Goal: Task Accomplishment & Management: Use online tool/utility

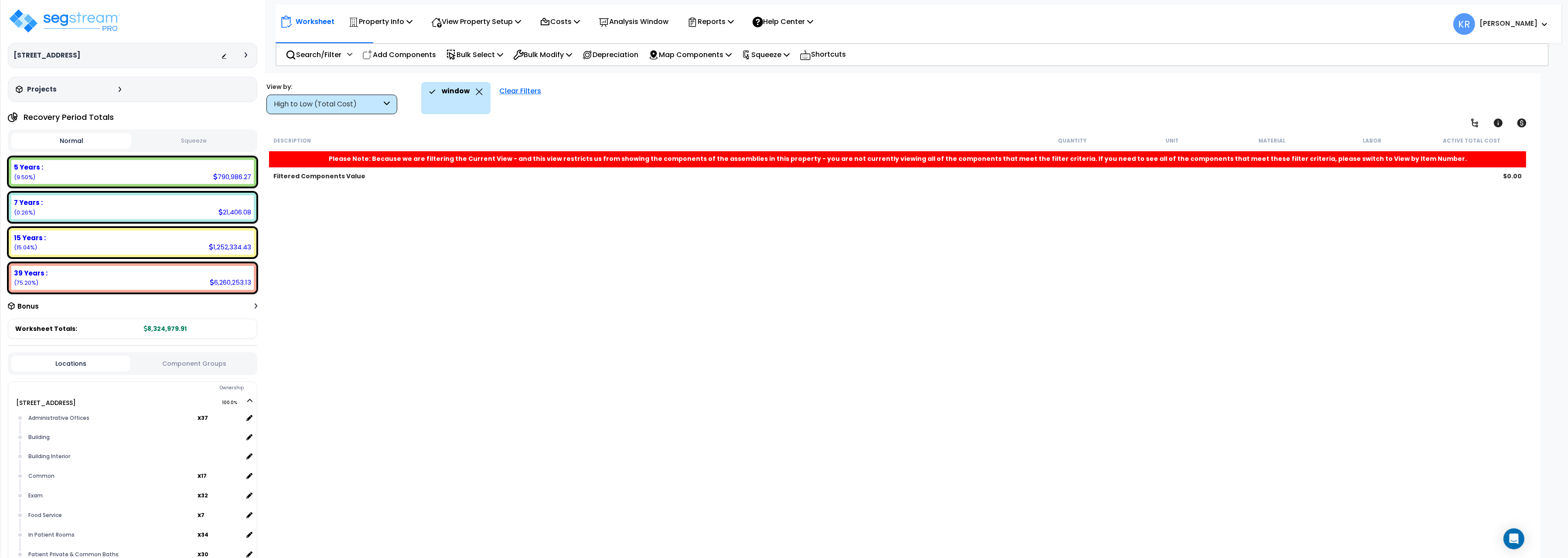
click at [519, 92] on div "Clear Filters" at bounding box center [520, 98] width 51 height 32
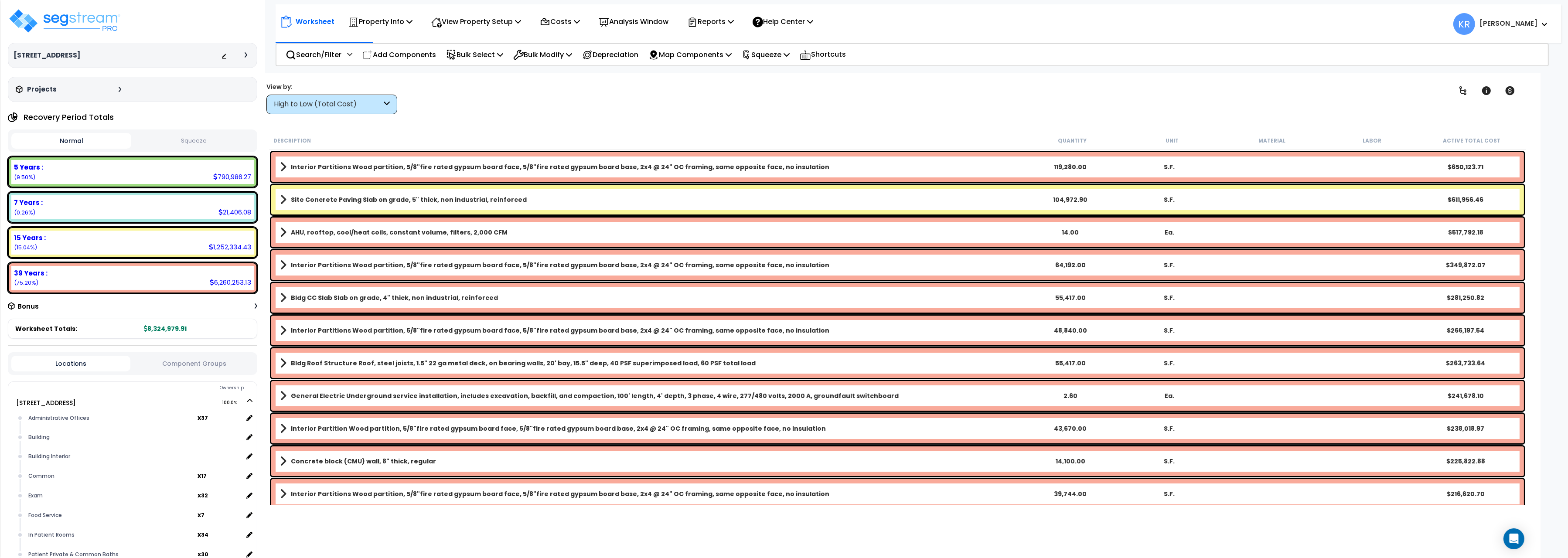
click at [295, 106] on div "High to Low (Total Cost)" at bounding box center [327, 104] width 108 height 10
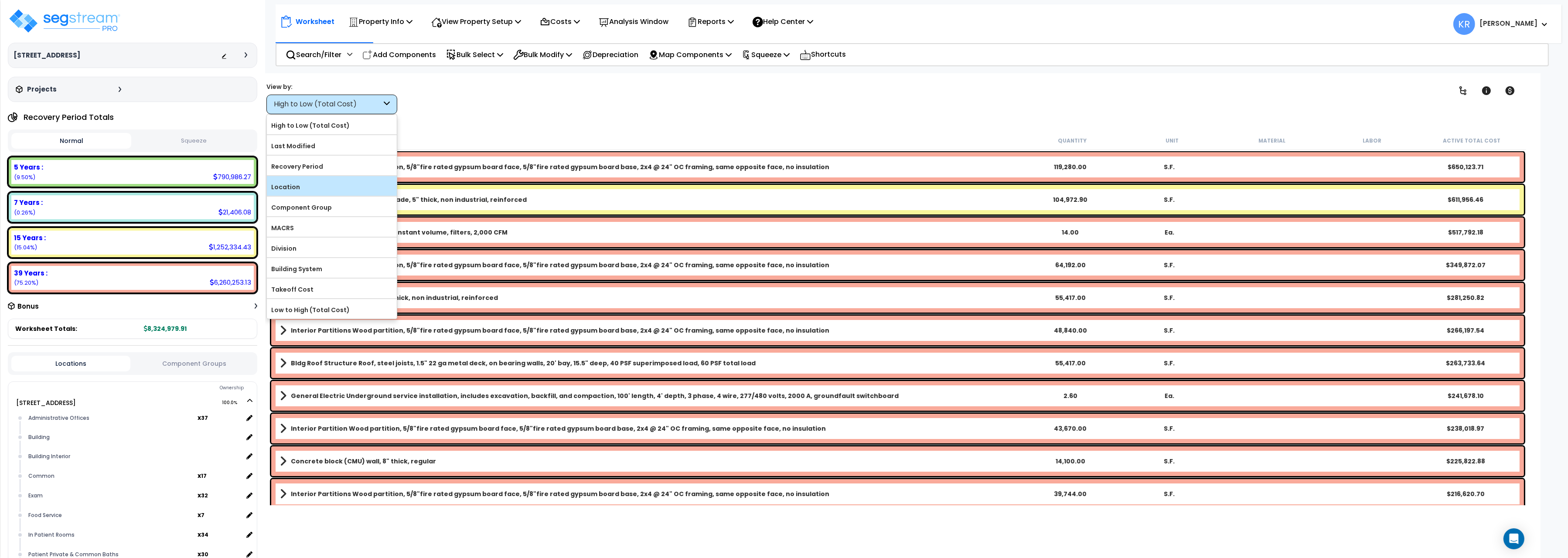
click at [289, 186] on label "Location" at bounding box center [331, 187] width 130 height 13
click at [0, 0] on input "Location" at bounding box center [0, 0] width 0 height 0
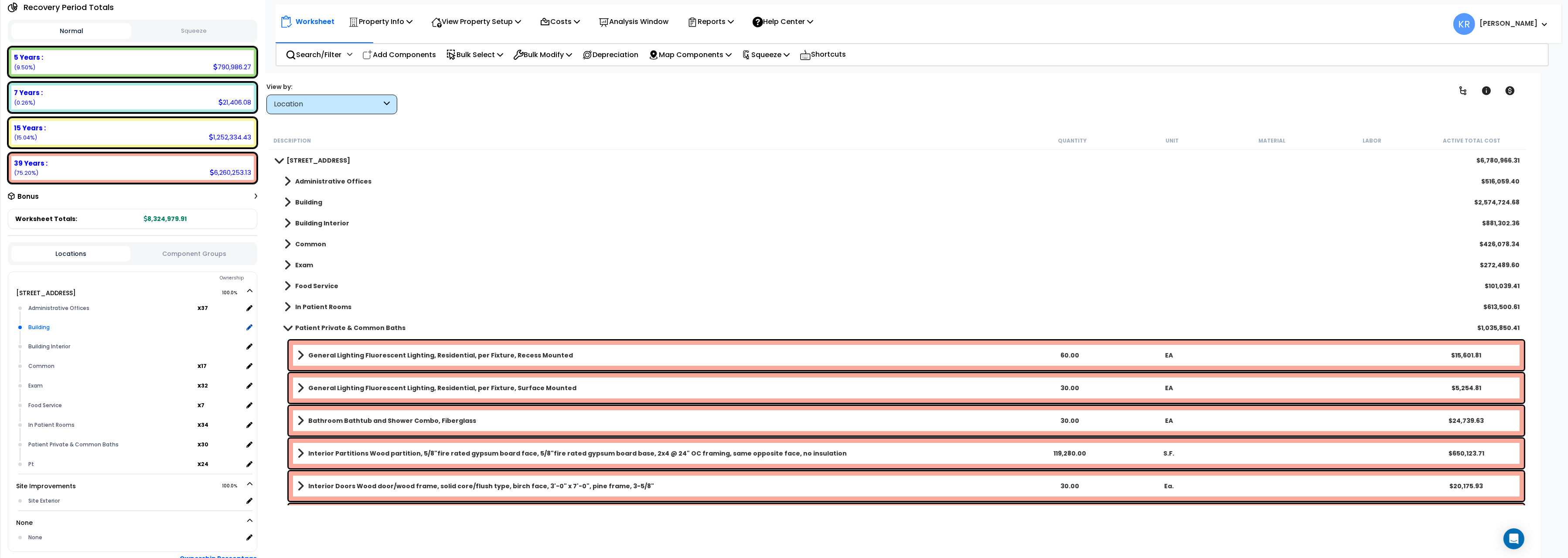
scroll to position [146, 0]
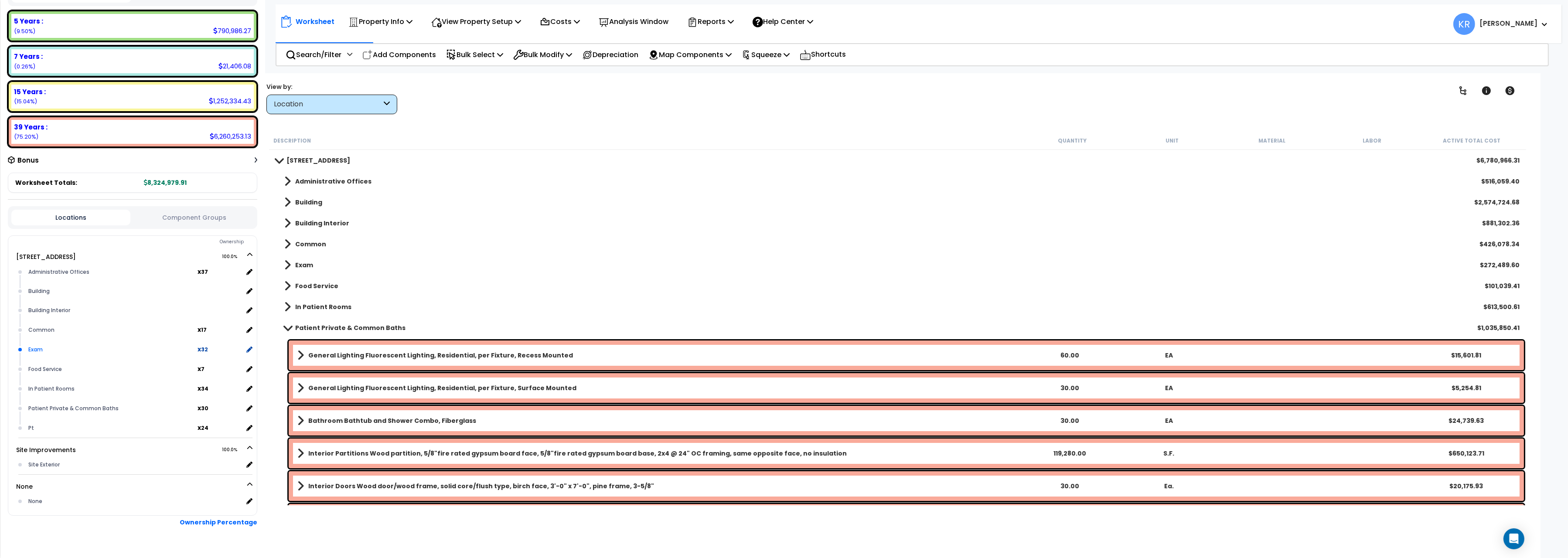
click at [102, 345] on div "Exam" at bounding box center [112, 349] width 172 height 10
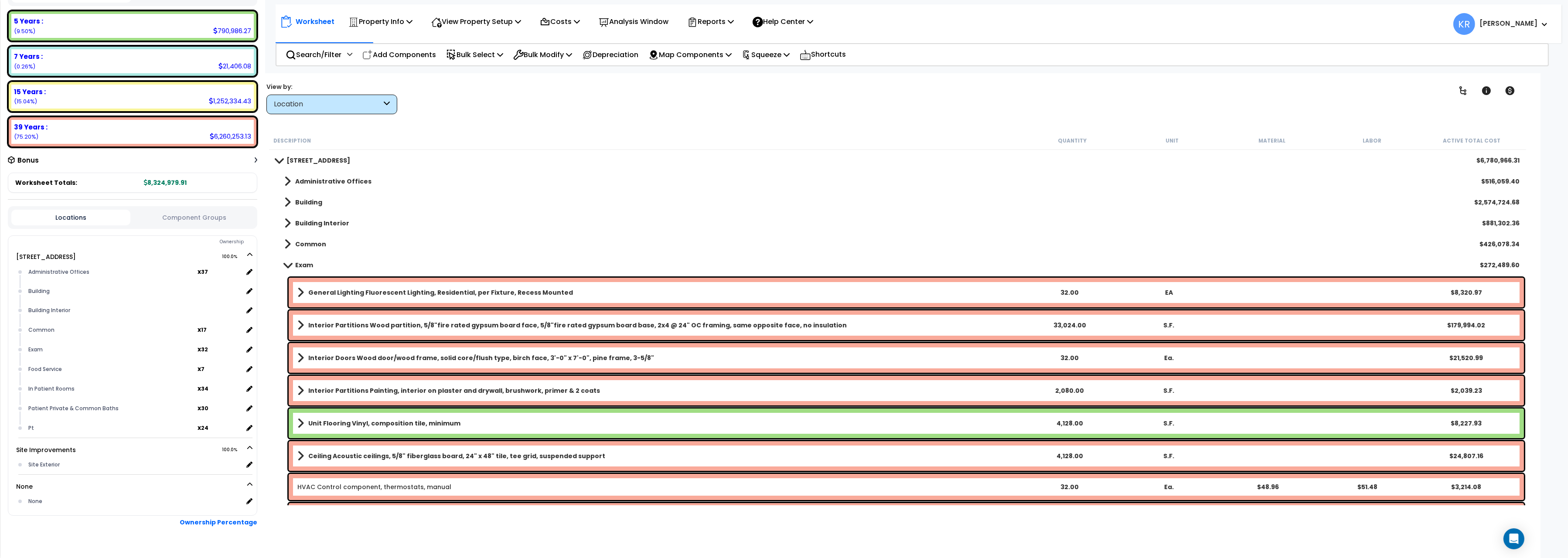
scroll to position [97, 0]
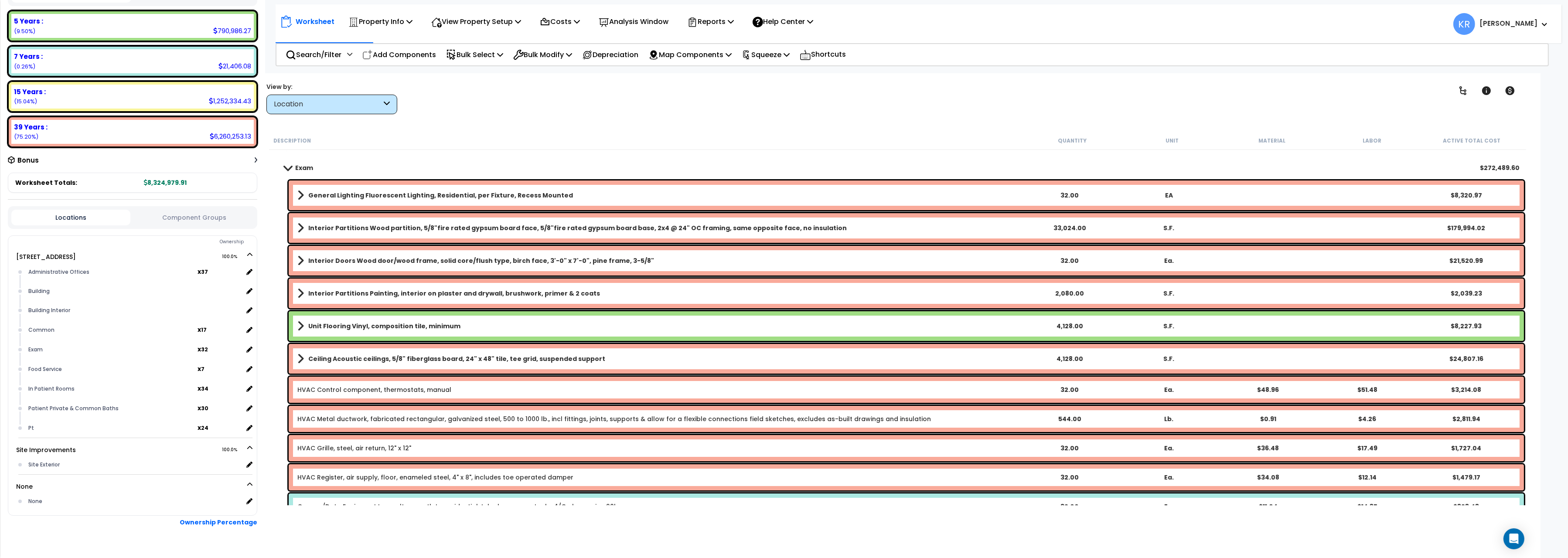
click at [441, 190] on link "General Lighting Fluorescent Lighting, Residential, per Fixture, Recess Mounted" at bounding box center [659, 195] width 722 height 12
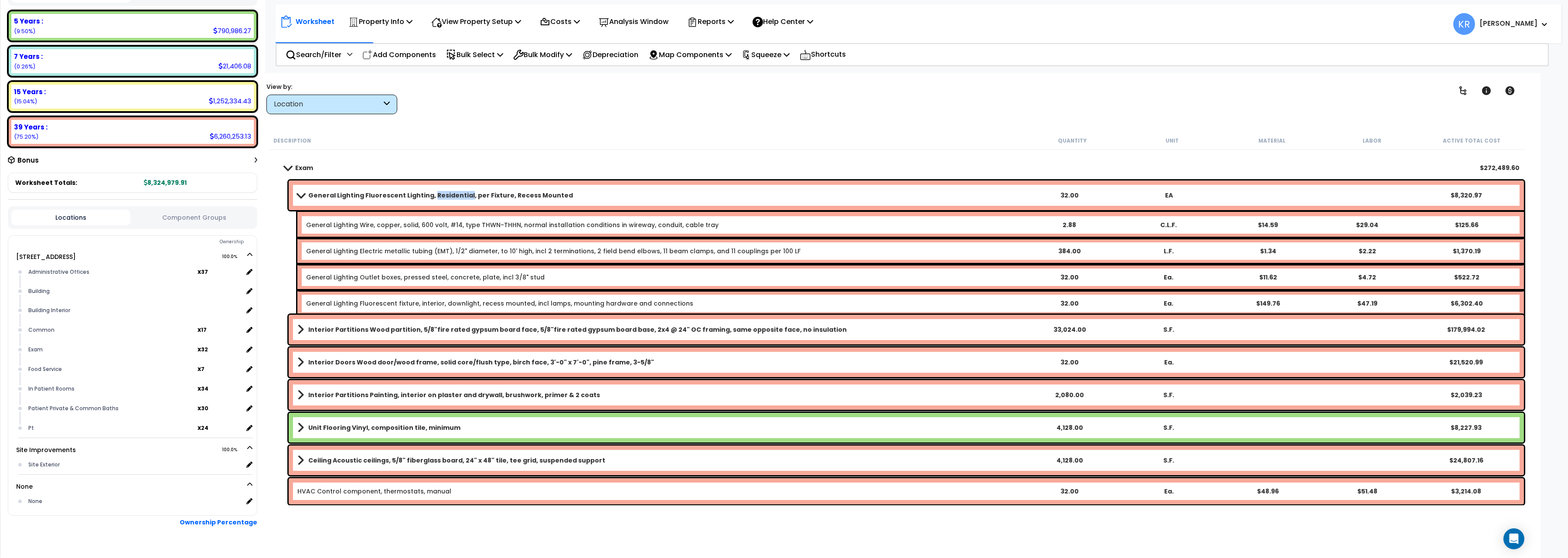
click at [441, 190] on link "General Lighting Fluorescent Lighting, Residential, per Fixture, Recess Mounted" at bounding box center [659, 195] width 722 height 12
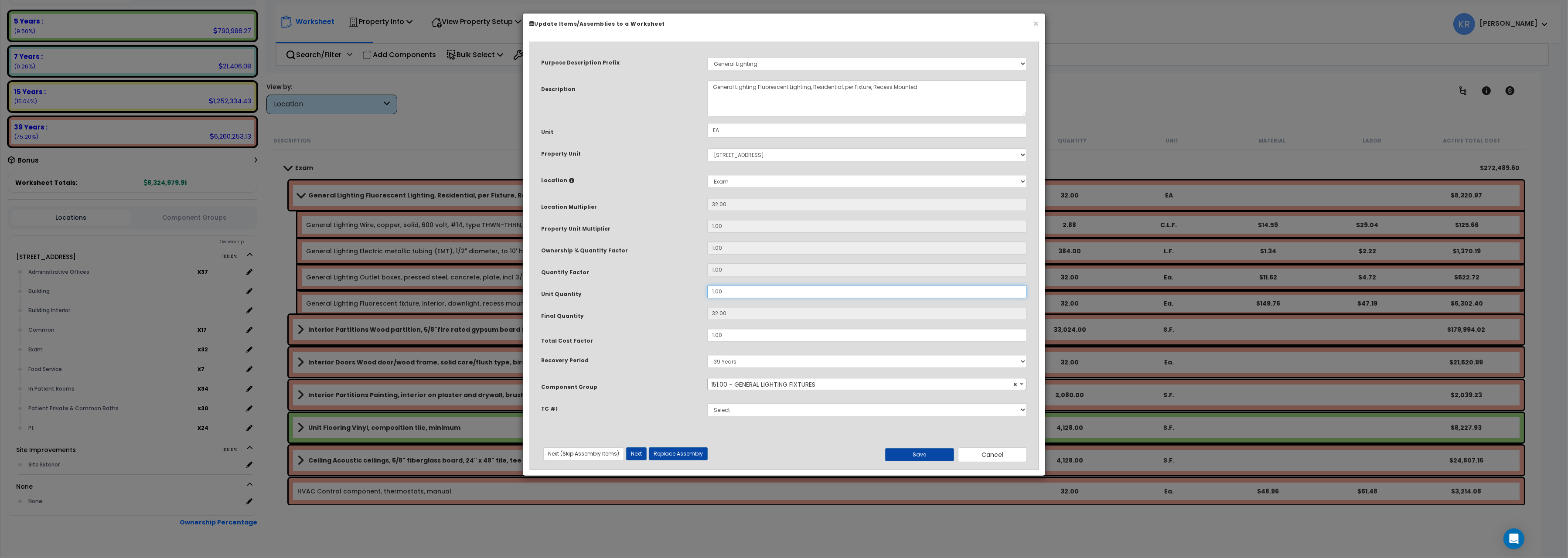
drag, startPoint x: 728, startPoint y: 294, endPoint x: 612, endPoint y: 287, distance: 116.2
click at [707, 287] on input "1.00" at bounding box center [867, 291] width 320 height 13
type input "32"
type input "2"
type input "64"
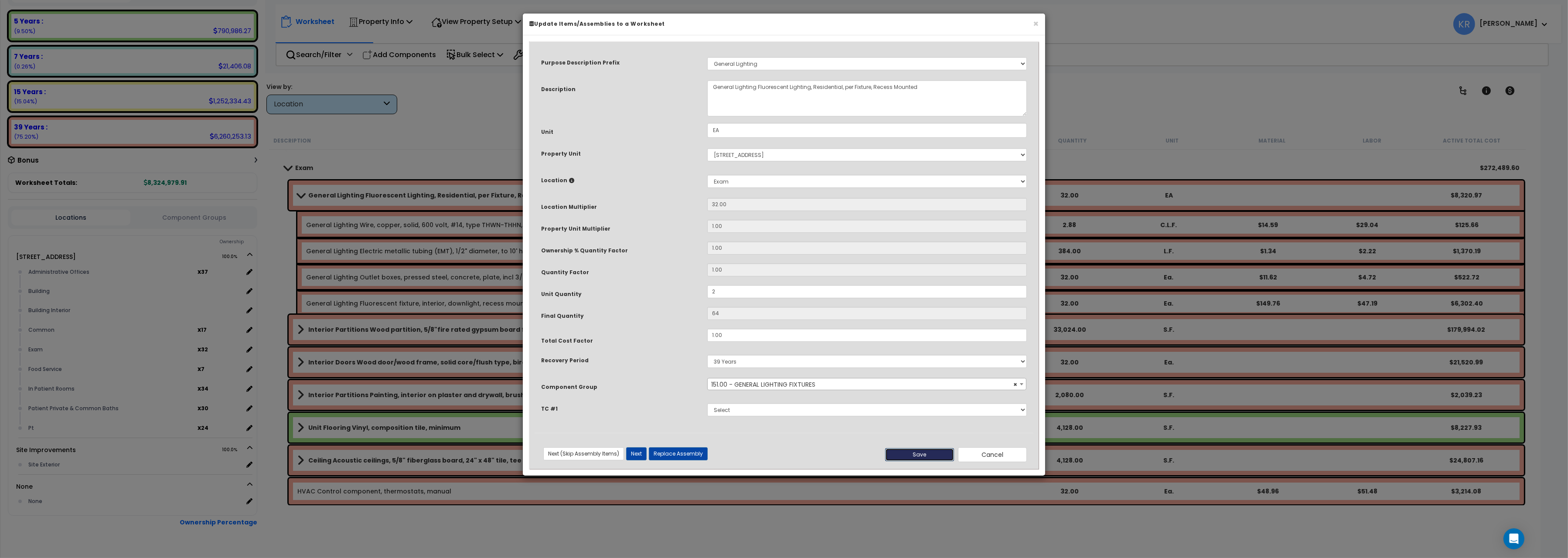
click at [925, 450] on button "Save" at bounding box center [919, 454] width 69 height 13
type input "2.00"
type input "64.00"
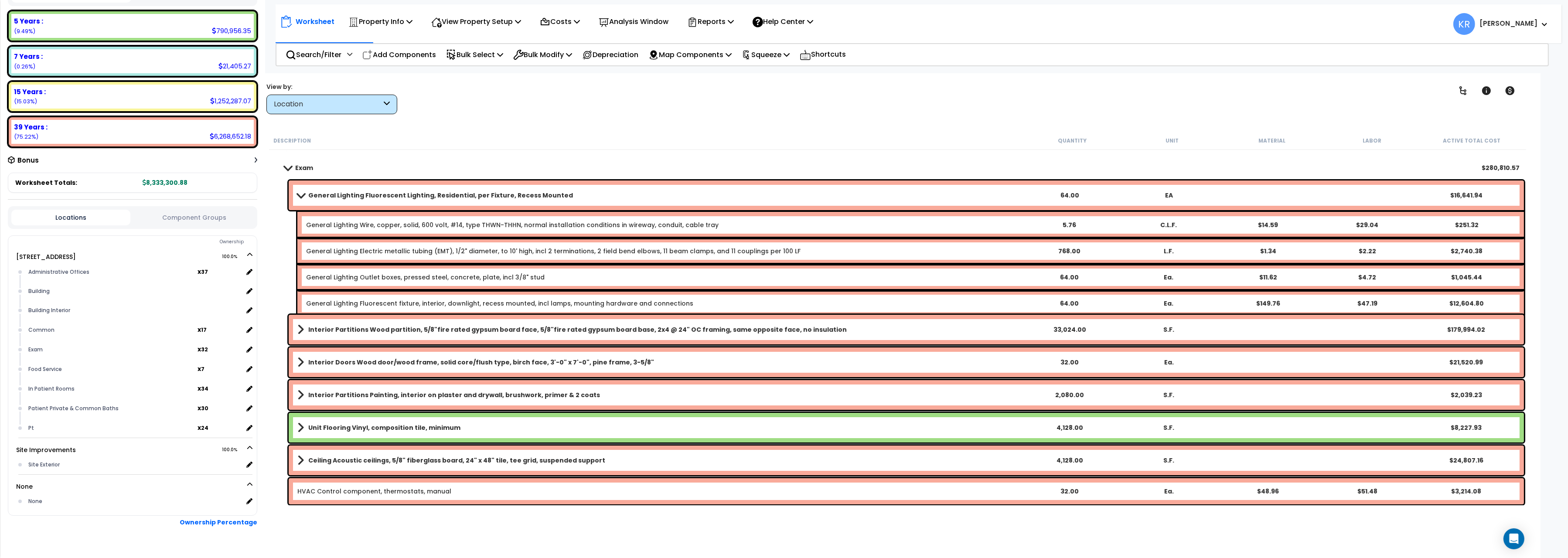
click at [310, 192] on b "General Lighting Fluorescent Lighting, Residential, per Fixture, Recess Mounted" at bounding box center [440, 195] width 265 height 9
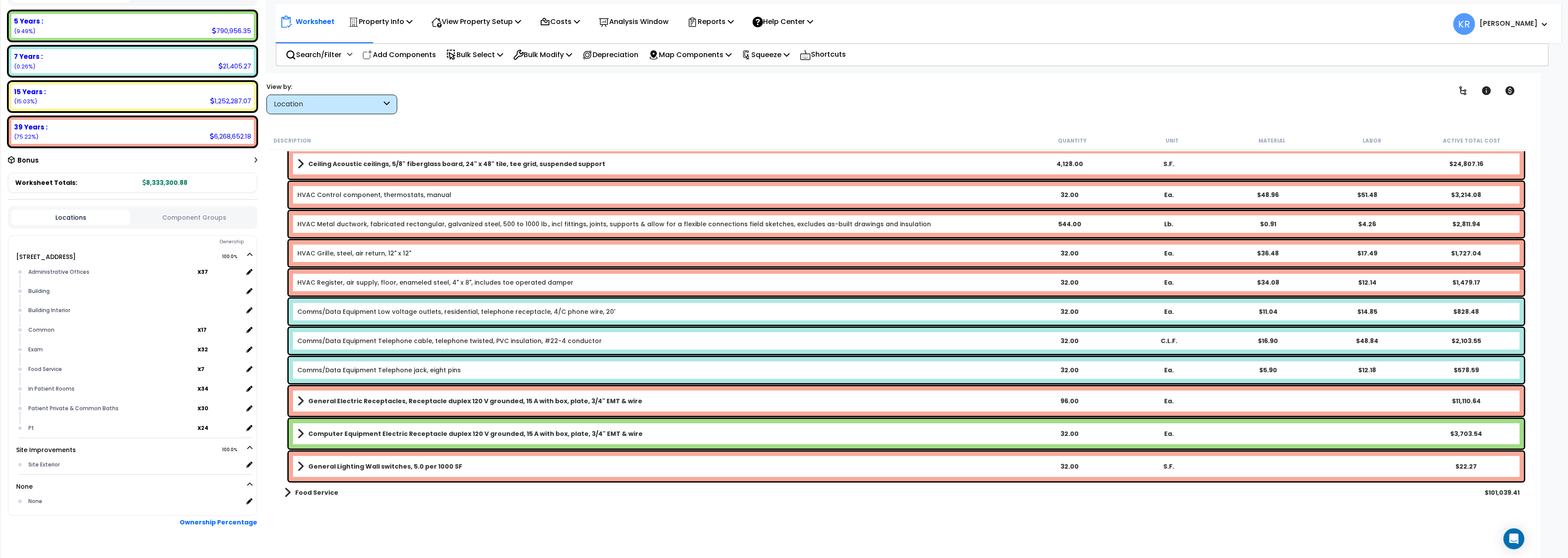
scroll to position [341, 0]
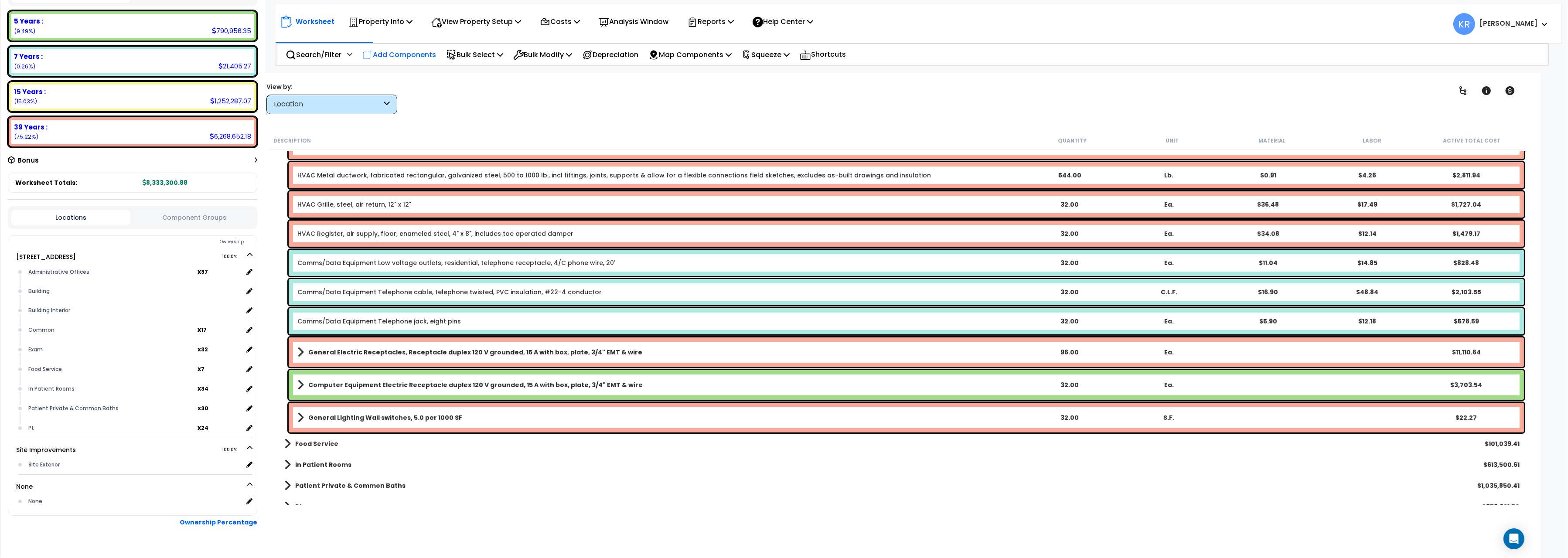
click at [411, 50] on p "Add Components" at bounding box center [399, 54] width 74 height 12
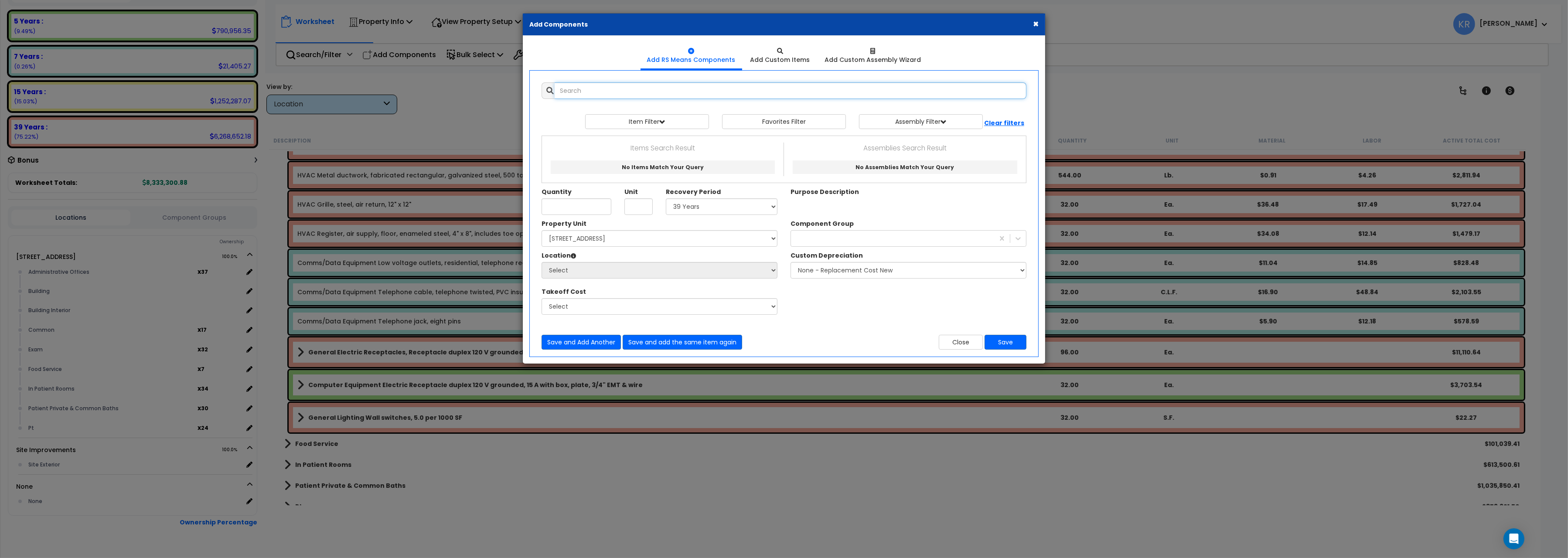
select select
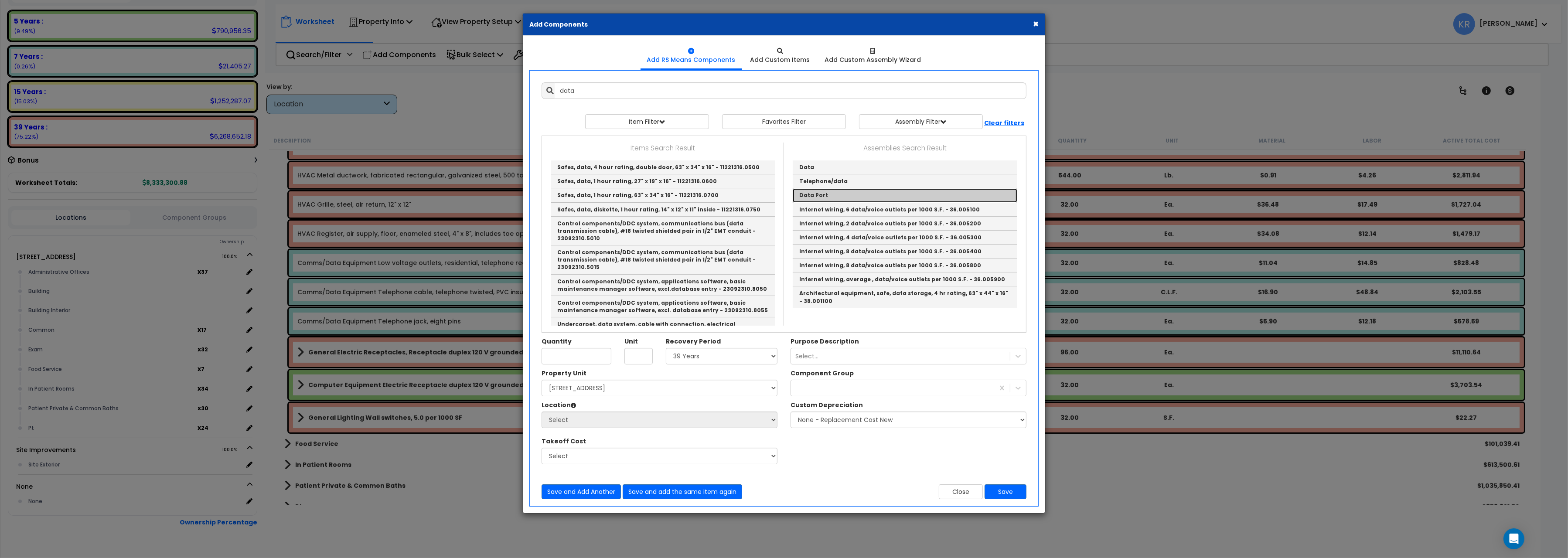
click at [833, 197] on link "Data Port" at bounding box center [905, 195] width 225 height 14
type input "Data Port"
checkbox input "true"
type input "EA."
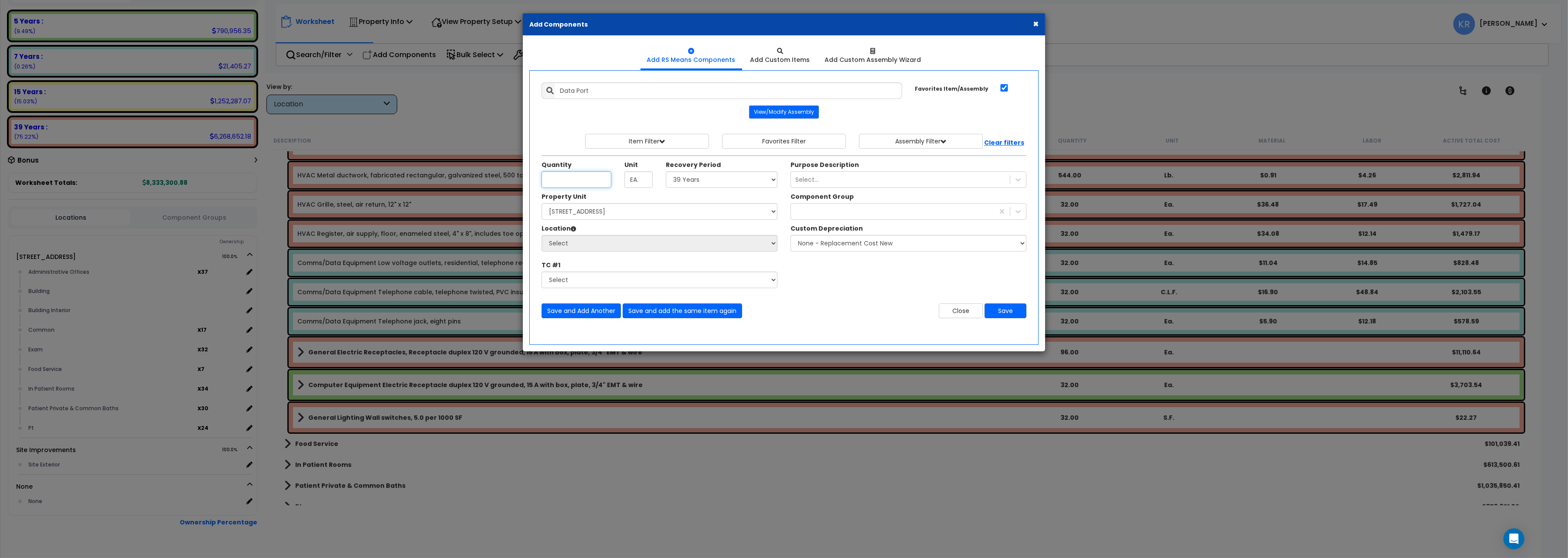
click at [563, 181] on input "Unit Quantity" at bounding box center [576, 180] width 70 height 16
type input "2"
click at [666, 172] on select "Select 5 Years 7 Years 15 Years 20 Years 39 Years 27.5 Year" at bounding box center [721, 180] width 111 height 16
select select "5Y"
click option "5 Years" at bounding box center [0, 0] width 0 height 0
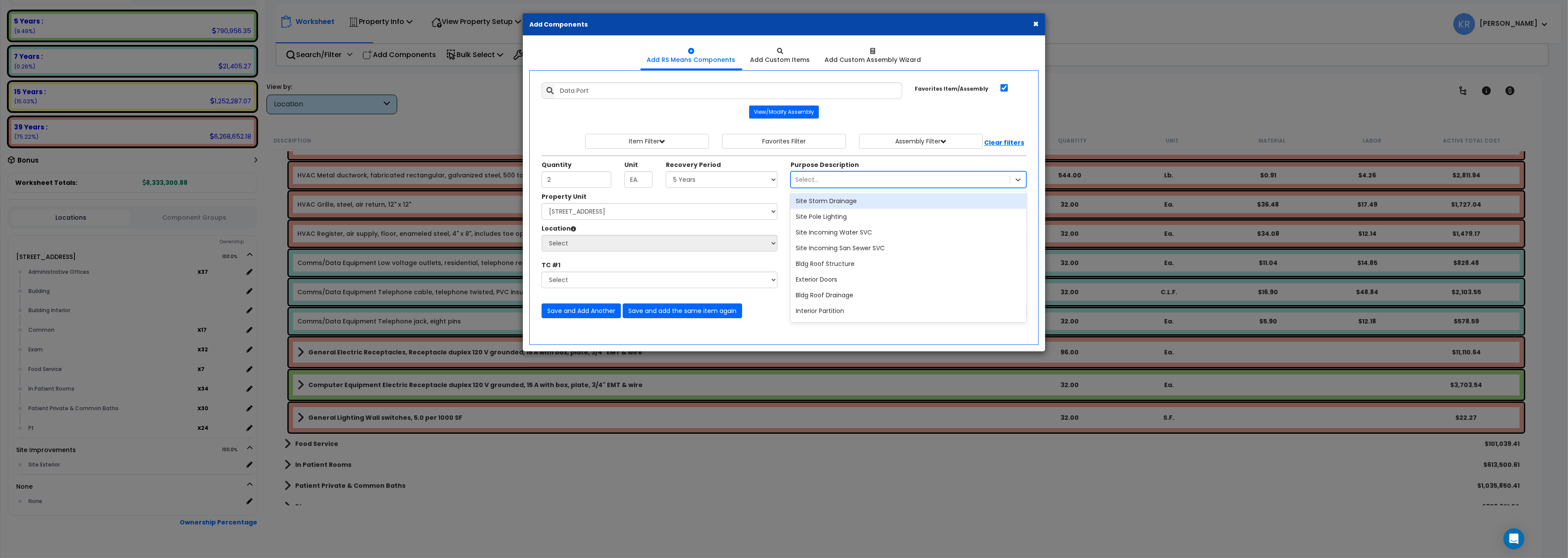
click at [820, 178] on div "Select..." at bounding box center [900, 180] width 219 height 14
click at [542, 203] on select "Select [STREET_ADDRESS] Site Improvements" at bounding box center [660, 211] width 236 height 16
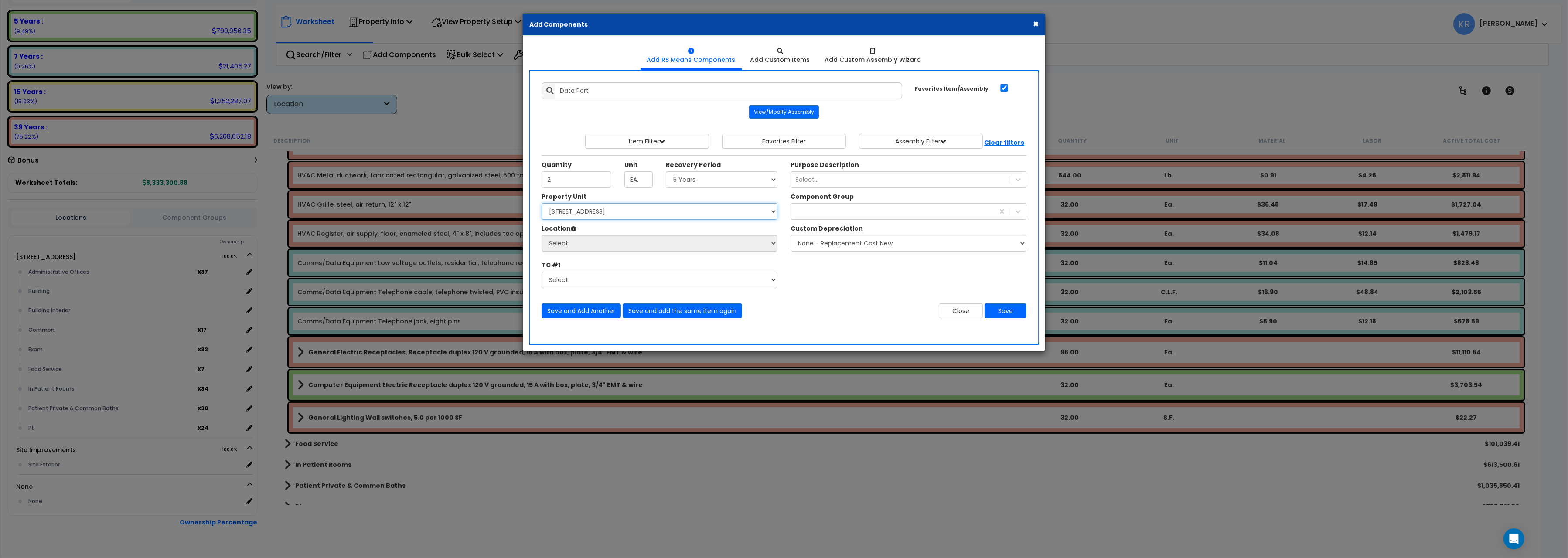
select select "162439"
click option "[STREET_ADDRESS]" at bounding box center [0, 0] width 0 height 0
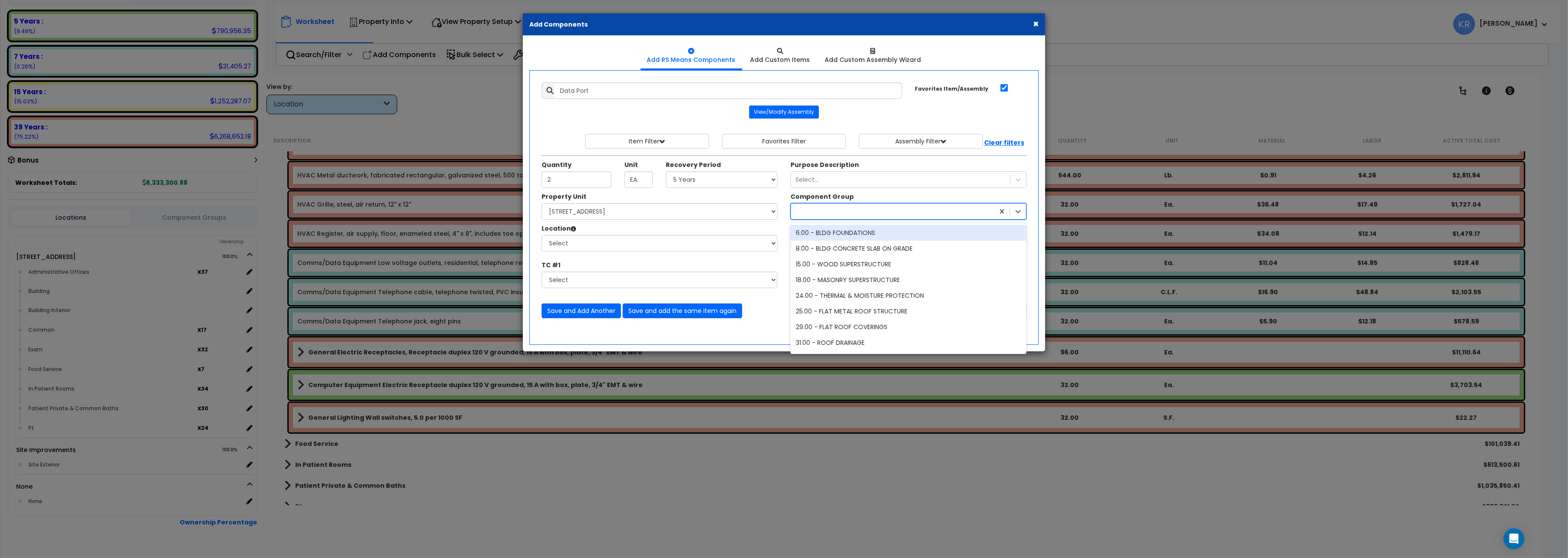
click at [816, 212] on div at bounding box center [892, 211] width 203 height 14
click at [814, 218] on div at bounding box center [892, 211] width 203 height 14
type input "203"
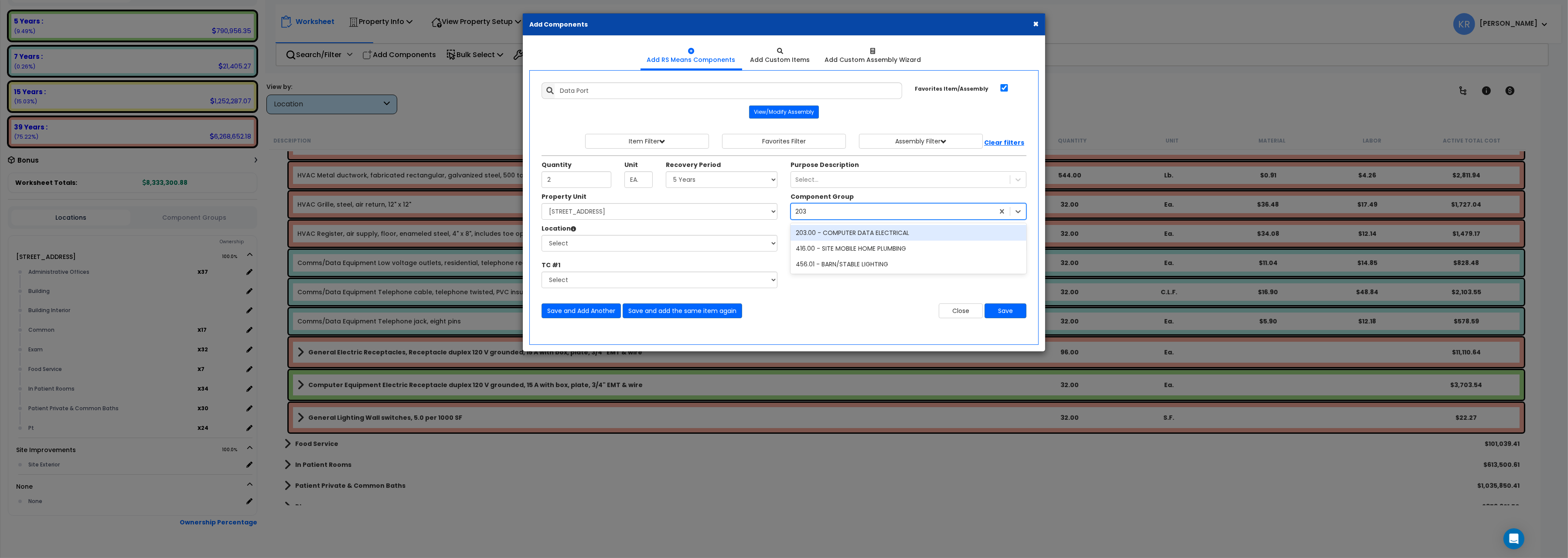
click at [825, 235] on div "203.00 - COMPUTER DATA ELECTRICAL" at bounding box center [909, 233] width 236 height 16
click at [542, 235] on select "Select Administrative Offices Building Building Interior Common Exam Food Servi…" at bounding box center [660, 243] width 236 height 16
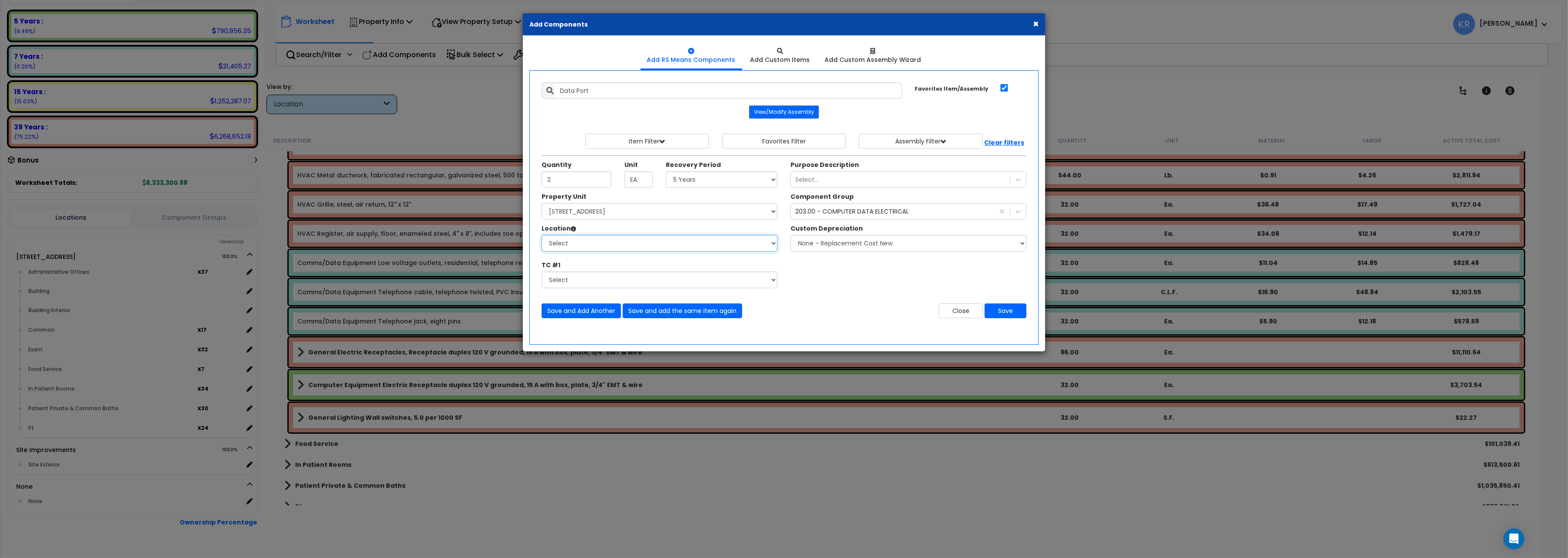
select select "31351"
click option "Exam" at bounding box center [0, 0] width 0 height 0
type input "32"
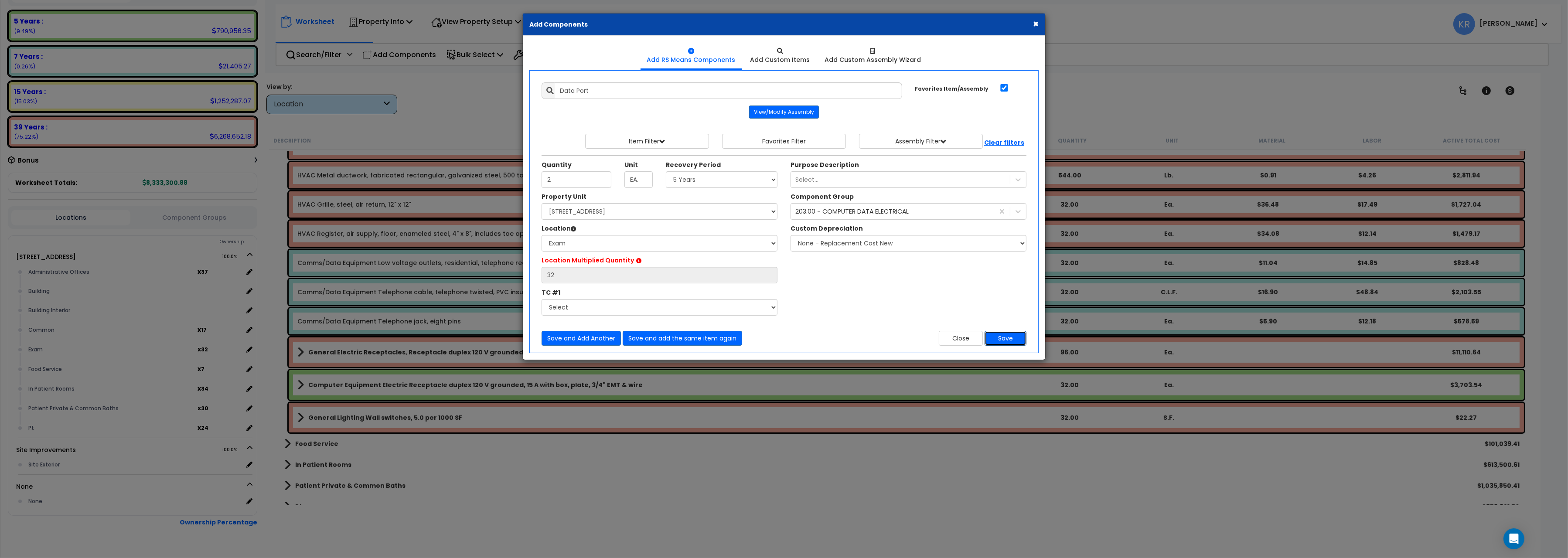
click at [1005, 337] on button "Save" at bounding box center [1006, 338] width 42 height 15
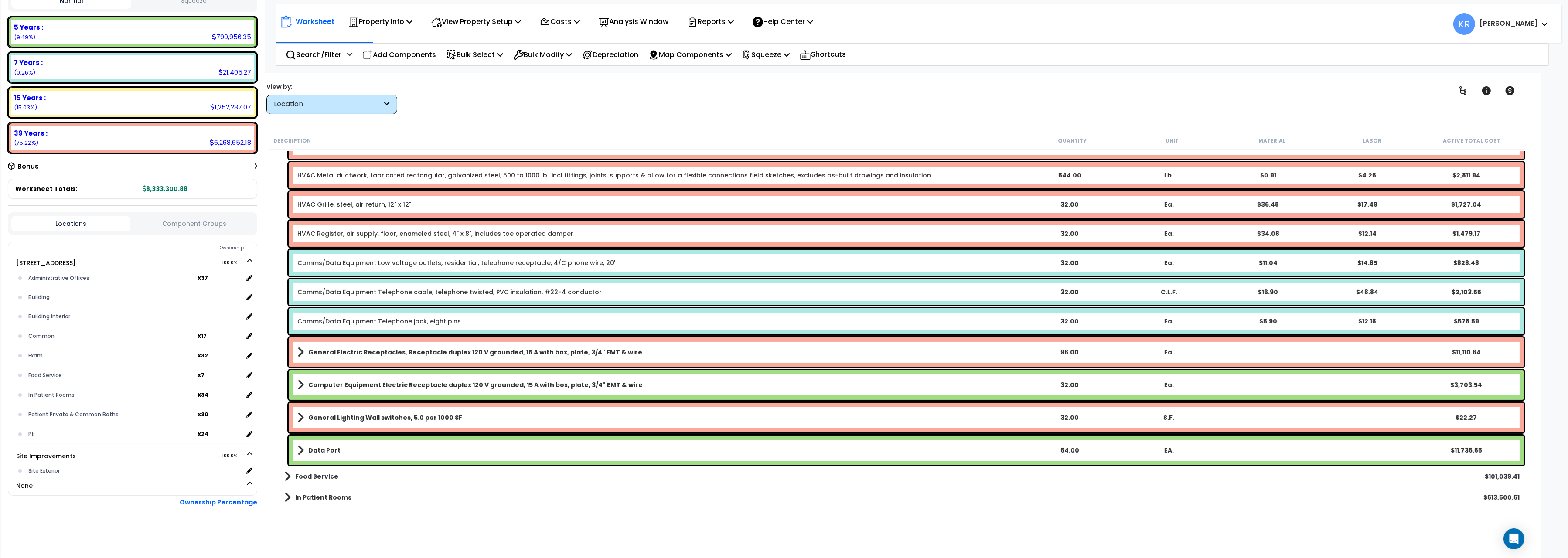
scroll to position [138, 0]
click at [960, 450] on link "Data Port" at bounding box center [659, 450] width 722 height 12
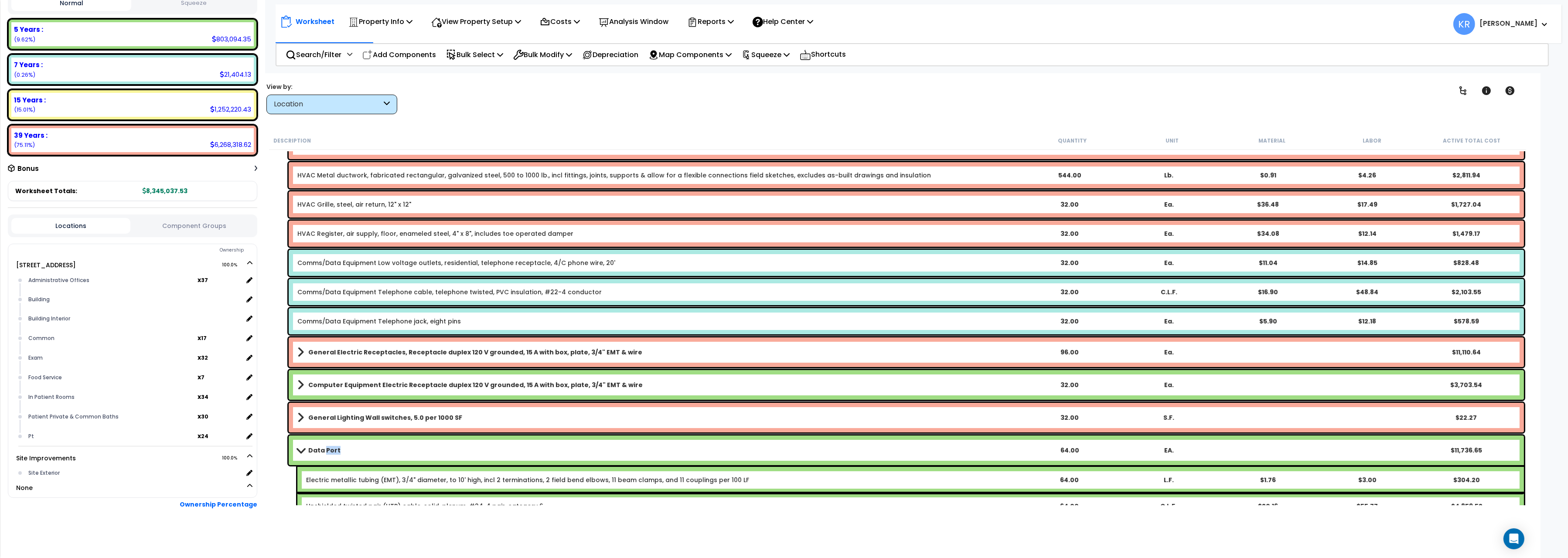
click at [960, 450] on link "Data Port" at bounding box center [659, 450] width 722 height 12
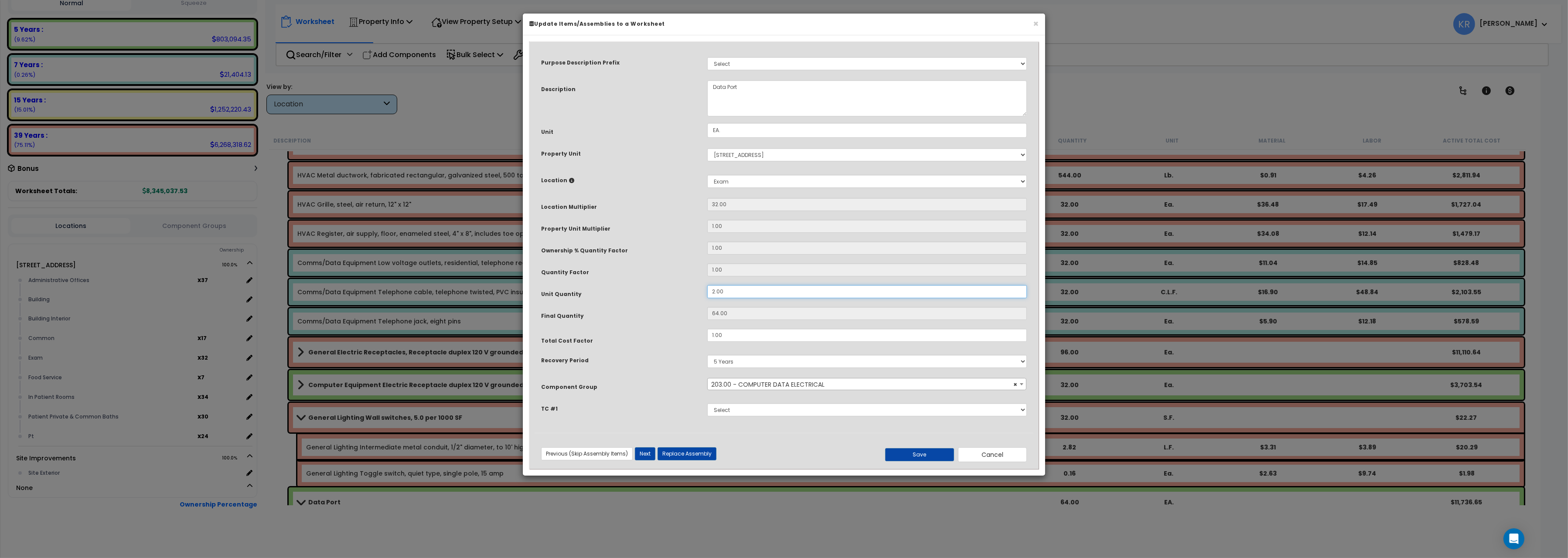
drag, startPoint x: 727, startPoint y: 286, endPoint x: 635, endPoint y: 284, distance: 92.0
click at [635, 284] on div "Purpose Description Prefix Select A/V System A/V System Equipment A/V System Eq…" at bounding box center [784, 240] width 499 height 386
drag, startPoint x: 740, startPoint y: 291, endPoint x: 680, endPoint y: 288, distance: 60.1
click at [707, 288] on input "2.00" at bounding box center [867, 291] width 320 height 13
type input "1"
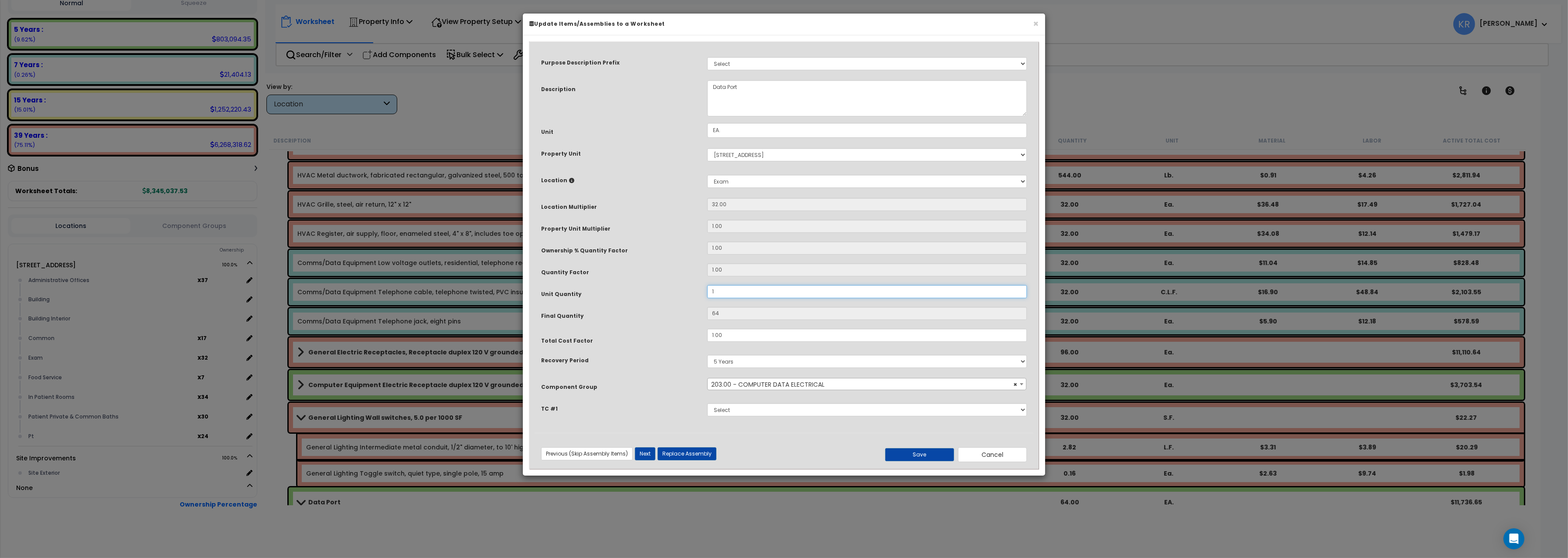
type input "32"
click at [922, 458] on button "Save" at bounding box center [919, 454] width 69 height 13
type input "1.00"
type input "32.00"
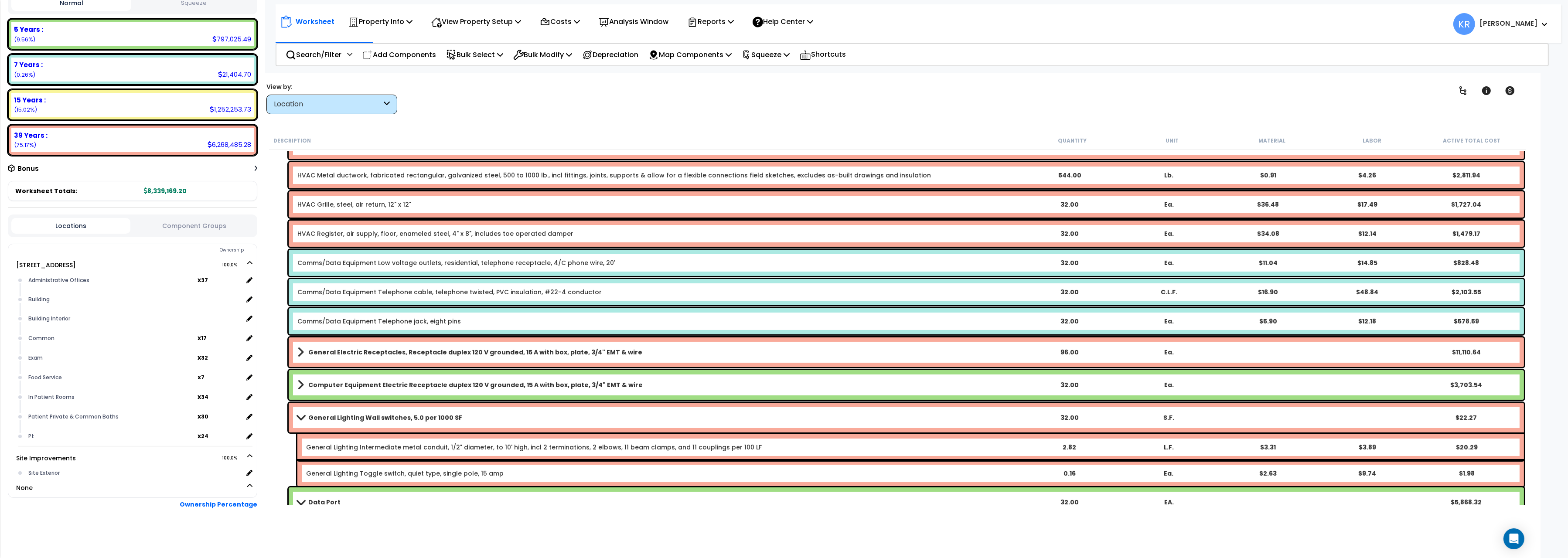
click at [660, 383] on link "Computer Equipment Electric Receptacle duplex 120 V grounded, 15 A with box, pl…" at bounding box center [659, 385] width 722 height 12
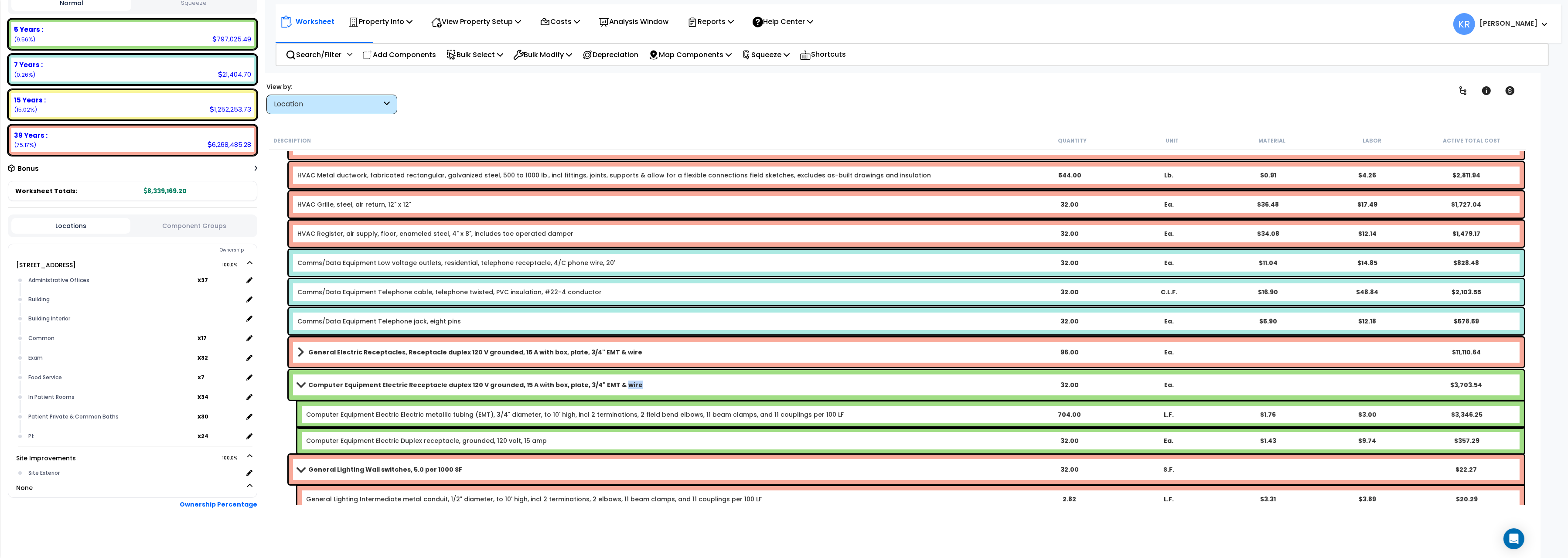
click at [660, 383] on link "Computer Equipment Electric Receptacle duplex 120 V grounded, 15 A with box, pl…" at bounding box center [659, 385] width 722 height 12
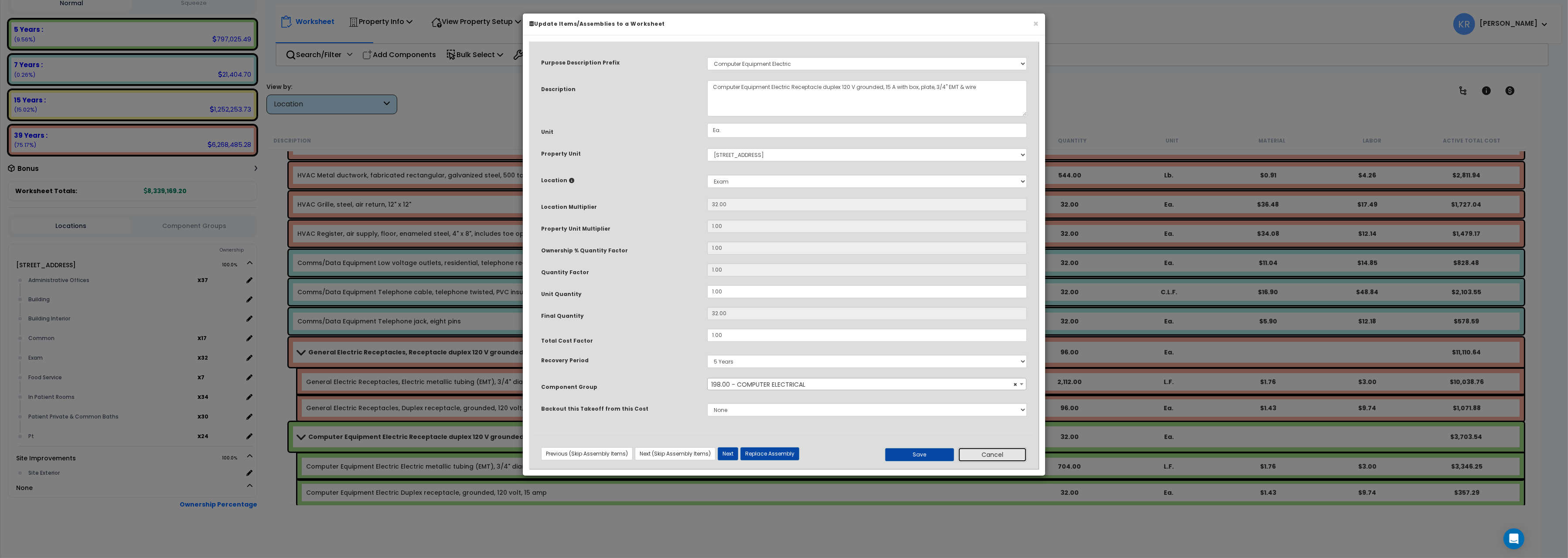
click at [987, 457] on button "Cancel" at bounding box center [992, 455] width 69 height 15
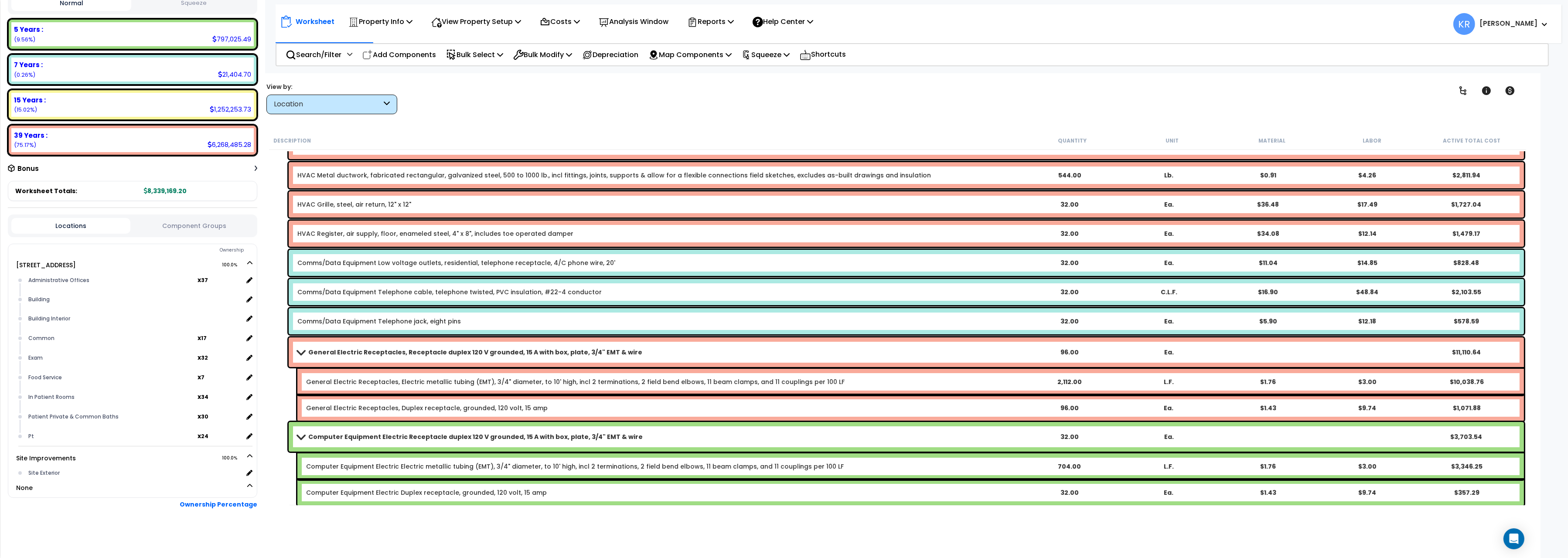
click at [293, 438] on div "Computer Equipment Electric Receptacle duplex 120 V grounded, 15 A with box, pl…" at bounding box center [906, 436] width 1235 height 30
click at [301, 345] on div "General Electric Receptacles, Receptacle duplex 120 V grounded, 15 A with box, …" at bounding box center [906, 352] width 1235 height 30
click at [299, 349] on span at bounding box center [301, 352] width 12 height 7
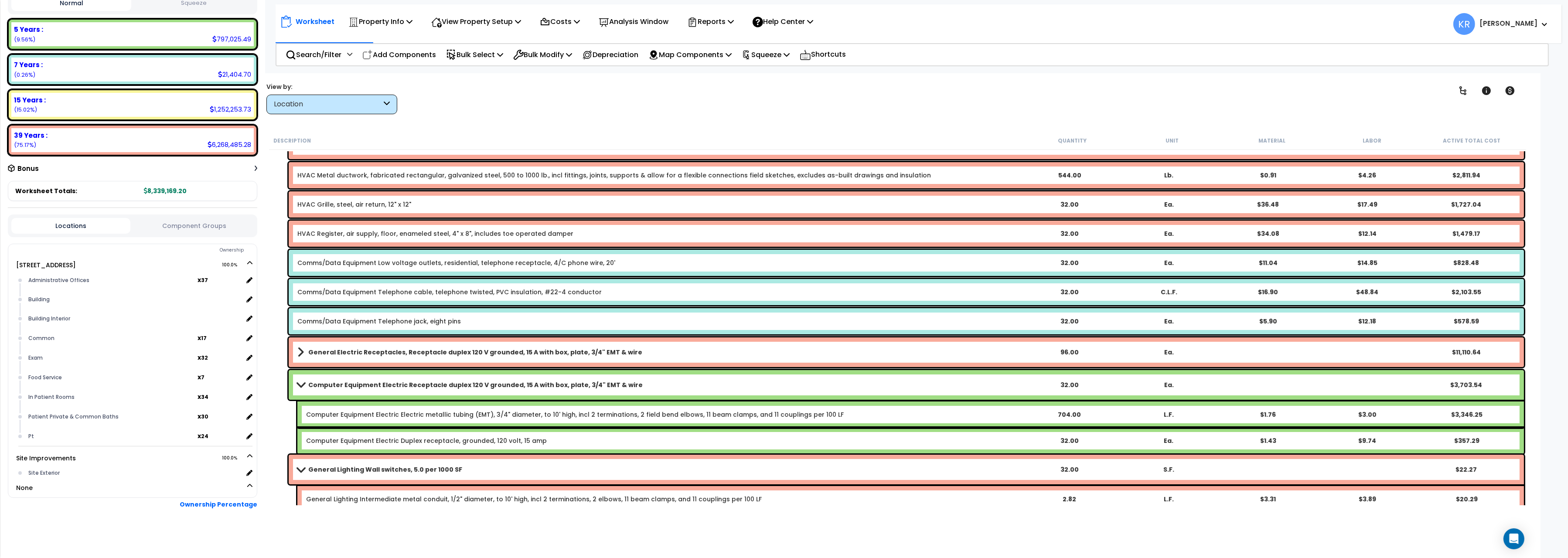
click at [295, 383] on span at bounding box center [301, 385] width 12 height 7
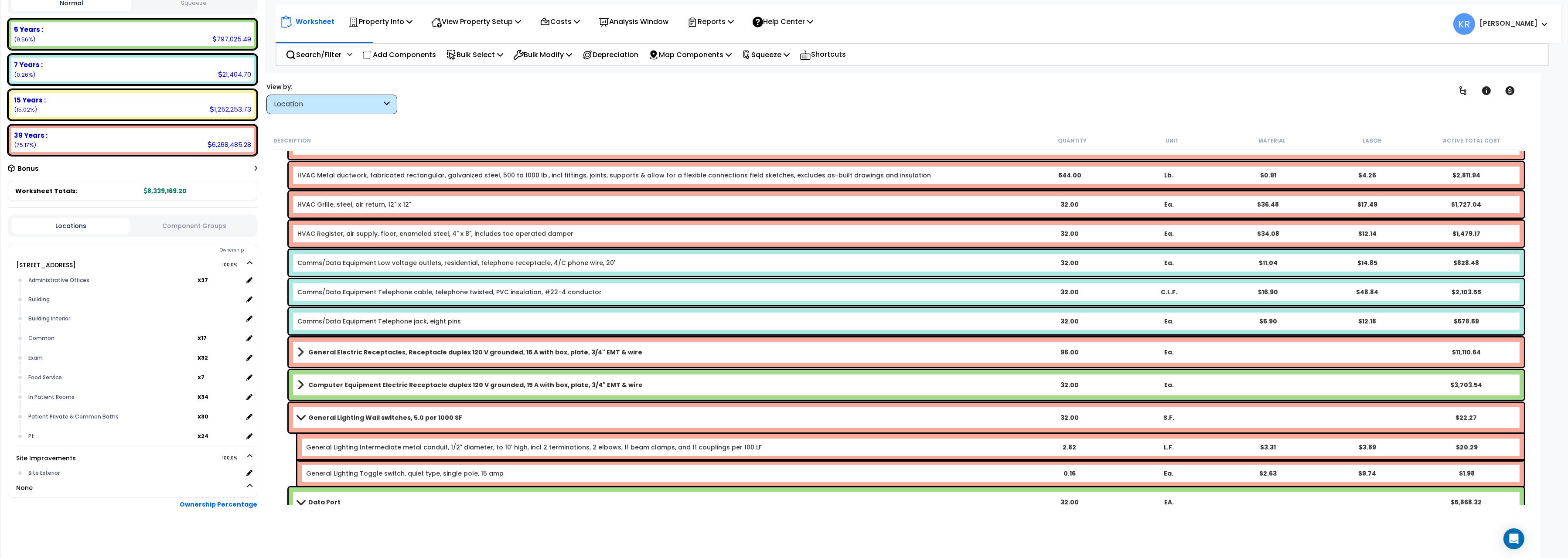
click at [295, 411] on div "General Lighting Wall switches, 5.0 per 1000 SF 32.00 S.F. $22.27" at bounding box center [906, 417] width 1235 height 30
click at [298, 417] on span at bounding box center [301, 417] width 12 height 7
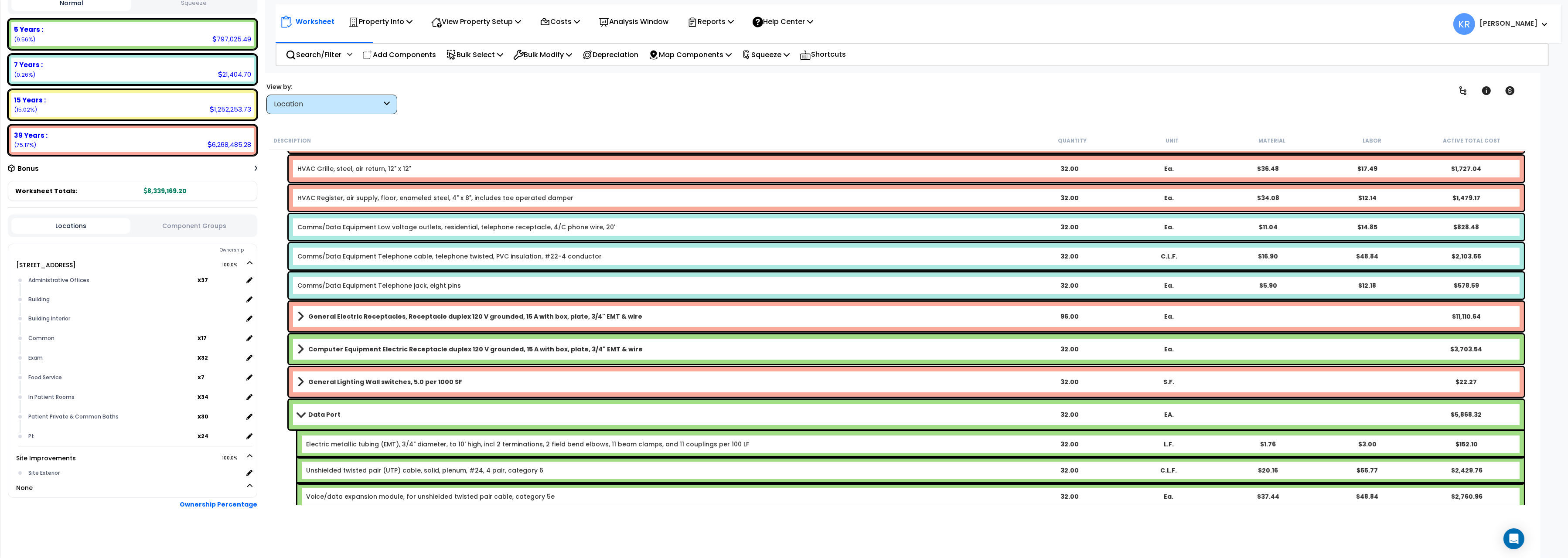
scroll to position [389, 0]
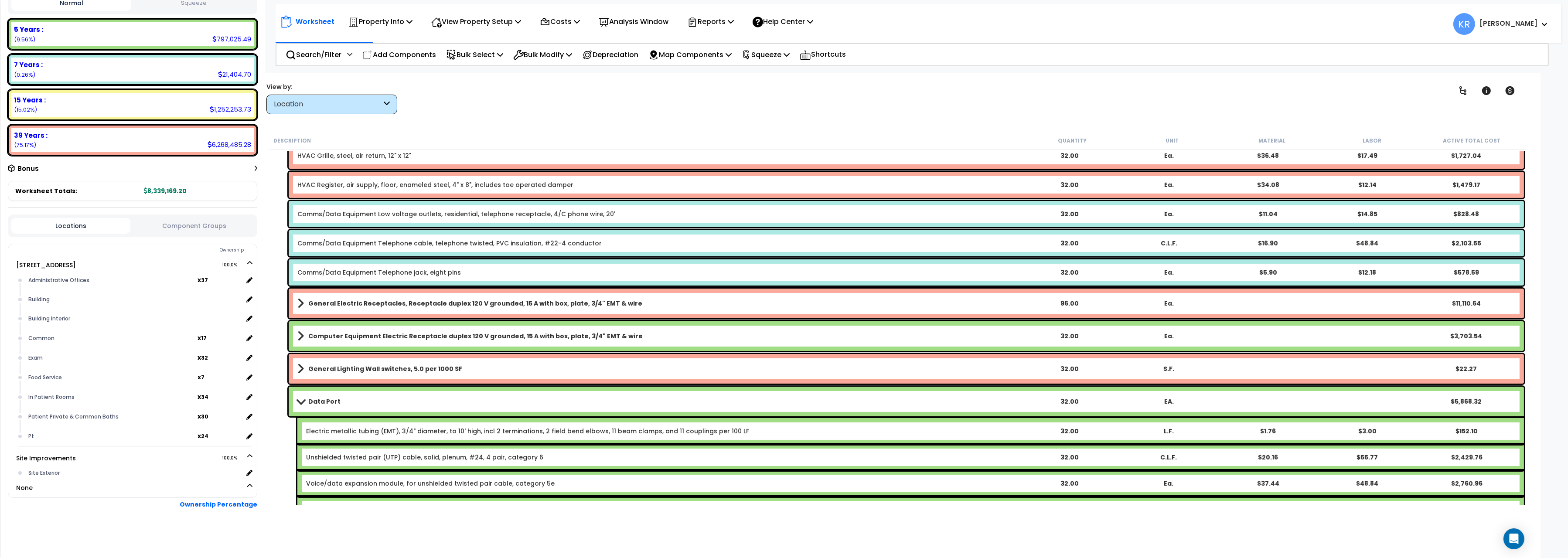
click at [296, 402] on span at bounding box center [301, 401] width 12 height 7
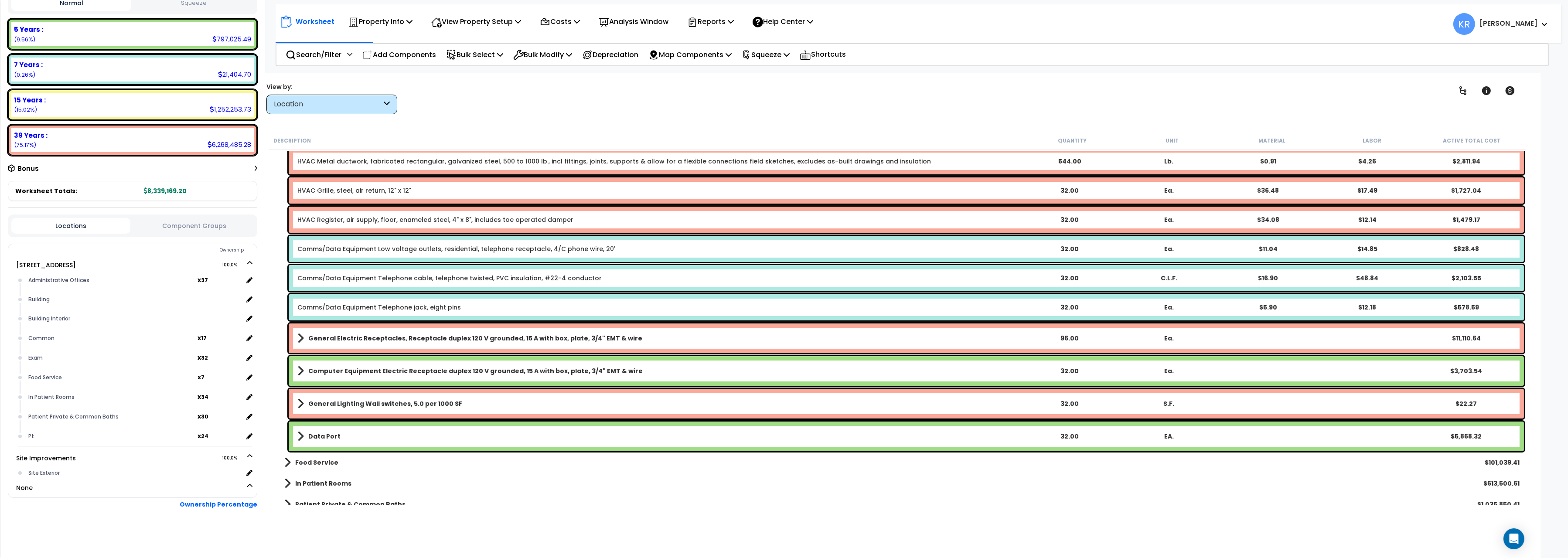
scroll to position [341, 0]
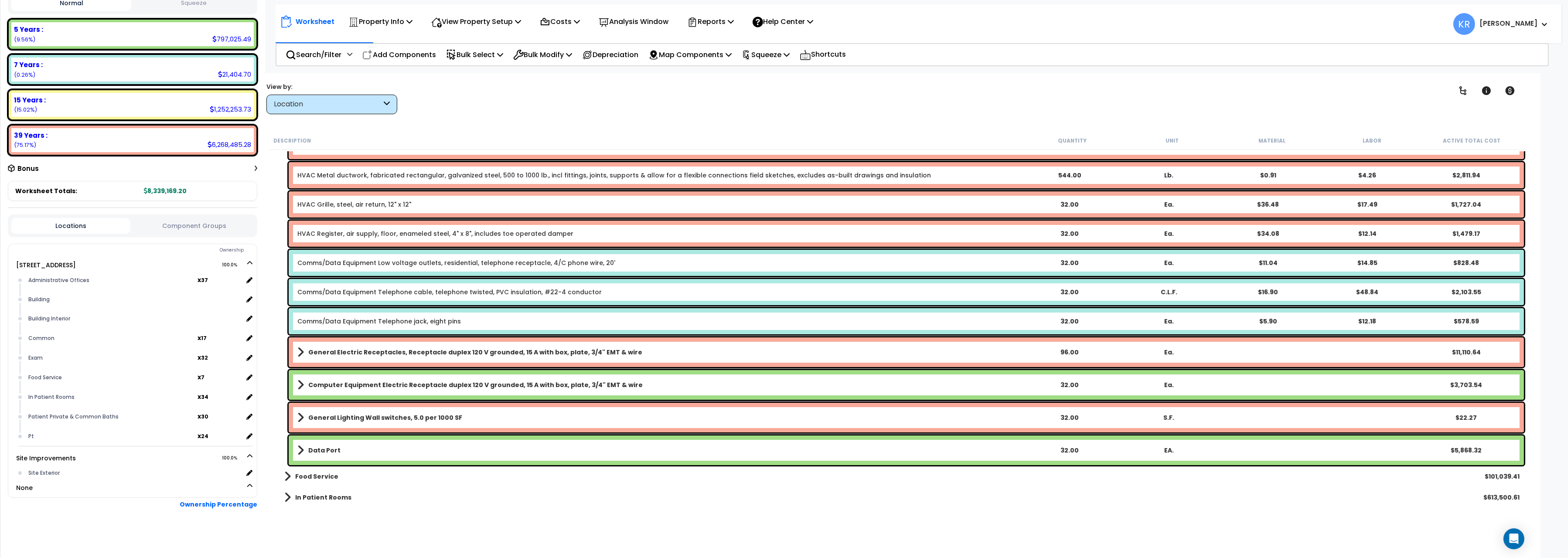
click at [417, 352] on b "General Electric Receptacles, Receptacle duplex 120 V grounded, 15 A with box, …" at bounding box center [475, 352] width 334 height 9
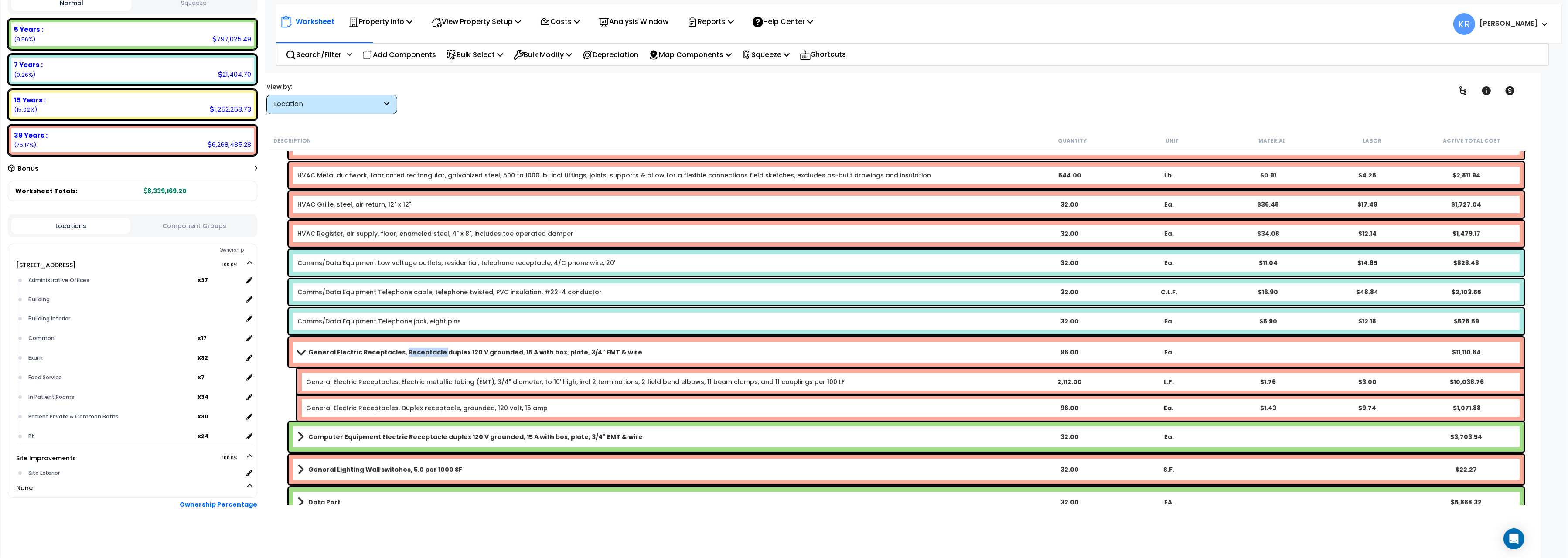
click at [417, 352] on b "General Electric Receptacles, Receptacle duplex 120 V grounded, 15 A with box, …" at bounding box center [475, 352] width 334 height 9
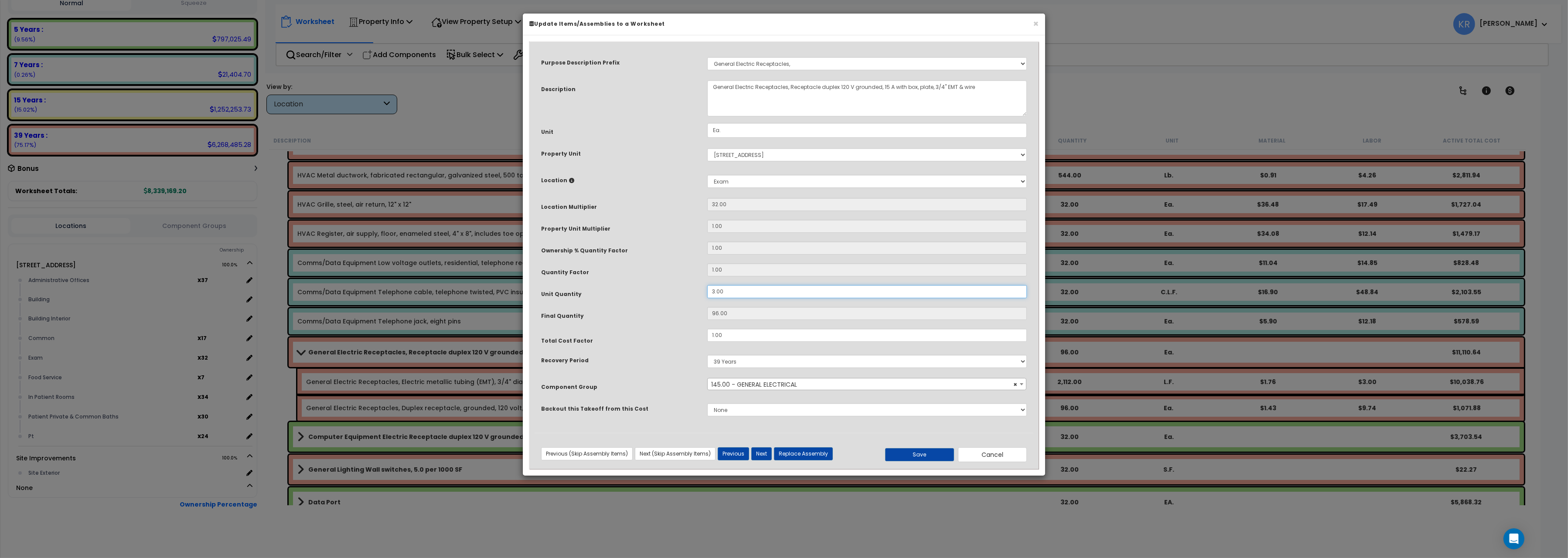
drag, startPoint x: 729, startPoint y: 294, endPoint x: 597, endPoint y: 284, distance: 132.4
click at [707, 285] on input "3.00" at bounding box center [867, 291] width 320 height 13
type input "1"
type input "32"
click at [917, 450] on button "Save" at bounding box center [919, 454] width 69 height 13
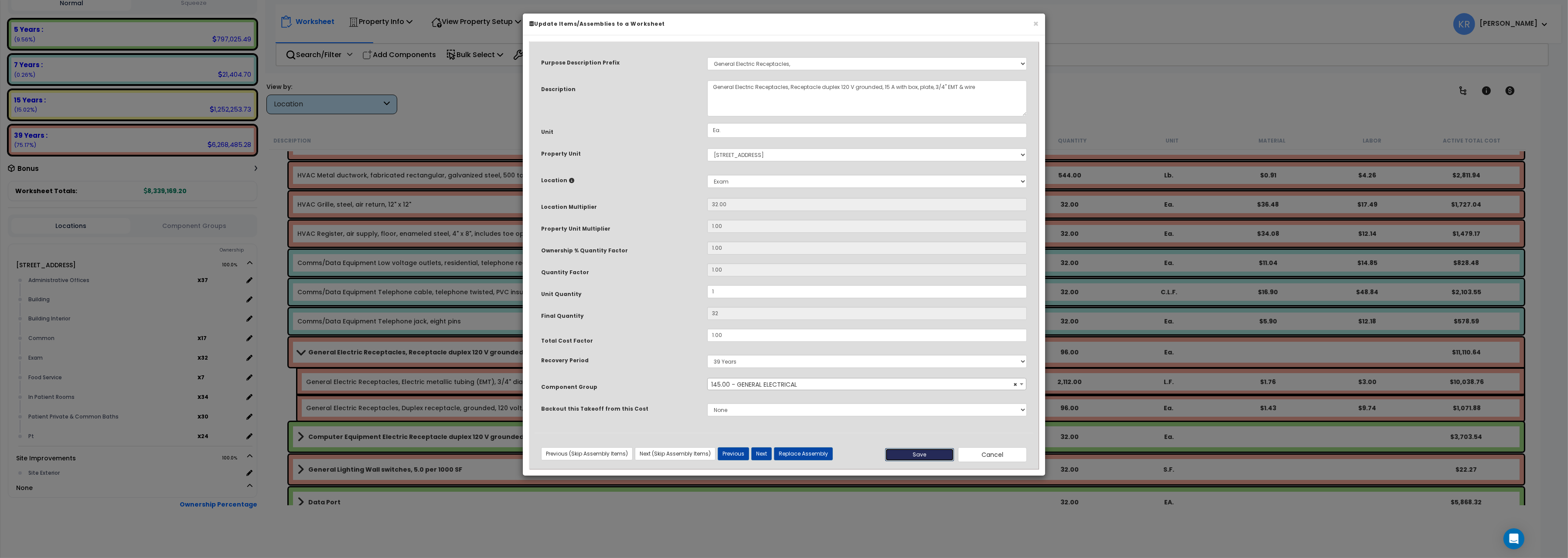
type input "1.00"
type input "32.00"
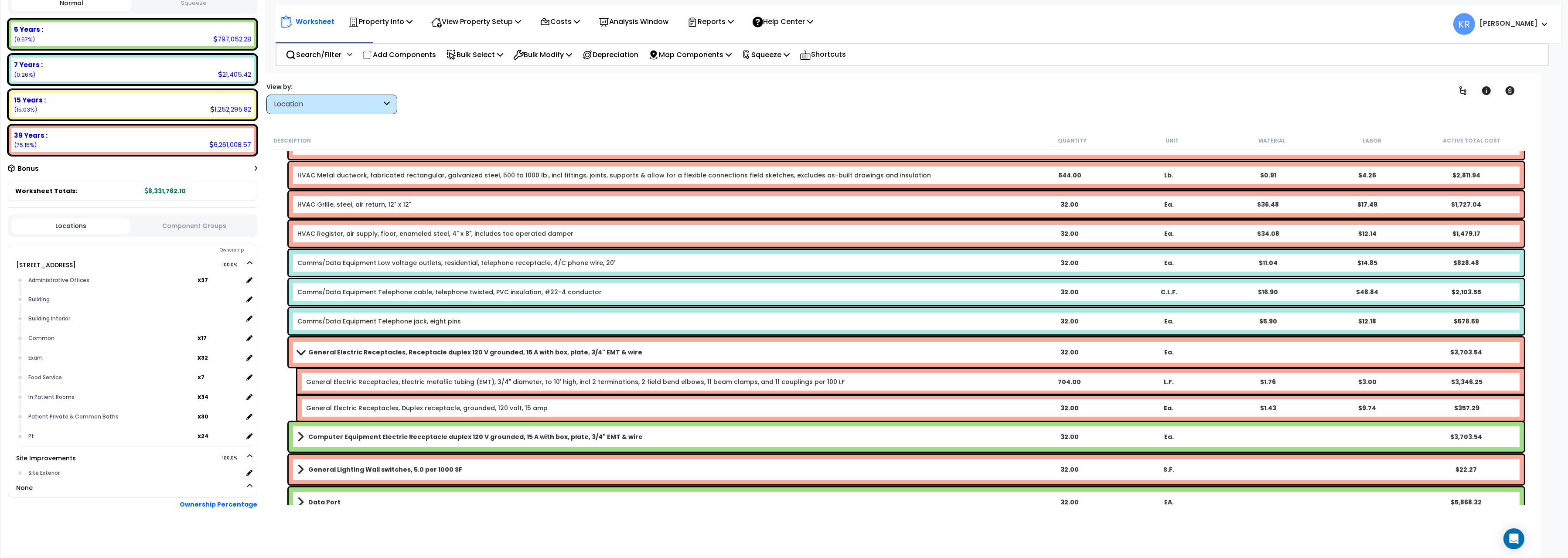
click at [299, 347] on link "General Electric Receptacles, Receptacle duplex 120 V grounded, 15 A with box, …" at bounding box center [659, 352] width 722 height 12
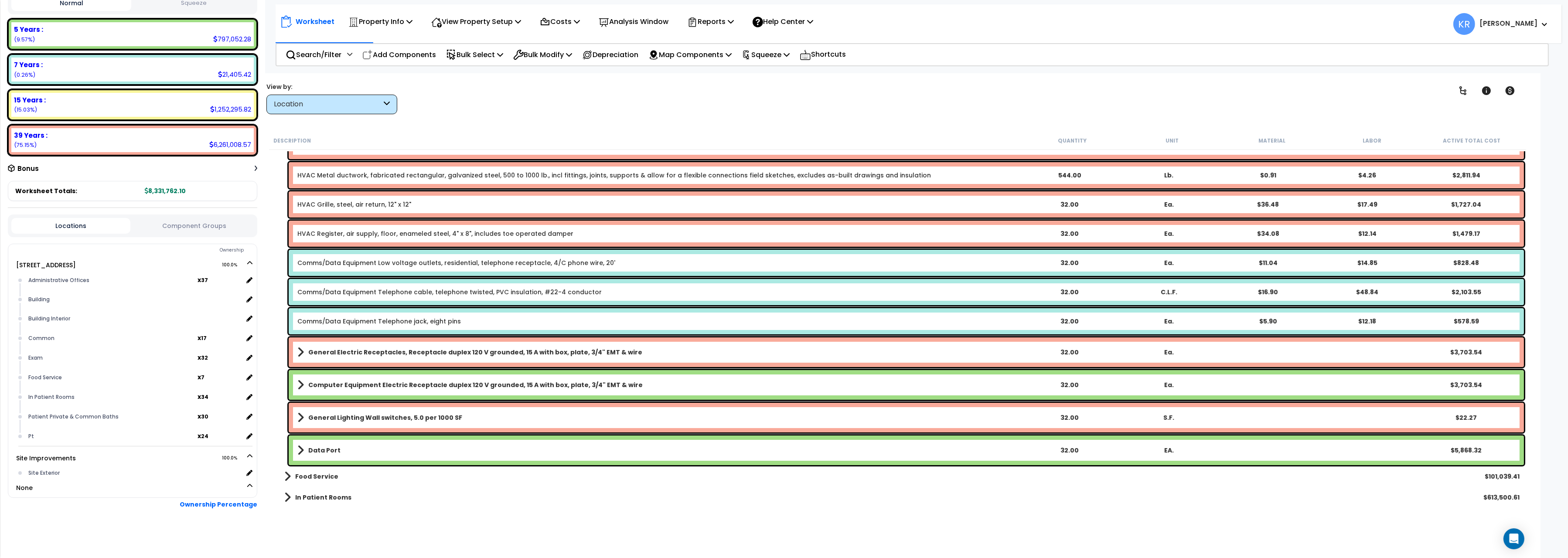
click at [399, 382] on b "Computer Equipment Electric Receptacle duplex 120 V grounded, 15 A with box, pl…" at bounding box center [475, 385] width 334 height 9
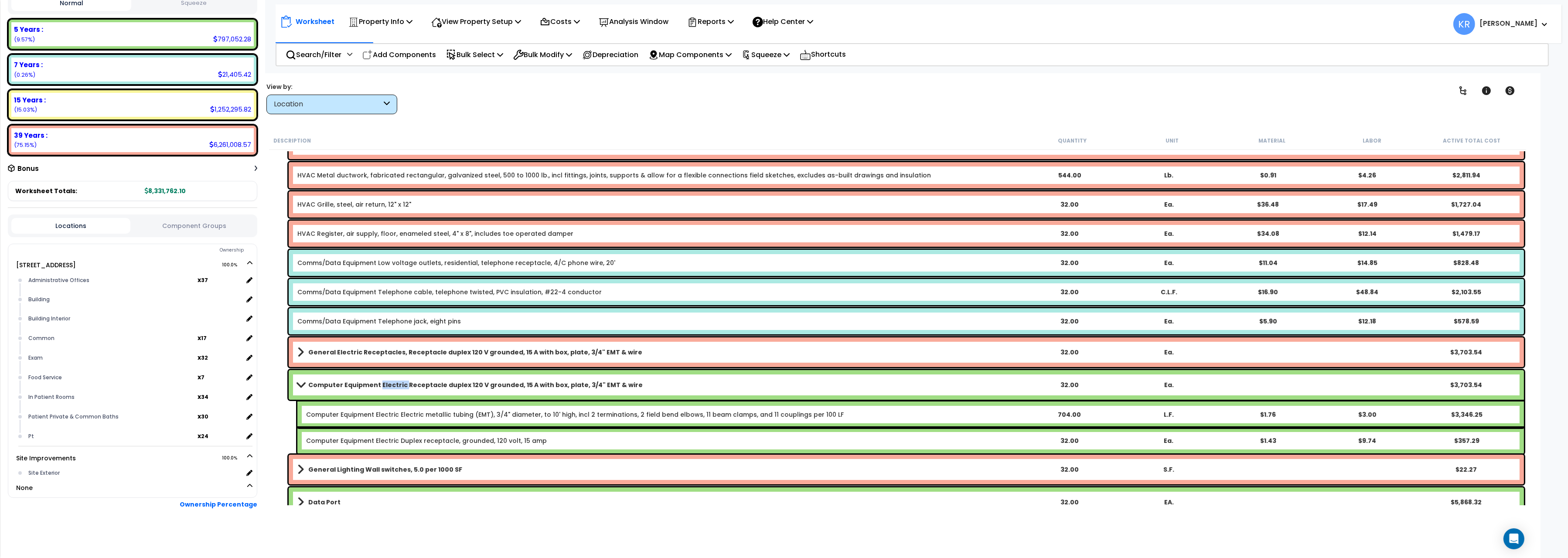
click at [399, 382] on b "Computer Equipment Electric Receptacle duplex 120 V grounded, 15 A with box, pl…" at bounding box center [475, 385] width 334 height 9
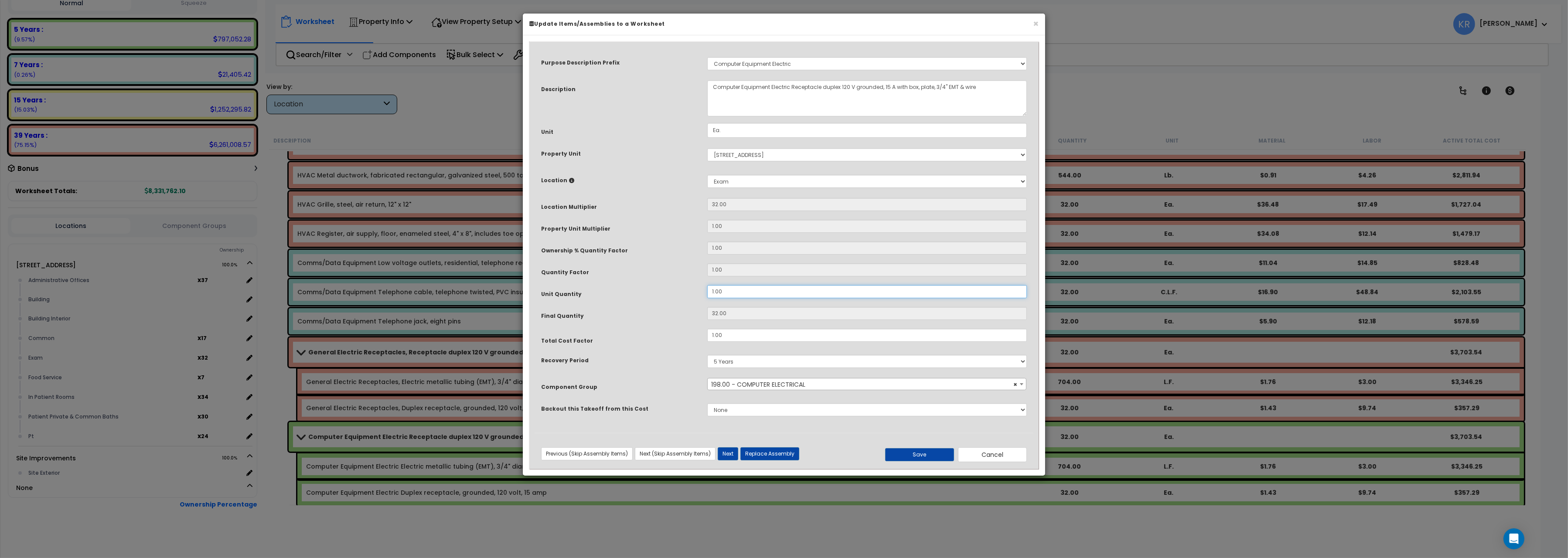
drag, startPoint x: 723, startPoint y: 291, endPoint x: 648, endPoint y: 281, distance: 75.7
click at [707, 285] on input "1.00" at bounding box center [867, 291] width 320 height 13
type input "2"
type input "64"
click at [912, 450] on button "Save" at bounding box center [919, 454] width 69 height 13
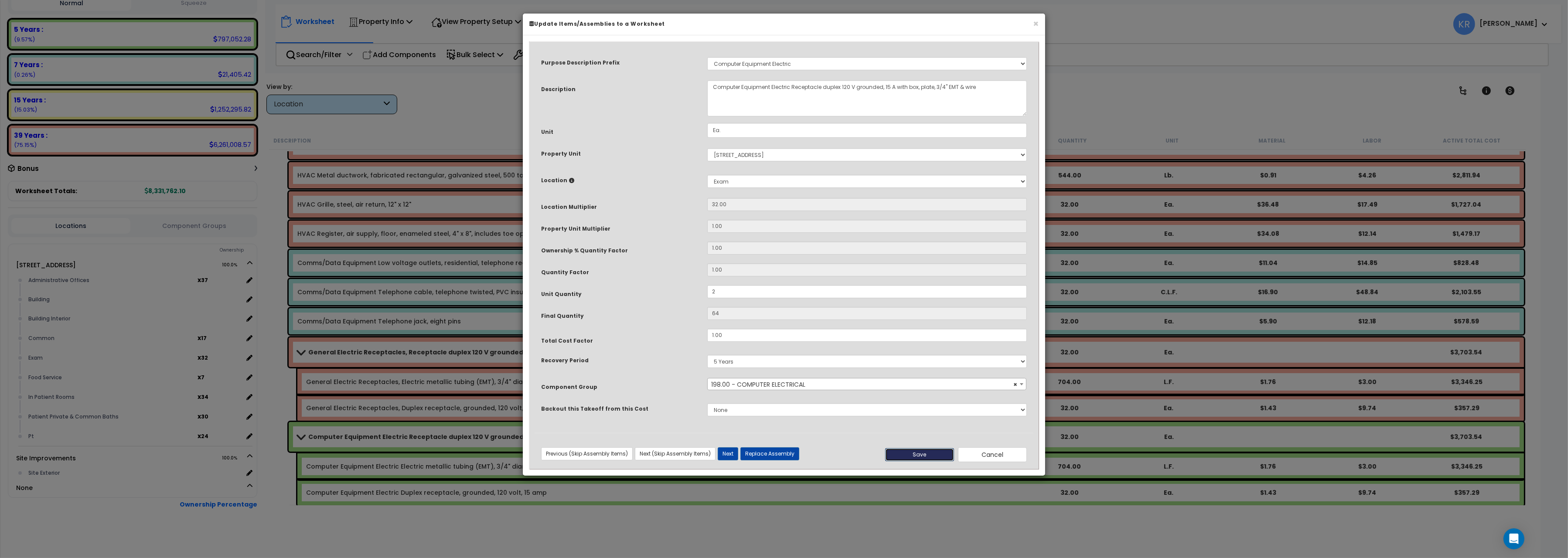
type input "2.00"
type input "64.00"
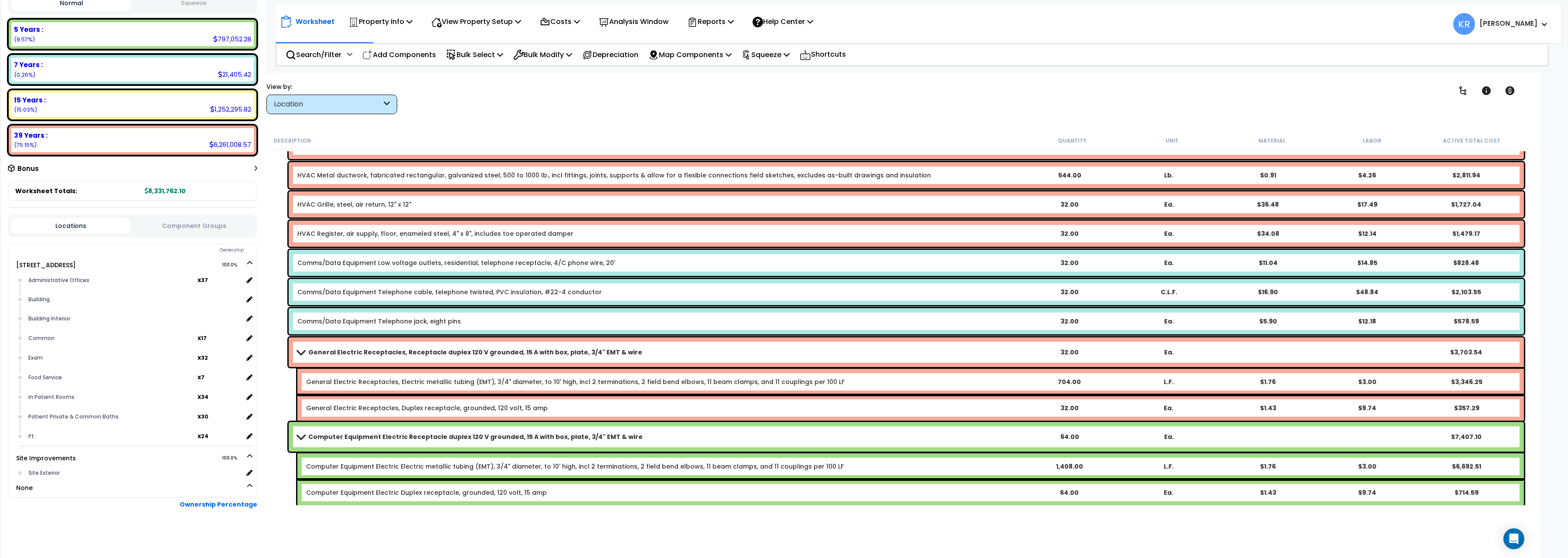
click at [306, 347] on link "General Electric Receptacles, Receptacle duplex 120 V grounded, 15 A with box, …" at bounding box center [659, 352] width 722 height 12
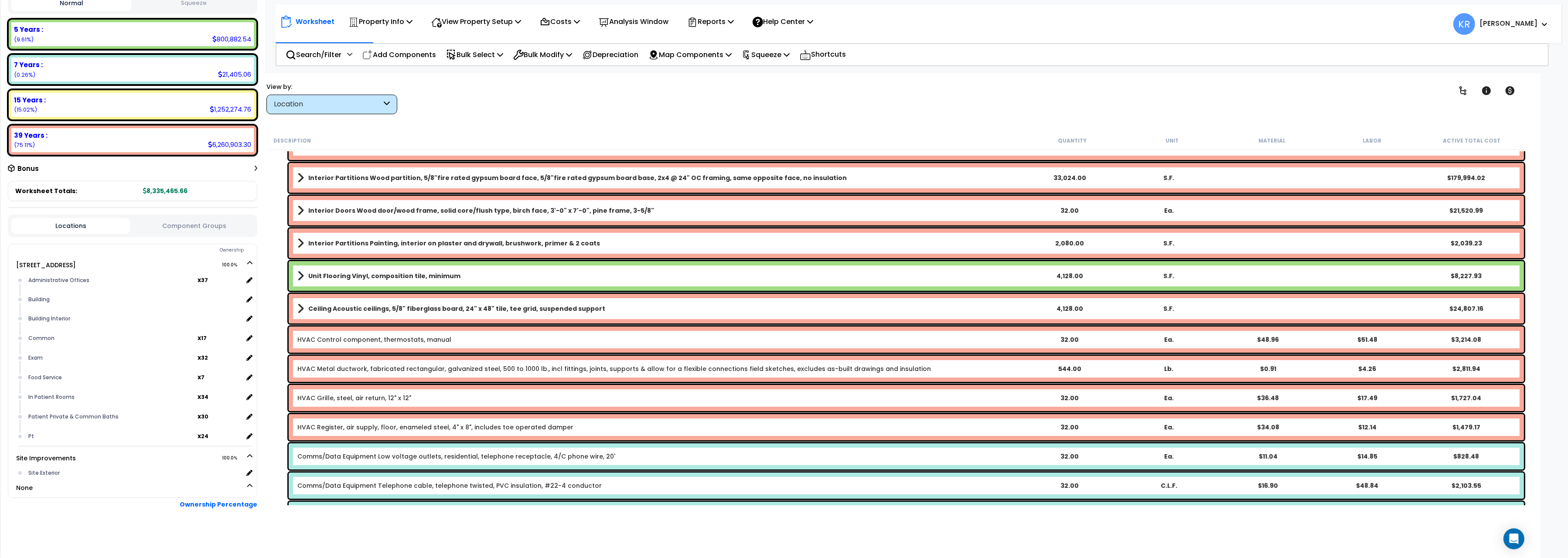
scroll to position [146, 0]
click at [401, 270] on div "Unit Flooring Vinyl, composition tile, minimum 4,128.00 S.F. $8,227.93" at bounding box center [906, 277] width 1235 height 30
click at [397, 274] on b "Unit Flooring Vinyl, composition tile, minimum" at bounding box center [384, 277] width 152 height 9
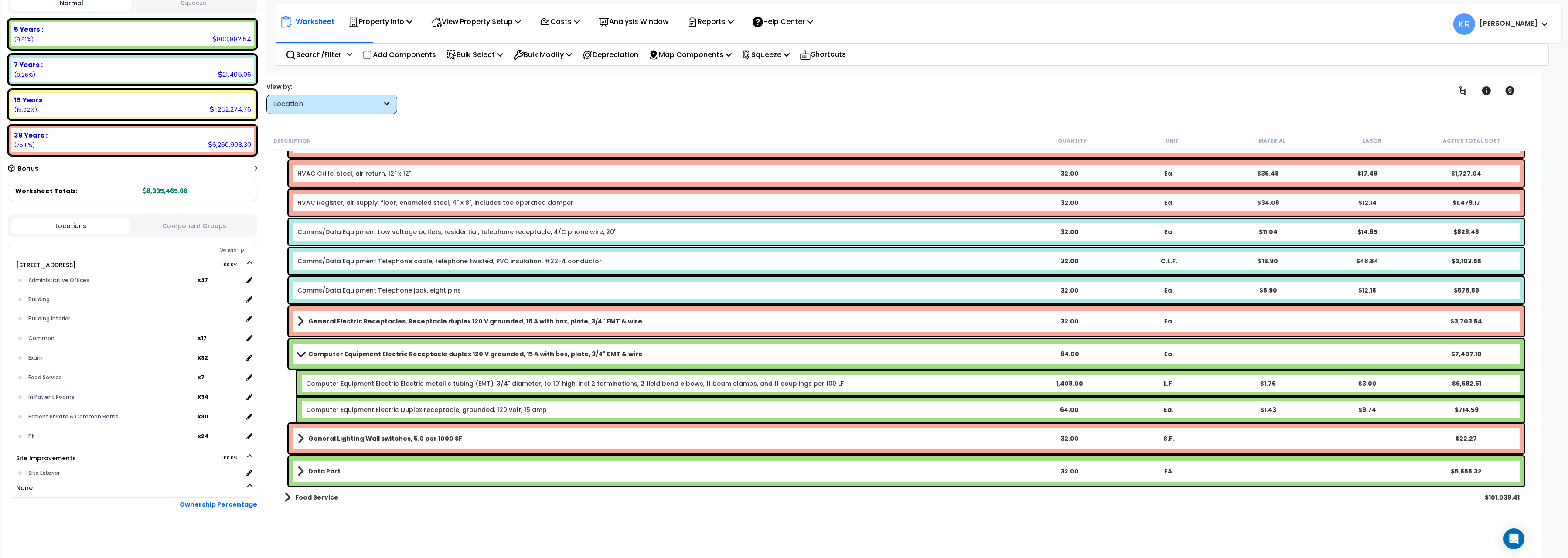
scroll to position [439, 0]
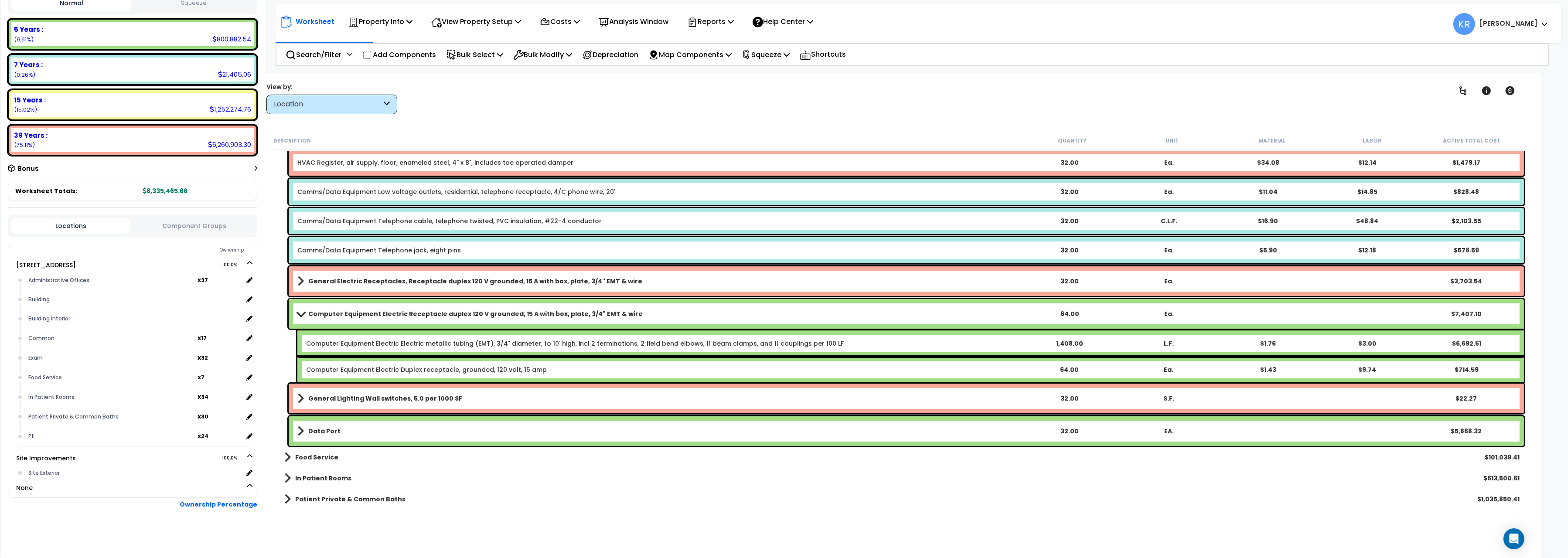
click at [301, 314] on span at bounding box center [301, 313] width 12 height 7
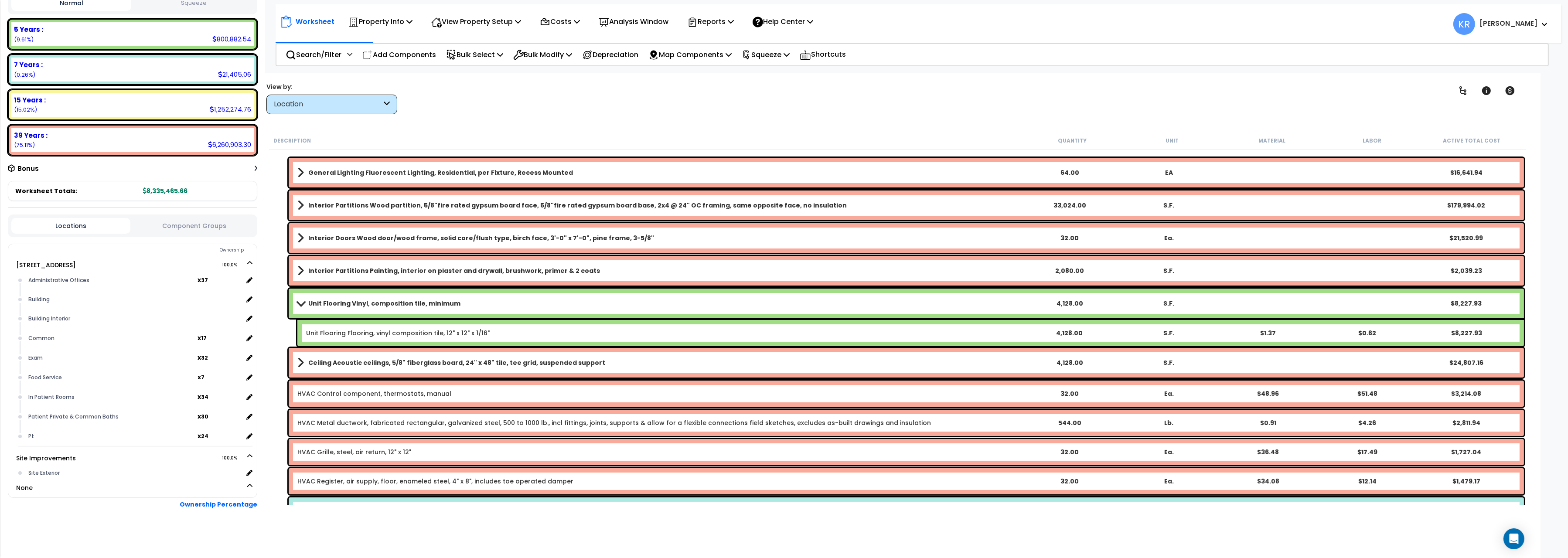
scroll to position [146, 0]
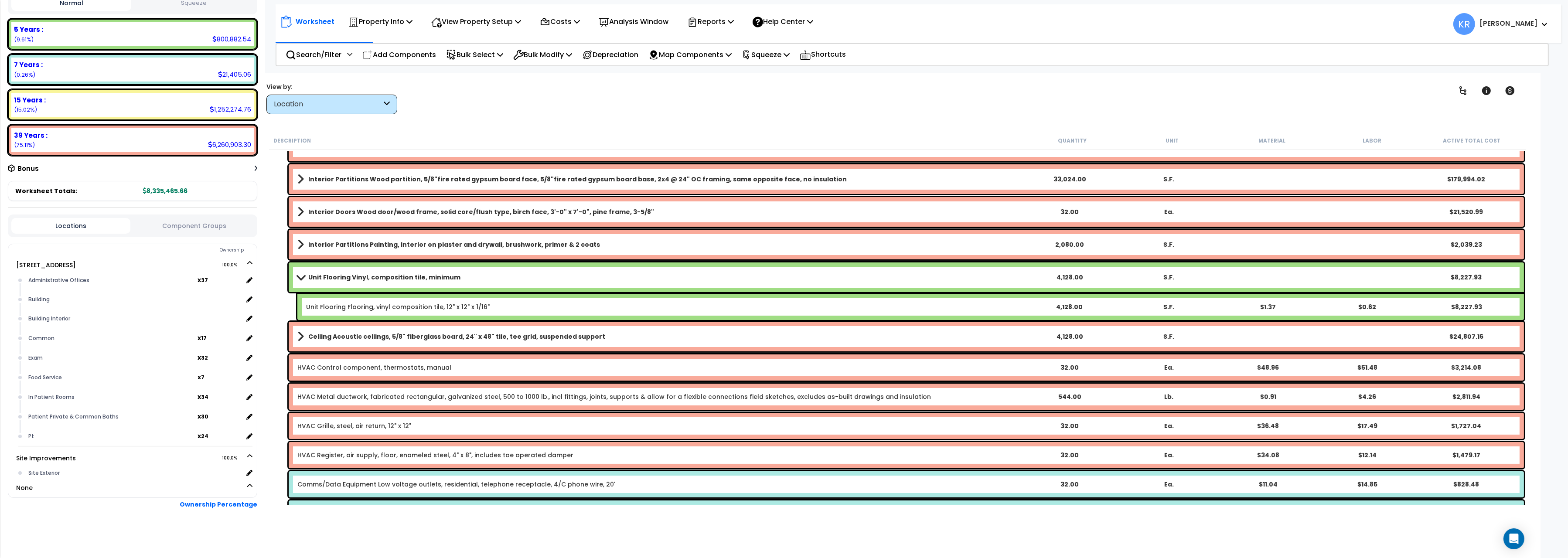
click at [319, 267] on div "Unit Flooring Vinyl, composition tile, minimum 4,128.00 S.F. $8,227.93" at bounding box center [906, 277] width 1235 height 30
click at [310, 278] on b "Unit Flooring Vinyl, composition tile, minimum" at bounding box center [384, 277] width 152 height 9
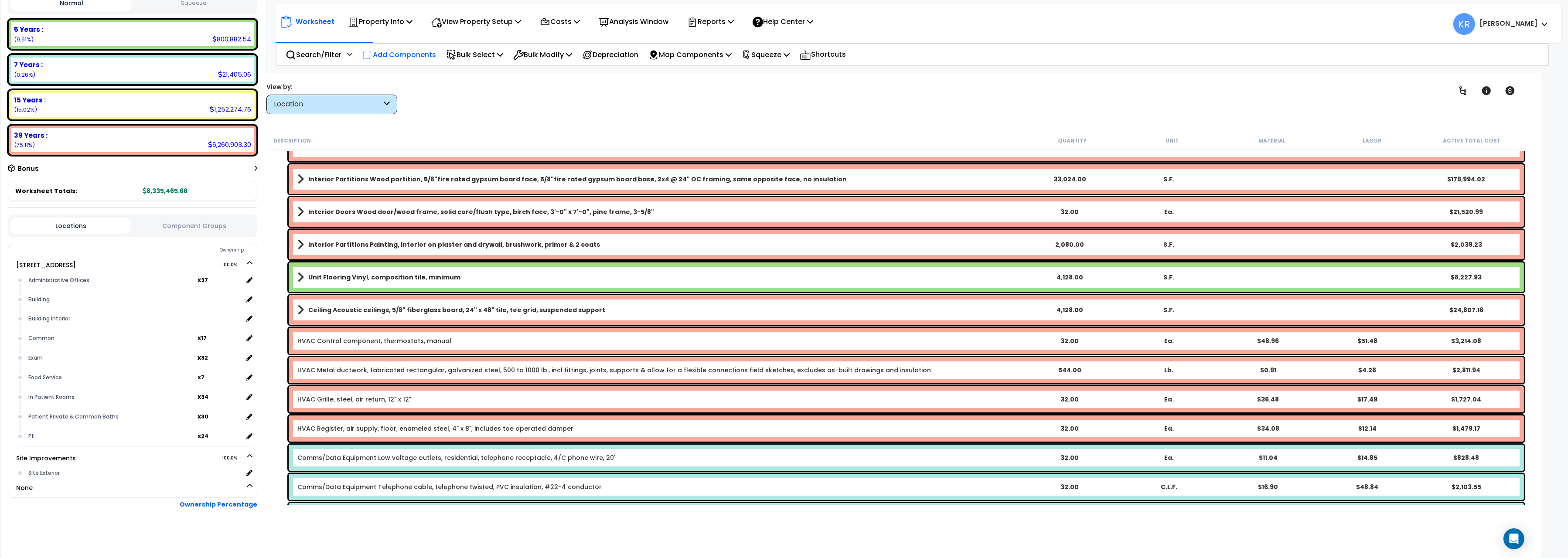
click at [392, 56] on p "Add Components" at bounding box center [399, 54] width 74 height 12
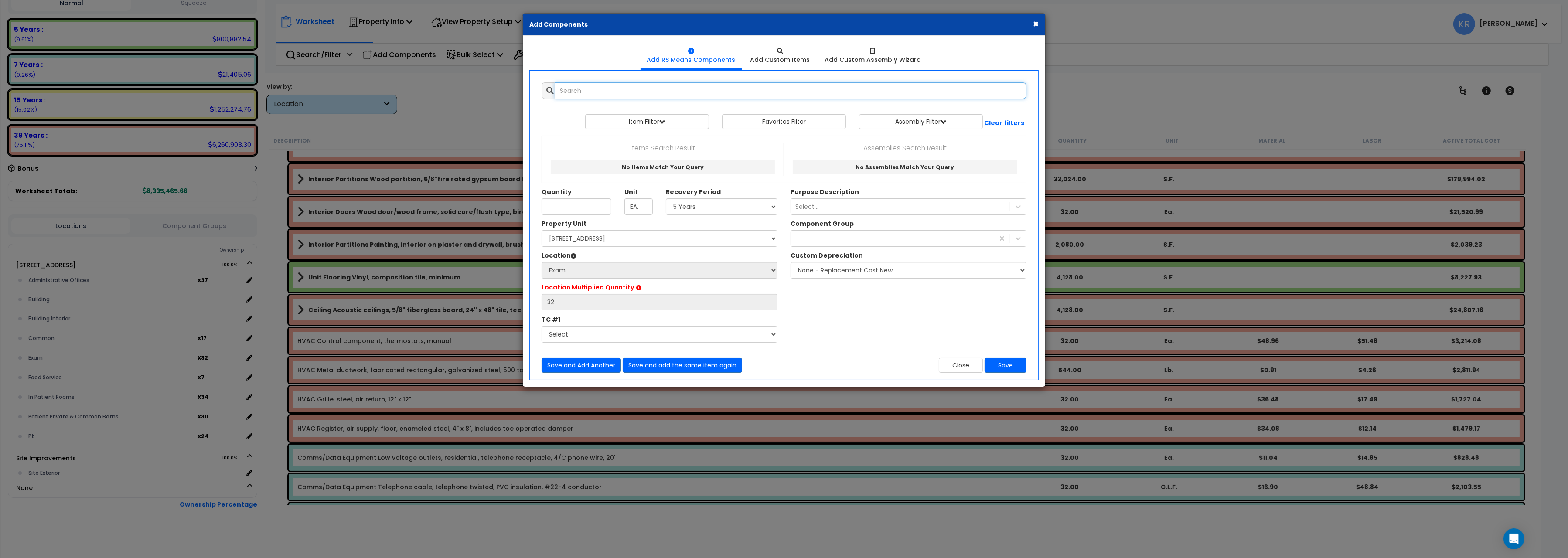
select select
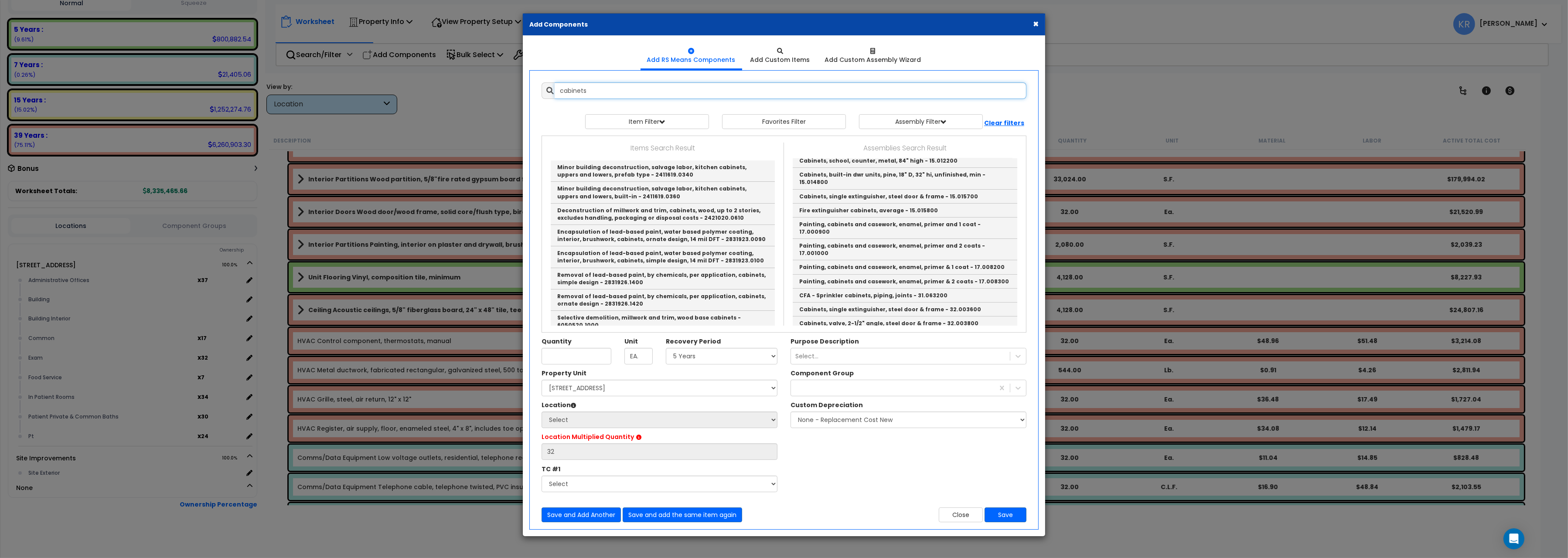
scroll to position [18, 0]
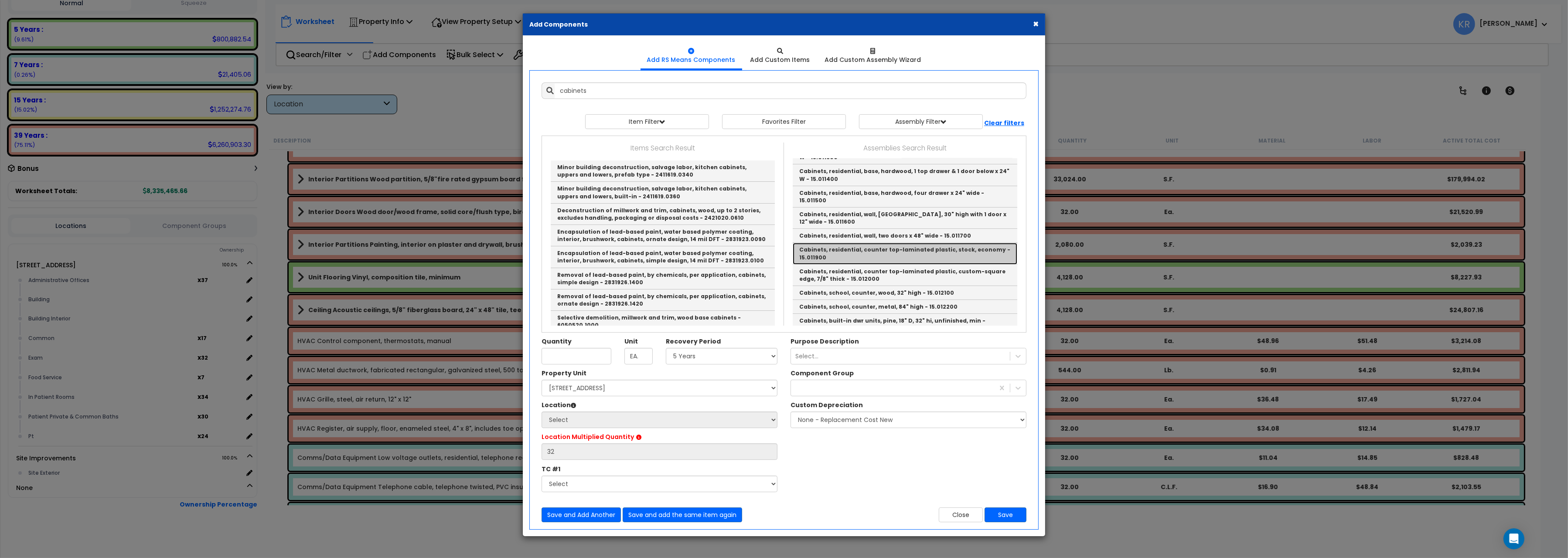
click at [909, 243] on link "Cabinets, residential, counter top-laminated plastic, stock, economy - 15.011900" at bounding box center [905, 253] width 225 height 21
type input "Cabinets, residential, counter top-laminated plastic, stock, economy - 15.011900"
checkbox input "false"
type input "L.F."
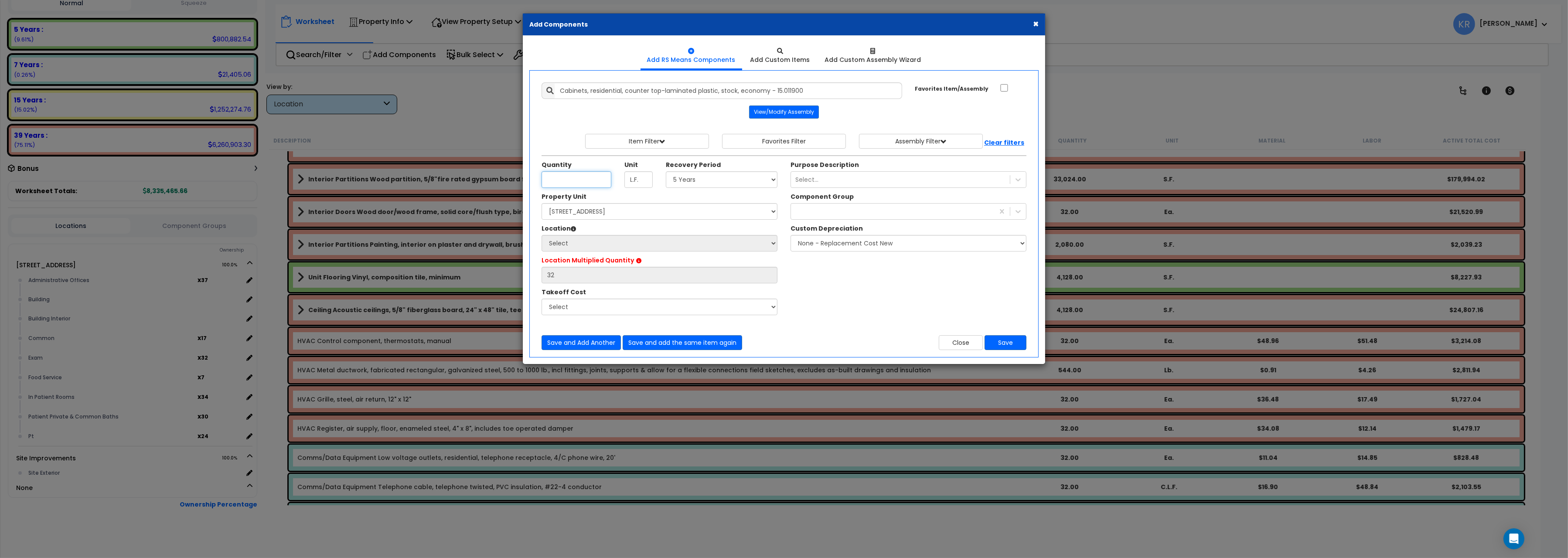
click at [564, 184] on input "Unit Quantity" at bounding box center [576, 180] width 70 height 16
type input "36"
click at [666, 172] on select "Select 5 Years 7 Years 15 Years 20 Years 39 Years 27.5 Year" at bounding box center [721, 180] width 111 height 16
select select "5Y"
click option "5 Years" at bounding box center [0, 0] width 0 height 0
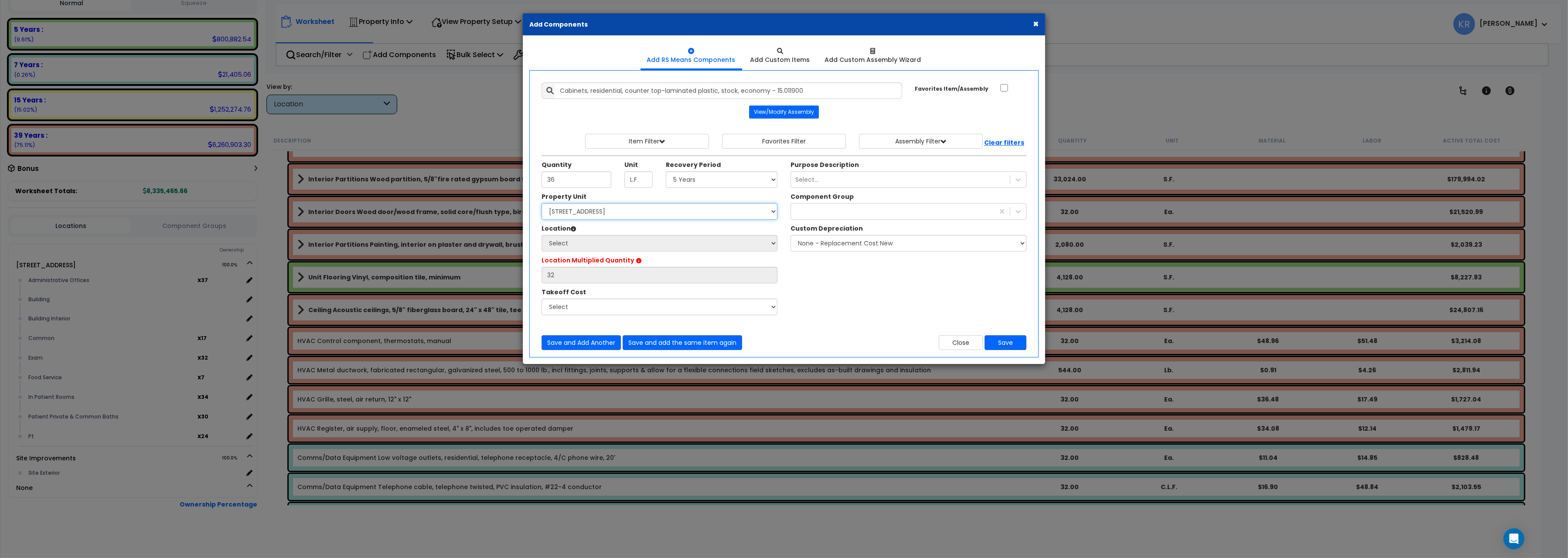
click at [542, 203] on select "Select [STREET_ADDRESS] Site Improvements" at bounding box center [660, 211] width 236 height 16
select select "162439"
click option "[STREET_ADDRESS]" at bounding box center [0, 0] width 0 height 0
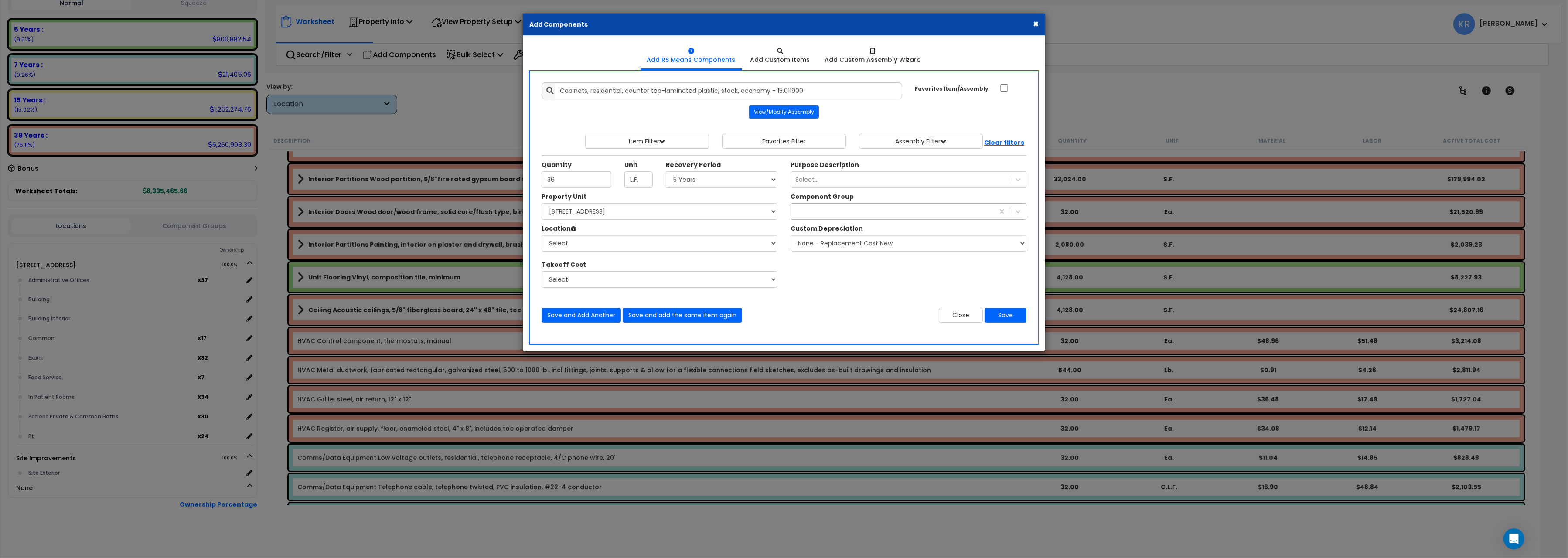
click at [832, 208] on div at bounding box center [892, 211] width 203 height 14
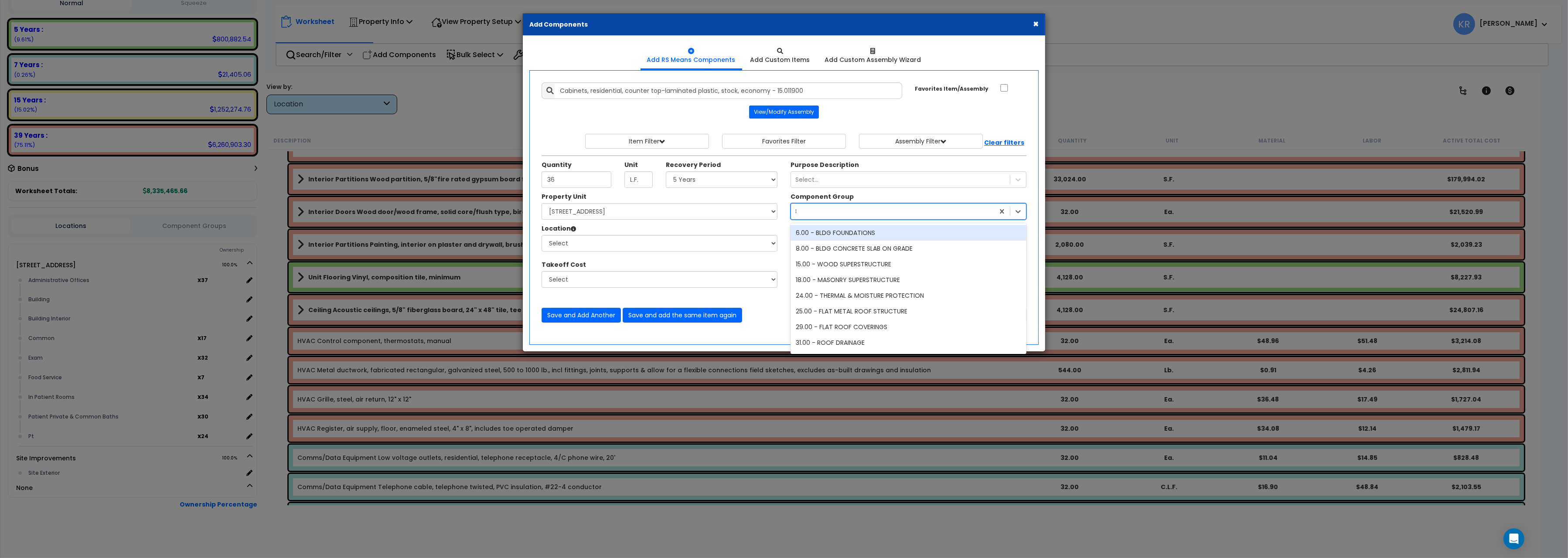
type input "84"
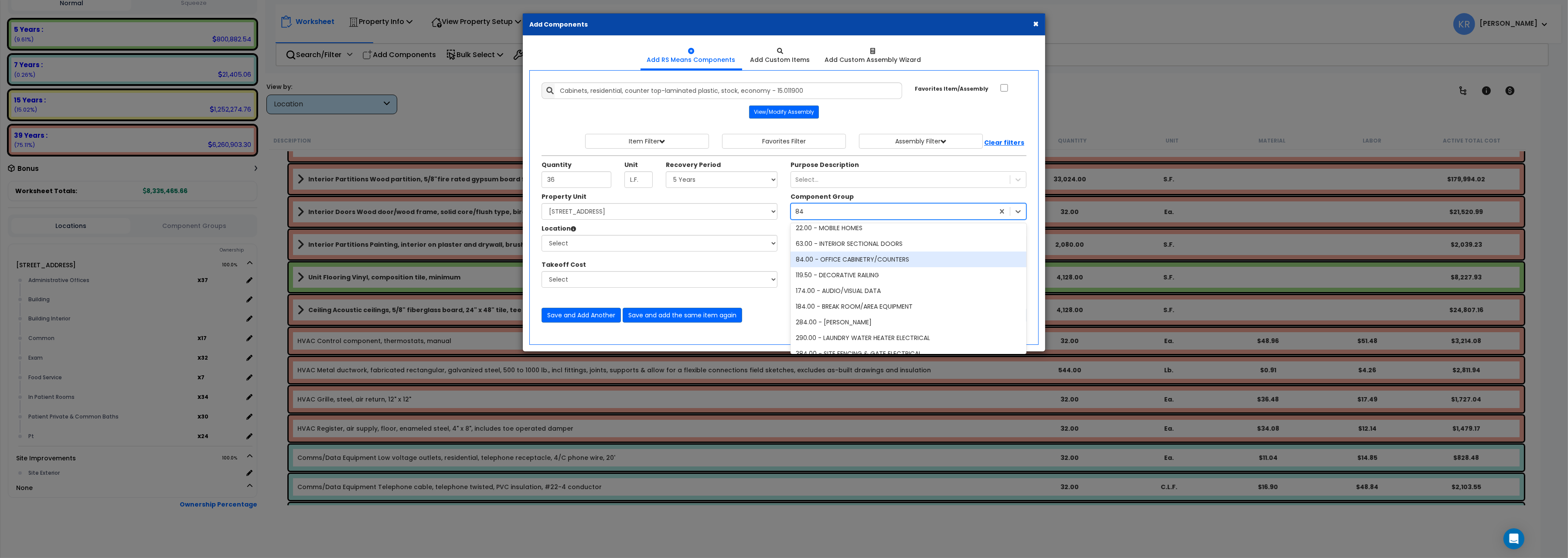
click at [897, 262] on div "84.00 - OFFICE CABINETRY/COUNTERS" at bounding box center [909, 259] width 236 height 16
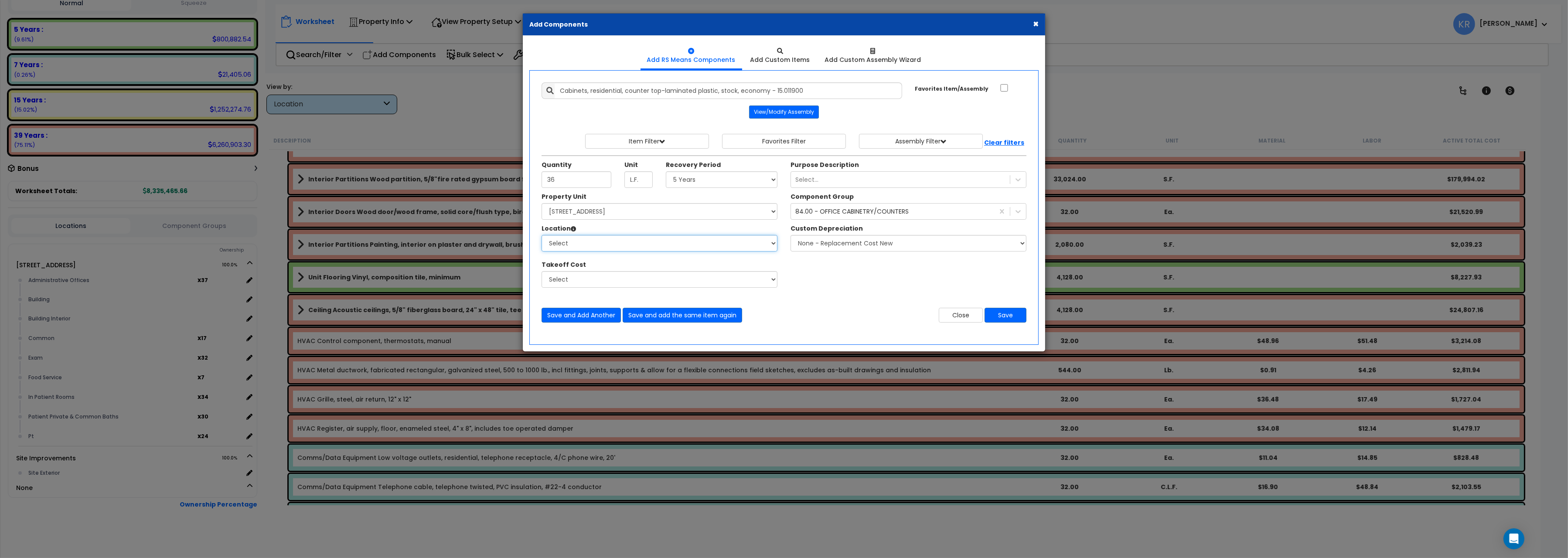
click at [542, 235] on select "Select Administrative Offices Building Building Interior Common Exam Food Servi…" at bounding box center [660, 243] width 236 height 16
select select "31351"
click option "Exam" at bounding box center [0, 0] width 0 height 0
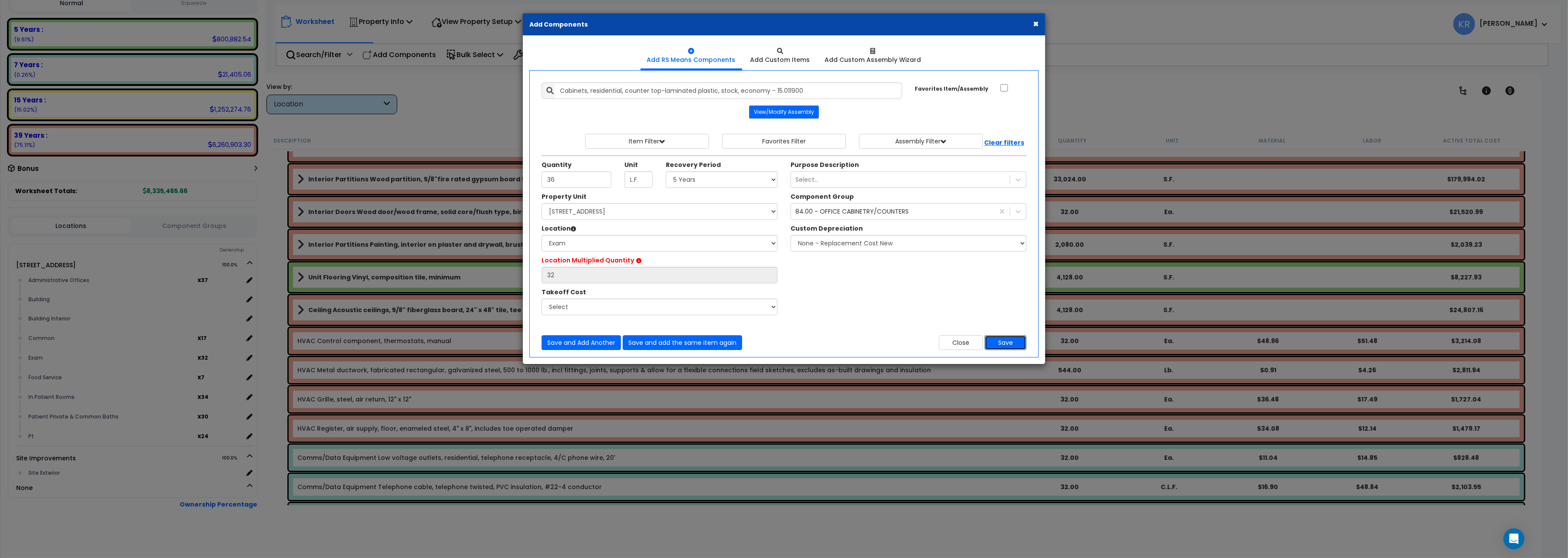
click at [999, 343] on button "Save" at bounding box center [1006, 343] width 42 height 15
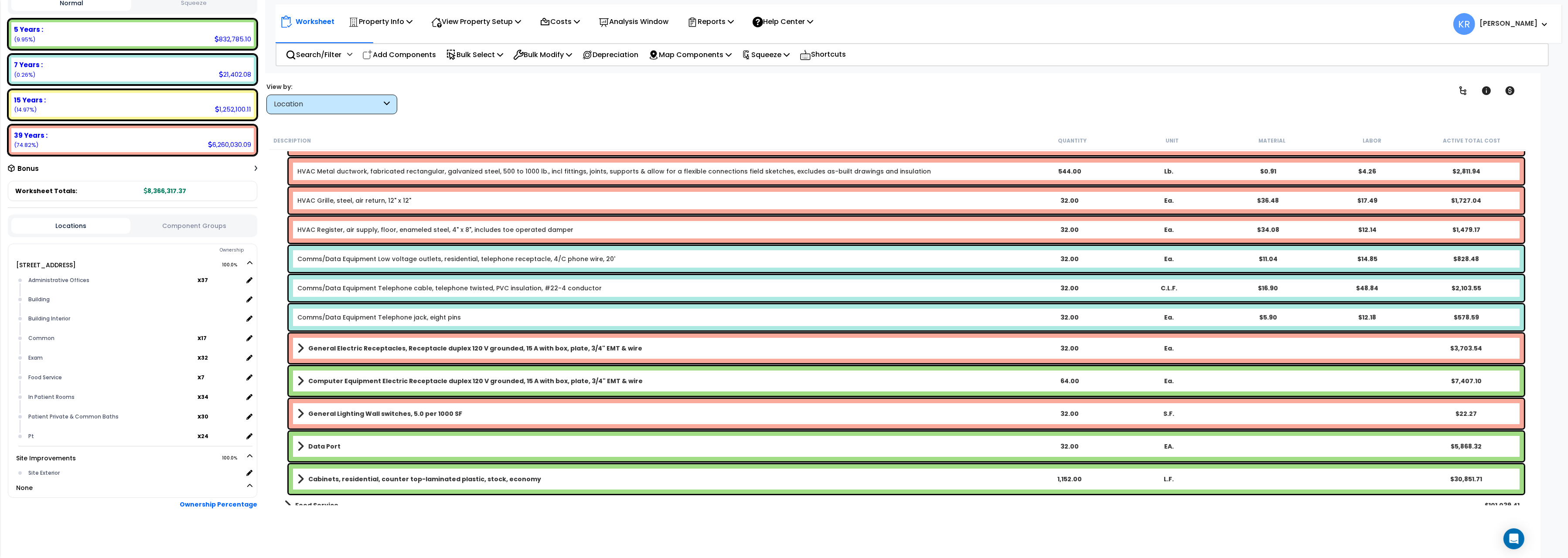
scroll to position [439, 0]
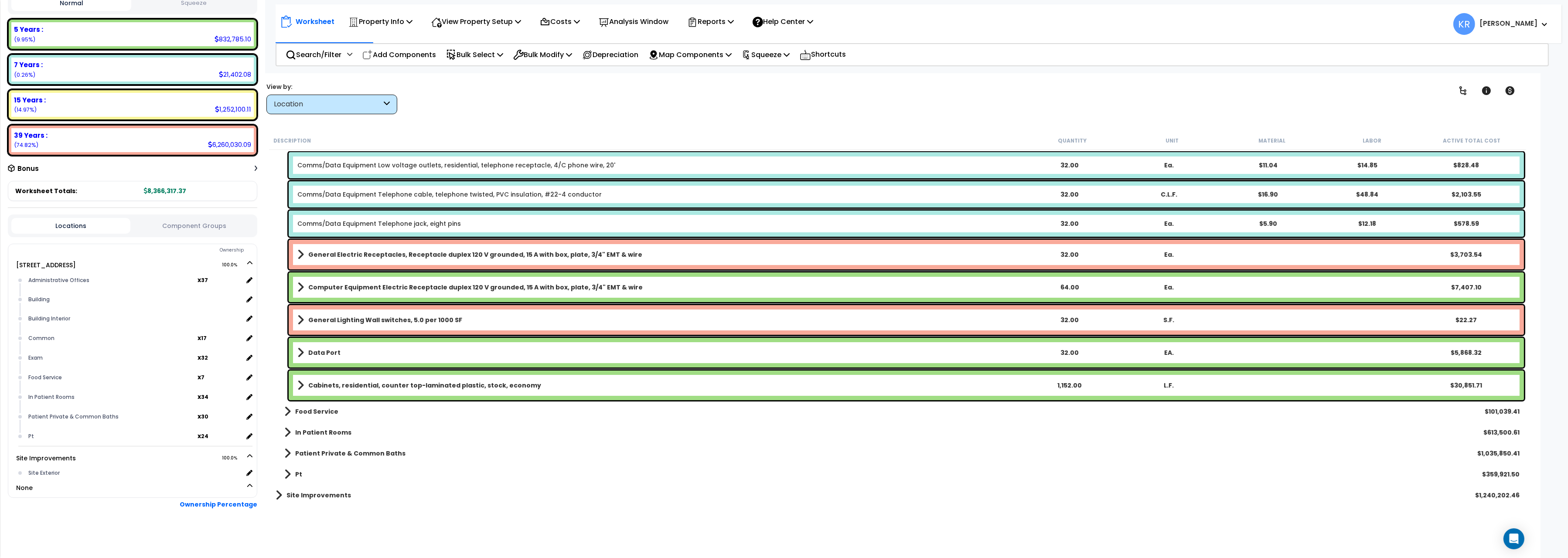
click at [436, 386] on b "Cabinets, residential, counter top-laminated plastic, stock, economy" at bounding box center [424, 385] width 233 height 9
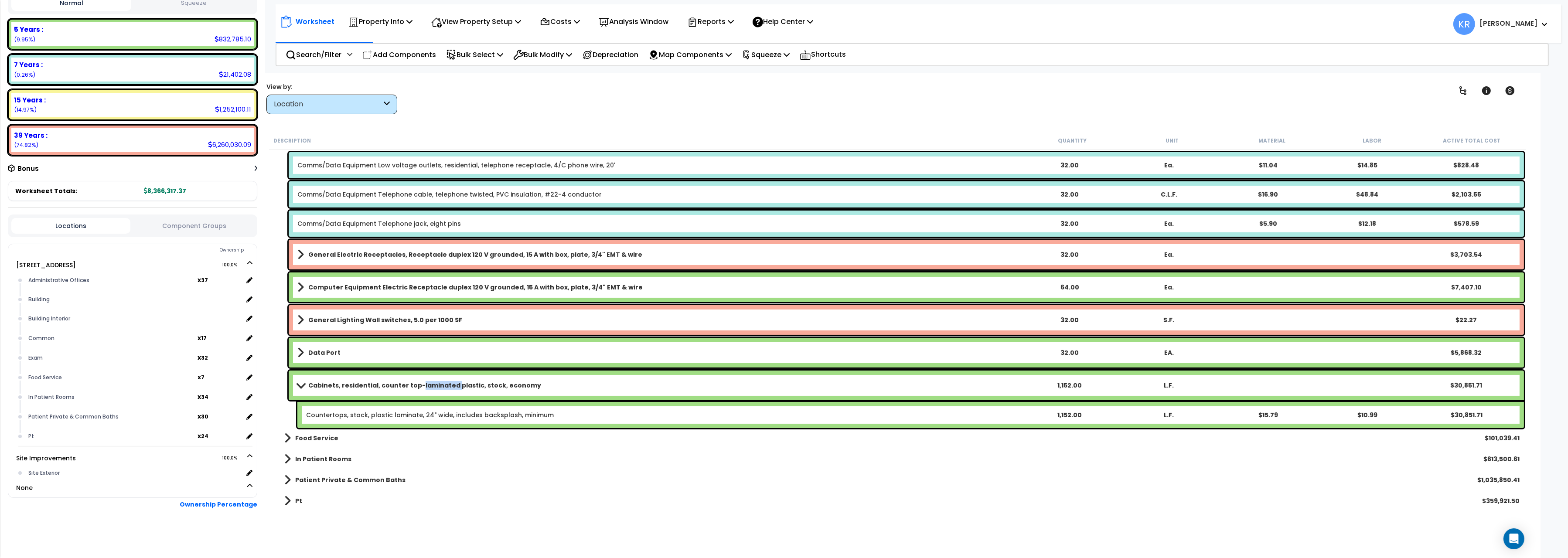
click at [436, 386] on b "Cabinets, residential, counter top-laminated plastic, stock, economy" at bounding box center [424, 385] width 233 height 9
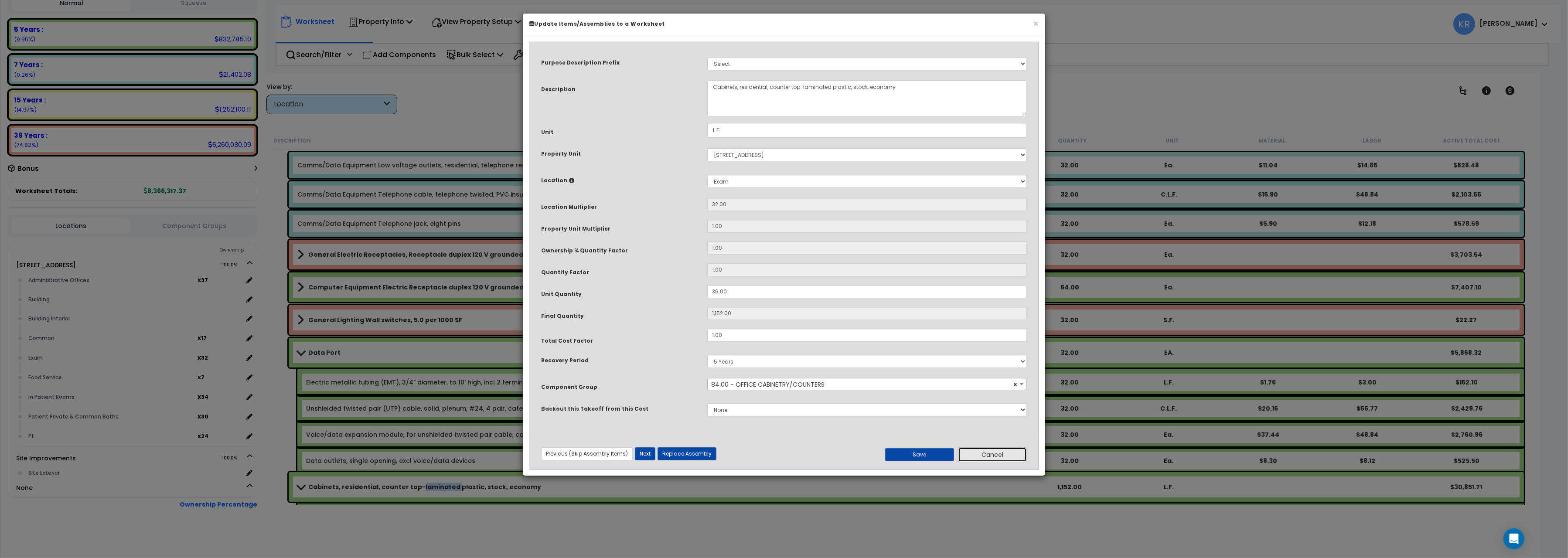
click at [991, 457] on button "Cancel" at bounding box center [992, 455] width 69 height 15
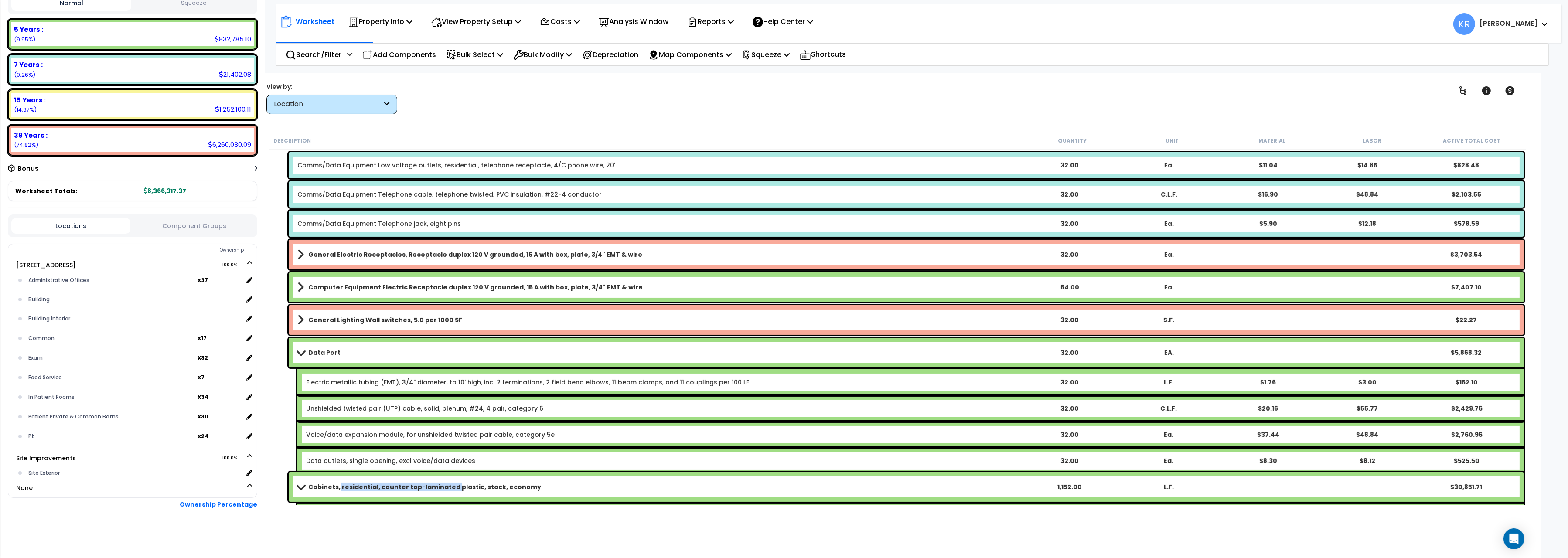
click at [337, 488] on b "Cabinets, residential, counter top-laminated plastic, stock, economy" at bounding box center [424, 487] width 233 height 9
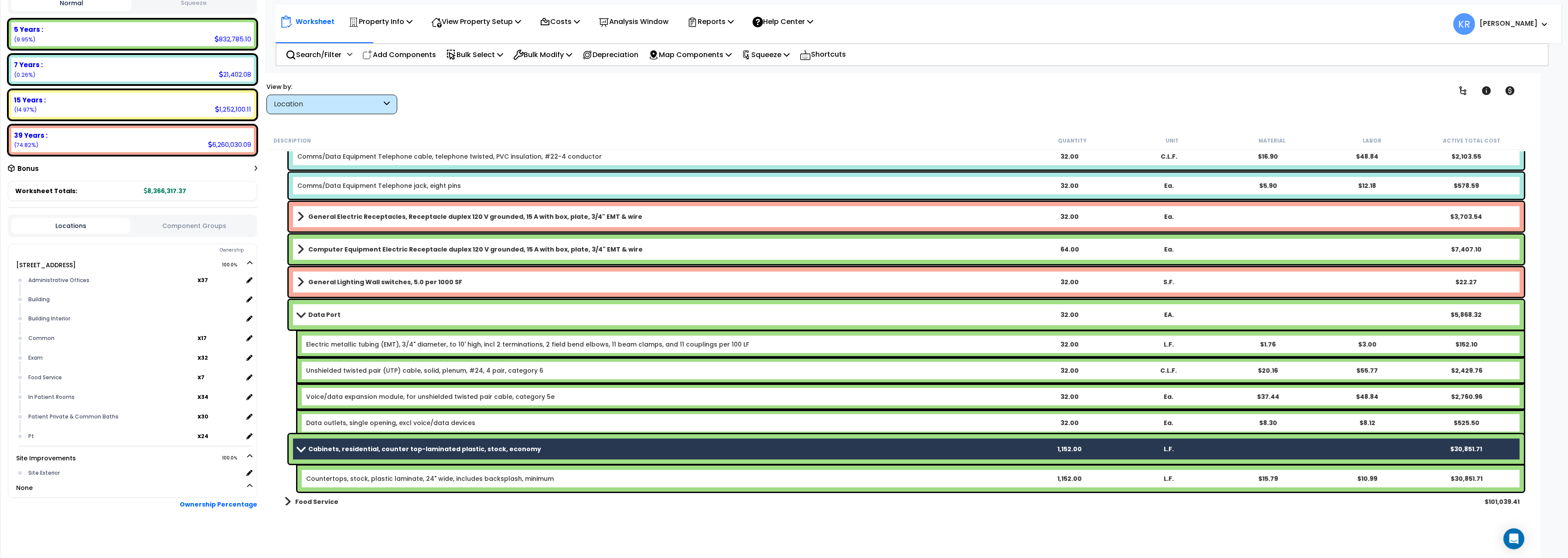
scroll to position [535, 0]
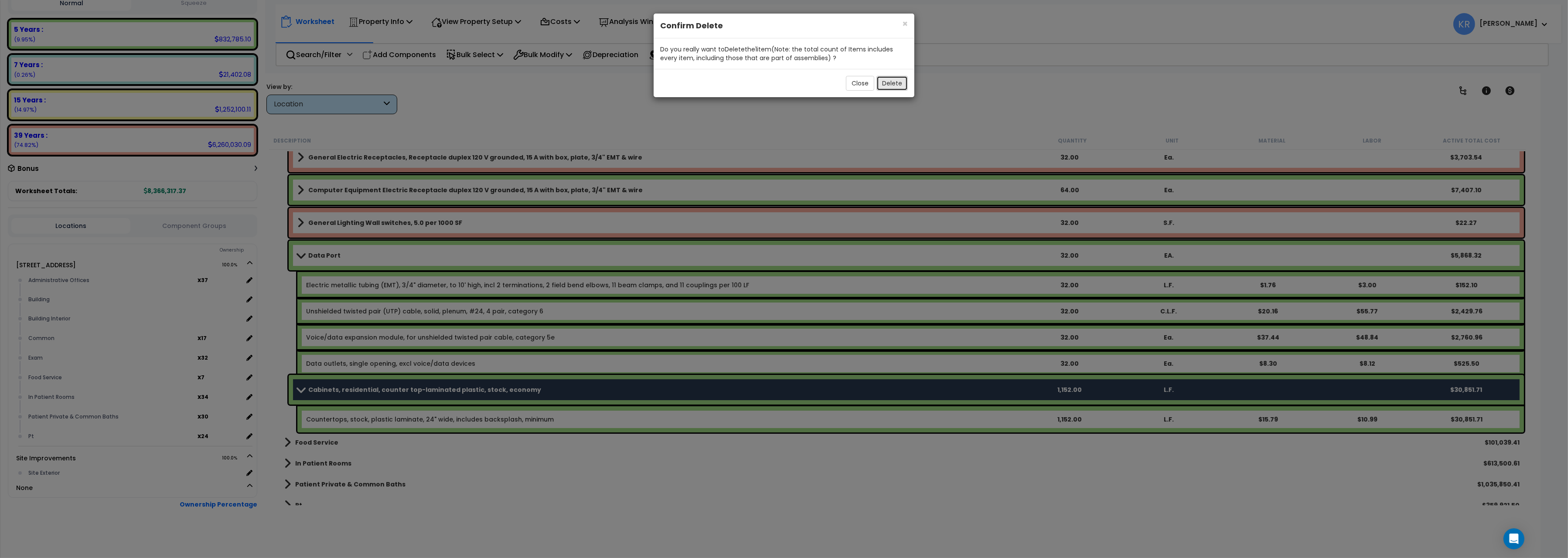
click at [897, 88] on button "Delete" at bounding box center [892, 83] width 32 height 15
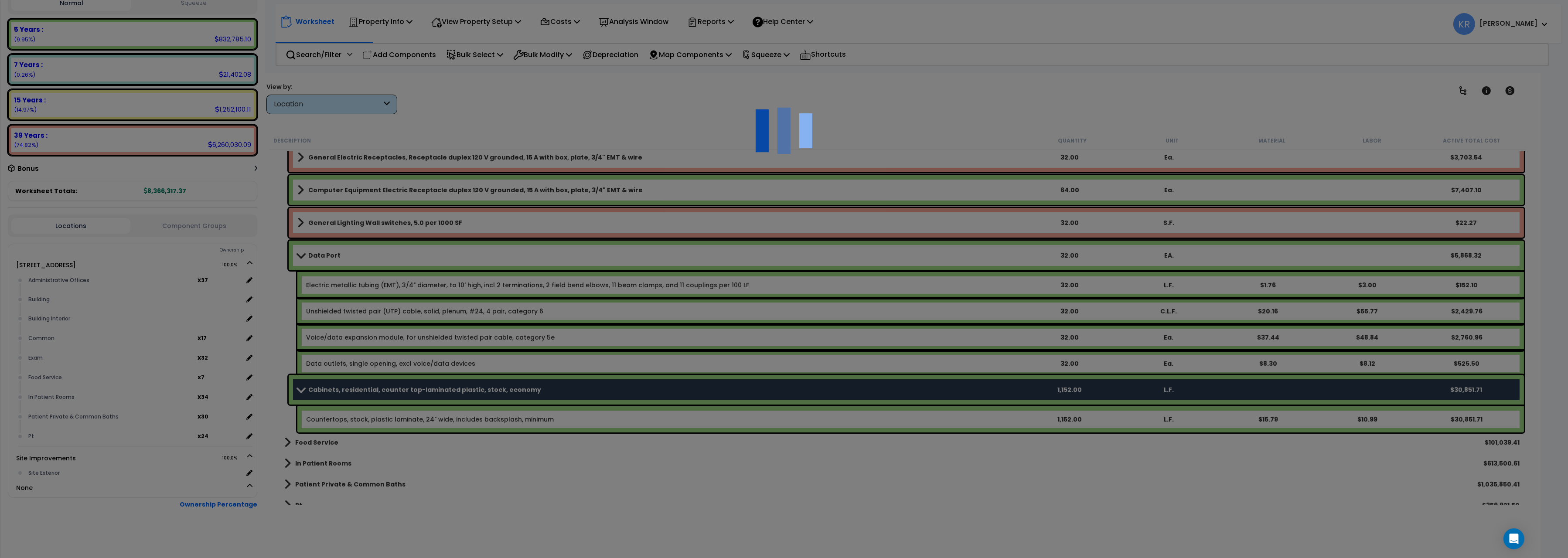
scroll to position [528, 0]
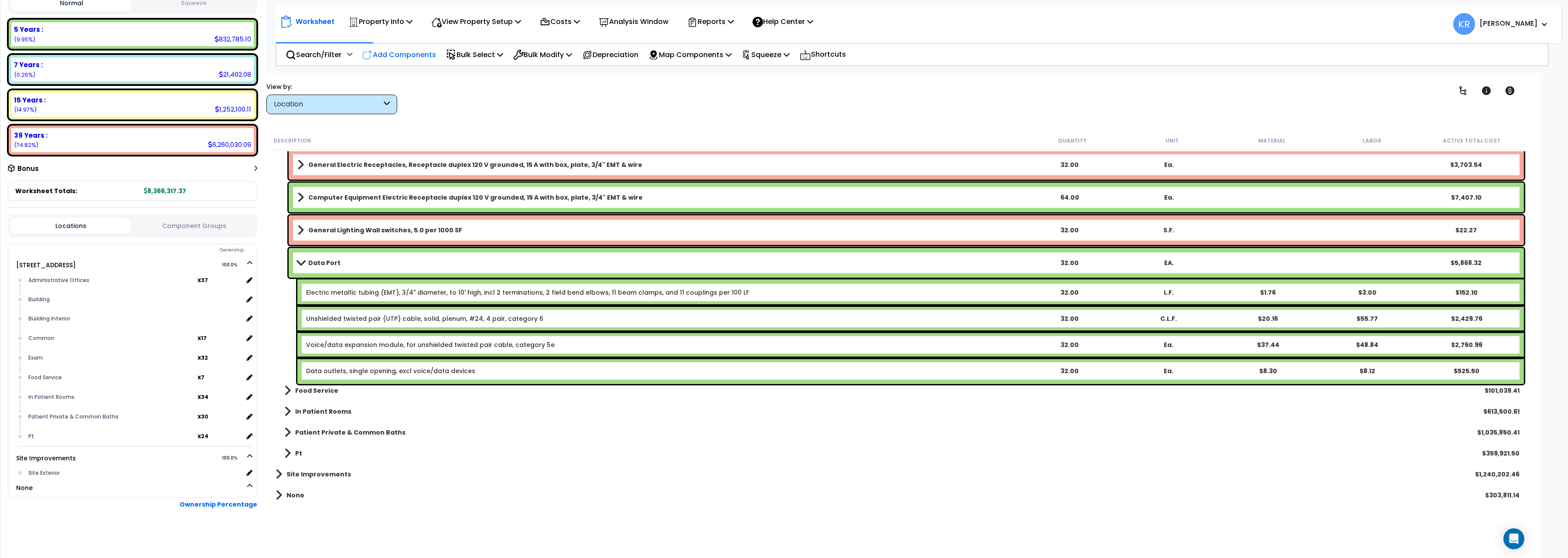
click at [396, 52] on p "Add Components" at bounding box center [399, 54] width 74 height 12
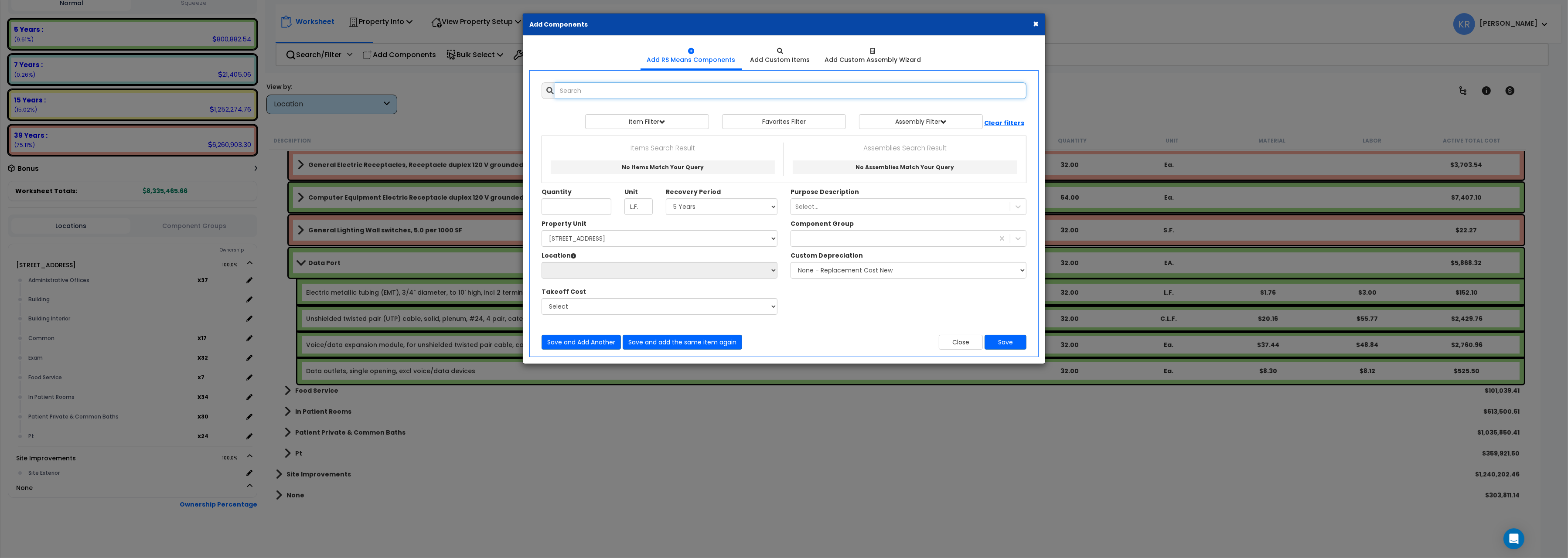
select select
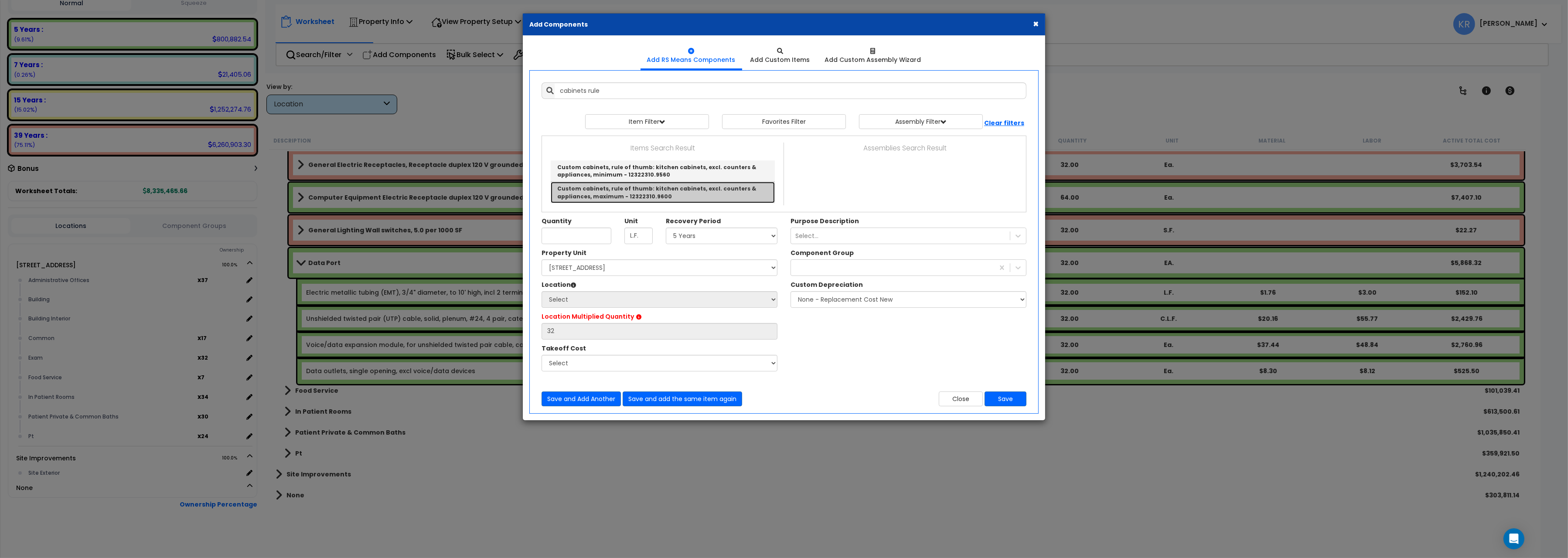
click at [651, 194] on link "Custom cabinets, rule of thumb: kitchen cabinets, excl. counters & appliances, …" at bounding box center [663, 192] width 224 height 21
type input "Custom cabinets, rule of thumb: kitchen cabinets, excl. counters & appliances, …"
checkbox input "true"
type input "L.F."
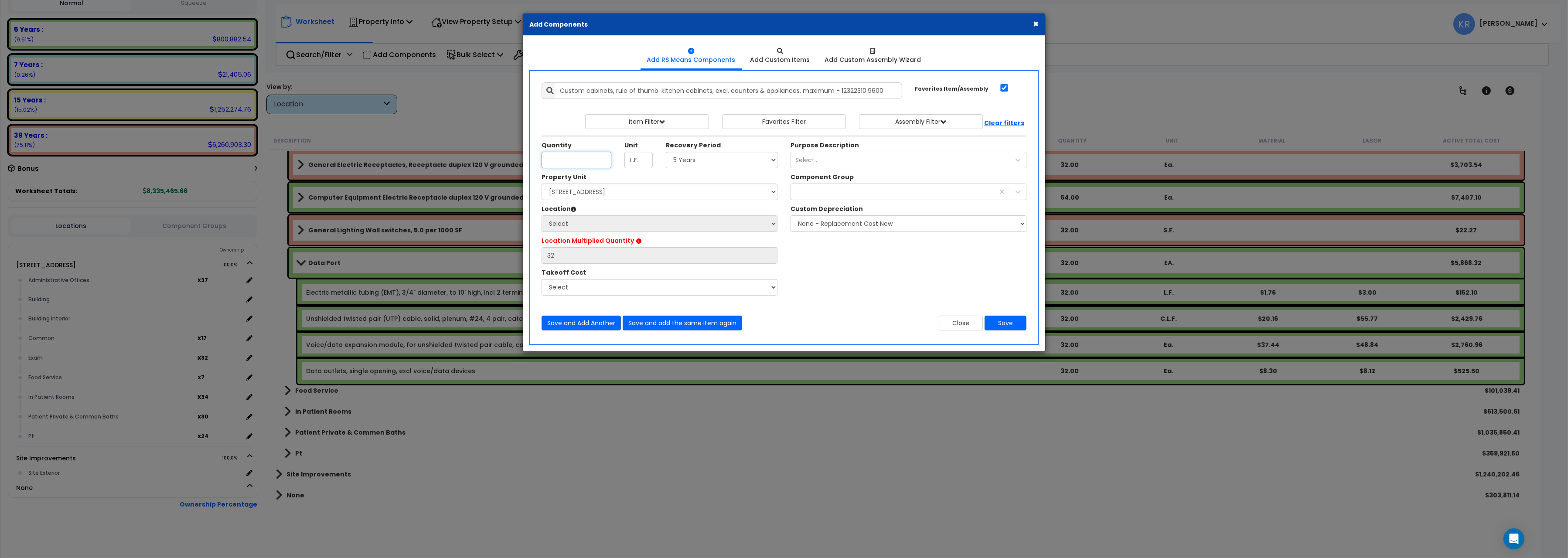
click at [551, 162] on input "Unit Quantity" at bounding box center [576, 159] width 70 height 16
type input "36"
select select "5Y"
click at [542, 184] on select "Select [STREET_ADDRESS] Site Improvements" at bounding box center [660, 192] width 236 height 16
select select "162439"
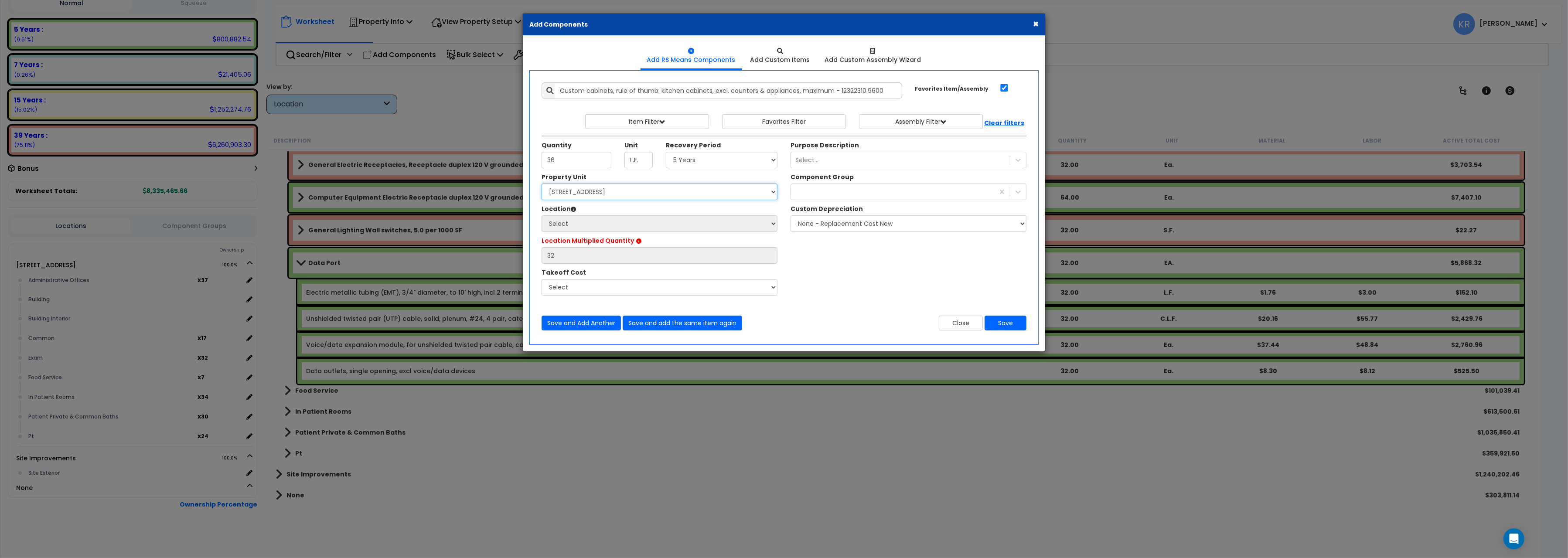
click option "[STREET_ADDRESS]" at bounding box center [0, 0] width 0 height 0
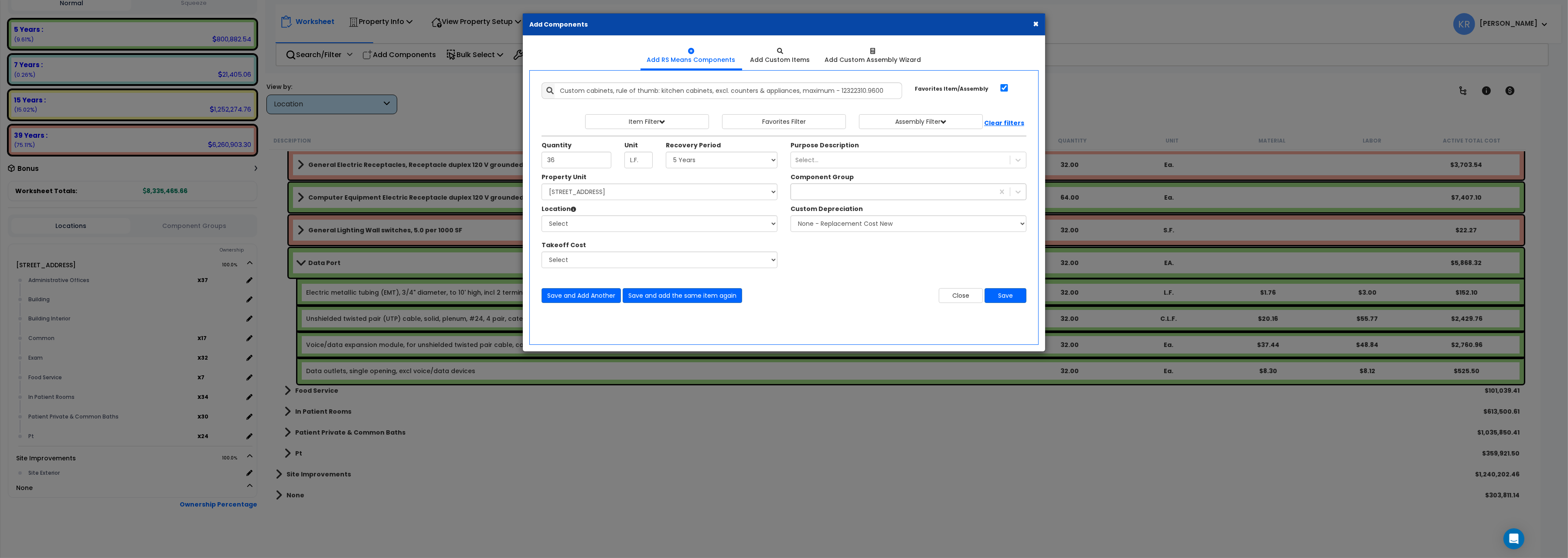
click at [808, 192] on div at bounding box center [892, 192] width 203 height 14
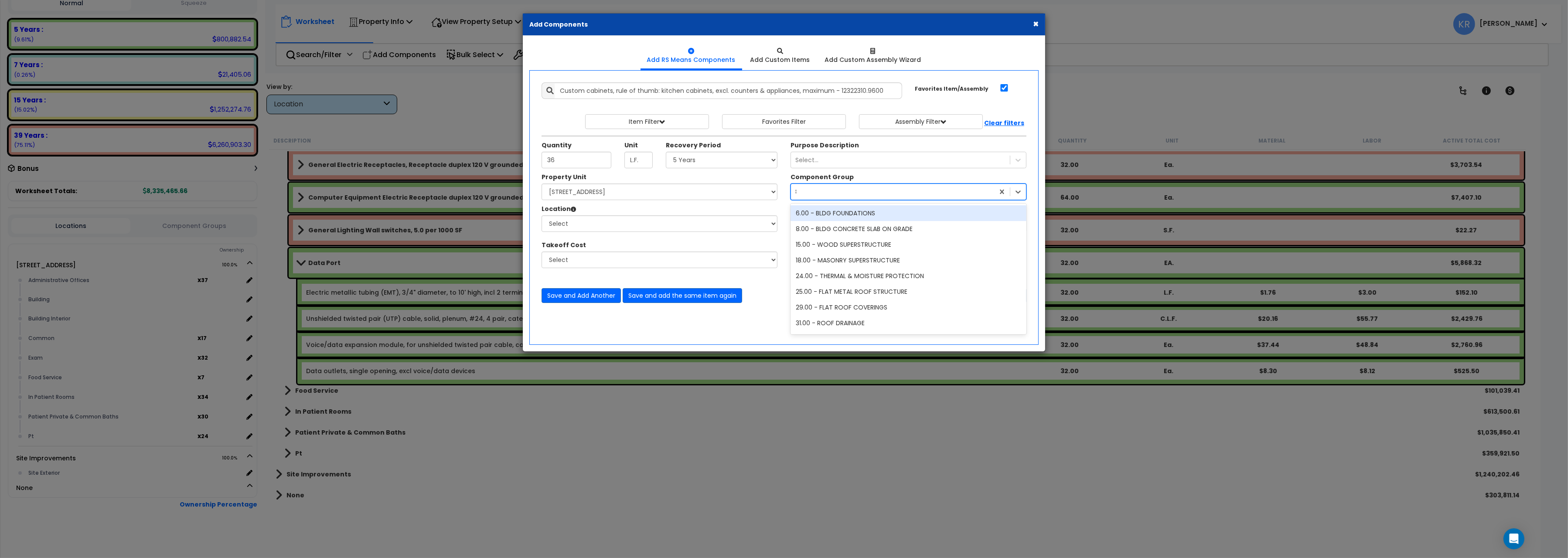
type input "84"
click at [845, 293] on div "84.00 - OFFICE CABINETRY/COUNTERS" at bounding box center [909, 288] width 236 height 16
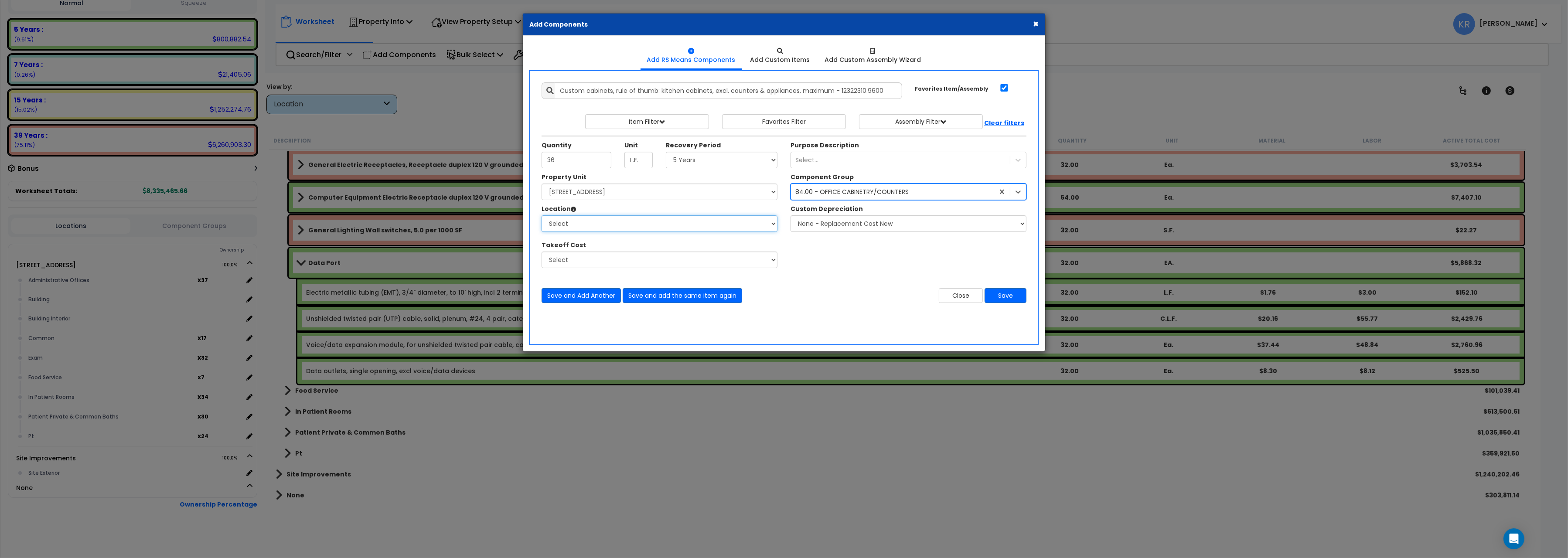
click at [542, 215] on select "Select Administrative Offices Building Building Interior Common Exam Food Servi…" at bounding box center [660, 223] width 236 height 16
select select "461"
click option "Building Interior" at bounding box center [0, 0] width 0 height 0
click at [1005, 295] on button "Save" at bounding box center [1006, 296] width 42 height 15
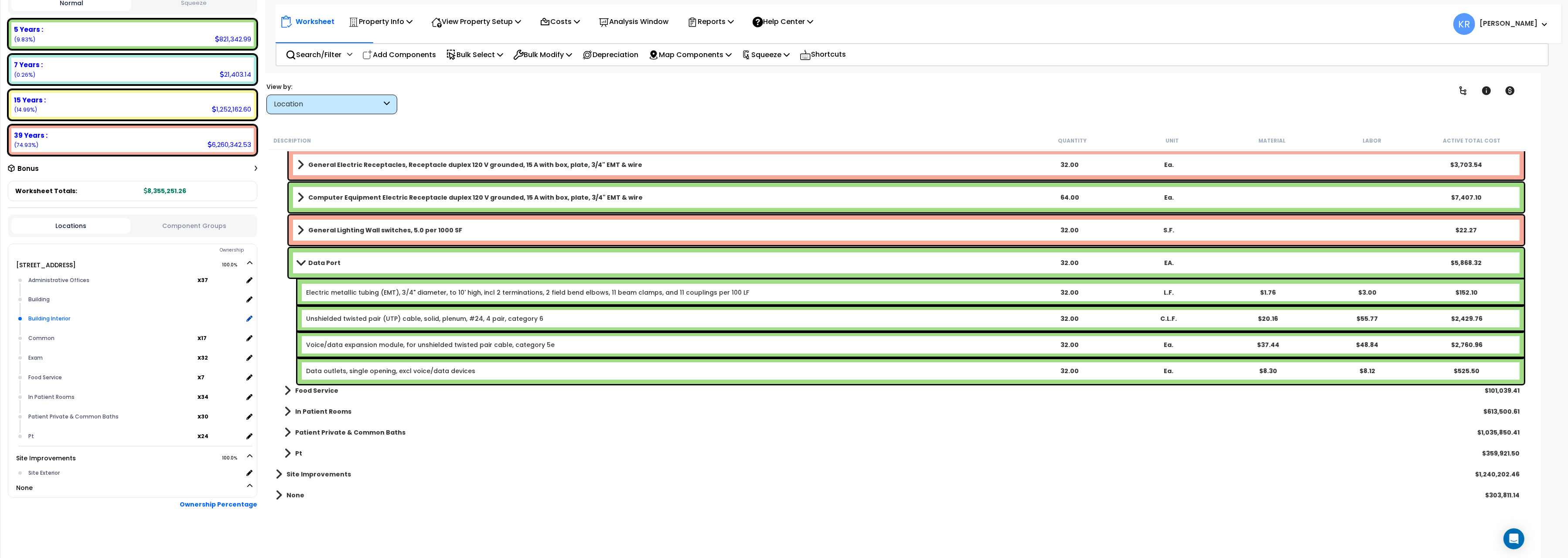
click at [89, 317] on div "Building Interior" at bounding box center [135, 318] width 217 height 10
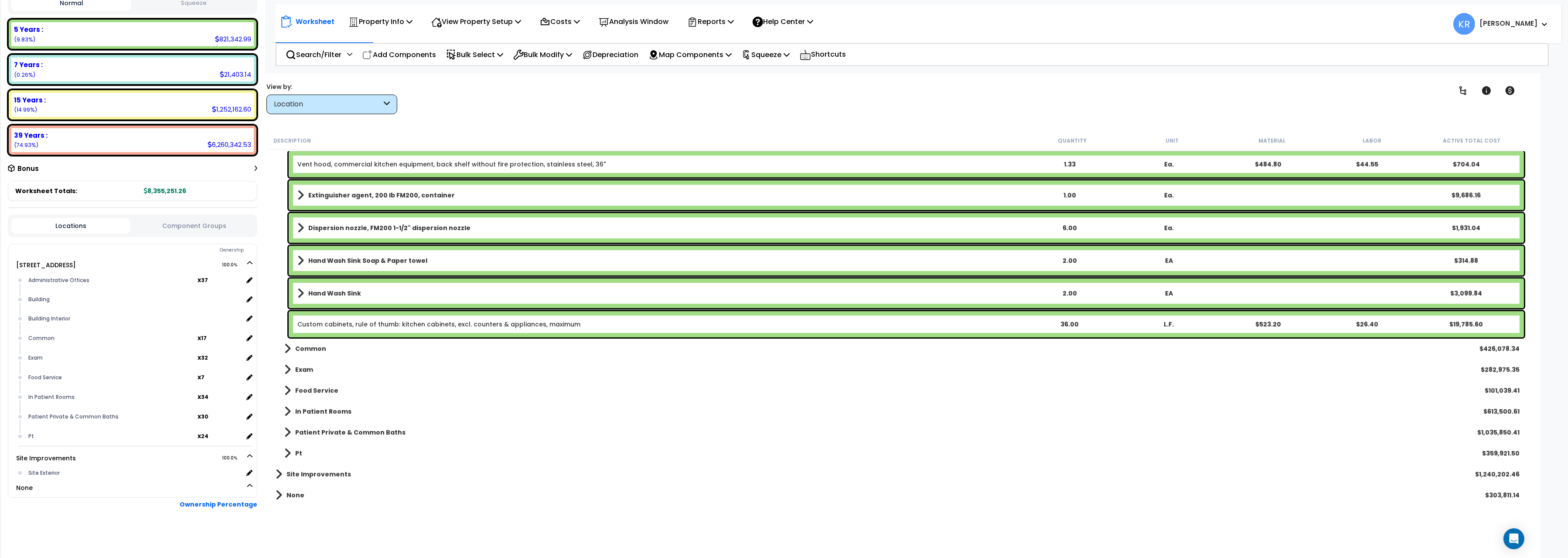
scroll to position [38, 0]
click at [334, 320] on div "Custom cabinets, rule of thumb: kitchen cabinets, excl. counters & appliances, …" at bounding box center [659, 324] width 722 height 9
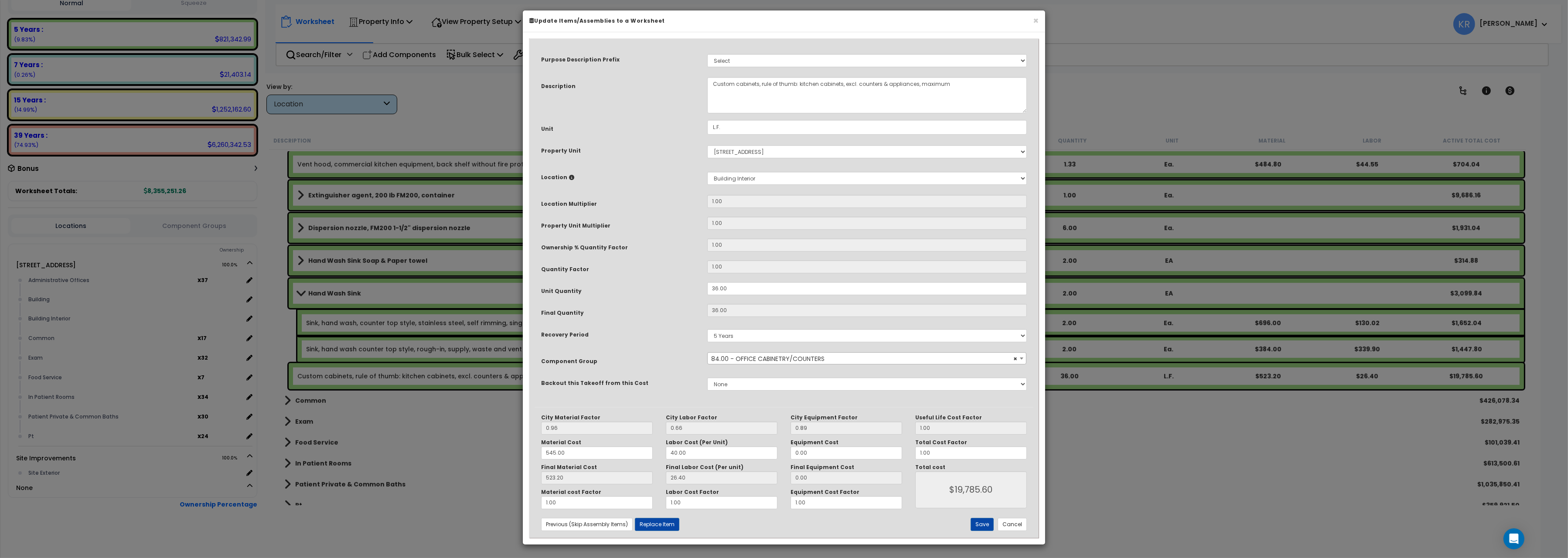
scroll to position [4, 0]
click at [715, 83] on textarea "Custom cabinets, rule of thumb: kitchen cabinets, excl. counters & appliances, …" at bounding box center [867, 95] width 320 height 36
drag, startPoint x: 791, startPoint y: 81, endPoint x: 873, endPoint y: 84, distance: 82.1
click at [873, 84] on textarea "Custom cabinets, rule of thumb: kitchen cabinets, excl. counters & appliances, …" at bounding box center [867, 95] width 320 height 36
type textarea "Exam room, custom cabinets, doors, frames and hardware, excl. counters & applia…"
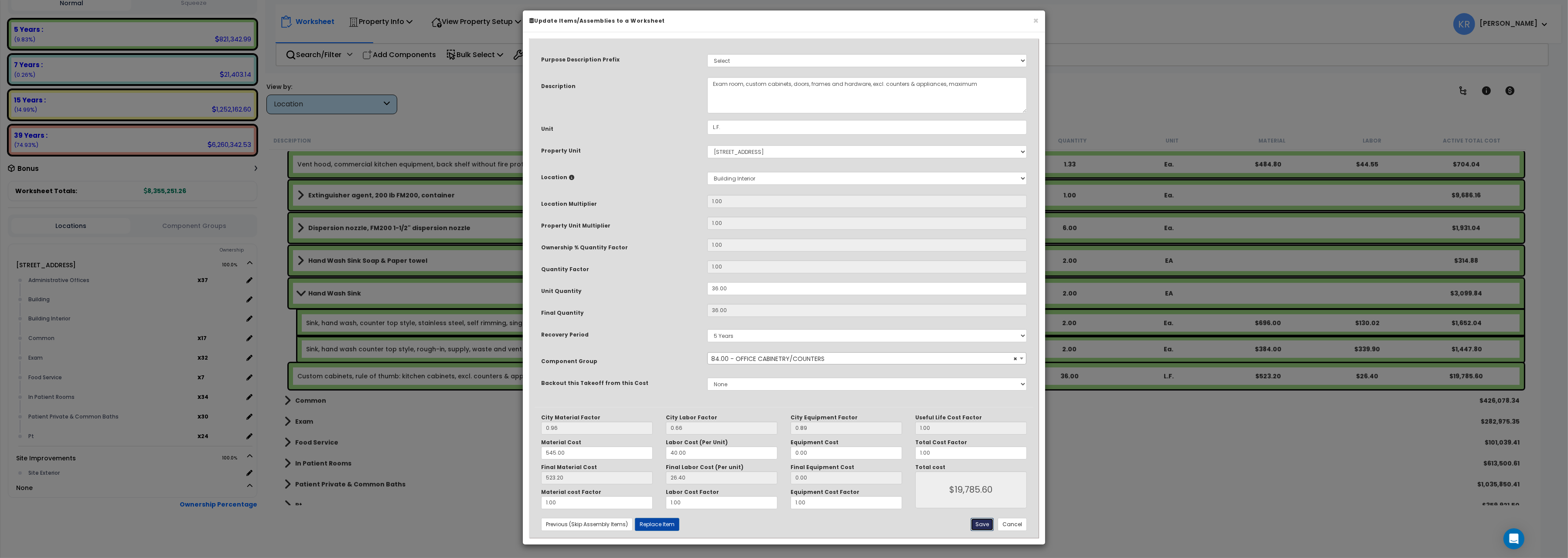
click at [982, 525] on button "Save" at bounding box center [982, 524] width 23 height 13
type input "19785.60"
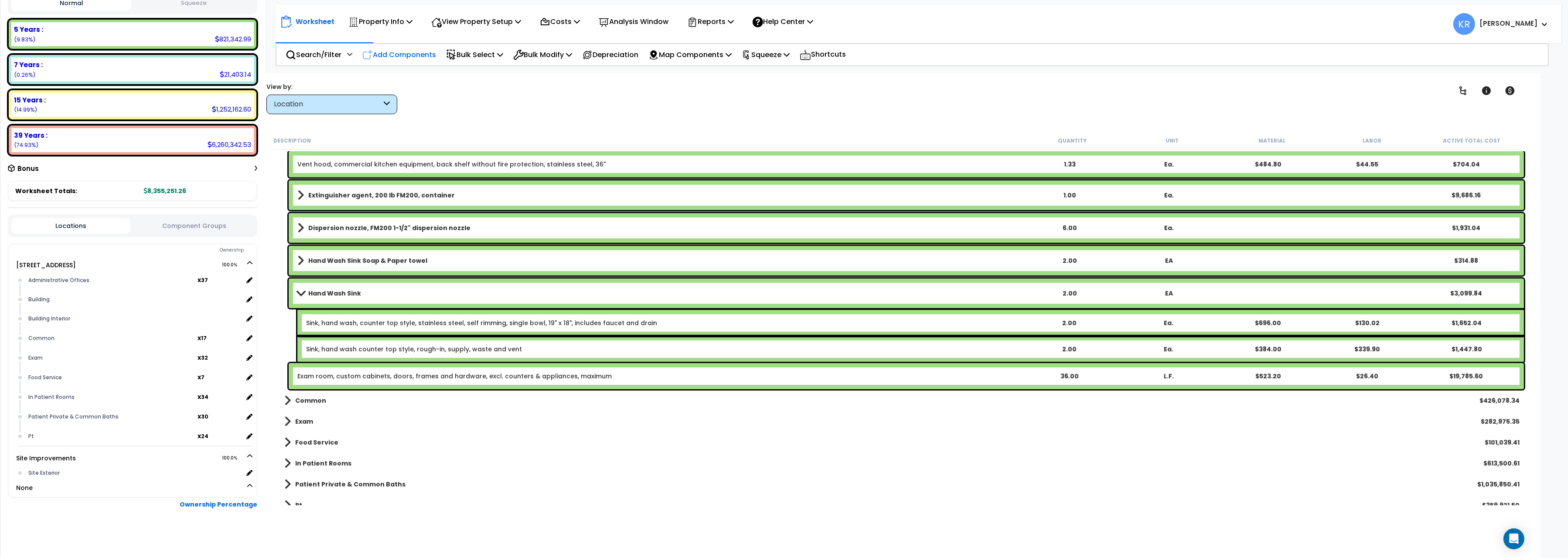
click at [394, 54] on p "Add Components" at bounding box center [399, 54] width 74 height 12
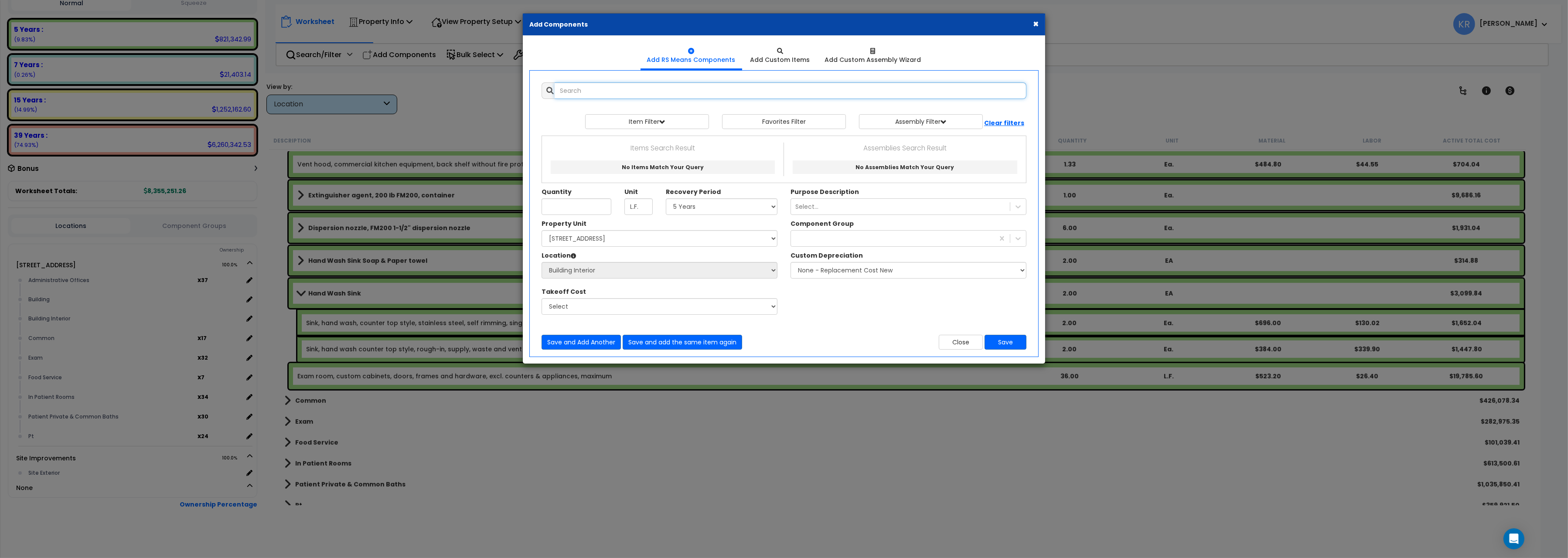
select select
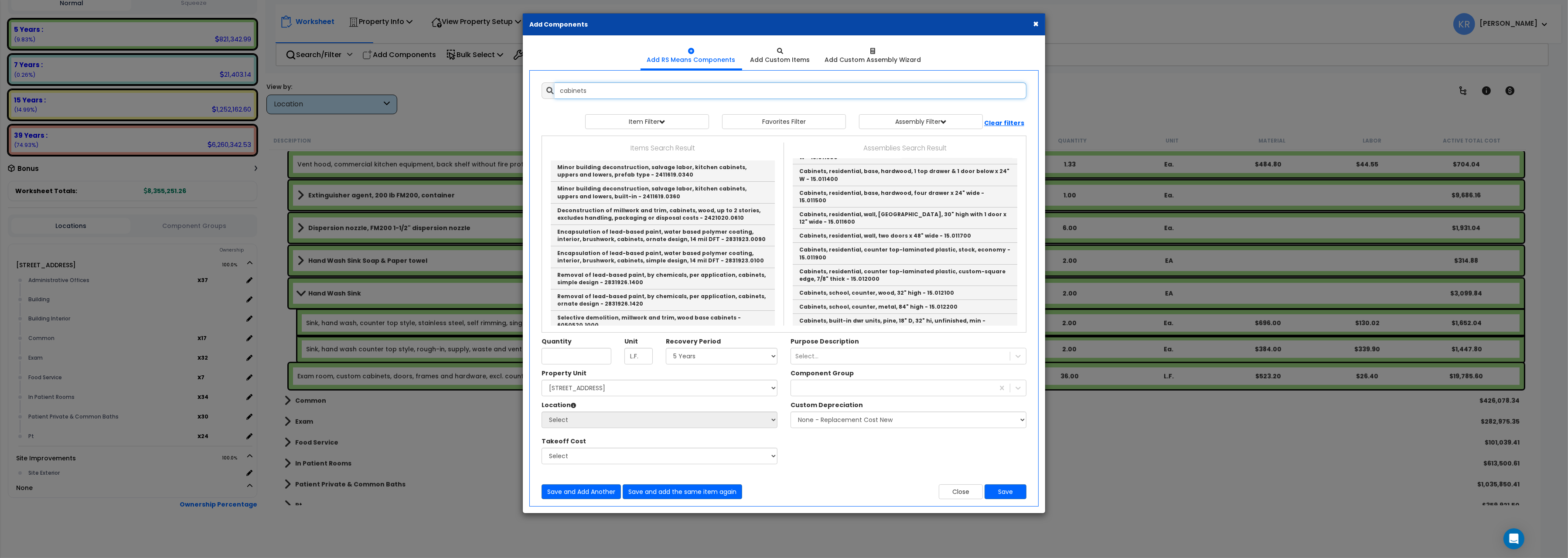
drag, startPoint x: 610, startPoint y: 90, endPoint x: 450, endPoint y: 79, distance: 160.4
click at [555, 82] on input "cabinets" at bounding box center [790, 90] width 472 height 16
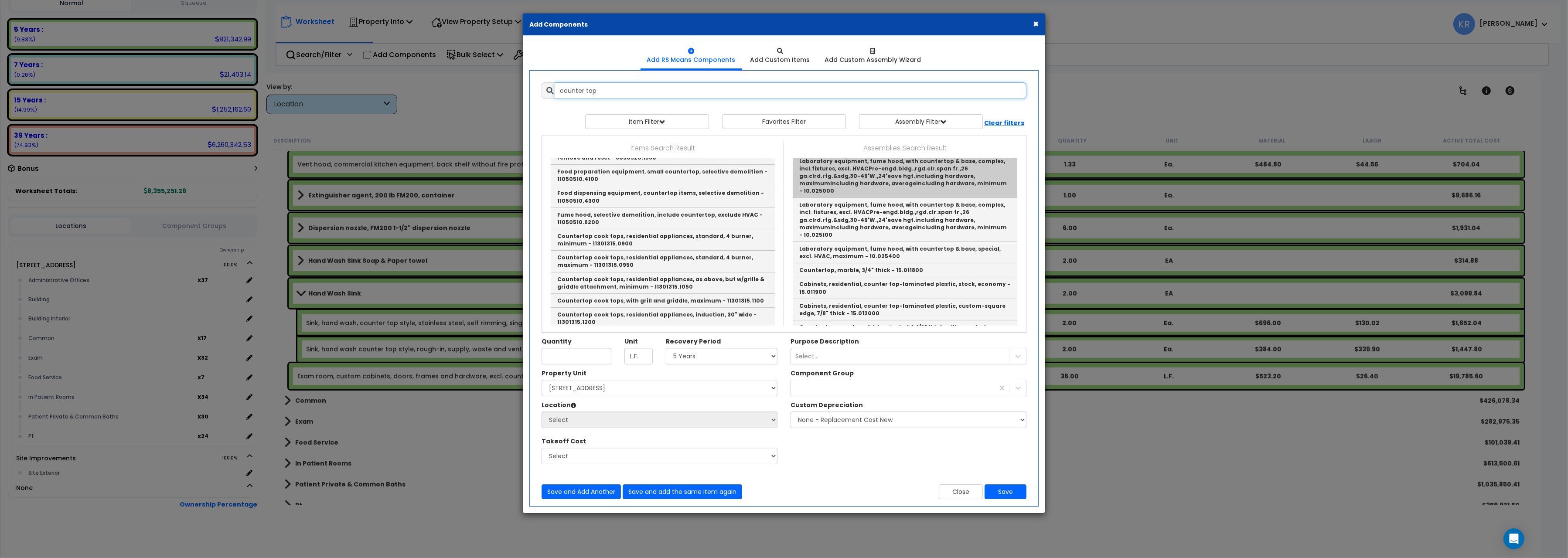
scroll to position [97, 0]
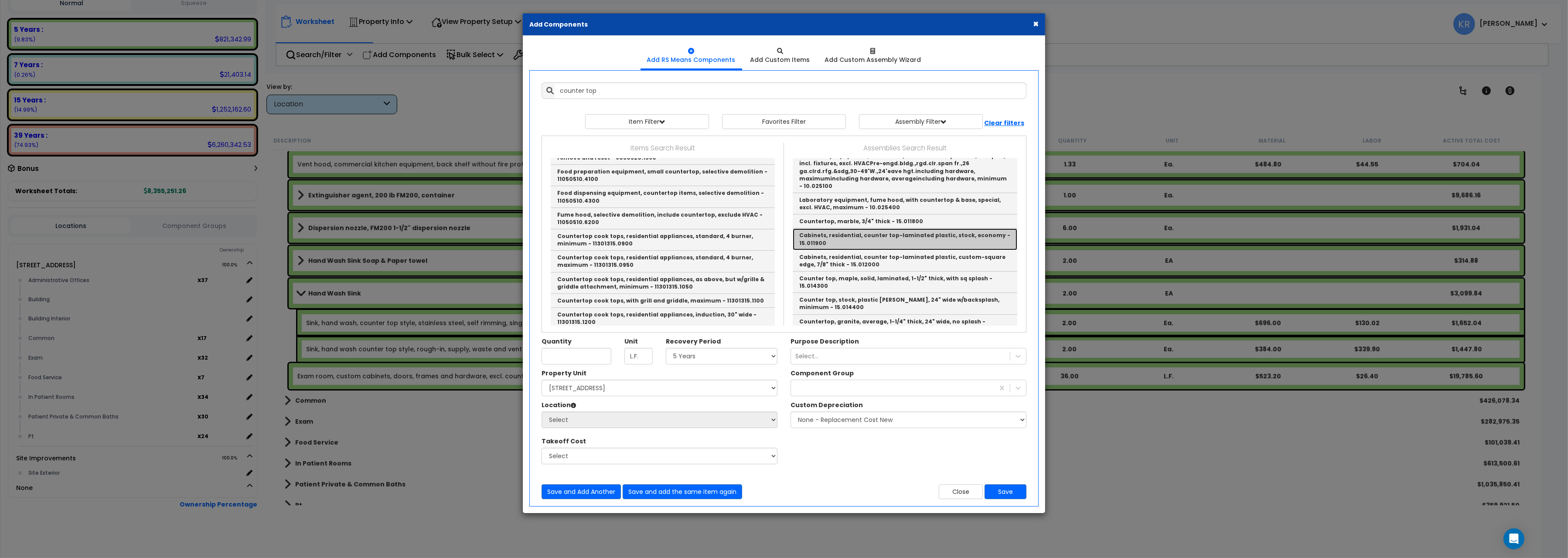
click at [931, 239] on link "Cabinets, residential, counter top-laminated plastic, stock, economy - 15.011900" at bounding box center [905, 239] width 225 height 21
type input "Cabinets, residential, counter top-laminated plastic, stock, economy - 15.011900"
checkbox input "false"
type input "L.F."
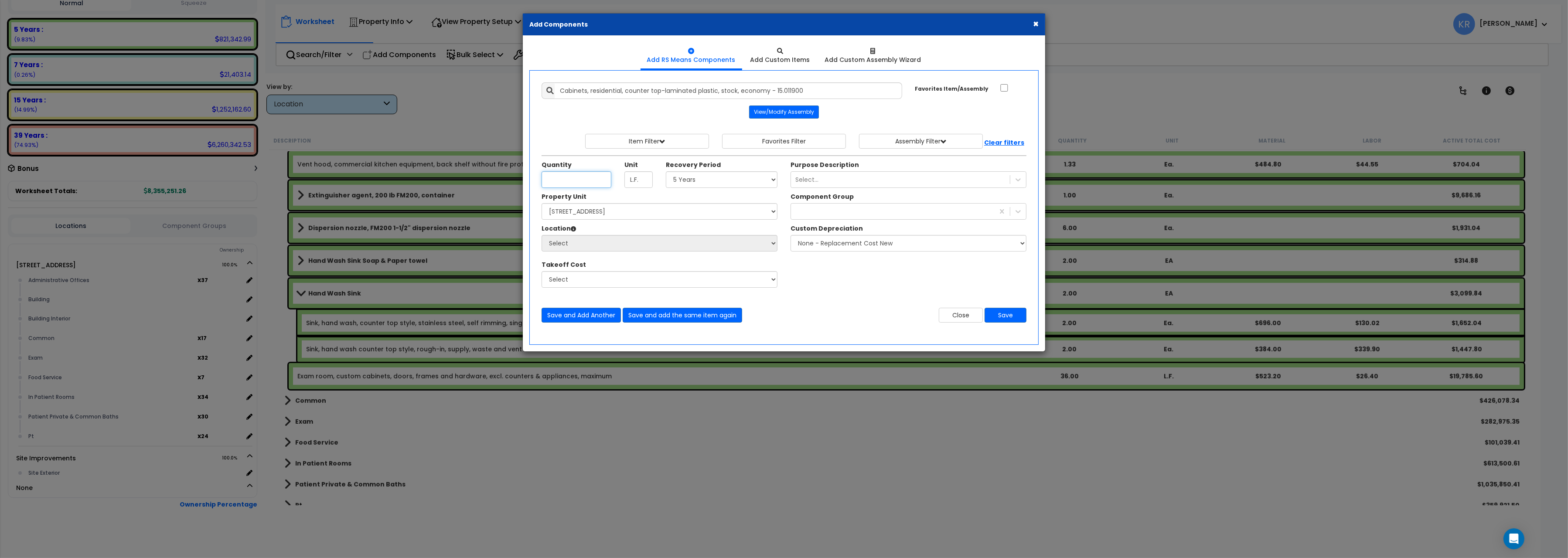
scroll to position [0, 0]
type input "36"
click at [666, 172] on select "Select 5 Years 7 Years 15 Years 20 Years 39 Years 27.5 Year" at bounding box center [721, 180] width 111 height 16
select select "5Y"
click option "5 Years" at bounding box center [0, 0] width 0 height 0
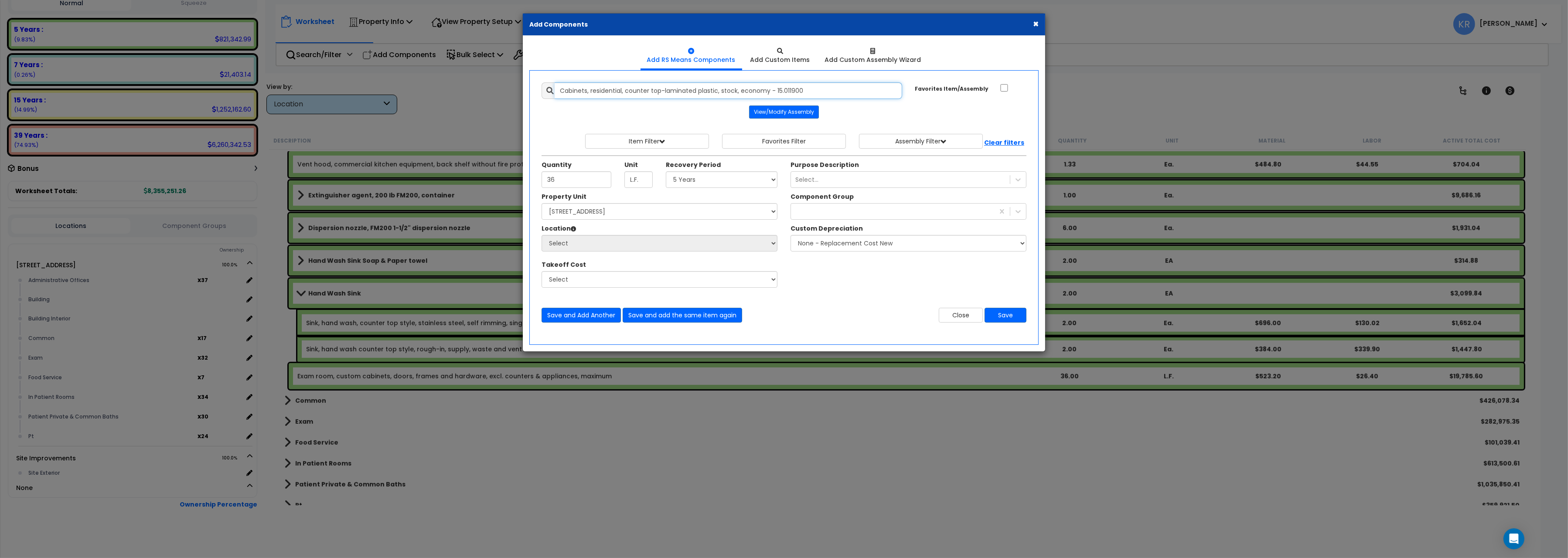
click at [561, 91] on input "Cabinets, residential, counter top-laminated plastic, stock, economy - 15.011900" at bounding box center [728, 90] width 348 height 16
click at [1001, 92] on div "Favorites Item/Assembly" at bounding box center [971, 88] width 125 height 13
click at [1003, 91] on input "Favorites Item/Assembly" at bounding box center [1004, 88] width 9 height 7
checkbox input "true"
click at [542, 203] on select "Select [STREET_ADDRESS] Site Improvements" at bounding box center [660, 211] width 236 height 16
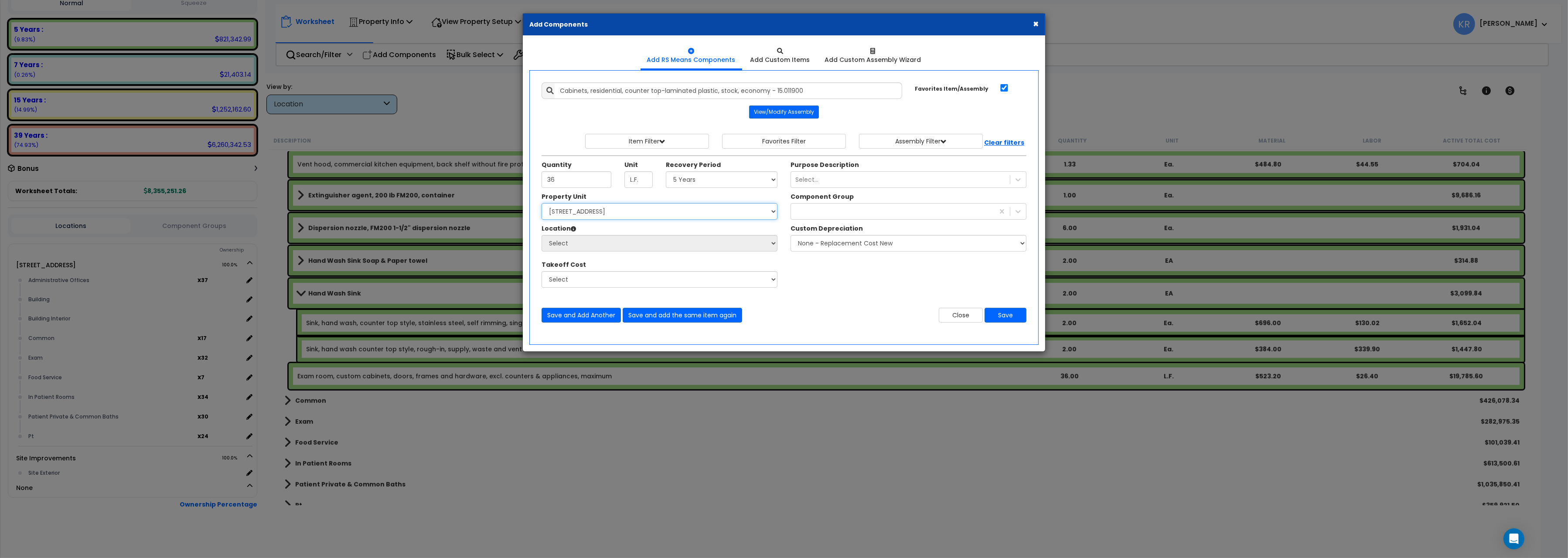
select select "162439"
click option "[STREET_ADDRESS]" at bounding box center [0, 0] width 0 height 0
click at [802, 218] on div at bounding box center [892, 211] width 203 height 14
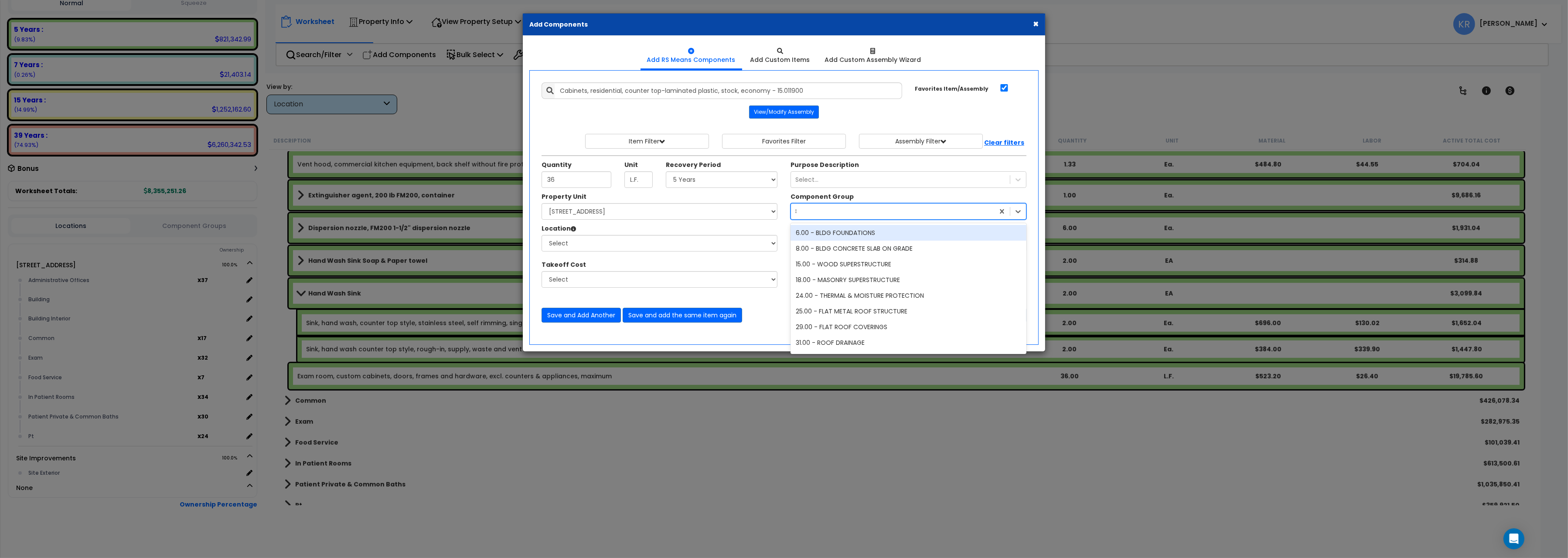
type input "84"
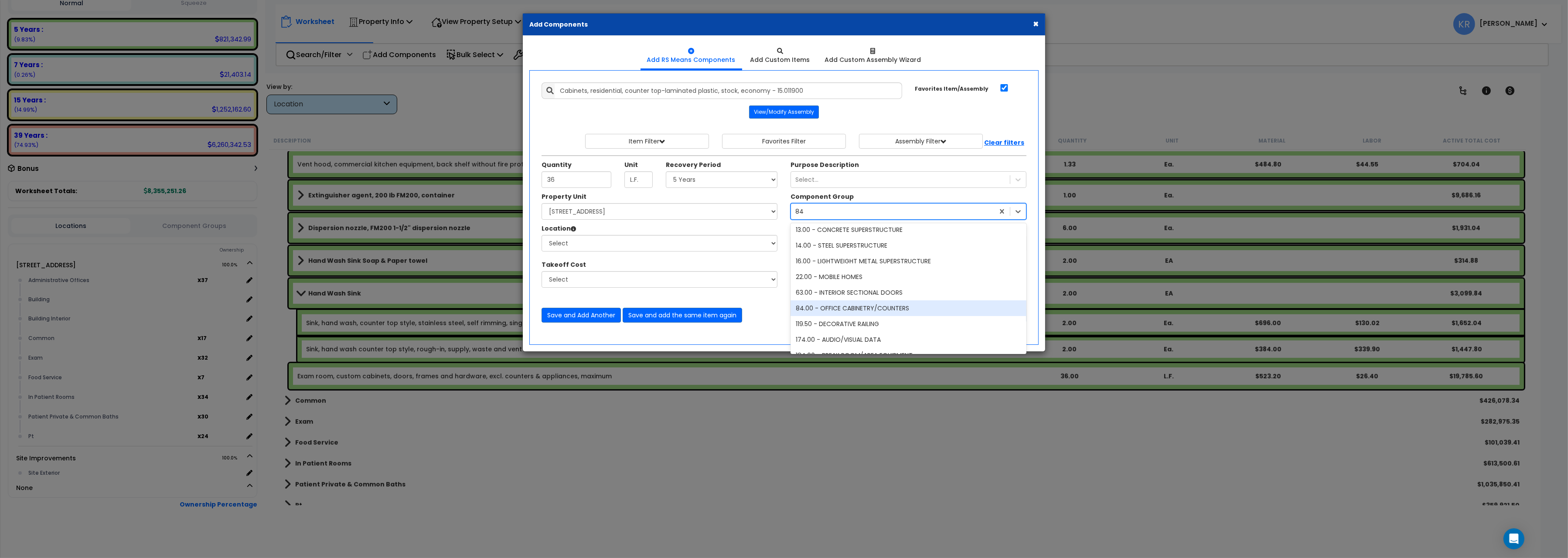
click at [832, 314] on div "84.00 - OFFICE CABINETRY/COUNTERS" at bounding box center [909, 309] width 236 height 16
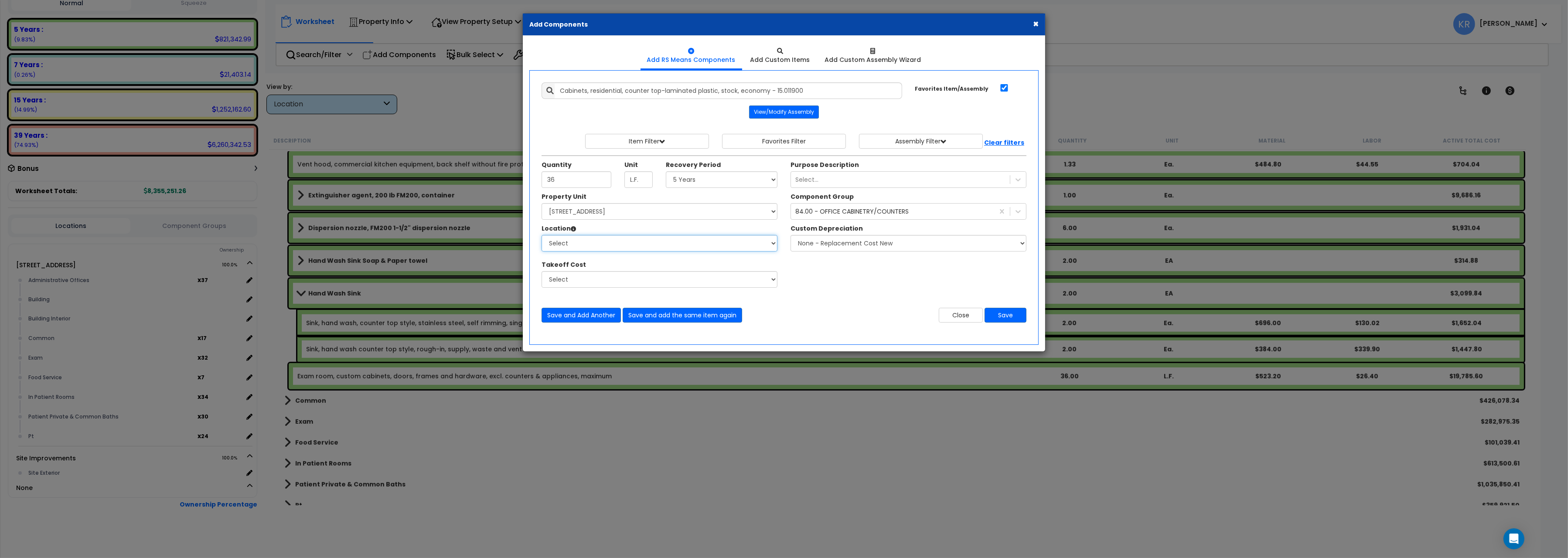
click at [542, 235] on select "Select Administrative Offices Building Building Interior Common Exam Food Servi…" at bounding box center [660, 243] width 236 height 16
select select "461"
click option "Building Interior" at bounding box center [0, 0] width 0 height 0
click at [1007, 319] on button "Save" at bounding box center [1006, 315] width 42 height 15
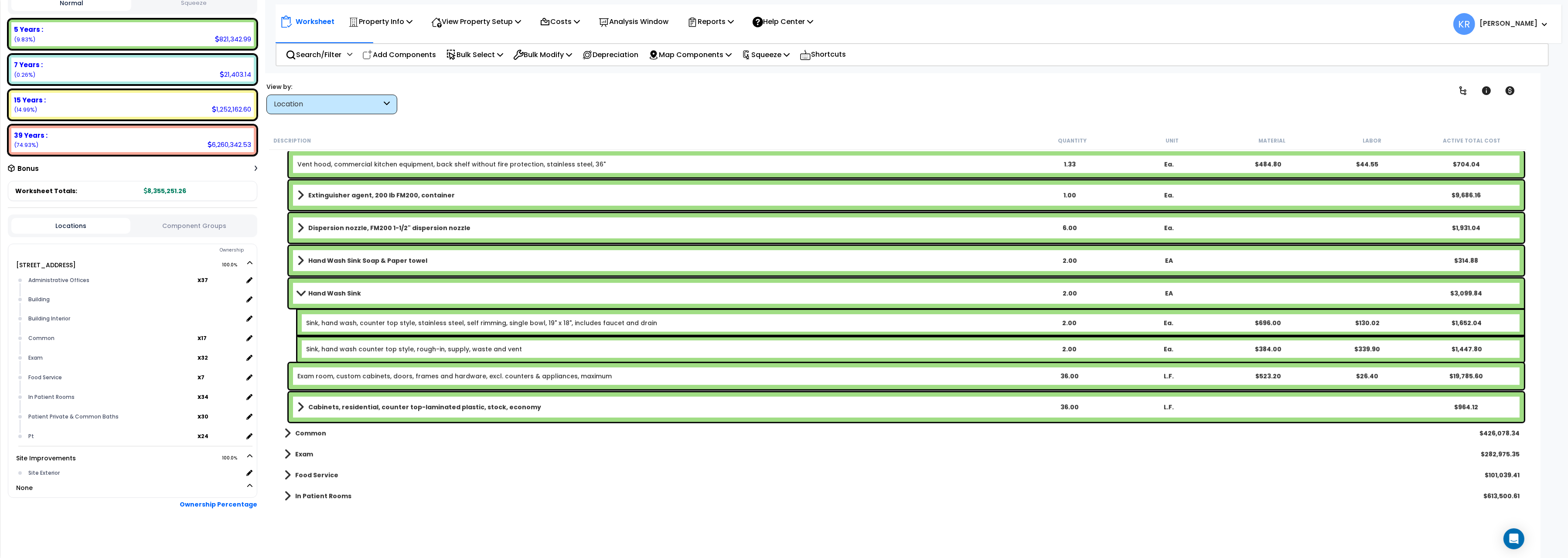
click at [353, 403] on b "Cabinets, residential, counter top-laminated plastic, stock, economy" at bounding box center [424, 407] width 233 height 9
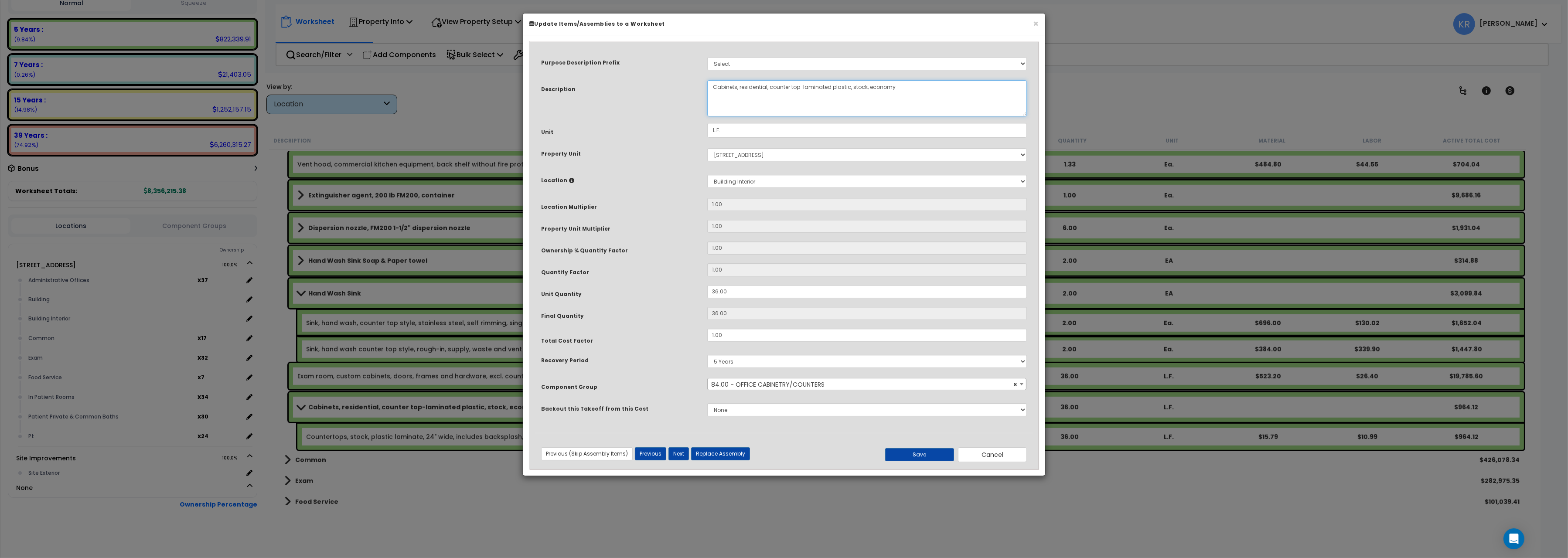
click at [714, 87] on textarea "Cabinets, residential, counter top-laminated plastic, stock, economy" at bounding box center [867, 98] width 320 height 36
type textarea "Exam room, counter top-laminated plastic, stock, economy"
click at [917, 456] on button "Save" at bounding box center [919, 454] width 69 height 13
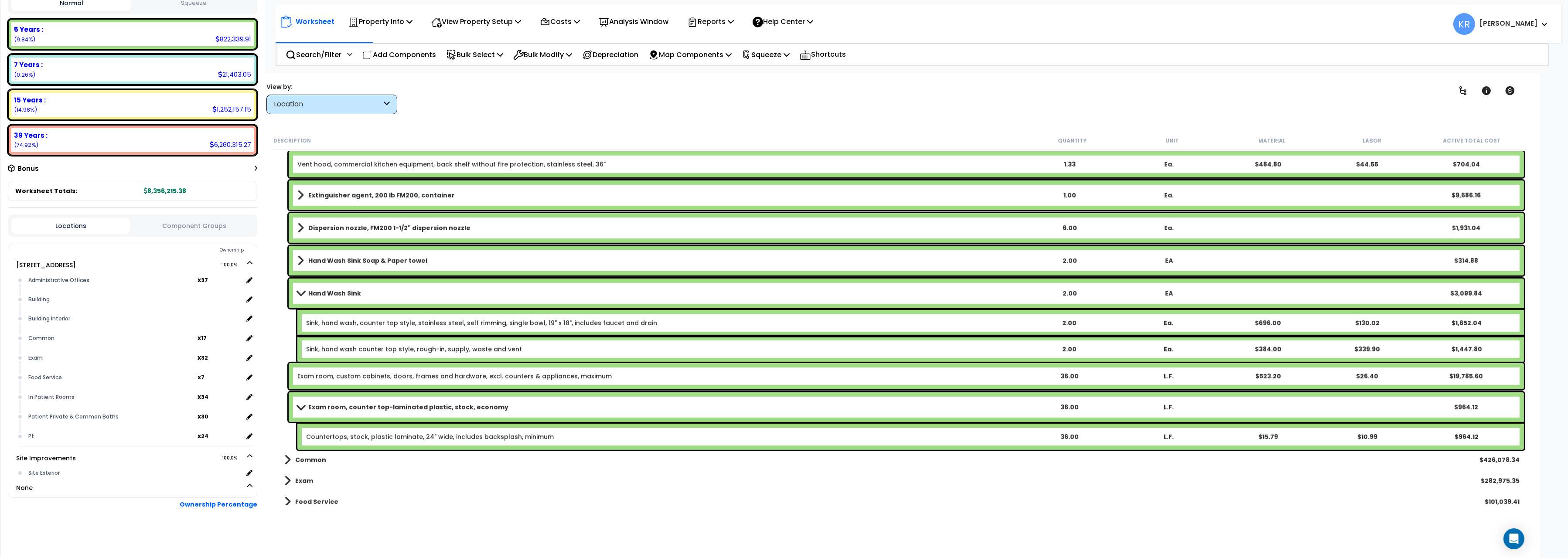
click at [305, 406] on span at bounding box center [301, 406] width 12 height 7
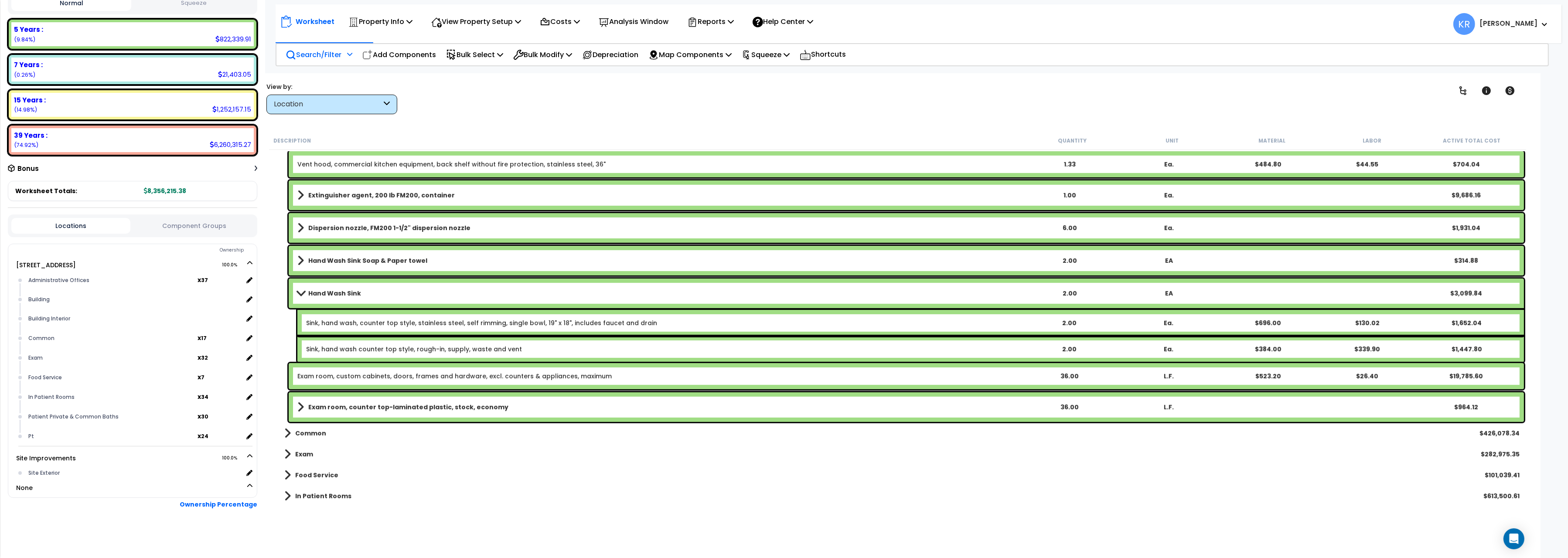
click at [305, 52] on p "Search/Filter" at bounding box center [313, 54] width 56 height 12
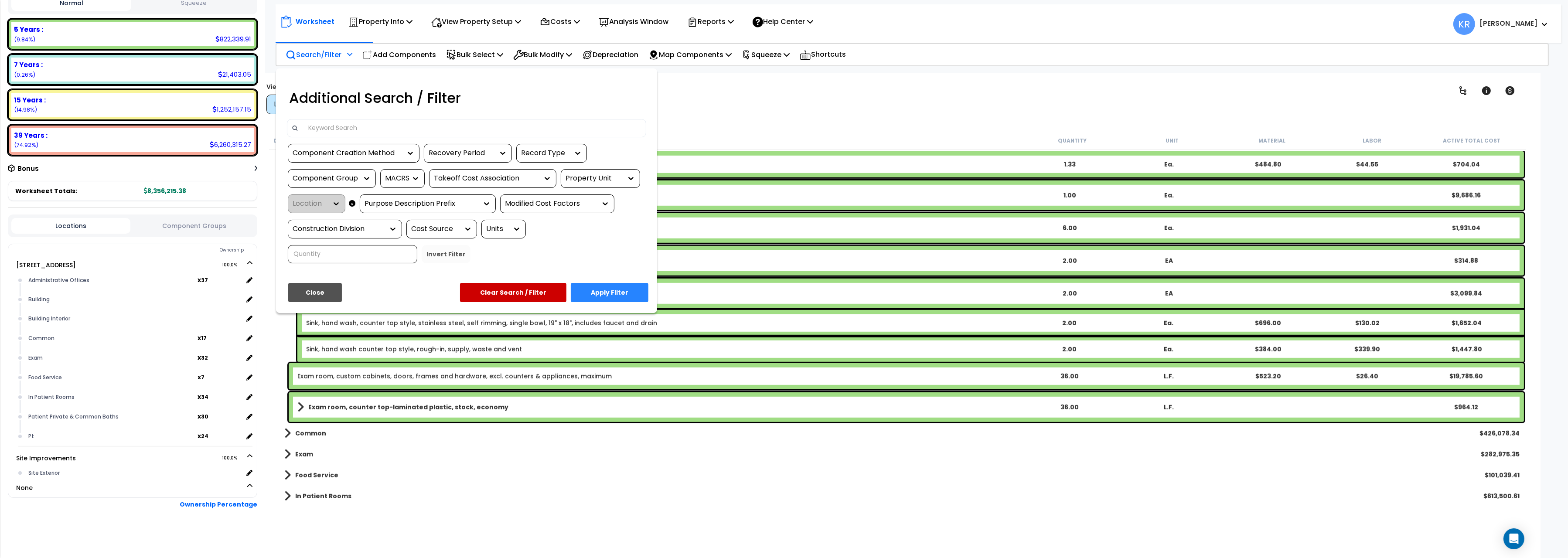
click at [392, 52] on div at bounding box center [784, 279] width 1568 height 558
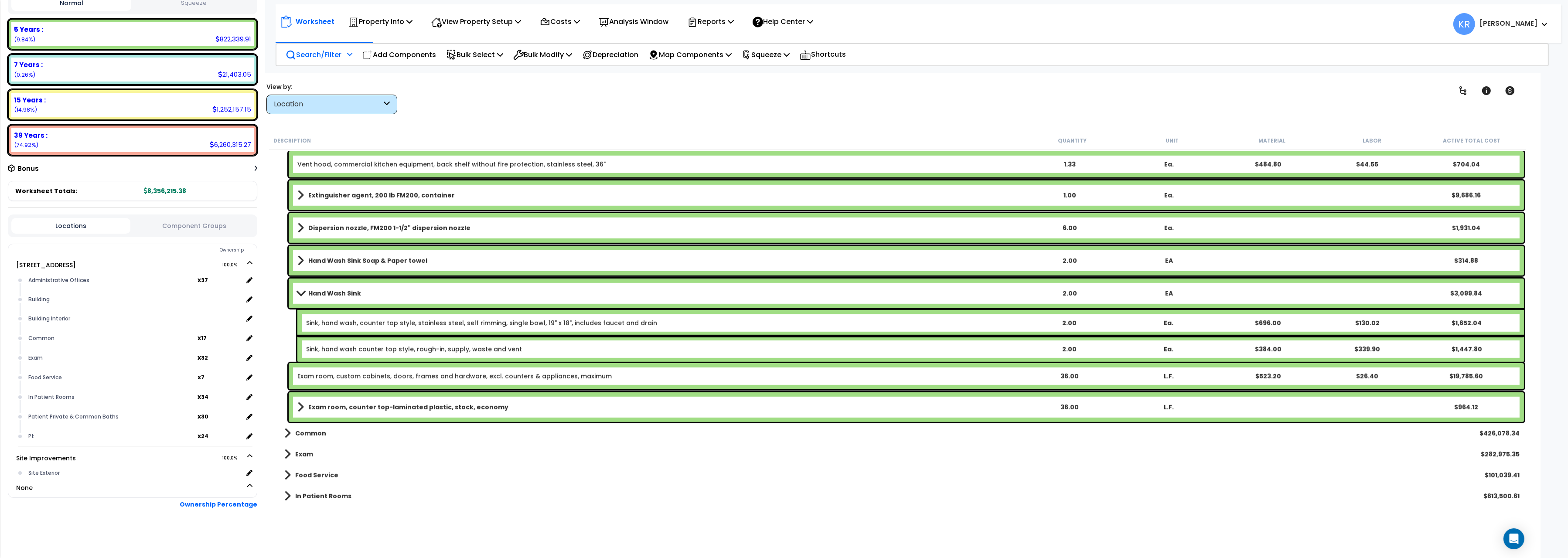
click at [392, 52] on p "Add Components" at bounding box center [399, 54] width 74 height 12
select select
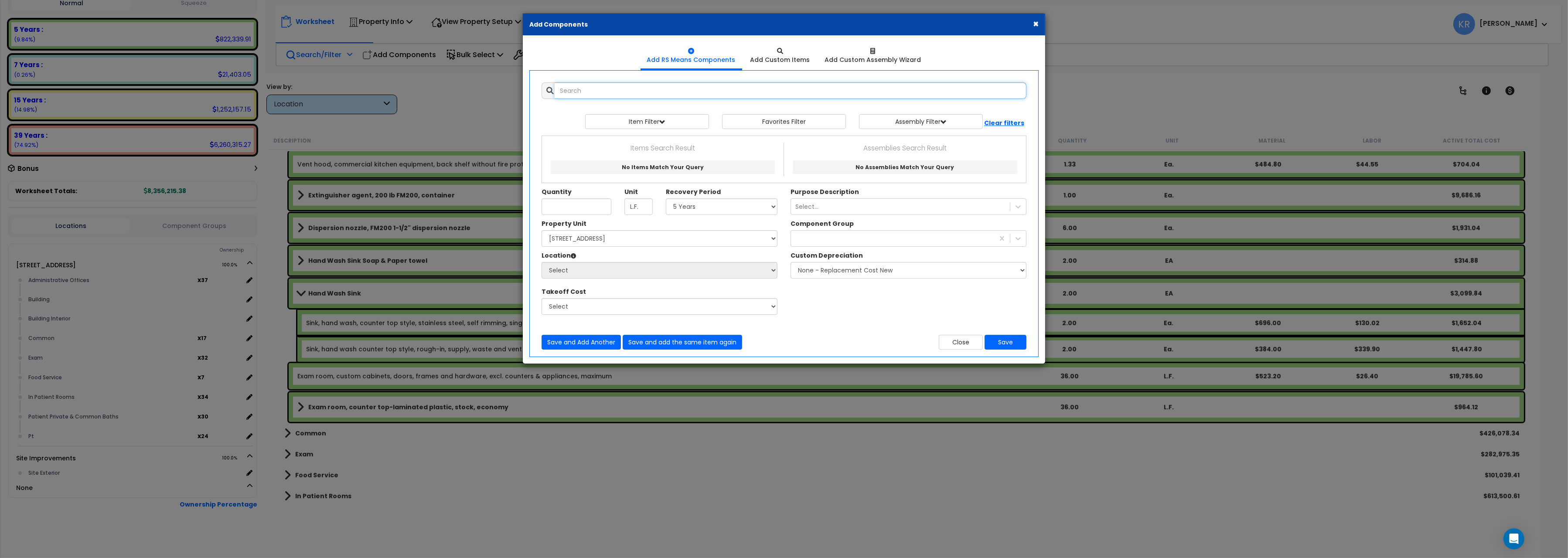
click at [636, 90] on input "text" at bounding box center [790, 90] width 472 height 16
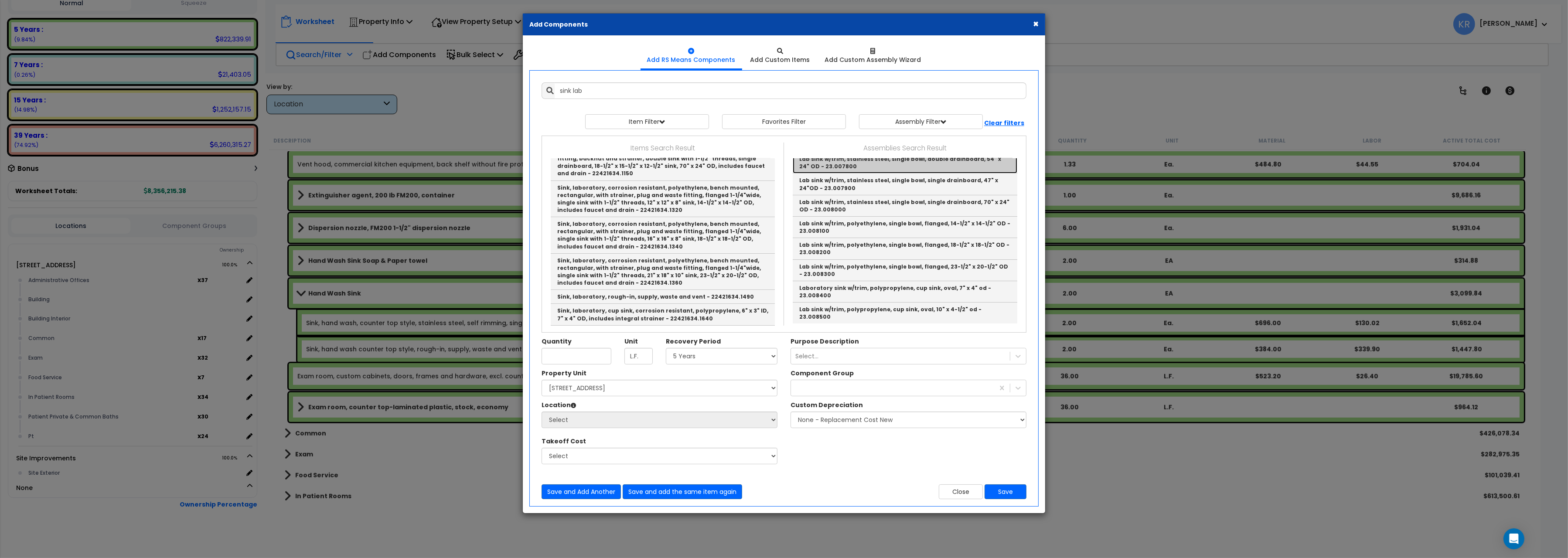
click at [912, 169] on link "Lab sink w/trim, stainless steel, single bowl, double drainboard, 54" x 24" OD …" at bounding box center [905, 162] width 225 height 21
type input "Lab sink w/trim, stainless steel, single bowl, double drainboard, 54" x 24" OD …"
checkbox input "false"
type input "Ea."
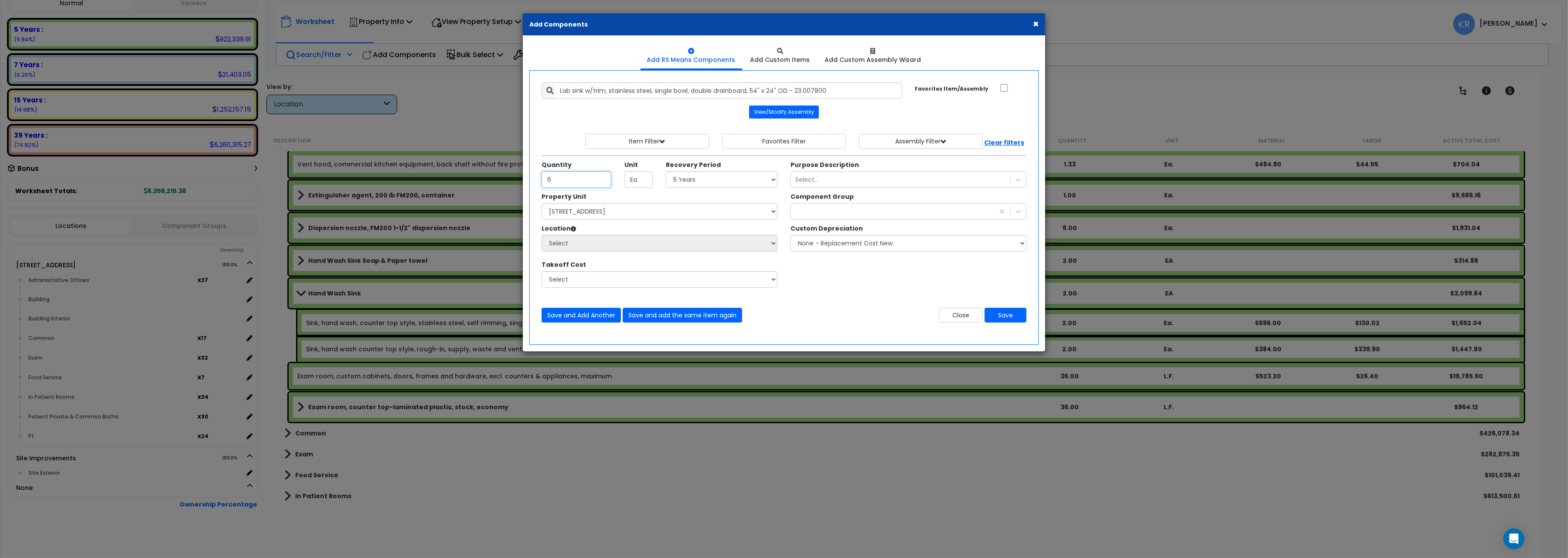
type input "6"
click at [666, 172] on select "Select 5 Years 7 Years 15 Years 20 Years 39 Years 27.5 Year" at bounding box center [721, 180] width 111 height 16
select select "5Y"
click option "5 Years" at bounding box center [0, 0] width 0 height 0
click at [542, 203] on select "Select [STREET_ADDRESS] Site Improvements" at bounding box center [660, 211] width 236 height 16
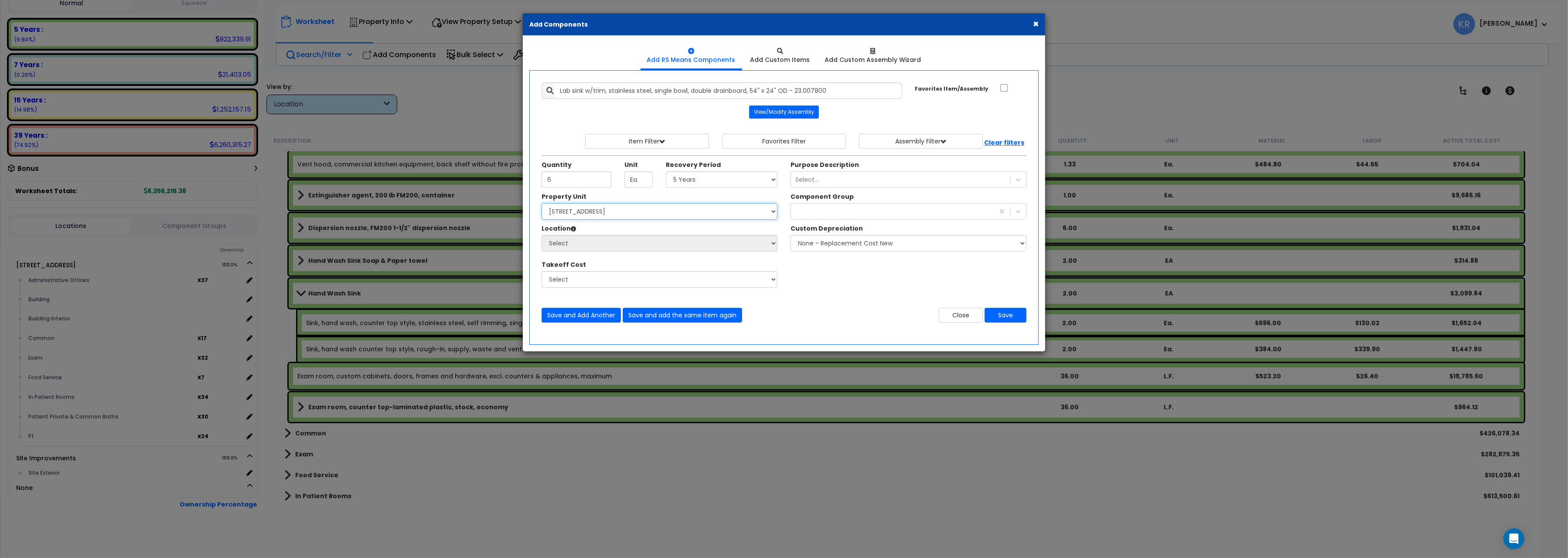
select select "162439"
click option "[STREET_ADDRESS]" at bounding box center [0, 0] width 0 height 0
click at [542, 235] on select "Select Administrative Offices Building Building Interior Common Exam Food Servi…" at bounding box center [660, 243] width 236 height 16
select select "461"
click option "Building Interior" at bounding box center [0, 0] width 0 height 0
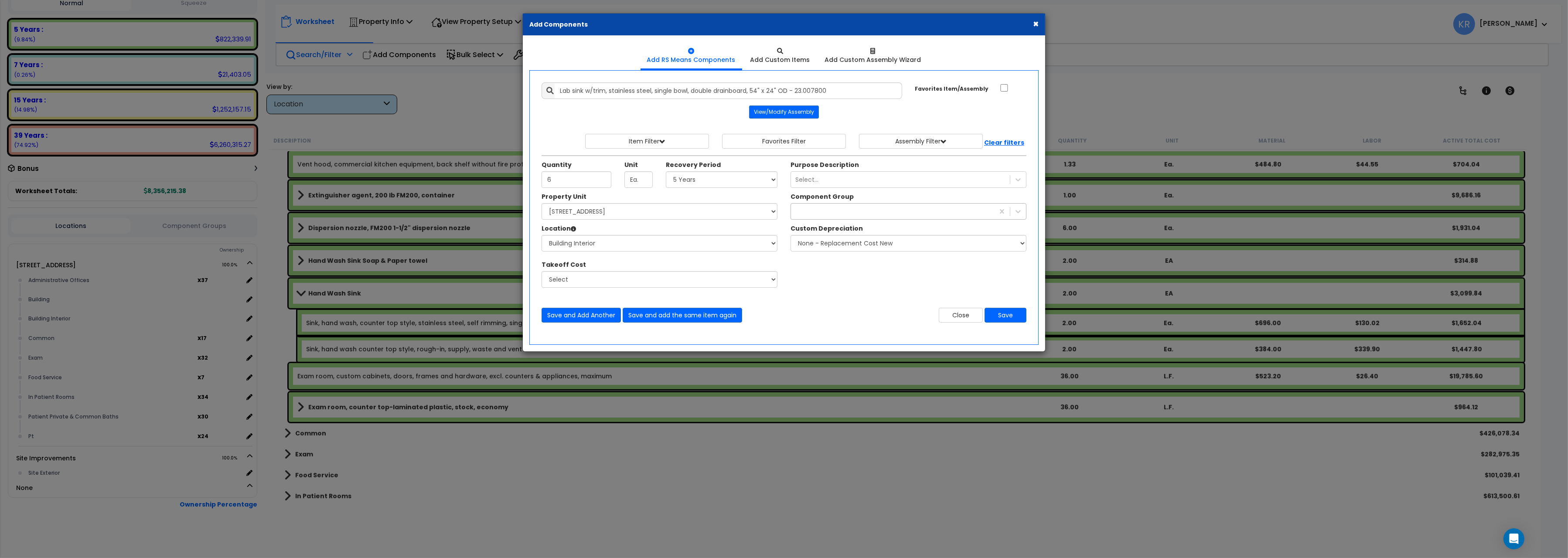
click at [831, 212] on div at bounding box center [892, 211] width 203 height 14
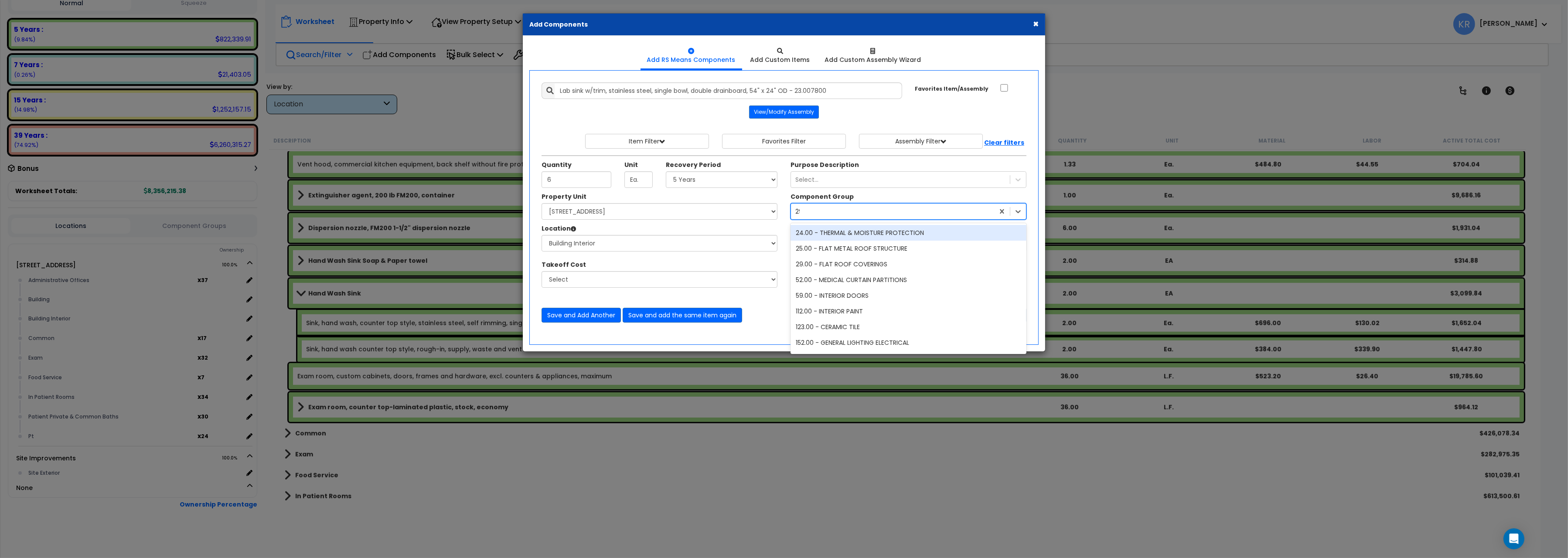
type input "292"
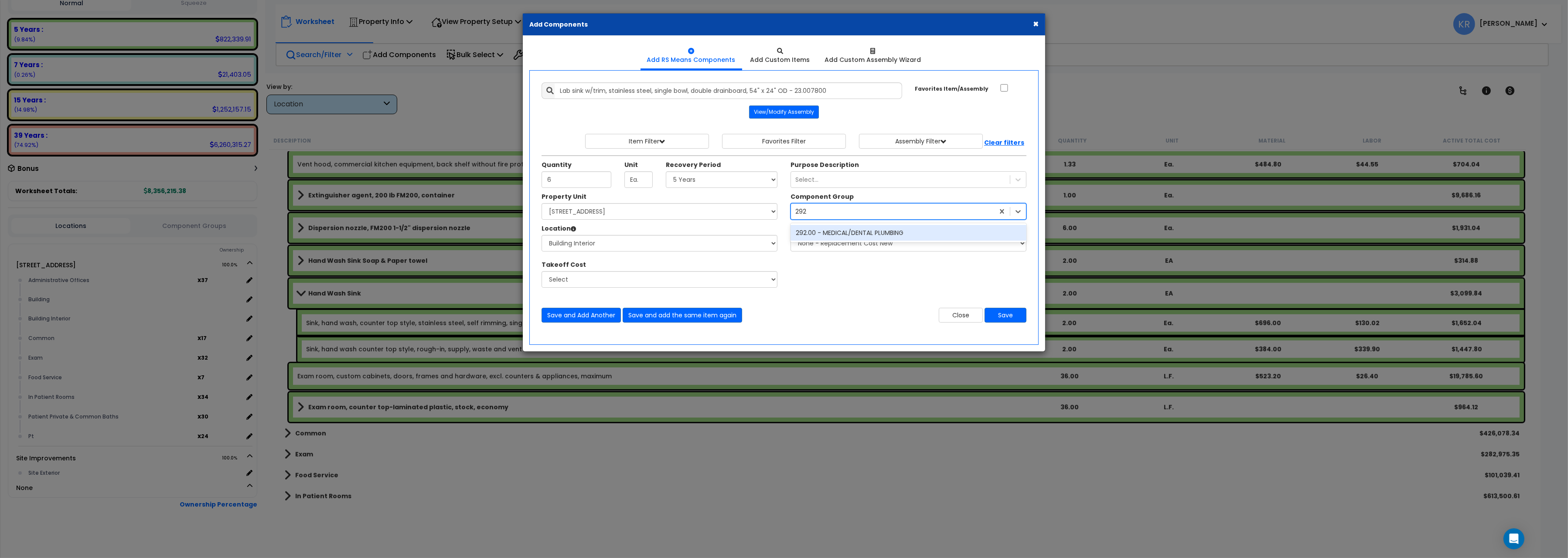
click at [880, 233] on div "292.00 - MEDICAL/DENTAL PLUMBING" at bounding box center [909, 233] width 236 height 16
click at [1003, 321] on button "Save" at bounding box center [1006, 315] width 42 height 15
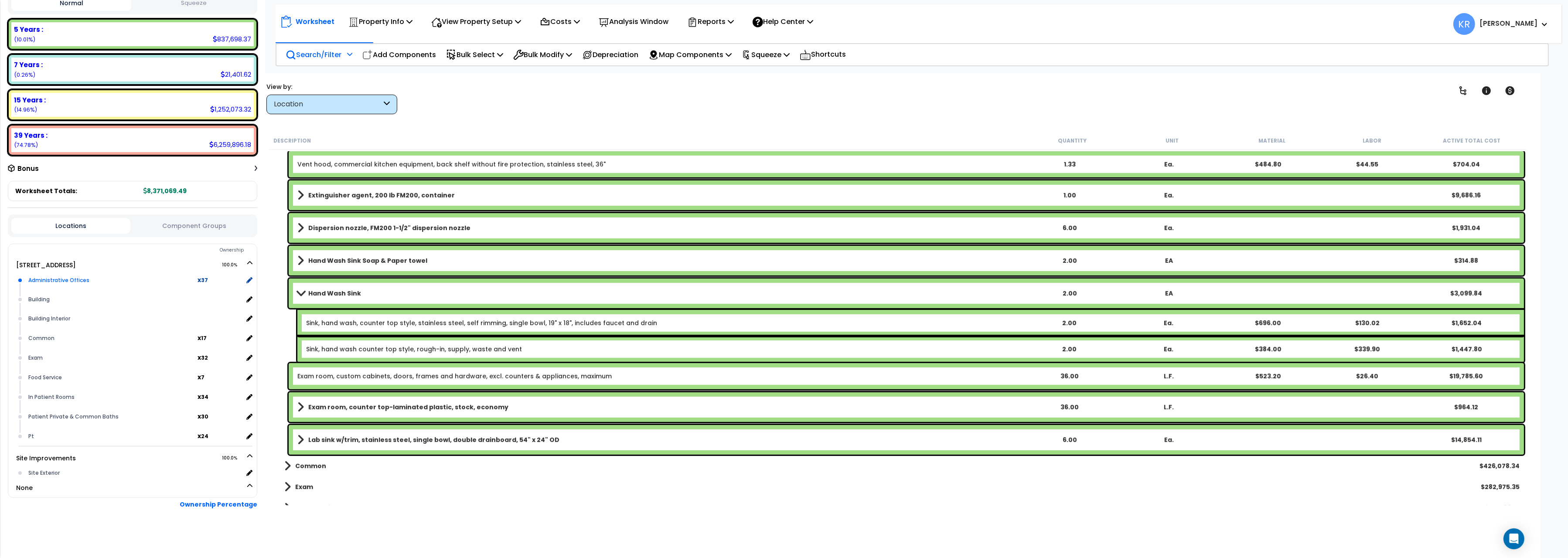
click at [155, 281] on div "Administrative Offices" at bounding box center [112, 280] width 172 height 10
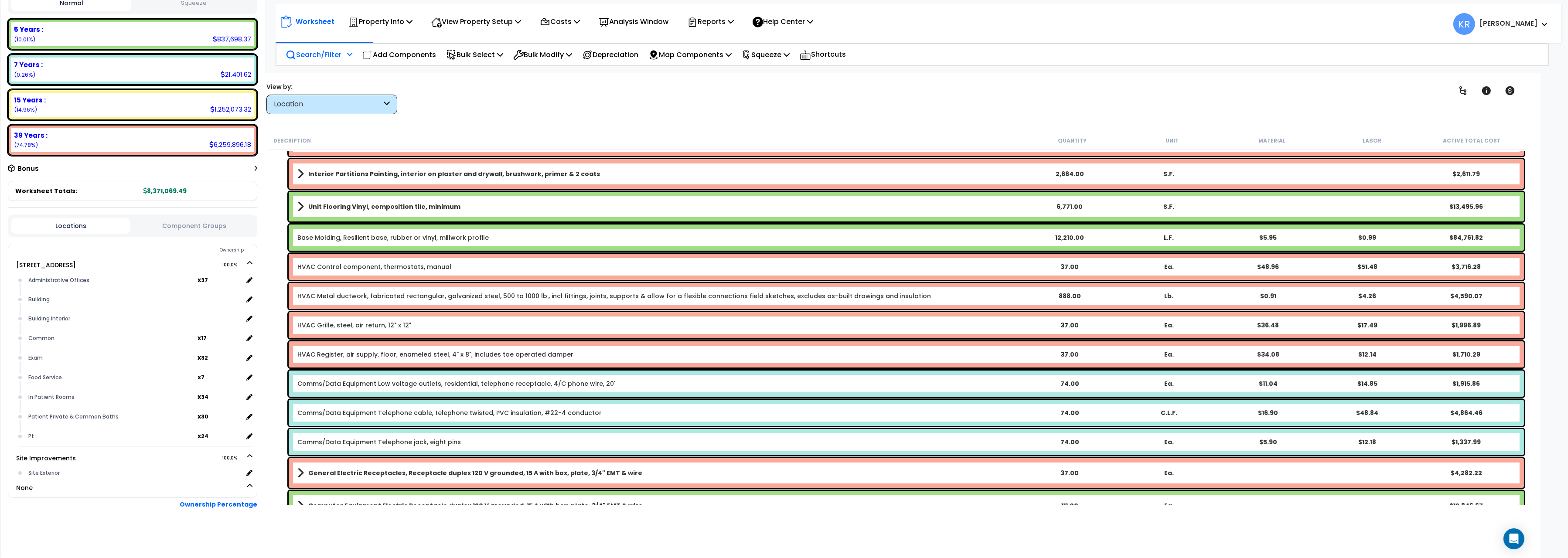
scroll to position [120, 0]
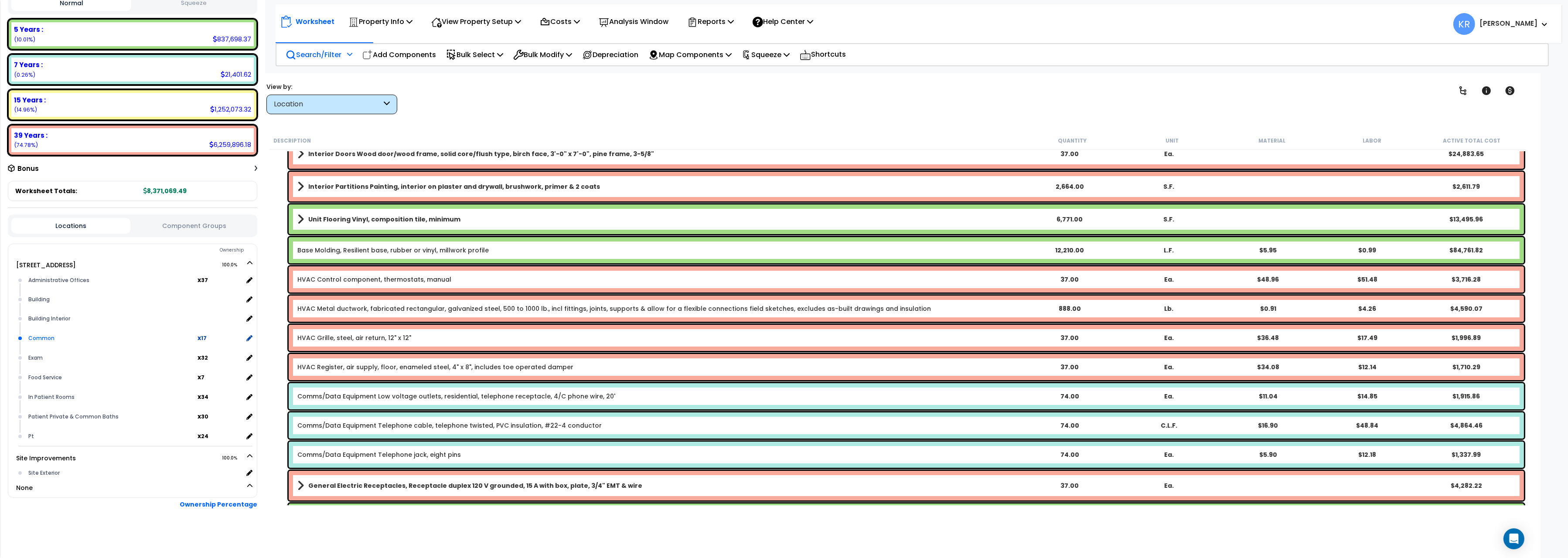
click at [85, 336] on div "Common" at bounding box center [112, 338] width 172 height 10
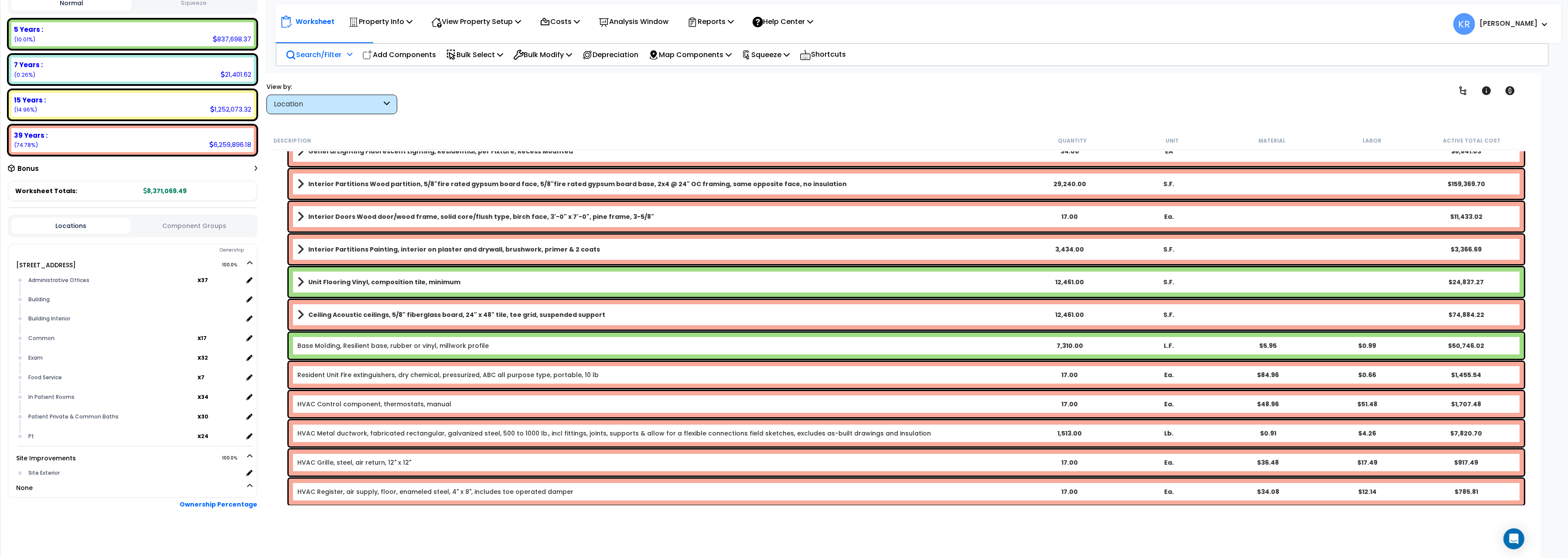
scroll to position [0, 0]
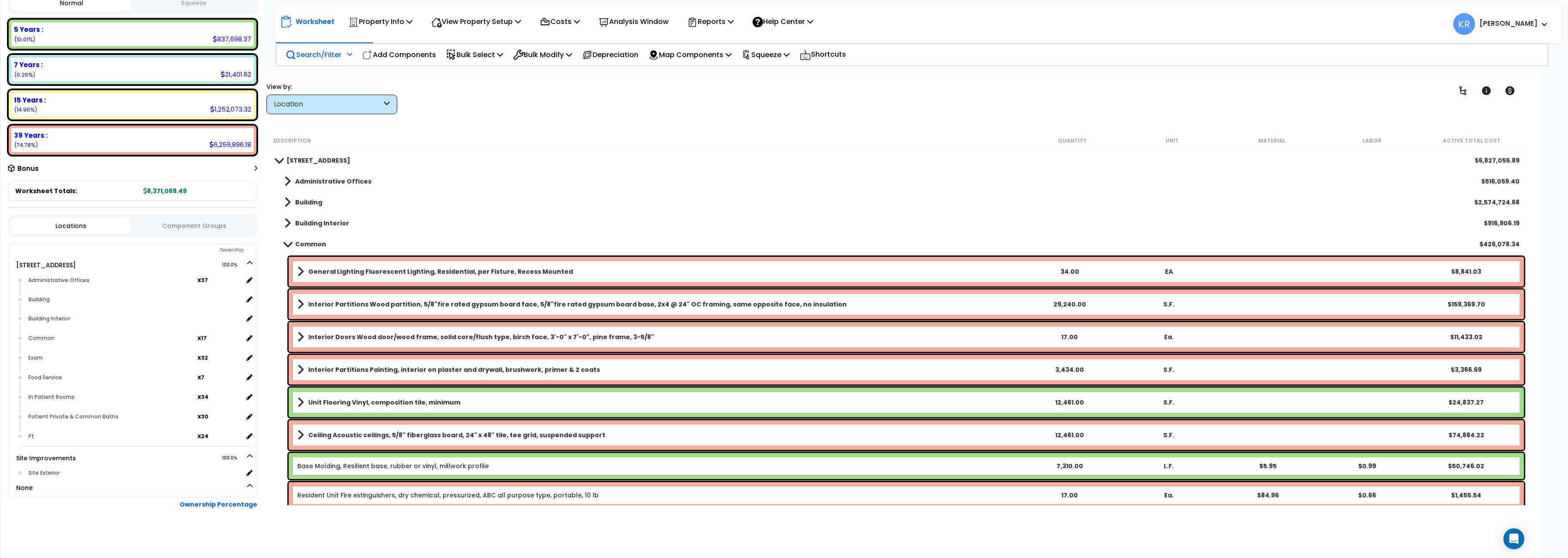
click at [525, 268] on b "General Lighting Fluorescent Lighting, Residential, per Fixture, Recess Mounted" at bounding box center [440, 271] width 265 height 9
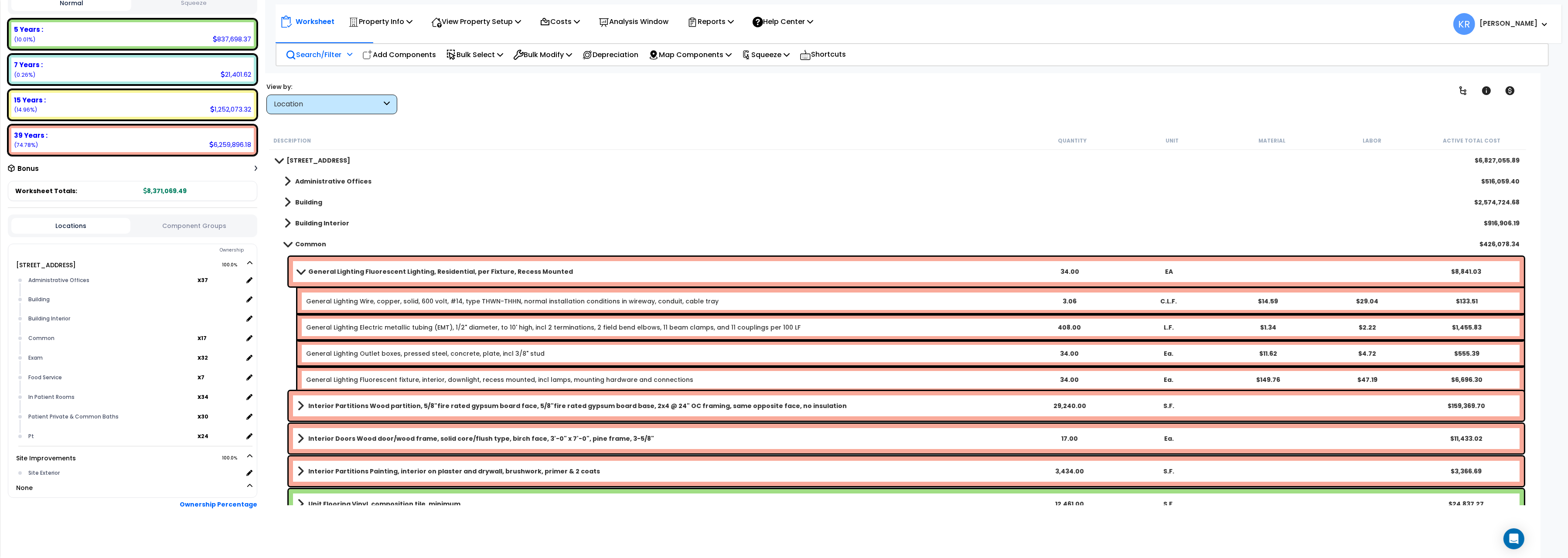
click at [525, 268] on b "General Lighting Fluorescent Lighting, Residential, per Fixture, Recess Mounted" at bounding box center [440, 271] width 265 height 9
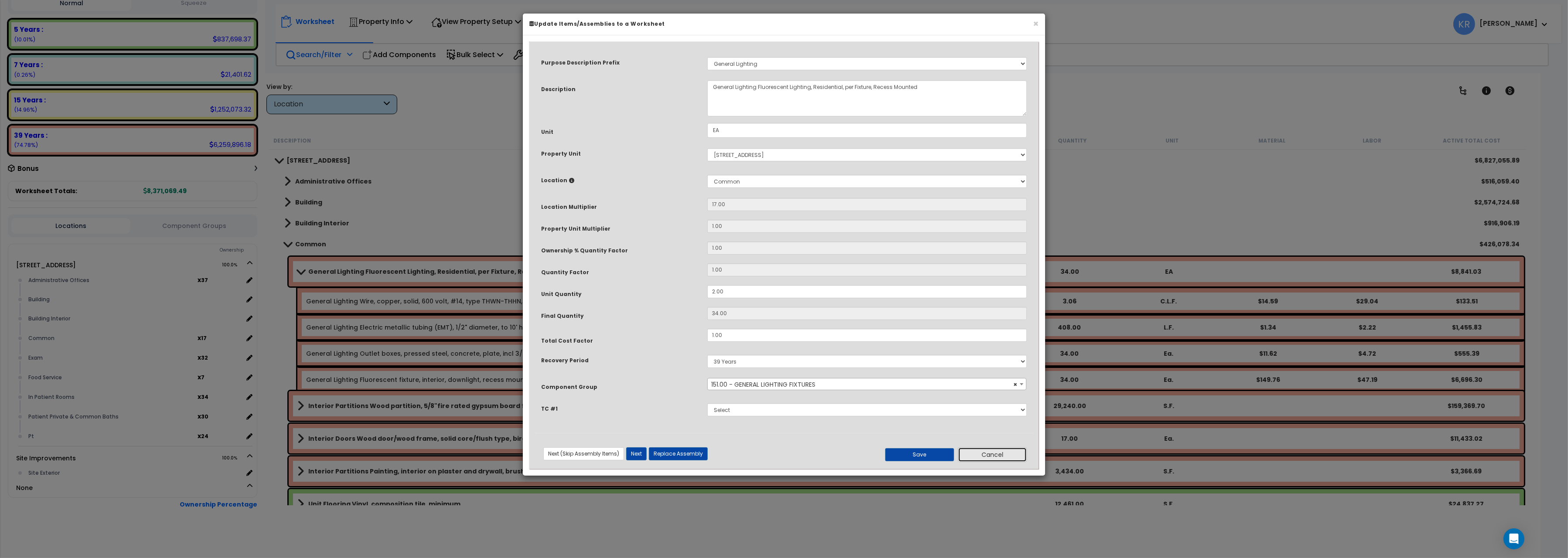
click at [995, 456] on button "Cancel" at bounding box center [992, 455] width 69 height 15
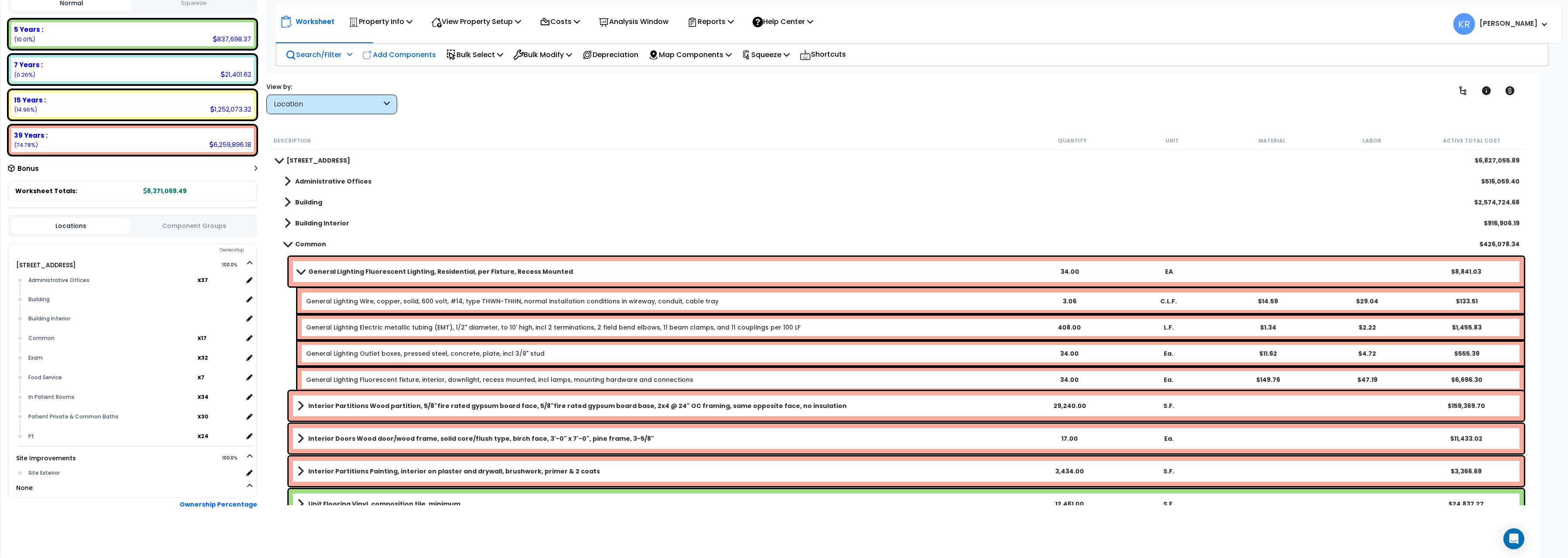
click at [407, 56] on p "Add Components" at bounding box center [399, 54] width 74 height 12
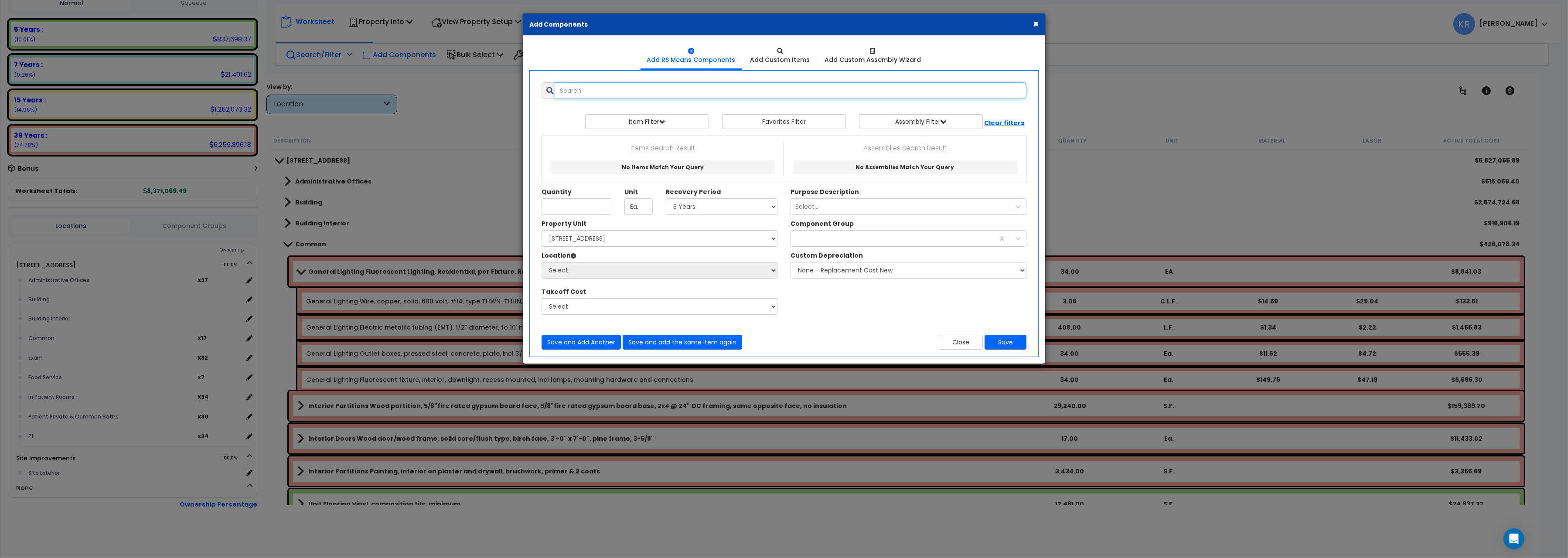
select select
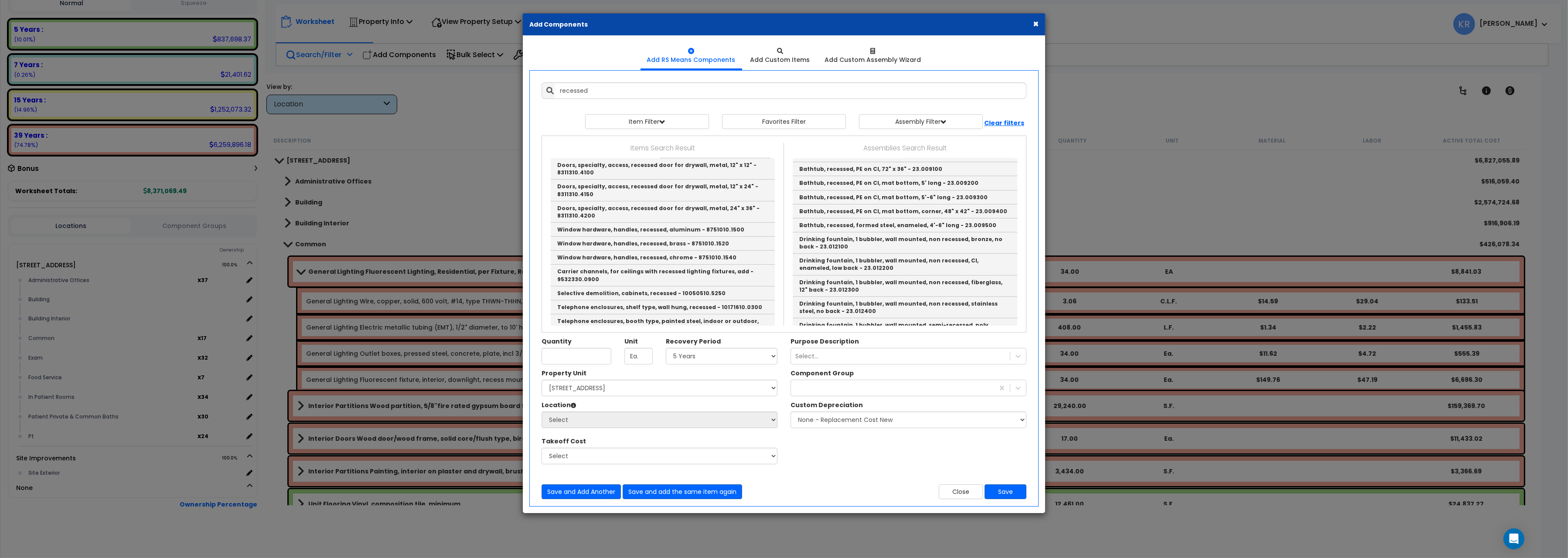
click at [877, 77] on link "Recessed Light LED 17.5"" at bounding box center [905, 70] width 225 height 14
type input "Recessed Light LED 17.5""
checkbox input "true"
type input "LF"
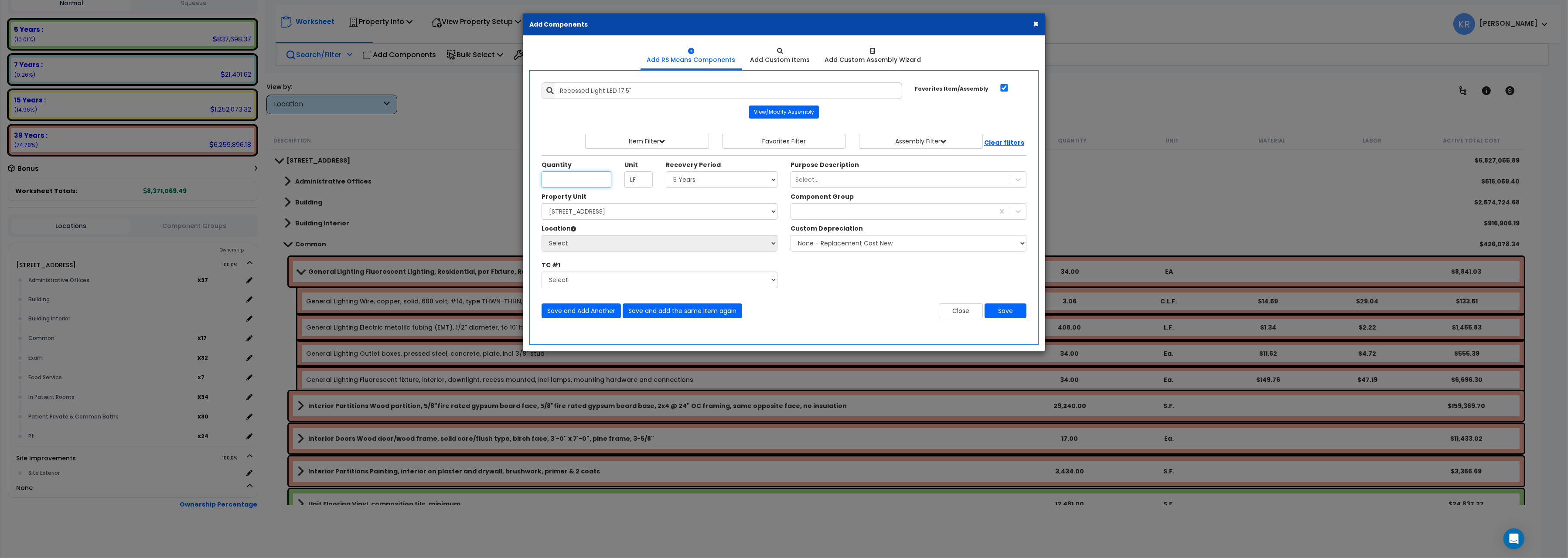
click at [565, 182] on input "Unit Quantity" at bounding box center [576, 180] width 70 height 16
type input "46"
click at [666, 172] on select "Select 5 Years 7 Years 15 Years 20 Years 39 Years 27.5 Year" at bounding box center [721, 180] width 111 height 16
select select "39Y"
click option "39 Years" at bounding box center [0, 0] width 0 height 0
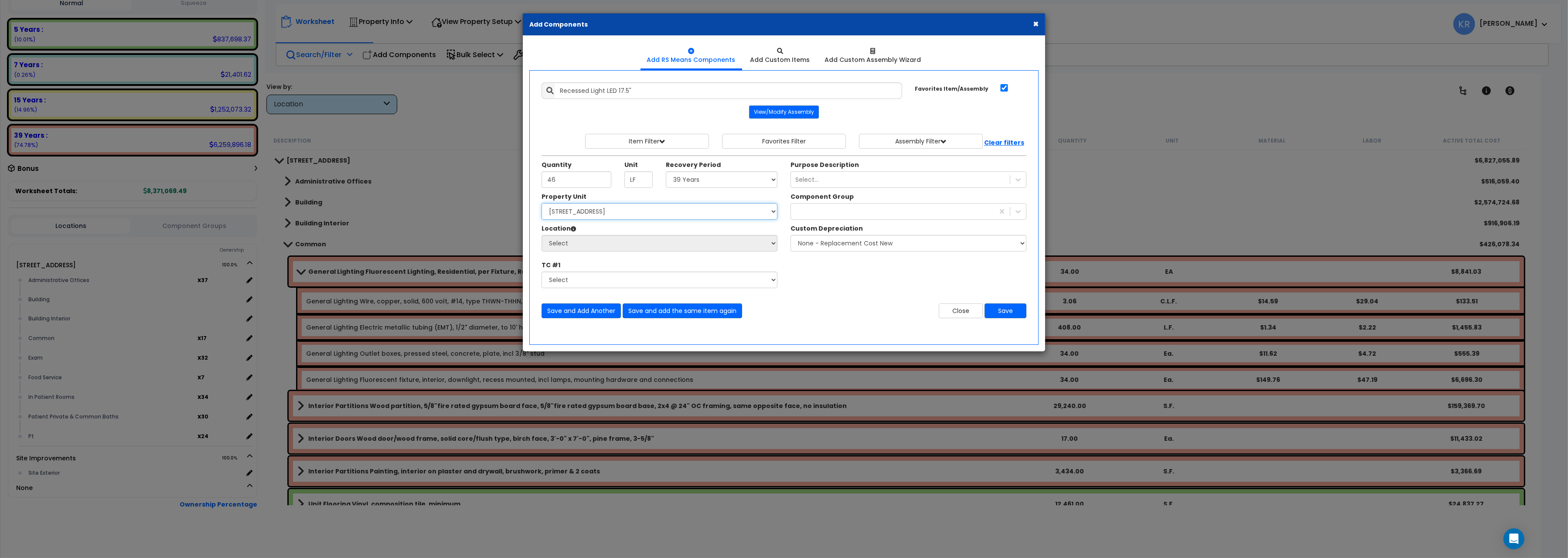
click at [542, 203] on select "Select [STREET_ADDRESS] Site Improvements" at bounding box center [660, 211] width 236 height 16
select select "162439"
click option "[STREET_ADDRESS]" at bounding box center [0, 0] width 0 height 0
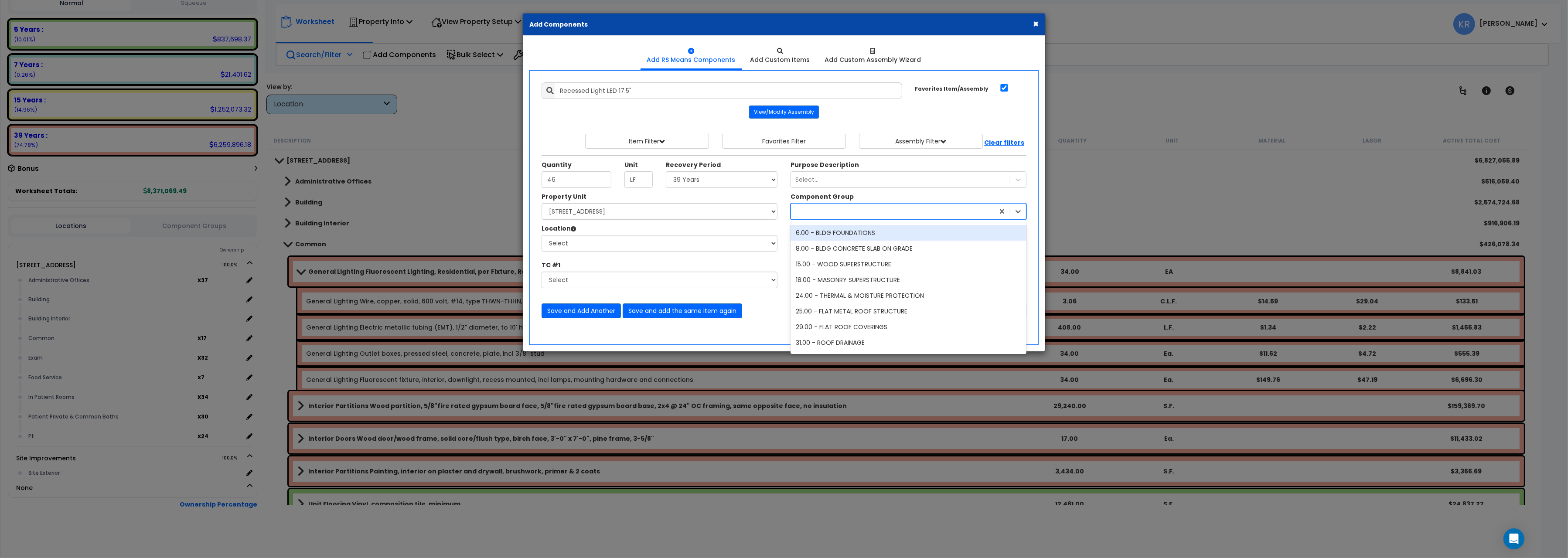
click at [810, 211] on div at bounding box center [892, 211] width 203 height 14
type input "152"
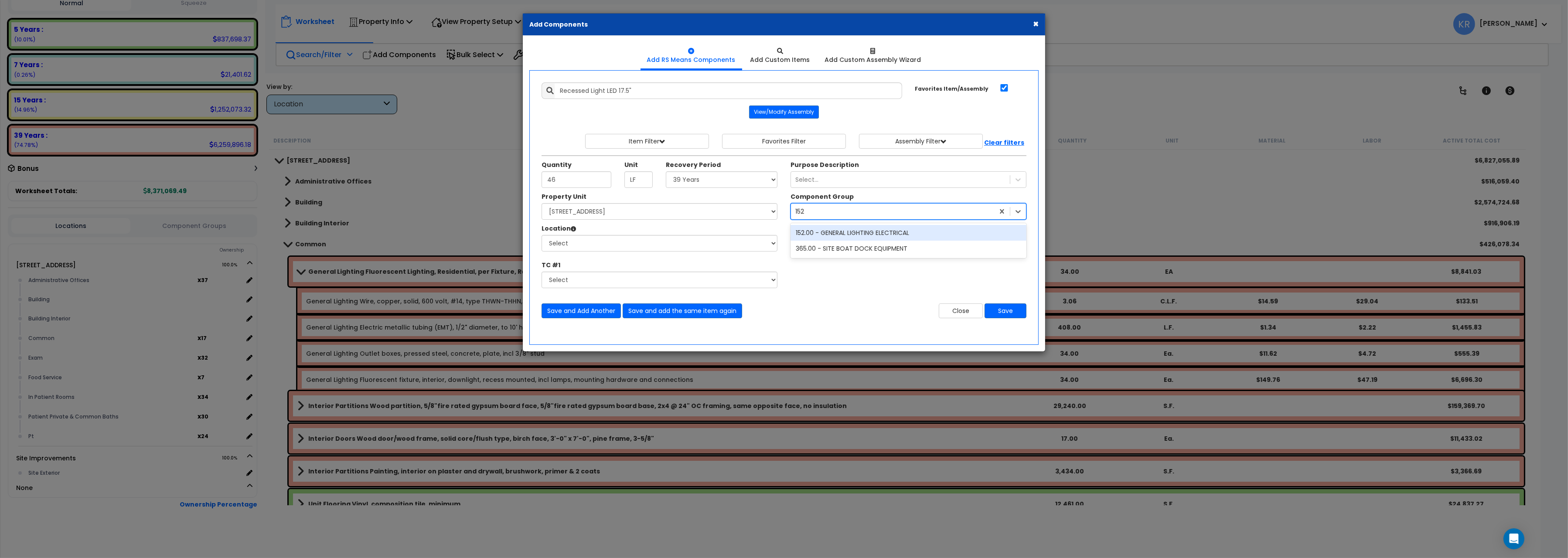
click at [864, 240] on div "152.00 - GENERAL LIGHTING ELECTRICAL" at bounding box center [909, 233] width 236 height 16
click at [542, 235] on select "Select Administrative Offices Building Building Interior Common Exam Food Servi…" at bounding box center [660, 243] width 236 height 16
select select "461"
click option "Building Interior" at bounding box center [0, 0] width 0 height 0
click at [560, 91] on input "Recessed Light LED 17.5"" at bounding box center [728, 90] width 348 height 16
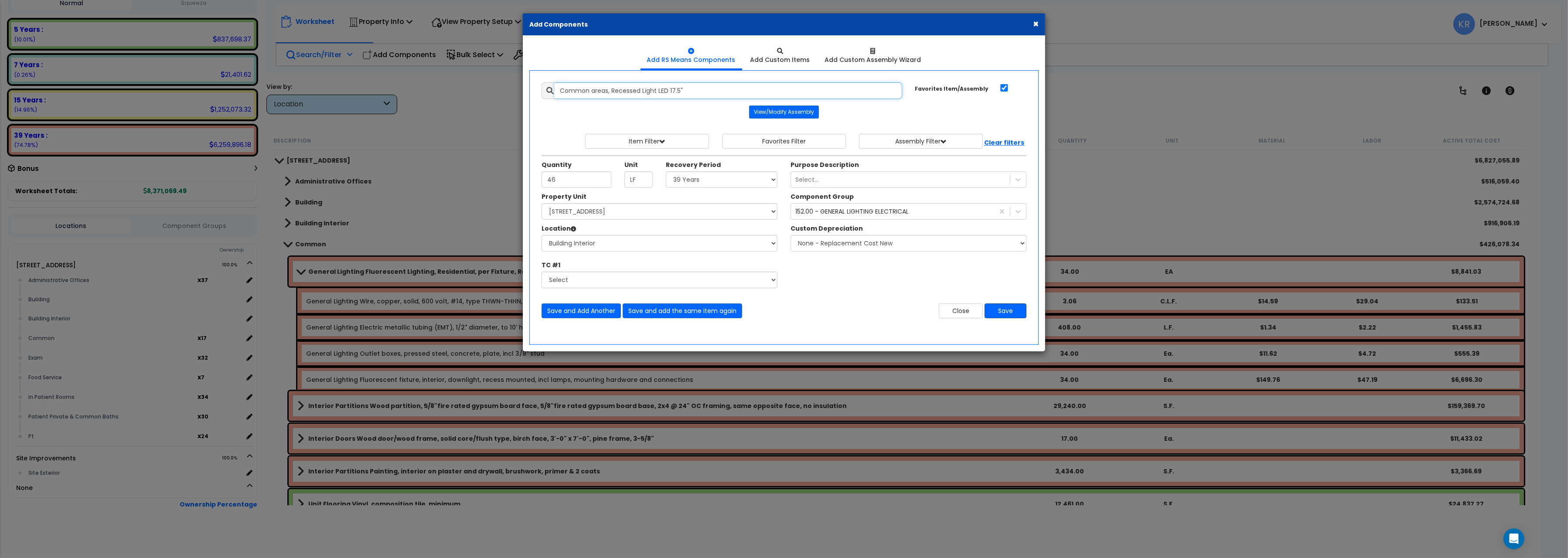
type input "Common areas, Recessed Light LED 17.5""
click at [1004, 316] on button "Save" at bounding box center [1006, 311] width 42 height 15
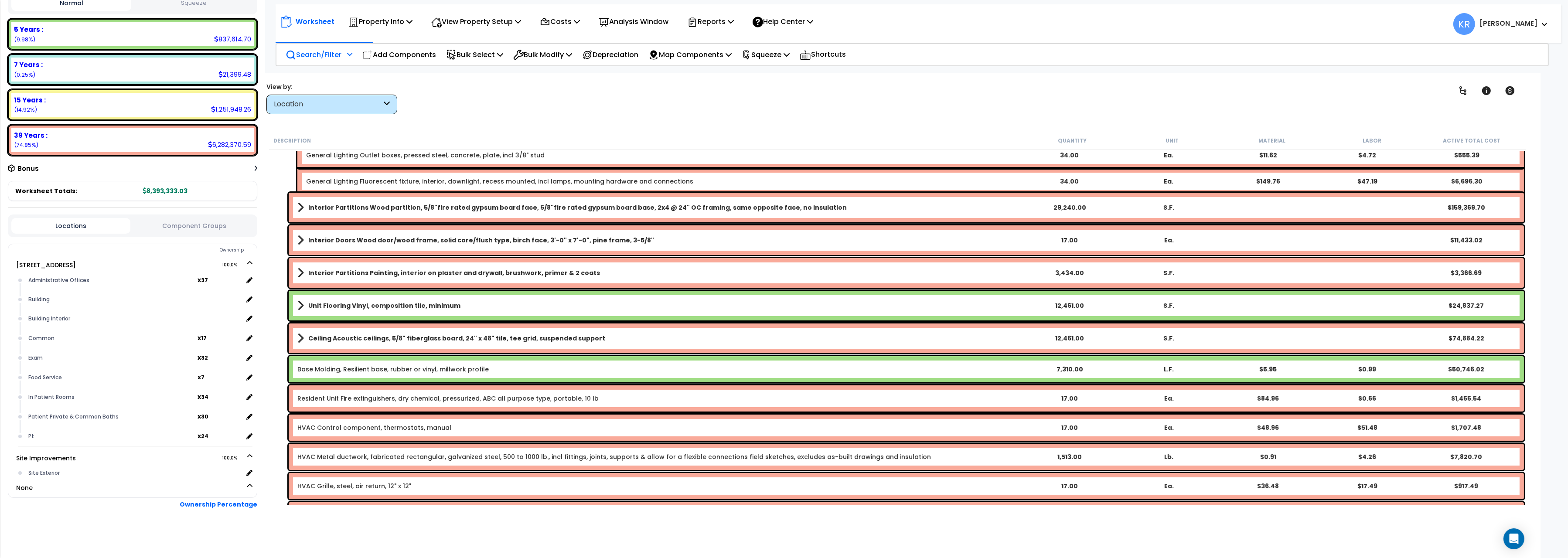
scroll to position [195, 0]
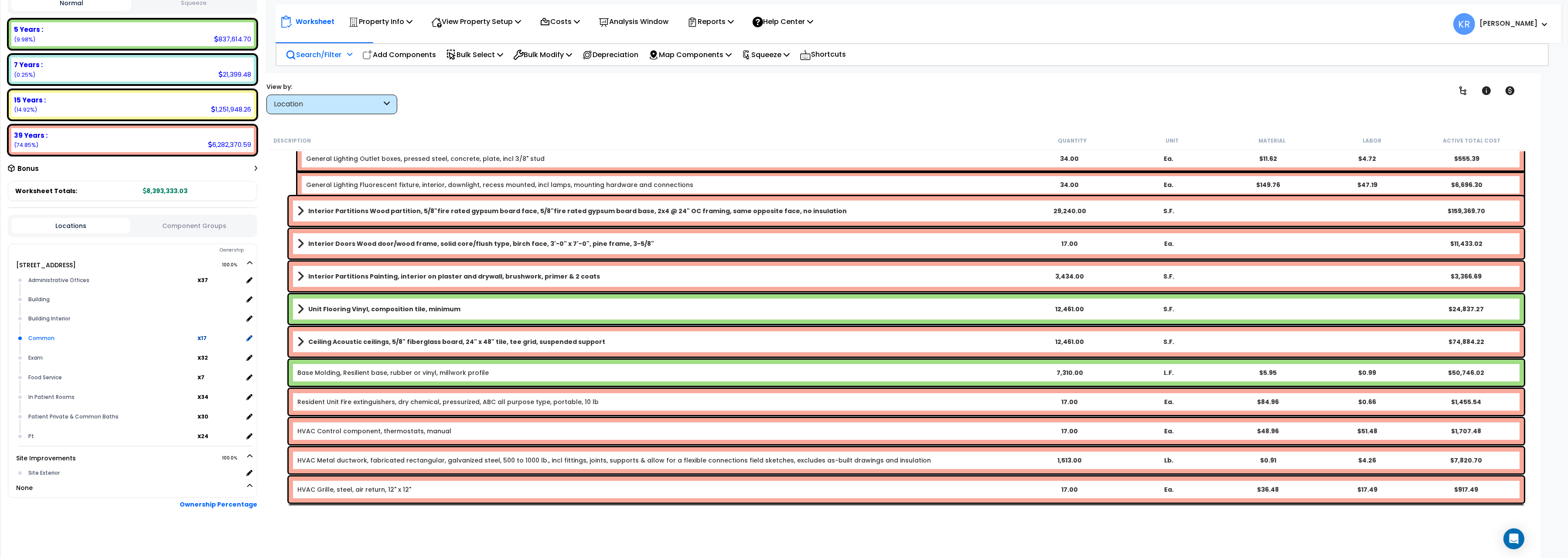
click at [62, 337] on div "Common" at bounding box center [112, 338] width 172 height 10
click at [162, 358] on div "Exam" at bounding box center [112, 358] width 172 height 10
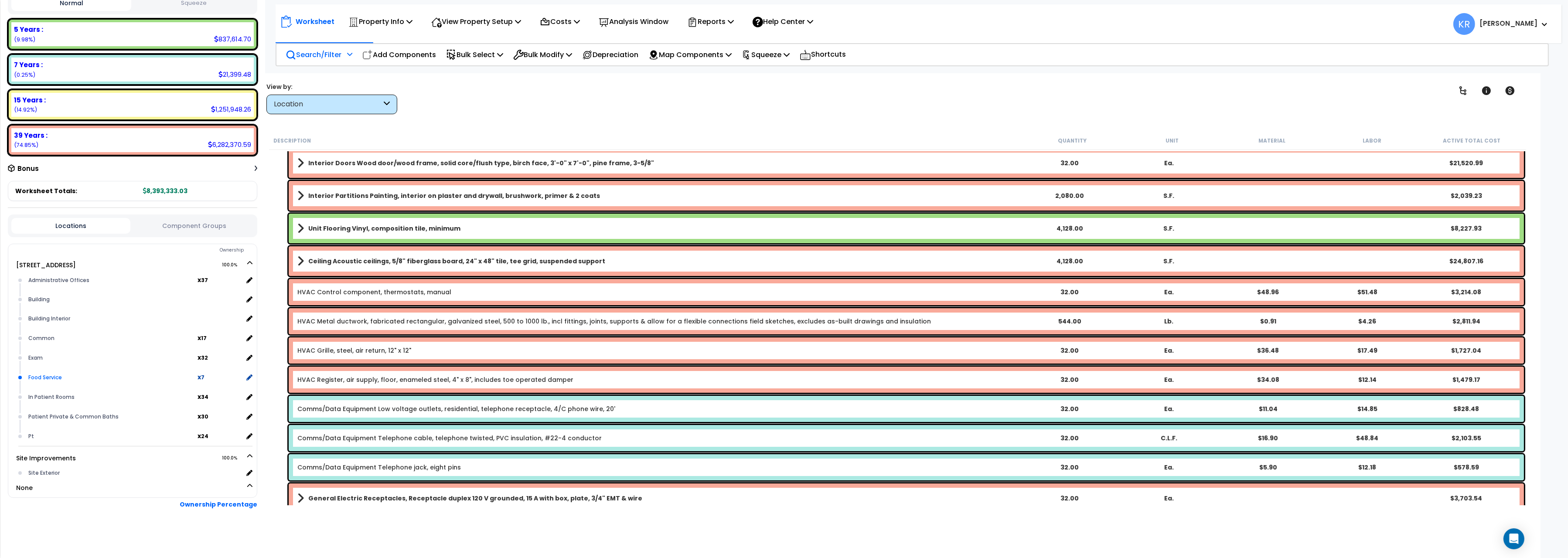
click at [153, 376] on div "Food Service" at bounding box center [112, 377] width 172 height 10
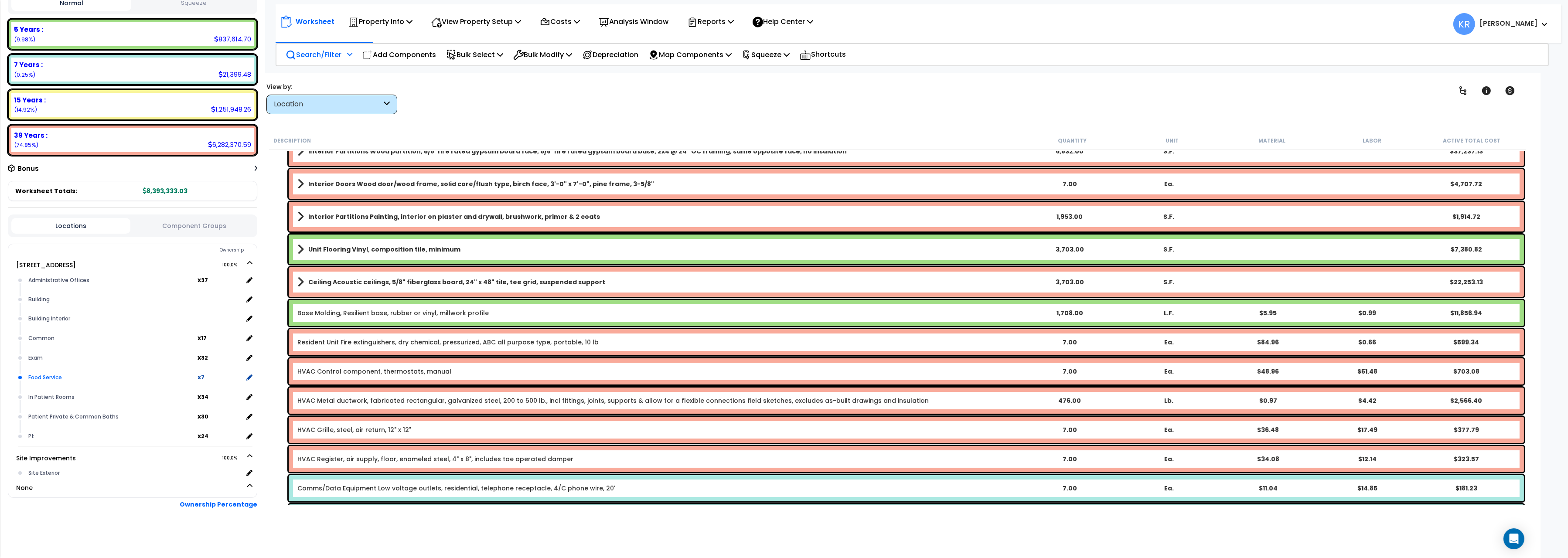
click at [153, 375] on div "Food Service" at bounding box center [112, 377] width 172 height 10
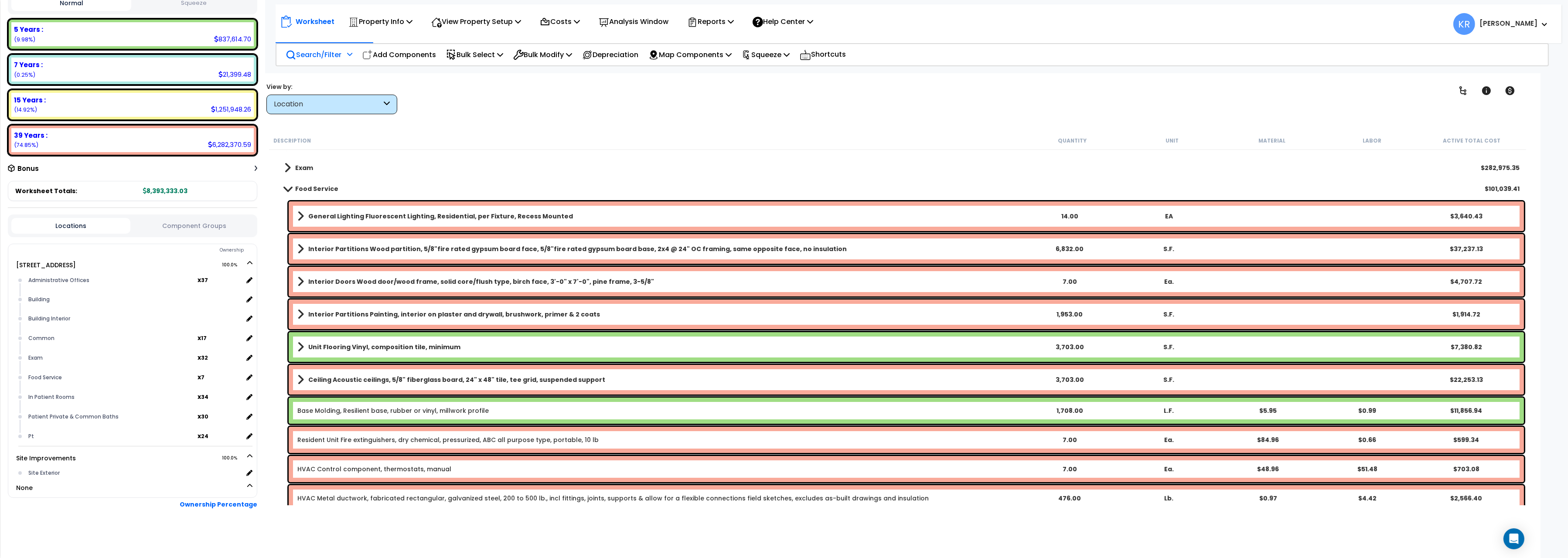
scroll to position [146, 0]
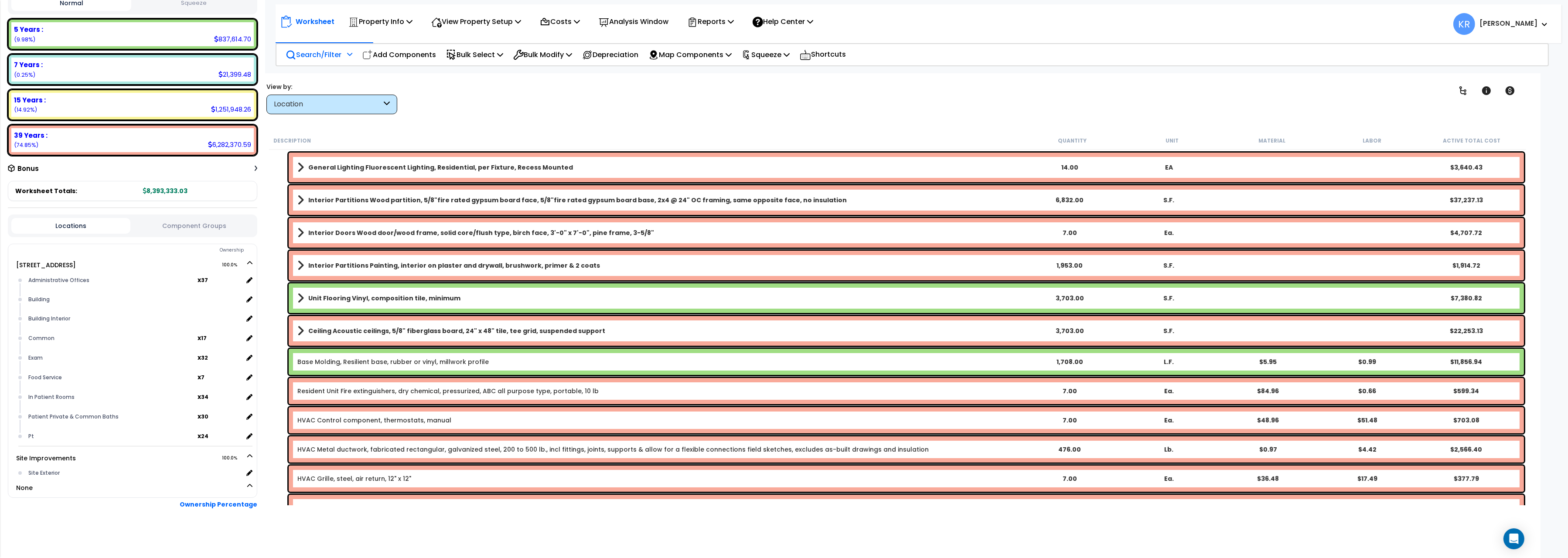
click at [351, 166] on b "General Lighting Fluorescent Lighting, Residential, per Fixture, Recess Mounted" at bounding box center [440, 167] width 265 height 9
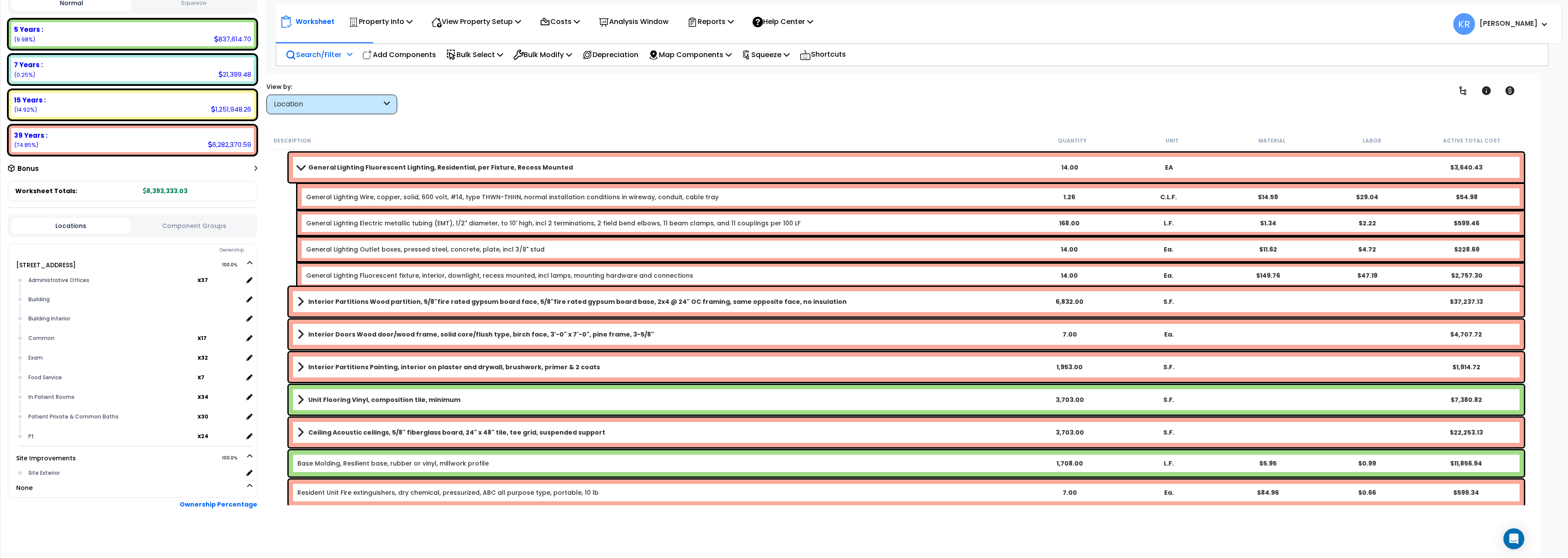
click at [351, 166] on b "General Lighting Fluorescent Lighting, Residential, per Fixture, Recess Mounted" at bounding box center [440, 167] width 265 height 9
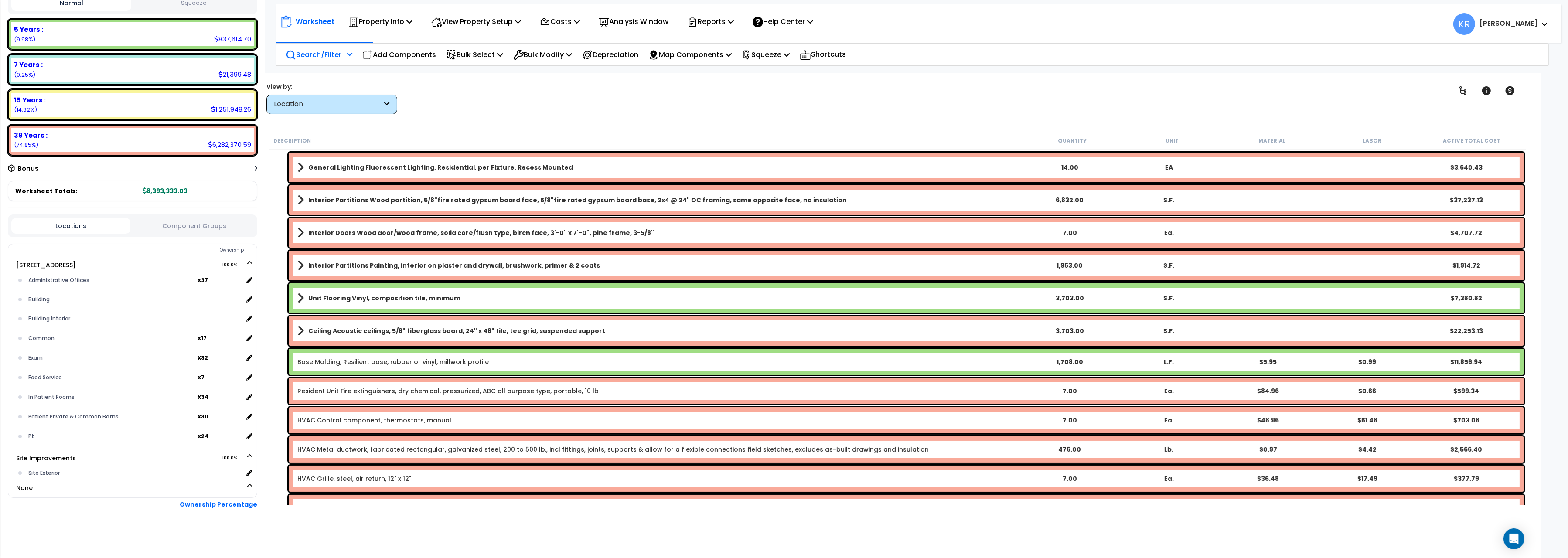
click at [351, 166] on b "General Lighting Fluorescent Lighting, Residential, per Fixture, Recess Mounted" at bounding box center [440, 167] width 265 height 9
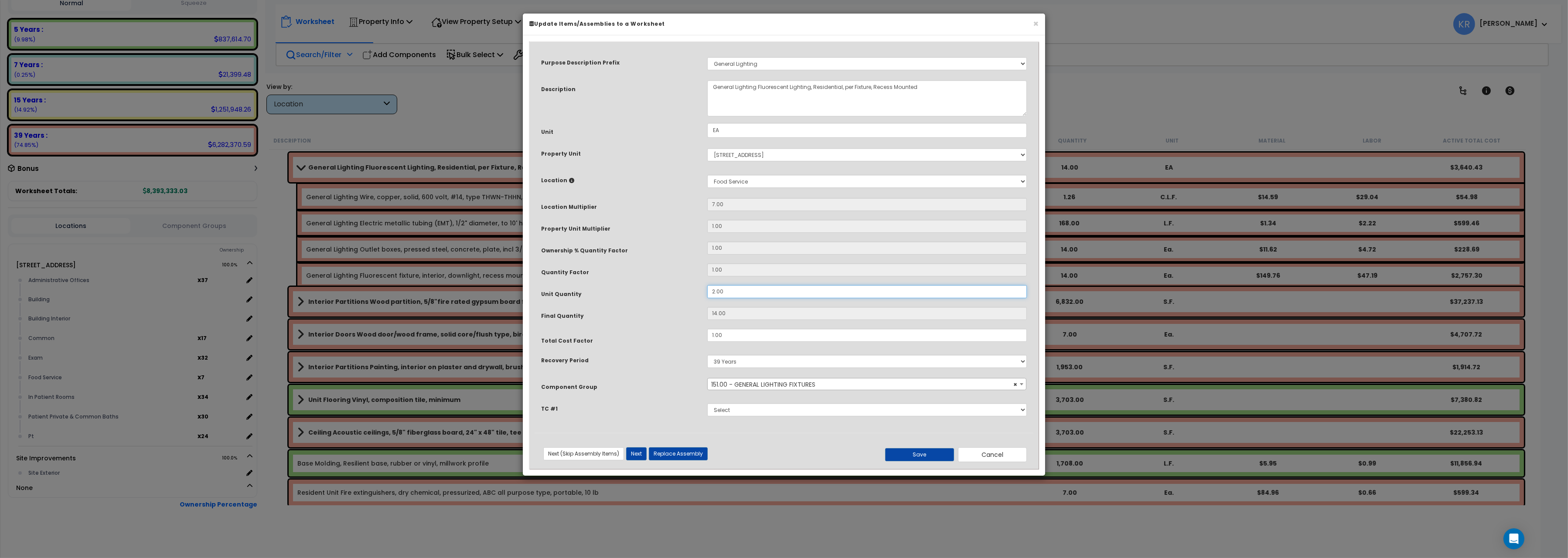
drag, startPoint x: 726, startPoint y: 295, endPoint x: 668, endPoint y: 290, distance: 58.2
click at [707, 290] on input "2.00" at bounding box center [867, 291] width 320 height 13
type input "4"
type input "28"
click at [922, 452] on button "Save" at bounding box center [919, 454] width 69 height 13
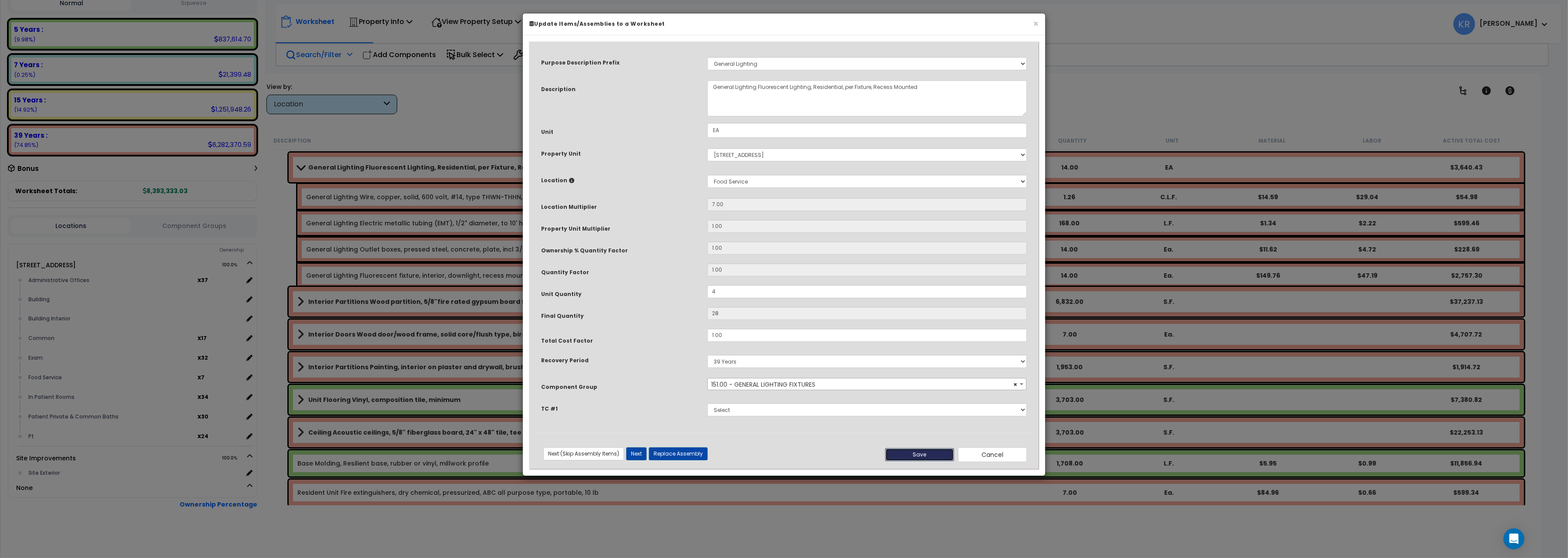
type input "4.00"
type input "28.00"
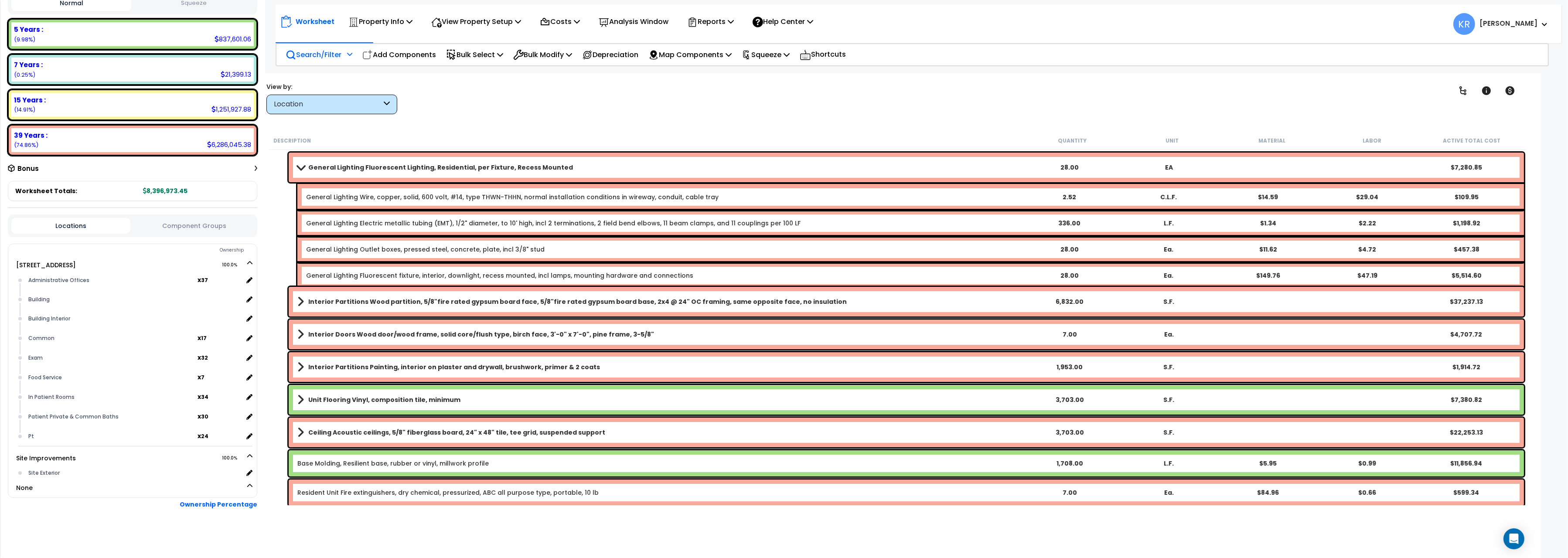
click at [297, 170] on div "General Lighting Fluorescent Lighting, Residential, per Fixture, Recess Mounted…" at bounding box center [906, 167] width 1235 height 30
click at [298, 166] on span at bounding box center [301, 167] width 12 height 7
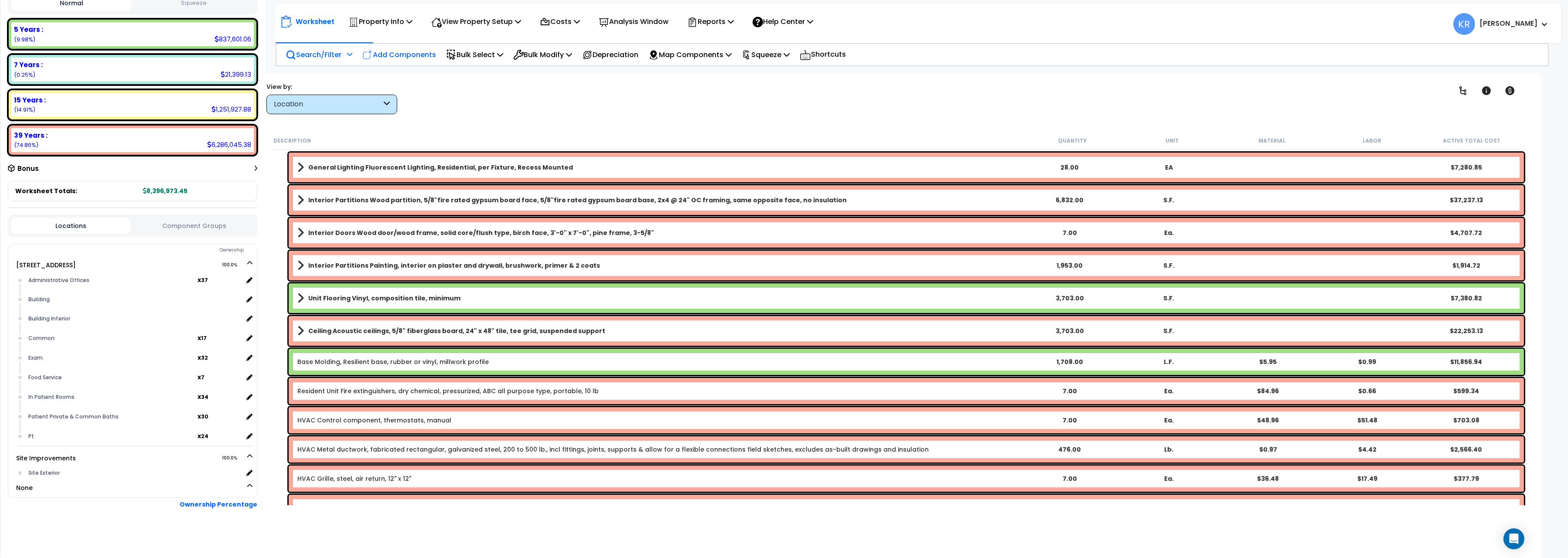
click at [388, 55] on p "Add Components" at bounding box center [399, 54] width 74 height 12
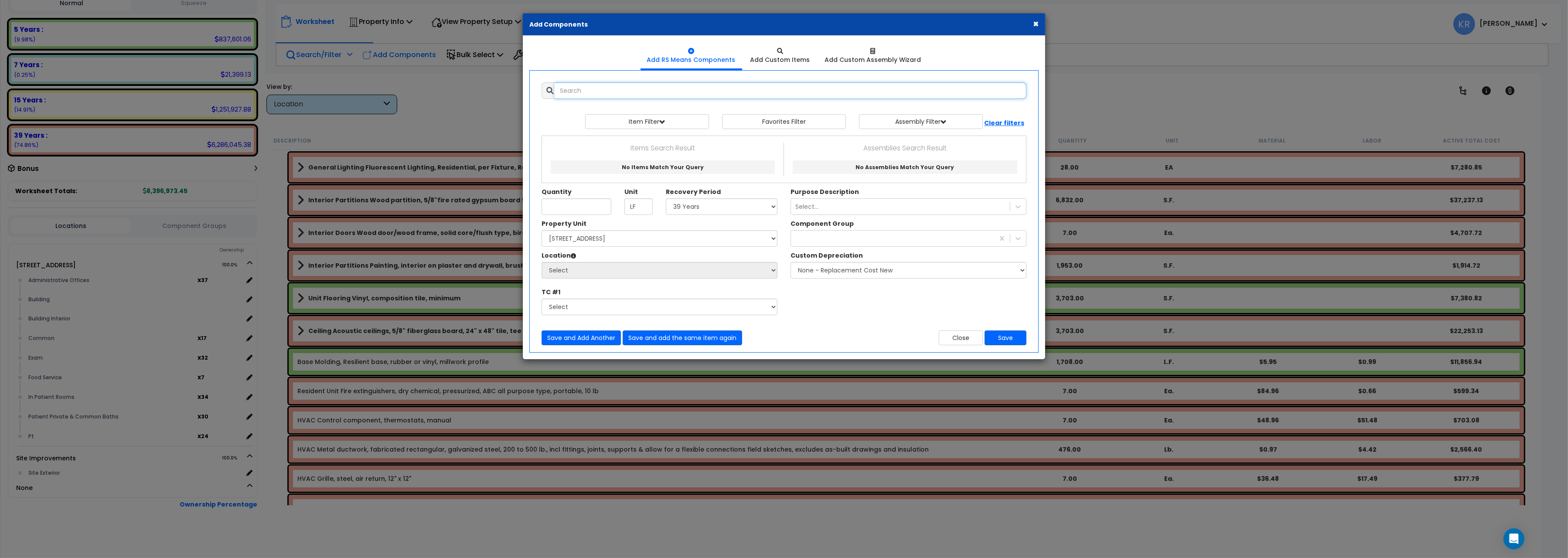
select select
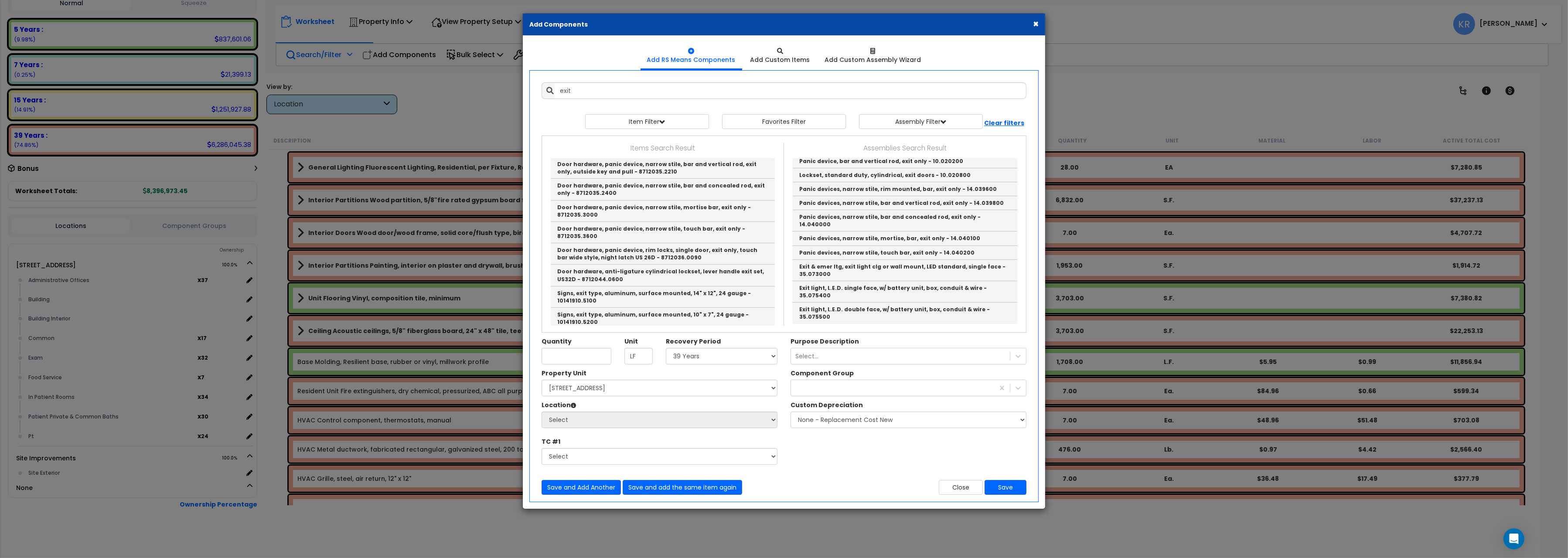
click at [823, 126] on link "Exit Light" at bounding box center [905, 119] width 225 height 14
type input "Exit Light"
type input "EA"
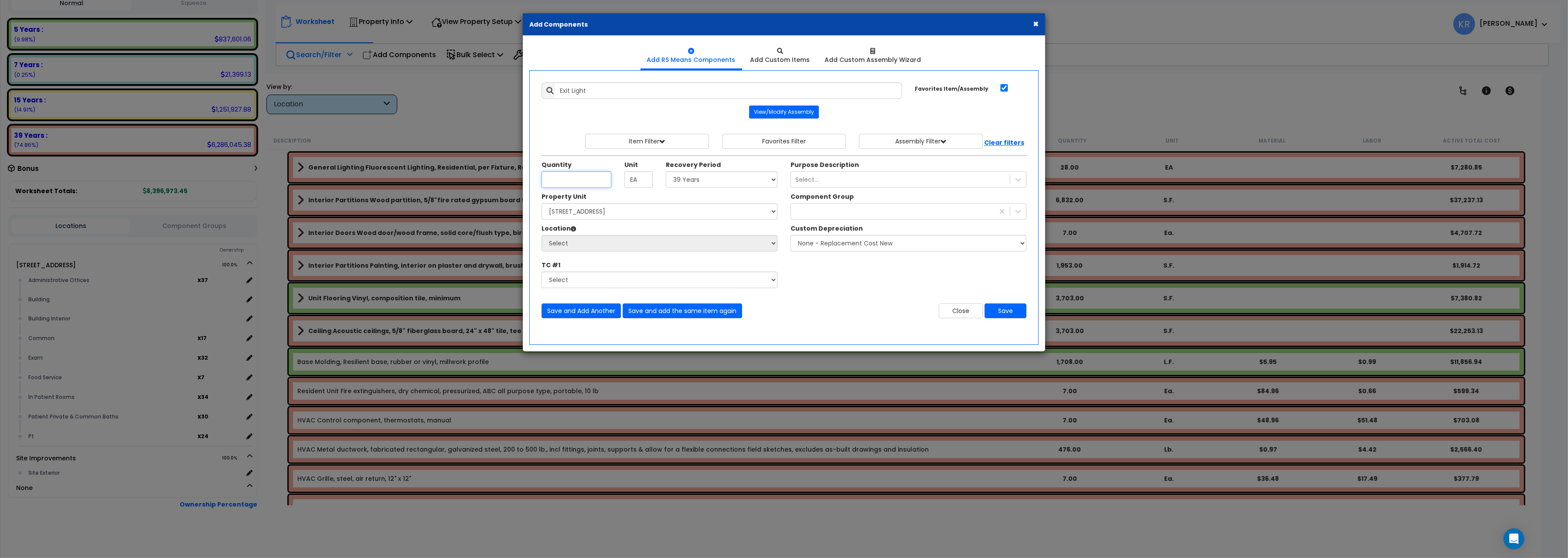
click at [559, 178] on input "Unit Quantity" at bounding box center [576, 180] width 70 height 16
type input "2"
click at [666, 172] on select "Select 5 Years 7 Years 15 Years 20 Years 39 Years 27.5 Year" at bounding box center [721, 180] width 111 height 16
select select "39Y"
click option "39 Years" at bounding box center [0, 0] width 0 height 0
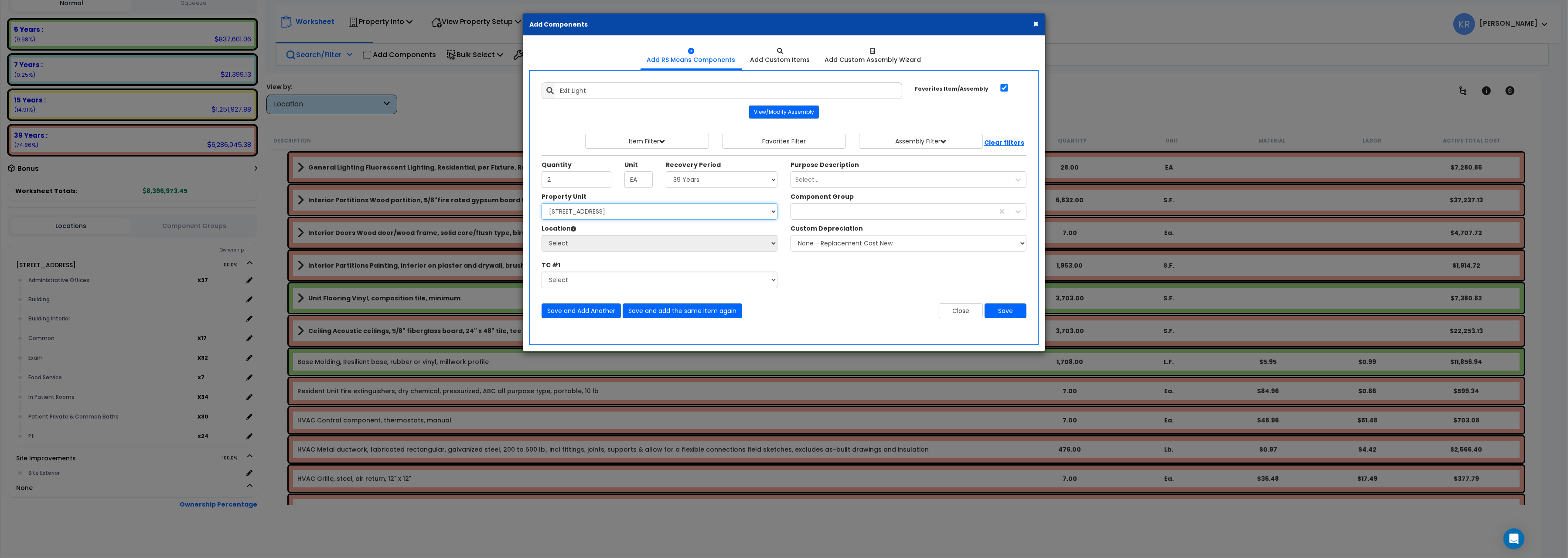
click at [542, 203] on select "Select [STREET_ADDRESS] Site Improvements" at bounding box center [660, 211] width 236 height 16
select select "162439"
click option "[STREET_ADDRESS]" at bounding box center [0, 0] width 0 height 0
click at [542, 235] on select "Select Administrative Offices Building Building Interior Common Exam Food Servi…" at bounding box center [660, 243] width 236 height 16
select select "461"
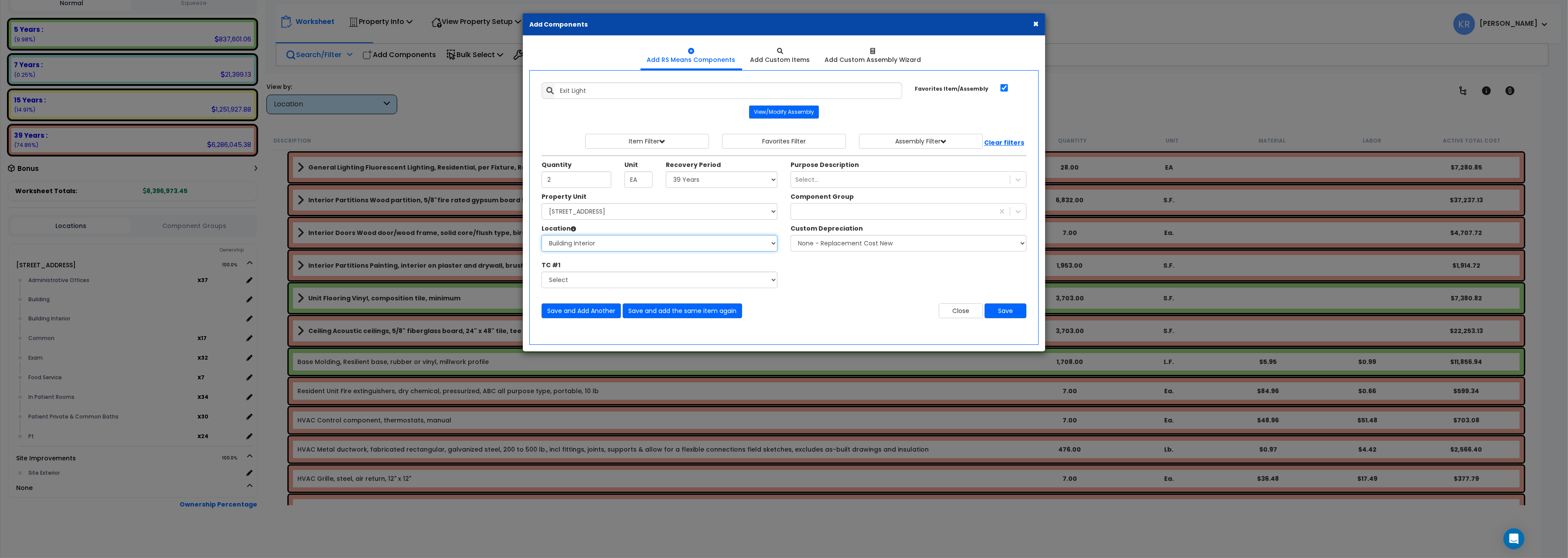
click option "Building Interior" at bounding box center [0, 0] width 0 height 0
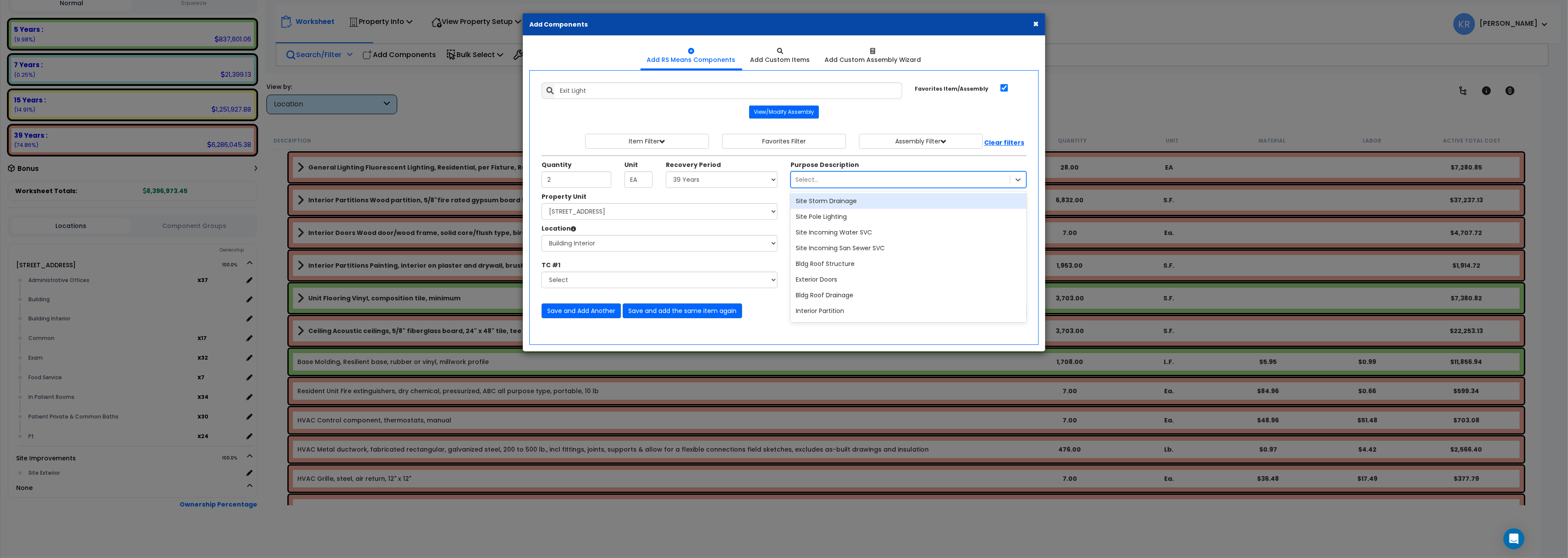
click at [819, 183] on div "Select..." at bounding box center [900, 180] width 219 height 14
click at [819, 214] on div at bounding box center [892, 211] width 203 height 14
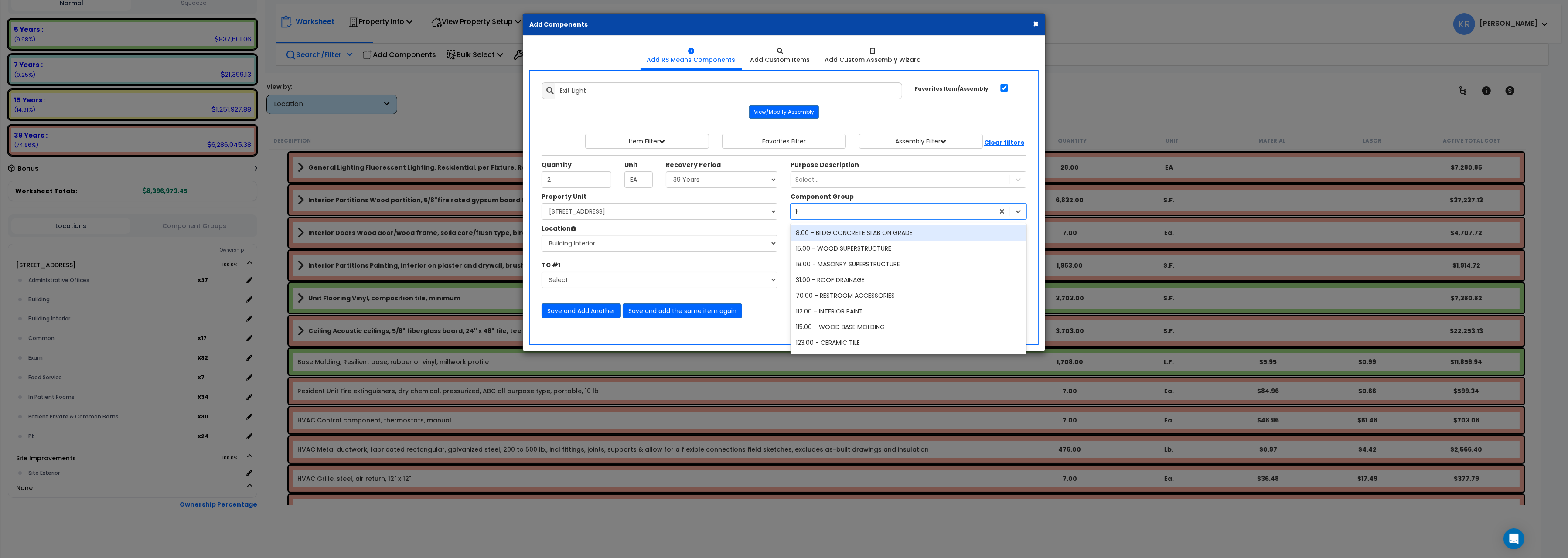
type input "164"
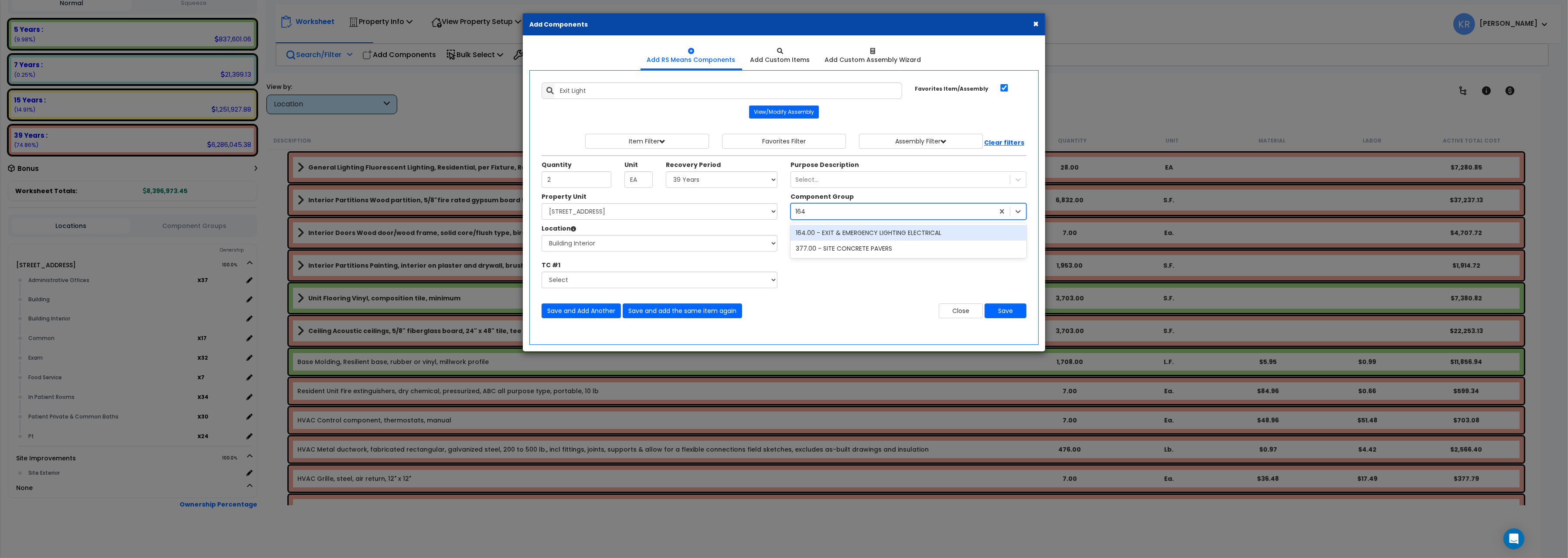
click at [833, 233] on div "164.00 - EXIT & EMERGENCY LIGHTING ELECTRICAL" at bounding box center [909, 233] width 236 height 16
click at [1004, 311] on button "Save" at bounding box center [1006, 311] width 42 height 15
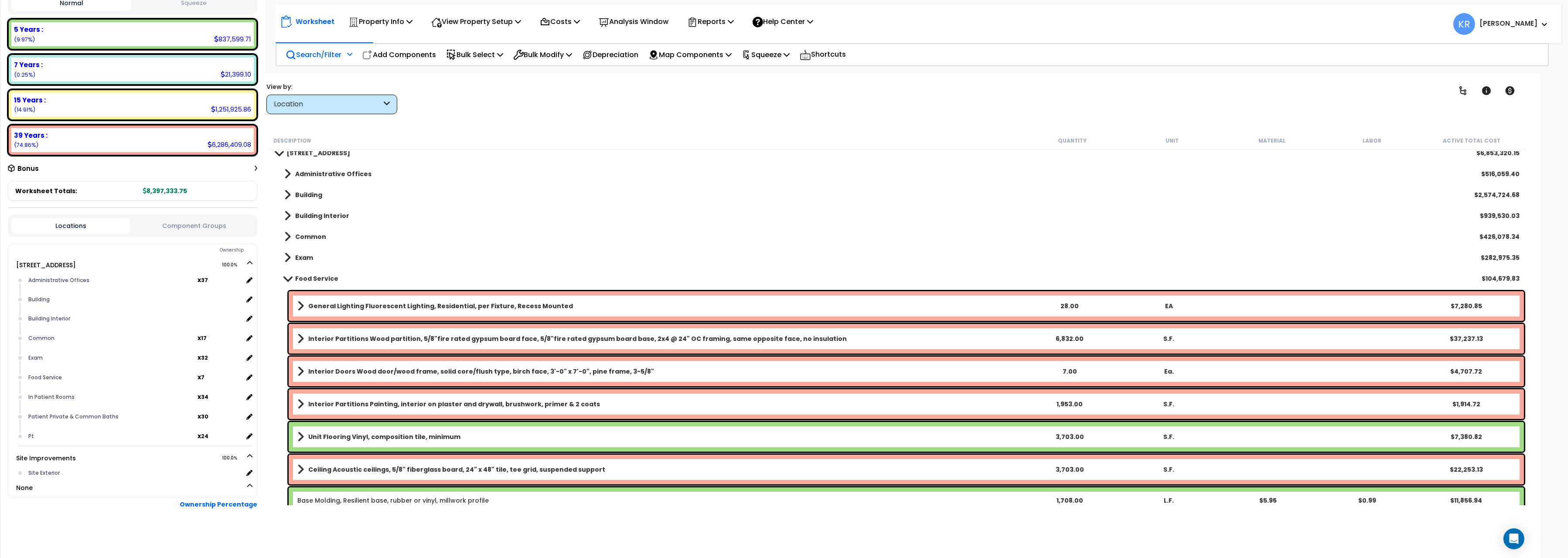
scroll to position [0, 0]
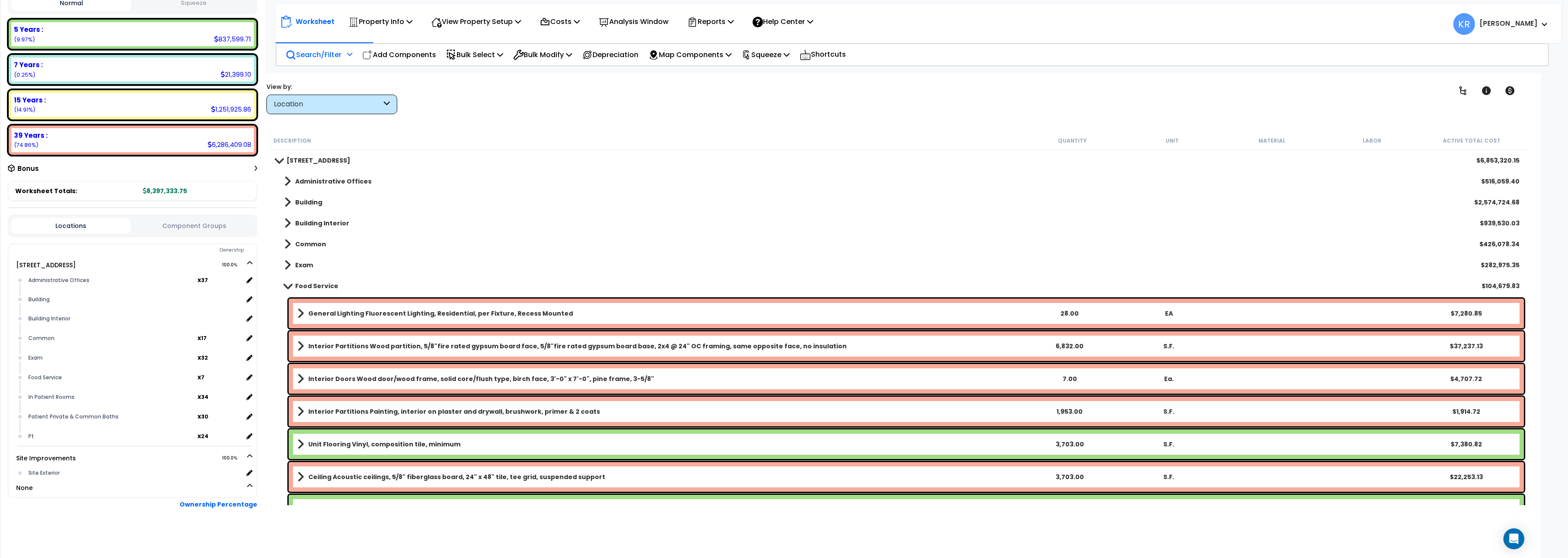
click at [313, 239] on link "Common" at bounding box center [301, 244] width 51 height 12
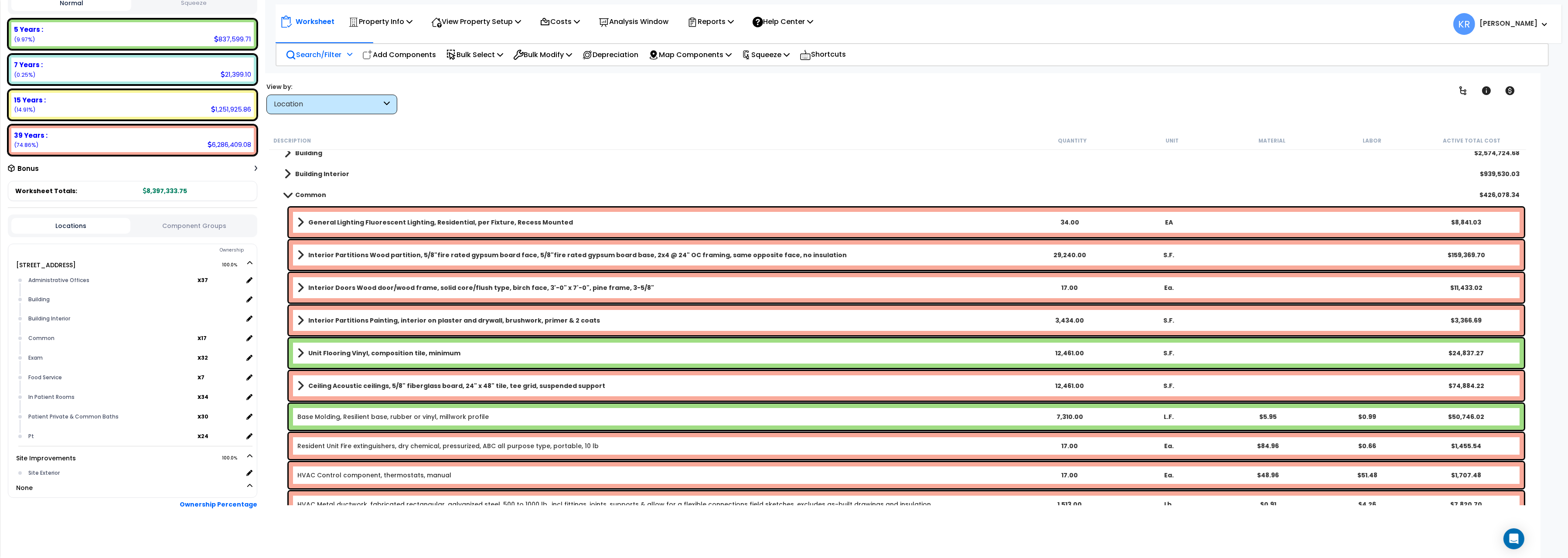
scroll to position [49, 0]
click at [293, 194] on span at bounding box center [288, 195] width 12 height 7
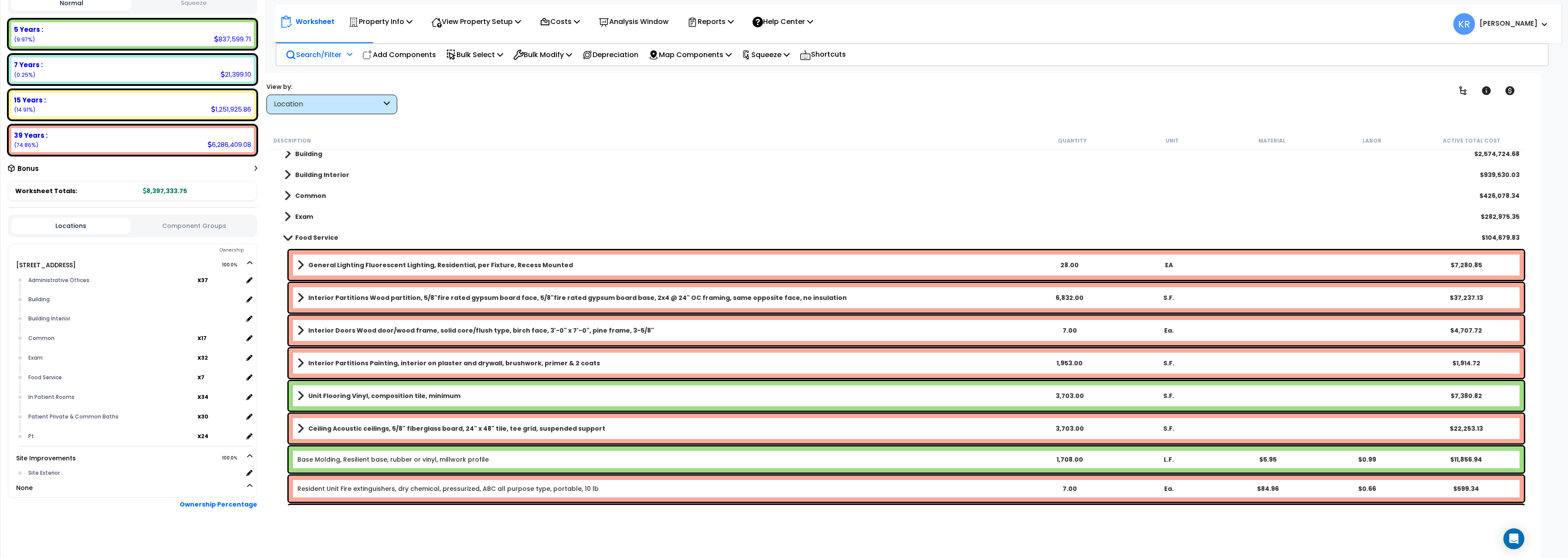
click at [295, 175] on link "Building Interior" at bounding box center [312, 175] width 74 height 12
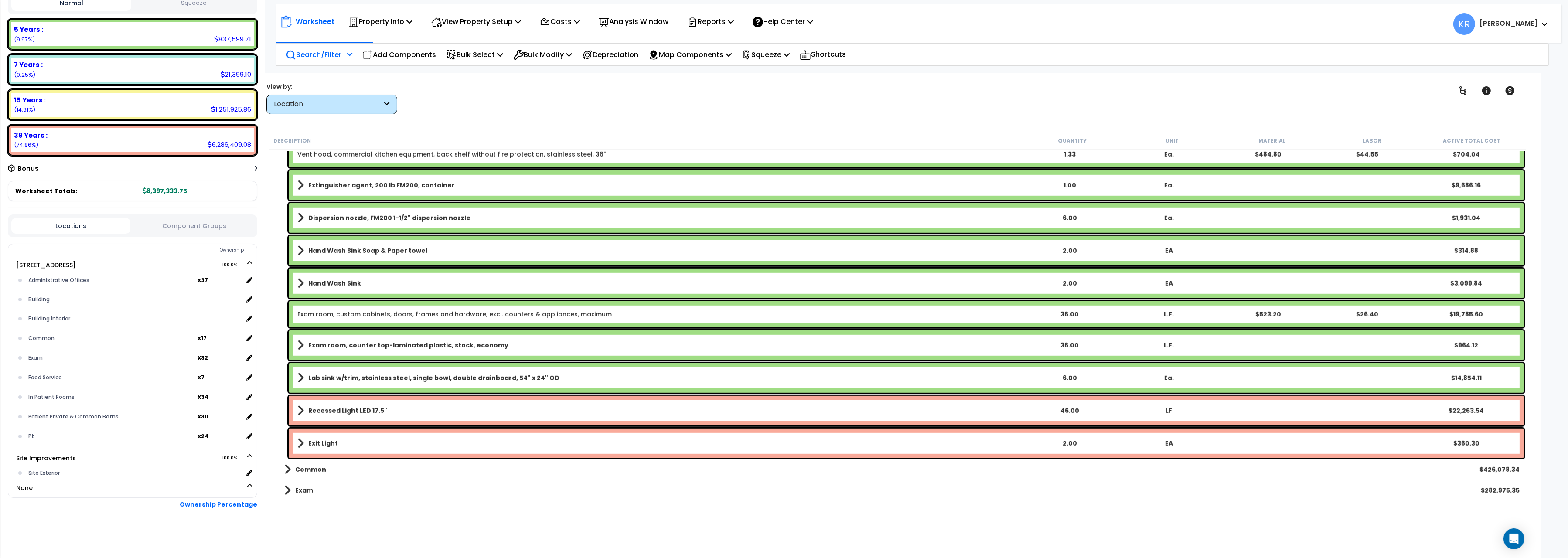
scroll to position [1316, 0]
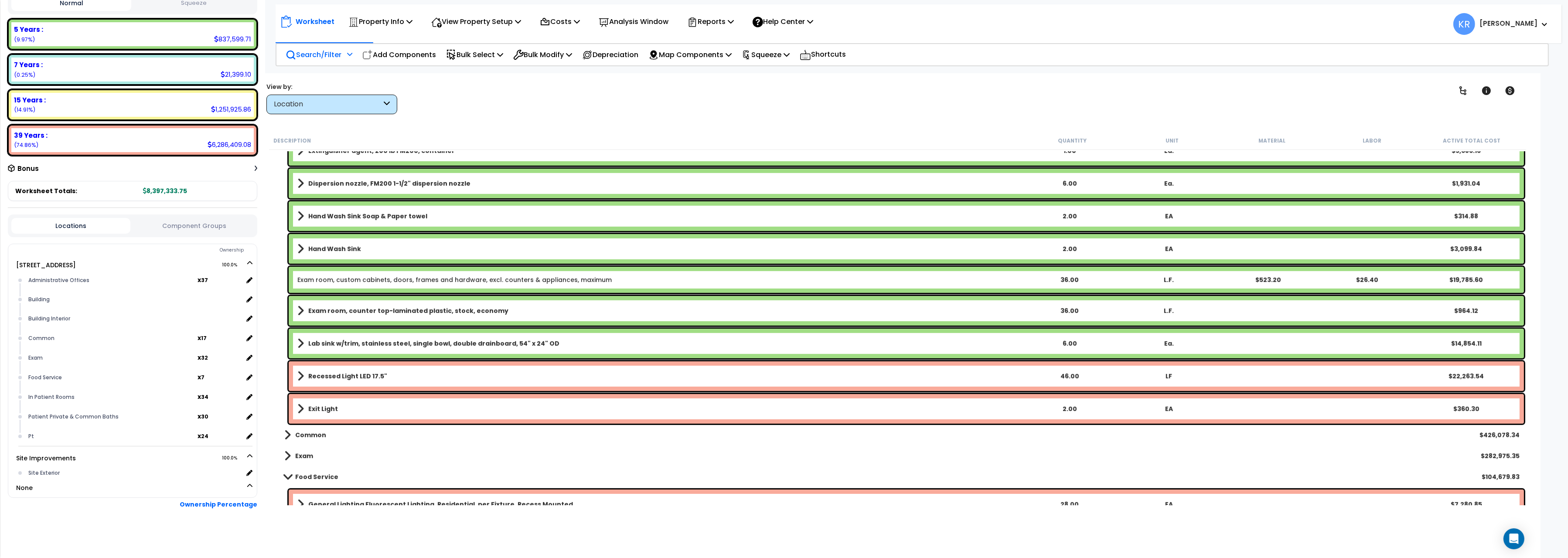
click at [336, 403] on link "Exit Light" at bounding box center [659, 409] width 722 height 12
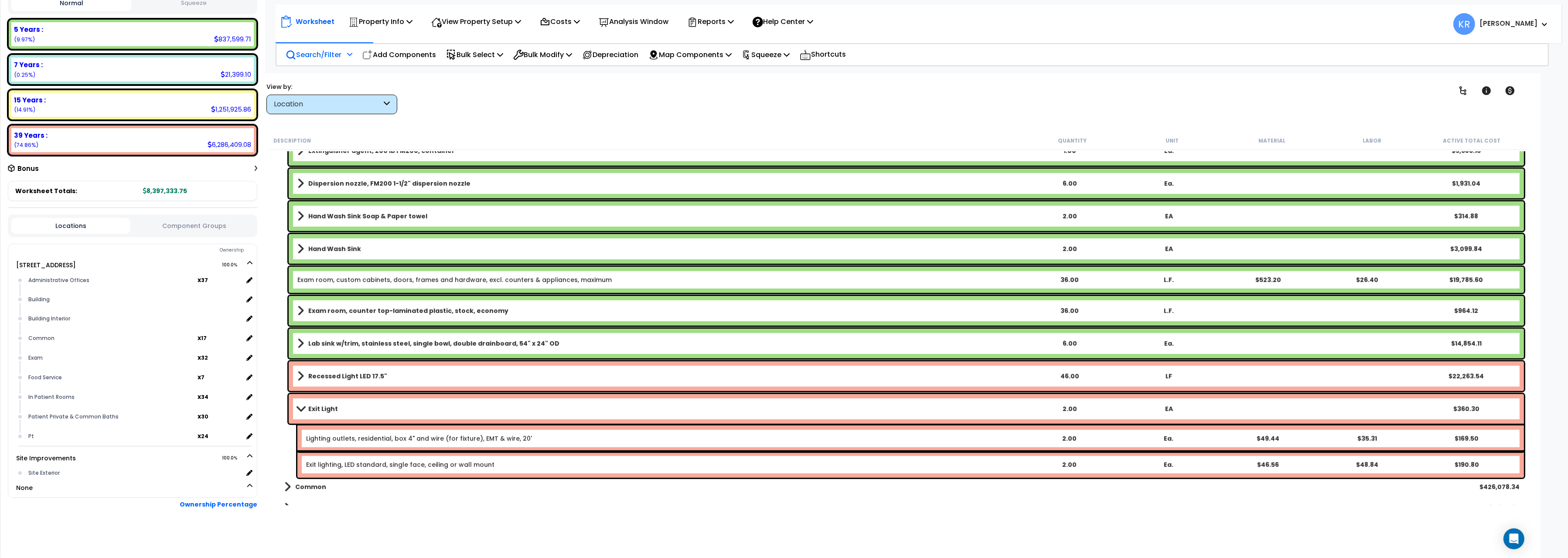
click at [336, 403] on link "Exit Light" at bounding box center [659, 409] width 722 height 12
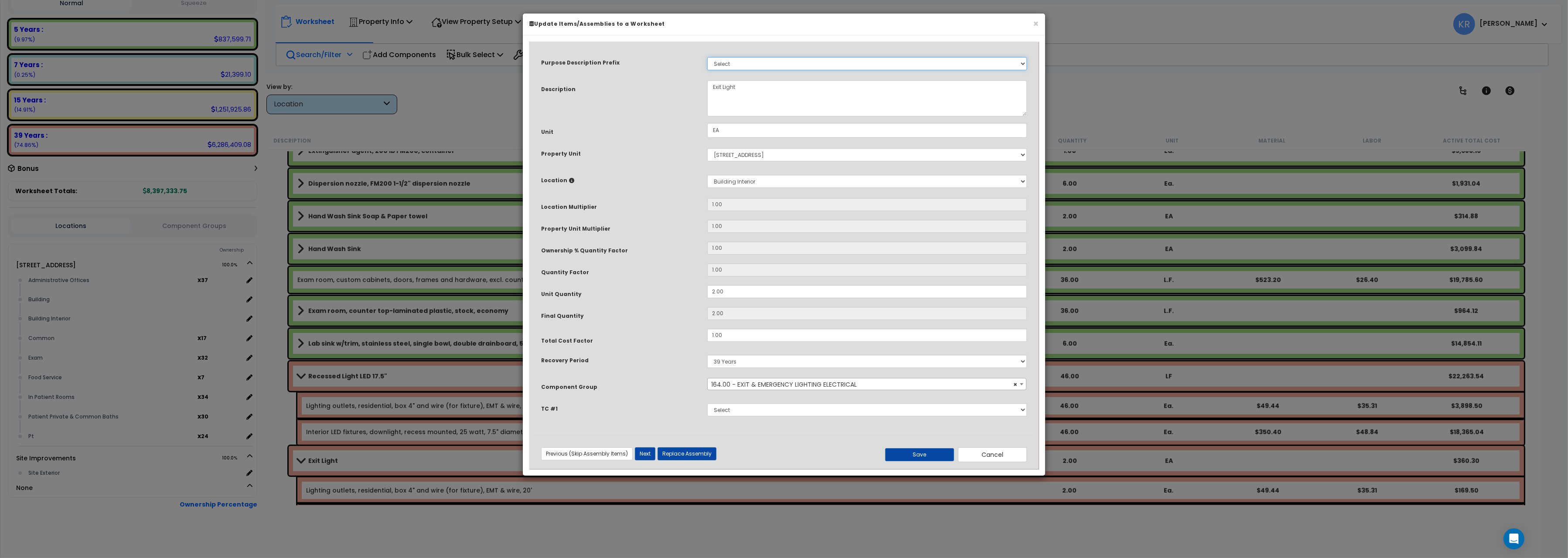
click at [707, 57] on select "Select A/V System A/V System Equipment A/V System Equipment Electric A/V System…" at bounding box center [867, 63] width 320 height 13
select select "144466"
click option "Elec Water Cooler" at bounding box center [0, 0] width 0 height 0
click at [920, 23] on h6 "Update Items/Assemblies to a Worksheet" at bounding box center [784, 24] width 509 height 7
click at [707, 57] on select "Select A/V System A/V System Equipment A/V System Equipment Electric A/V System…" at bounding box center [867, 63] width 320 height 13
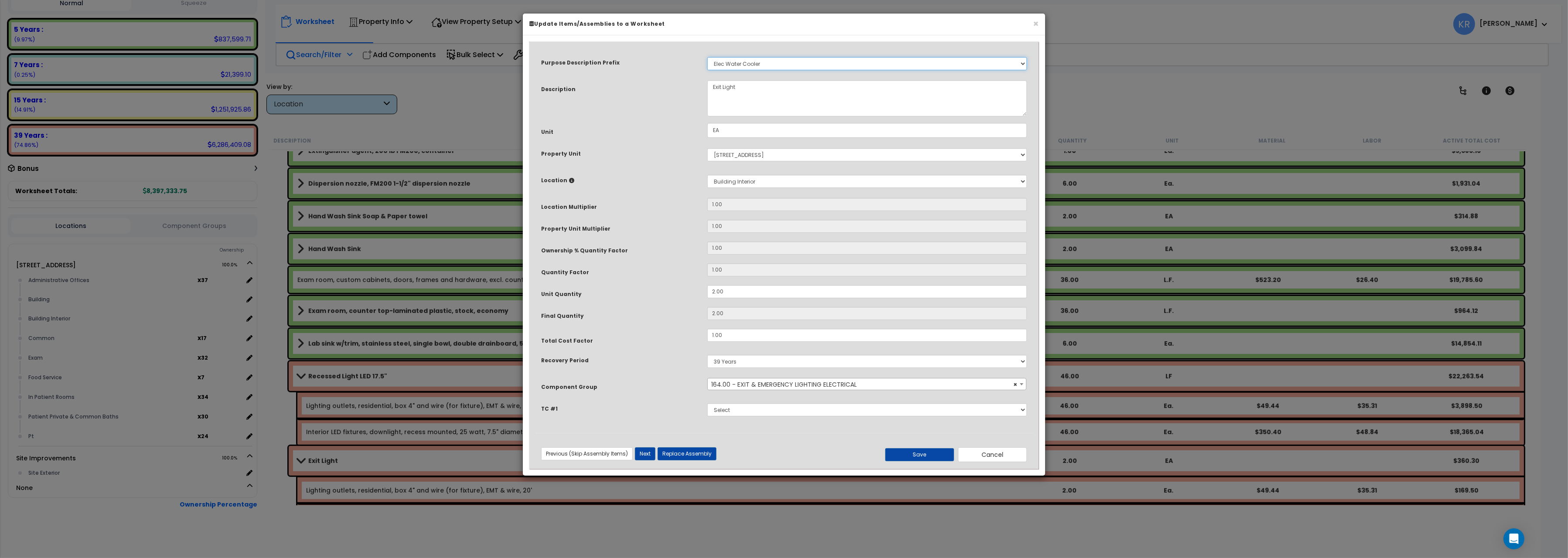
select select
click option "Select" at bounding box center [0, 0] width 0 height 0
click at [714, 87] on textarea "Exit Light" at bounding box center [867, 98] width 320 height 36
type textarea "Exam room , Exit Light"
click at [929, 450] on button "Save" at bounding box center [919, 454] width 69 height 13
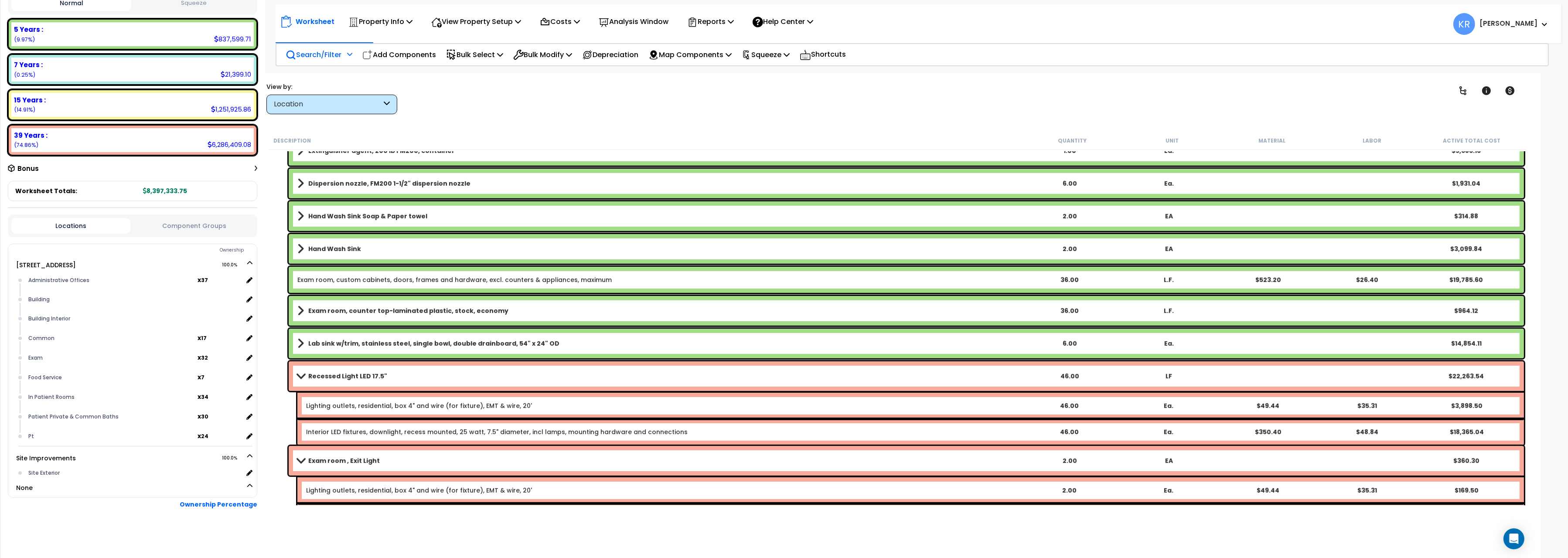
click at [382, 458] on link "Exam room , Exit Light" at bounding box center [659, 461] width 722 height 12
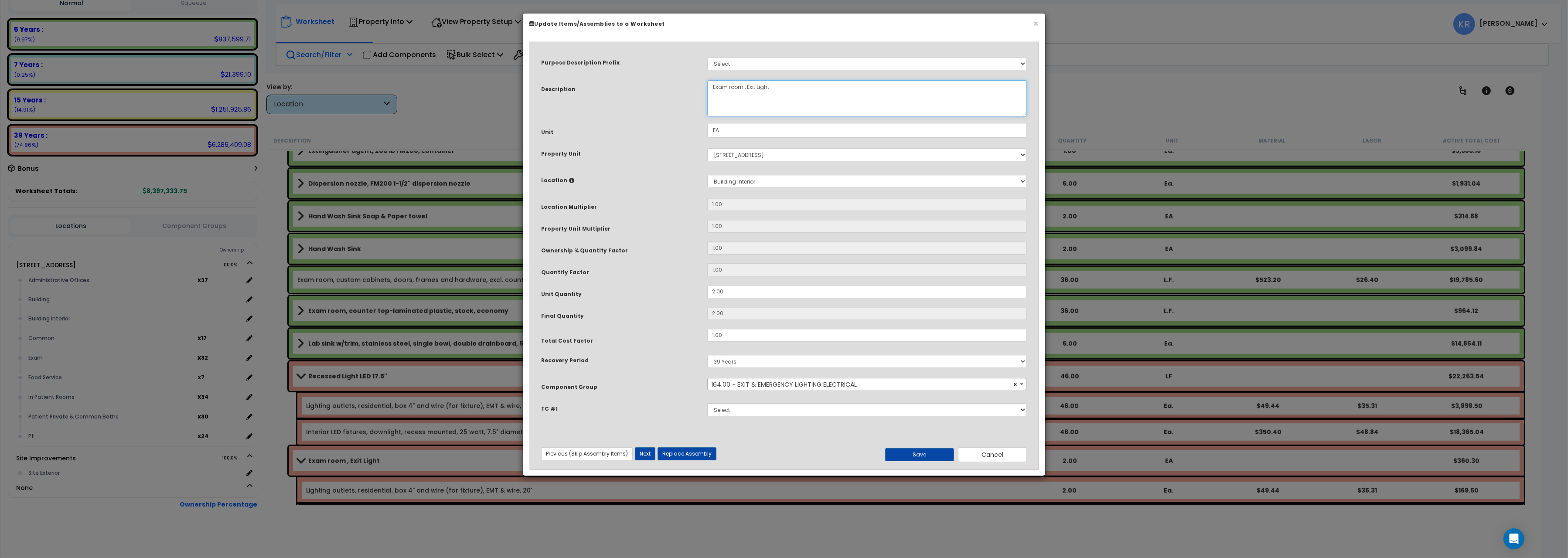
drag, startPoint x: 741, startPoint y: 86, endPoint x: 609, endPoint y: 75, distance: 132.5
click at [707, 80] on textarea "Exam room , Exit Light" at bounding box center [867, 98] width 320 height 36
type textarea "Kitchen areas , Exit Light"
click at [926, 457] on button "Save" at bounding box center [919, 454] width 69 height 13
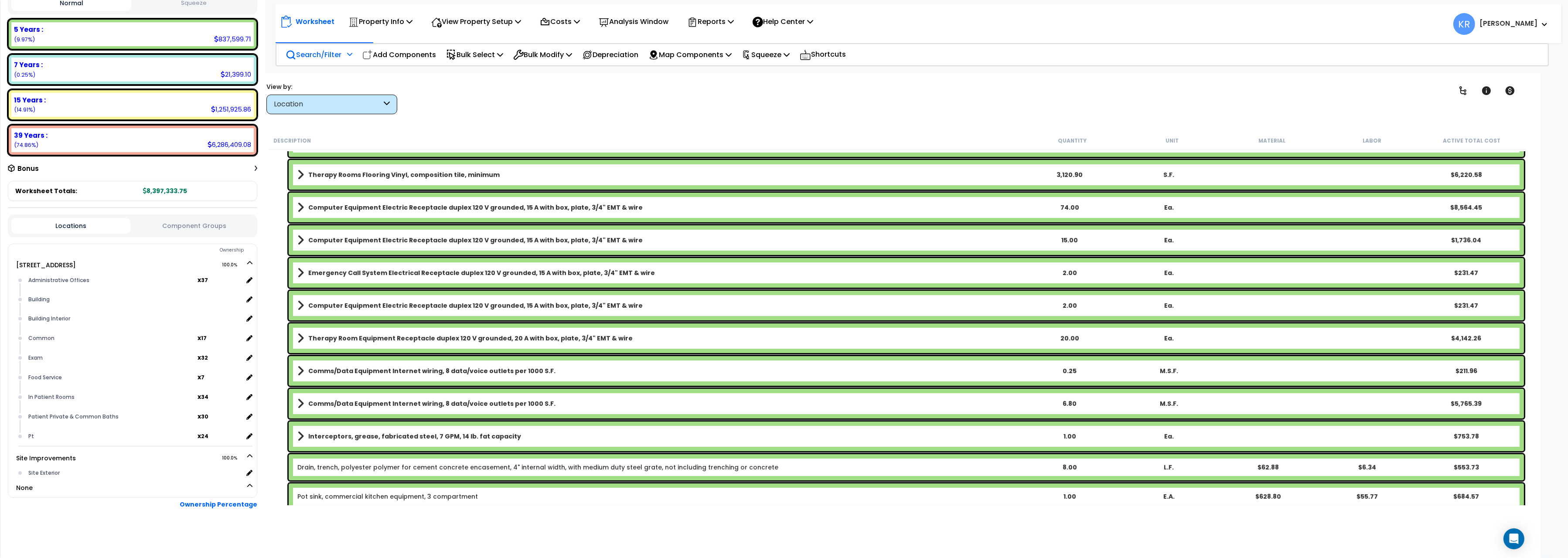
scroll to position [926, 0]
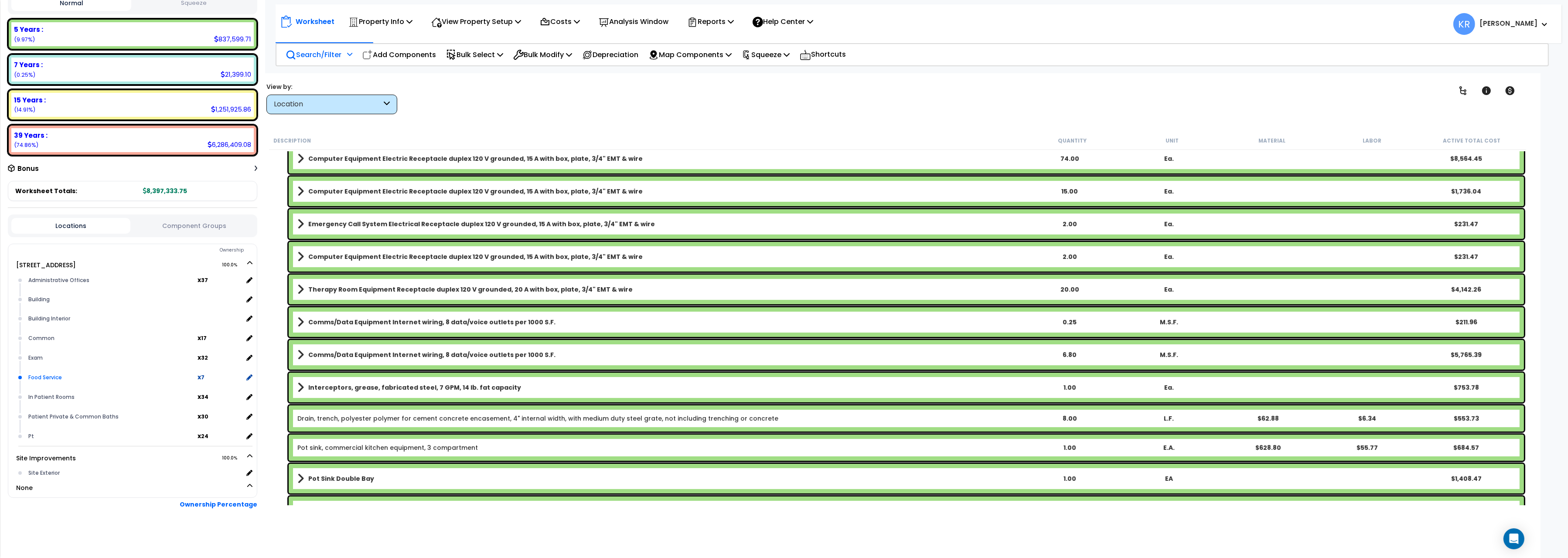
click at [67, 376] on div "Food Service" at bounding box center [112, 377] width 172 height 10
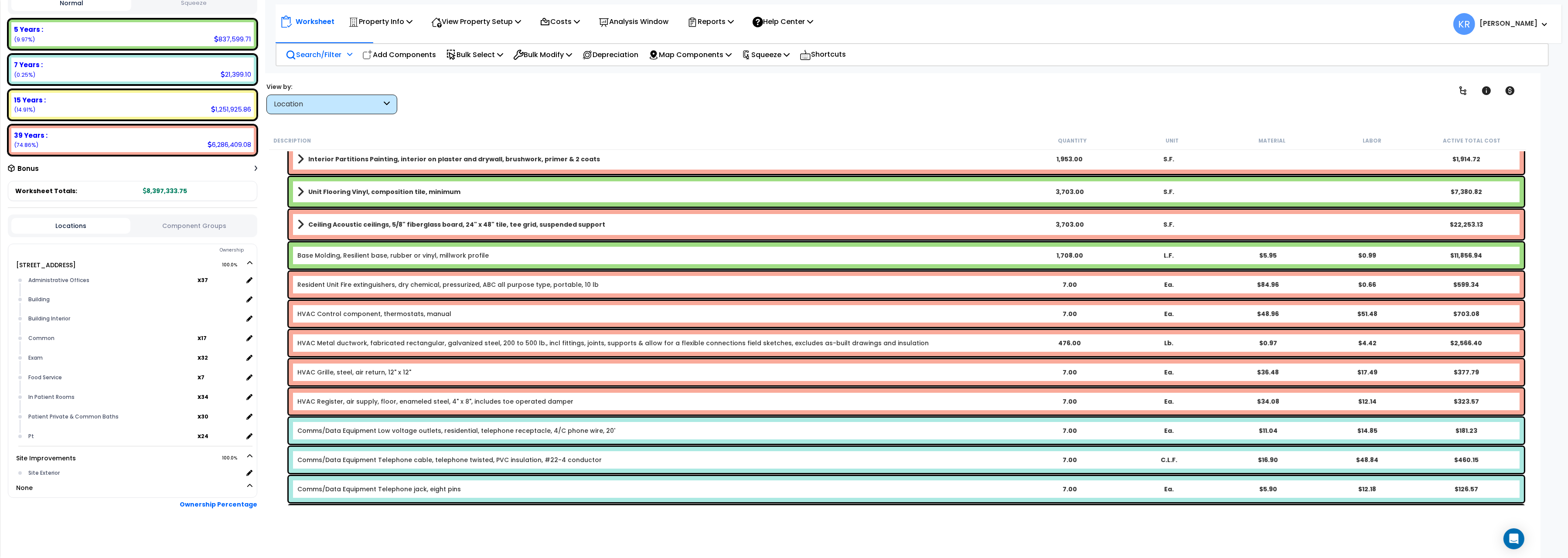
scroll to position [350, 0]
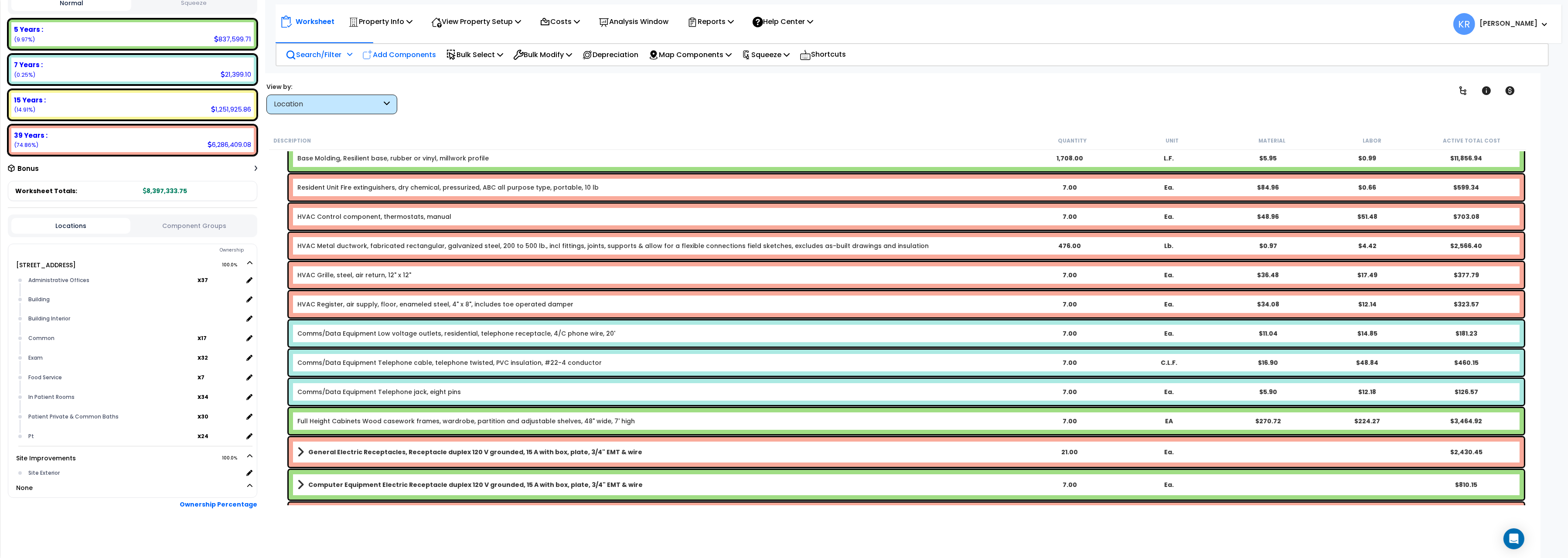
click at [385, 54] on p "Add Components" at bounding box center [399, 54] width 74 height 12
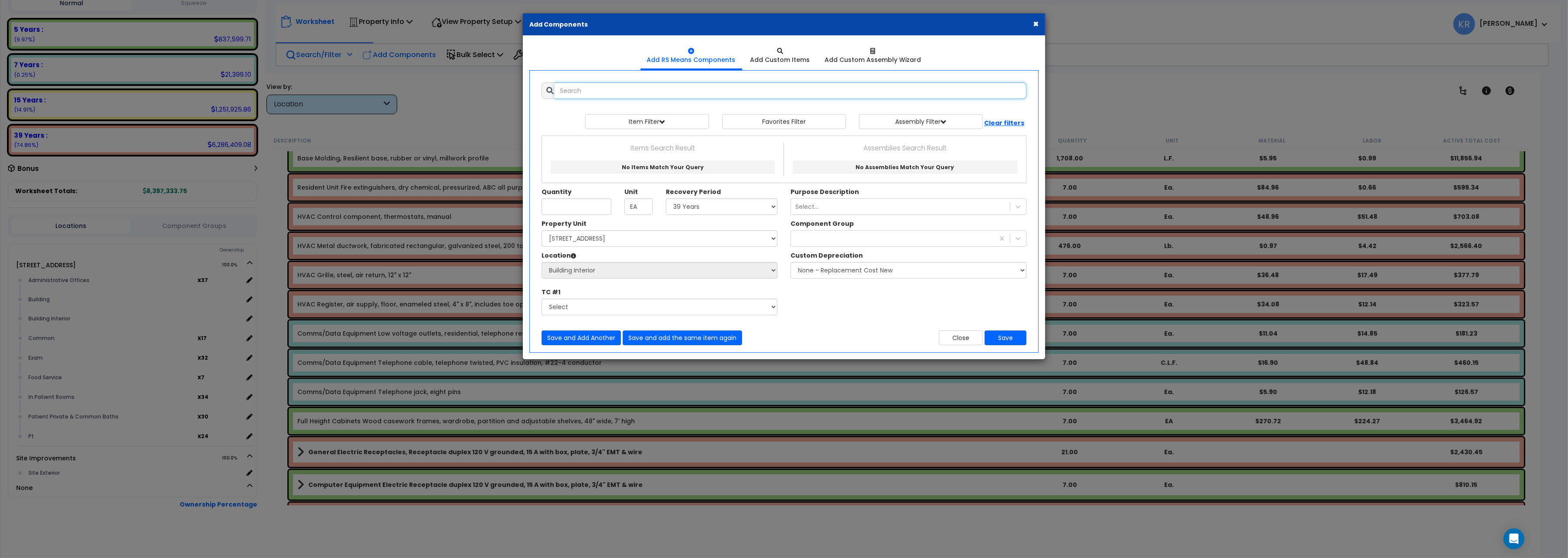
select select
click at [577, 92] on input "text" at bounding box center [790, 90] width 472 height 16
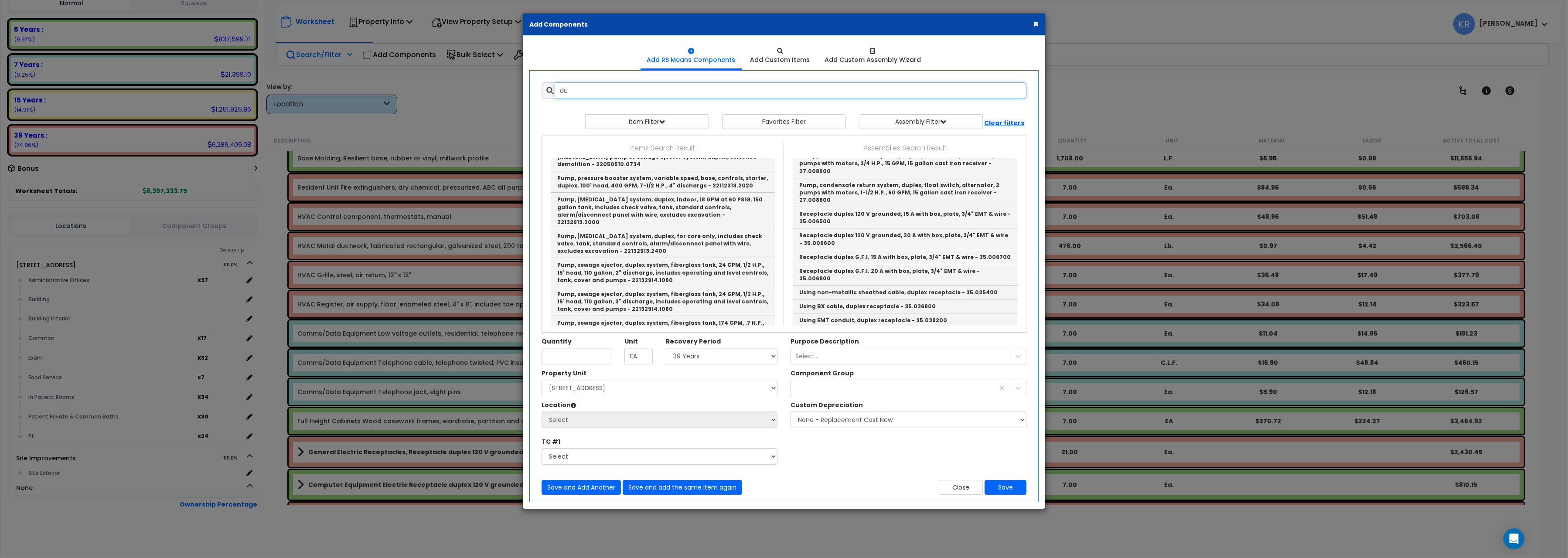
type input "d"
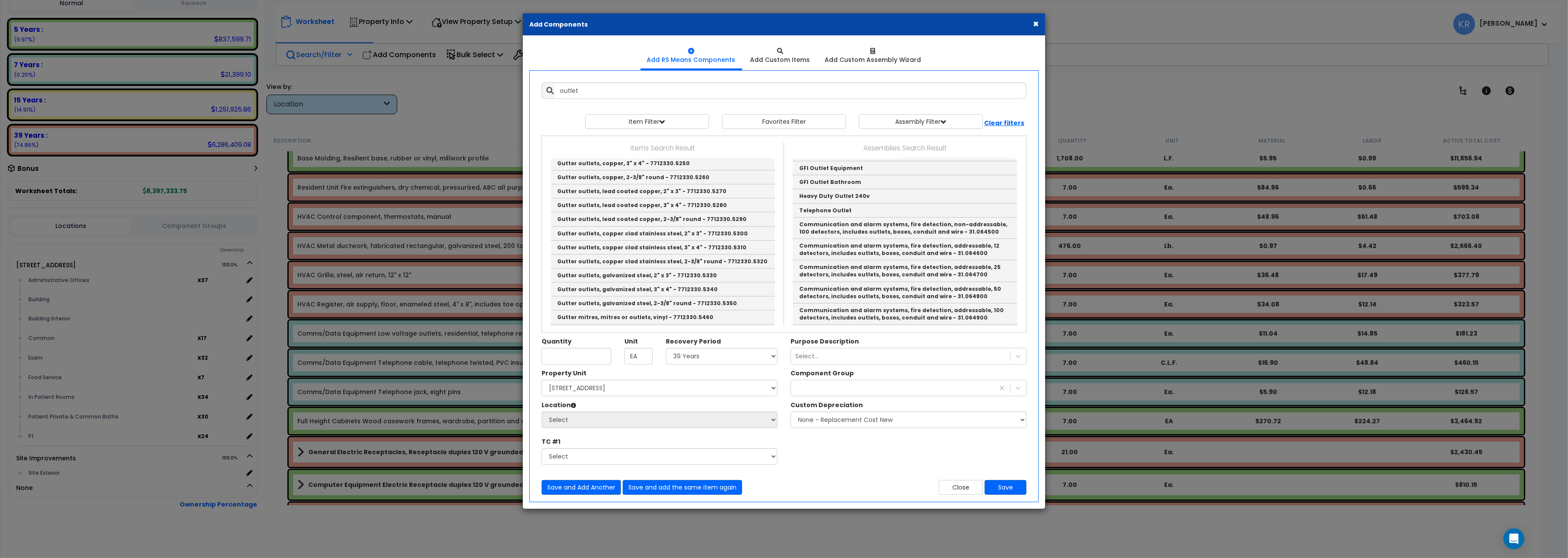
click at [869, 119] on link "Domestic Outlet" at bounding box center [905, 112] width 225 height 14
type input "Domestic Outlet"
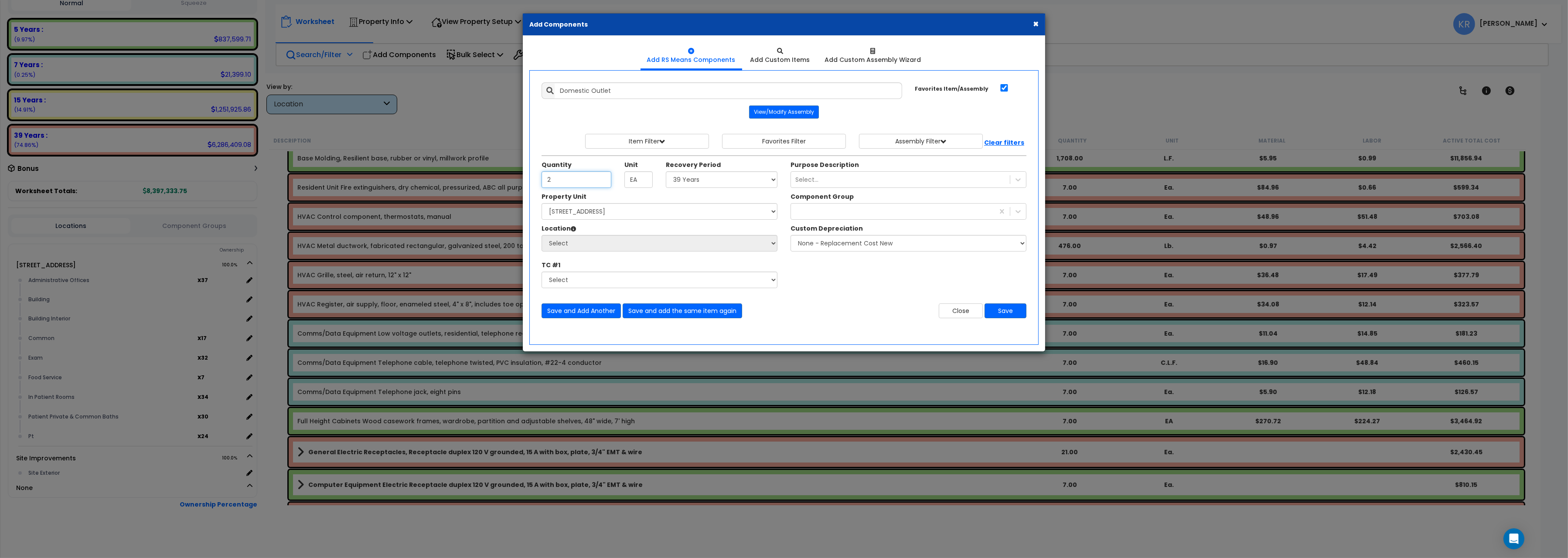
type input "2"
click at [562, 89] on input "Domestic Outlet" at bounding box center [728, 90] width 348 height 16
type input "Kitchen areas, Domestic Outlet"
click at [666, 172] on select "Select 5 Years 7 Years 15 Years 20 Years 39 Years 27.5 Year" at bounding box center [721, 180] width 111 height 16
select select "39Y"
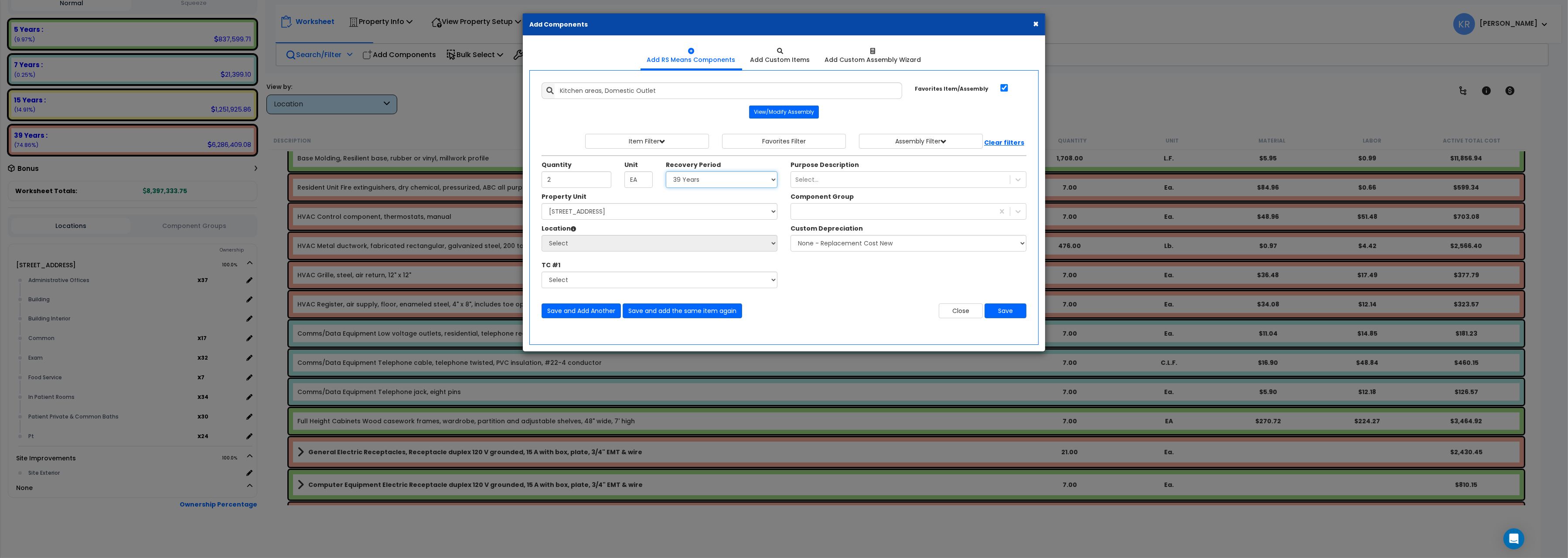
click option "39 Years" at bounding box center [0, 0] width 0 height 0
click at [542, 203] on select "Select [STREET_ADDRESS] Site Improvements" at bounding box center [660, 211] width 236 height 16
select select "162439"
click option "[STREET_ADDRESS]" at bounding box center [0, 0] width 0 height 0
click at [542, 235] on select "Select Administrative Offices Building Building Interior Common Exam Food Servi…" at bounding box center [660, 243] width 236 height 16
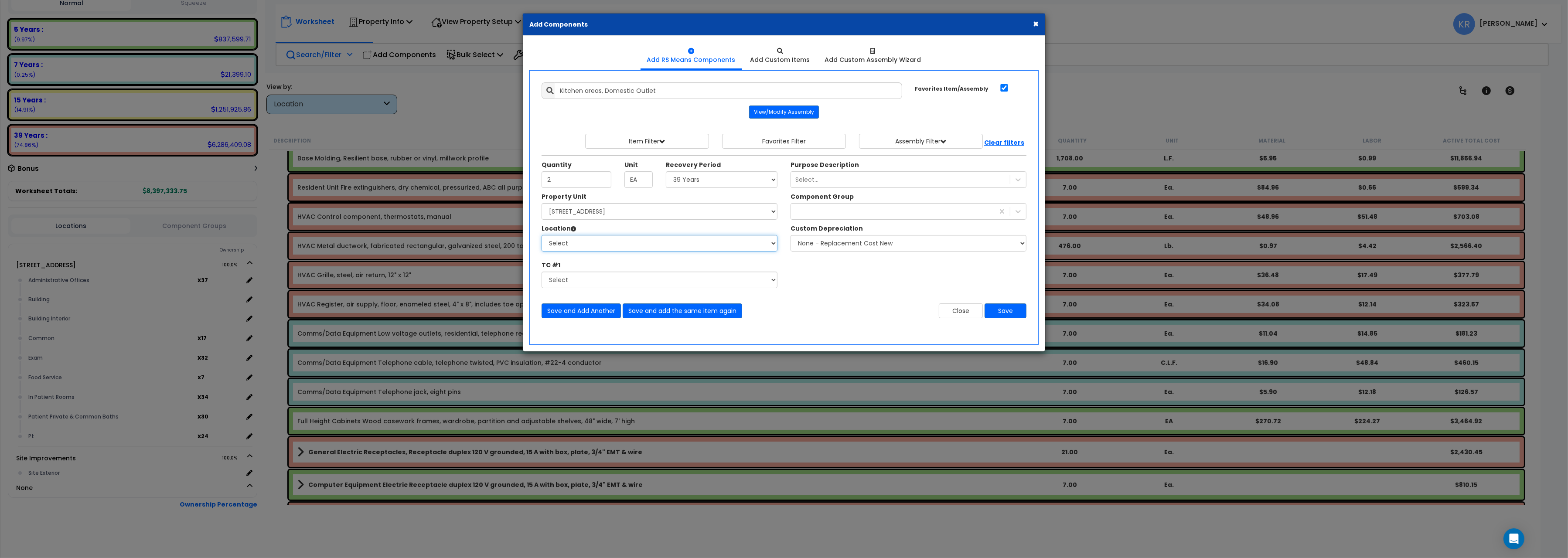
select select "461"
click option "Building Interior" at bounding box center [0, 0] width 0 height 0
click at [805, 216] on div at bounding box center [892, 211] width 203 height 14
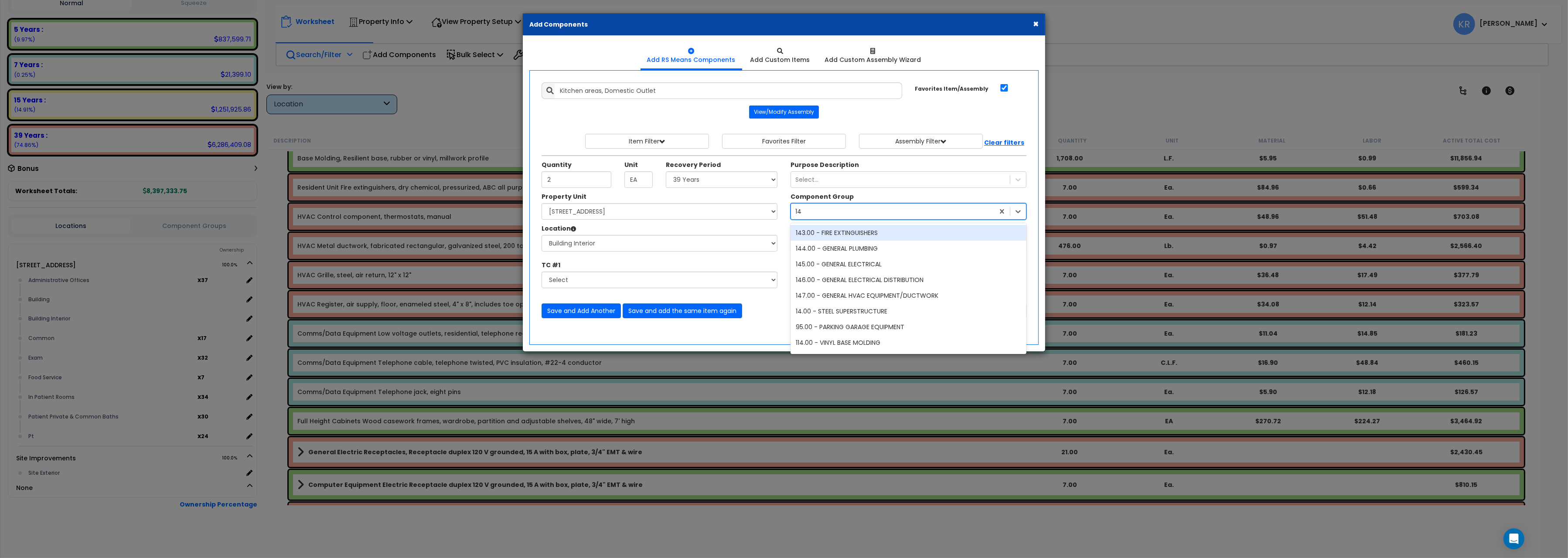
type input "145"
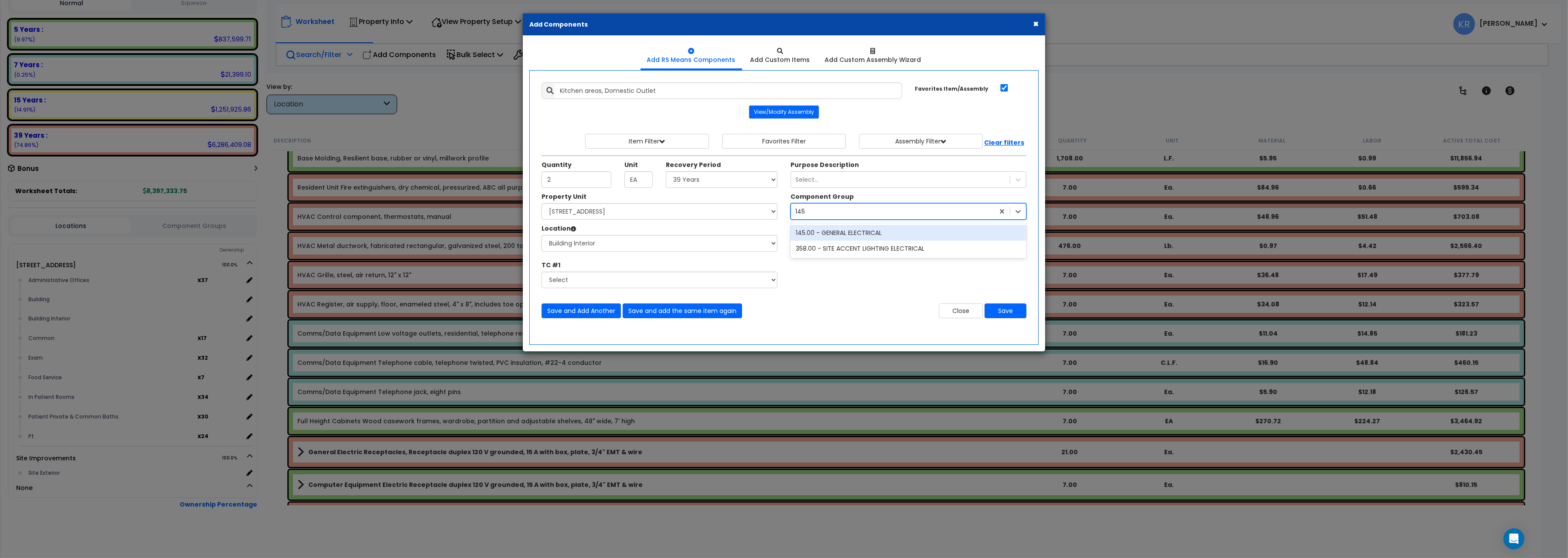
click at [831, 237] on div "145.00 - GENERAL ELECTRICAL" at bounding box center [909, 233] width 236 height 16
drag, startPoint x: 562, startPoint y: 186, endPoint x: 469, endPoint y: 173, distance: 93.9
click at [542, 175] on input "2" at bounding box center [576, 180] width 70 height 16
type input "3"
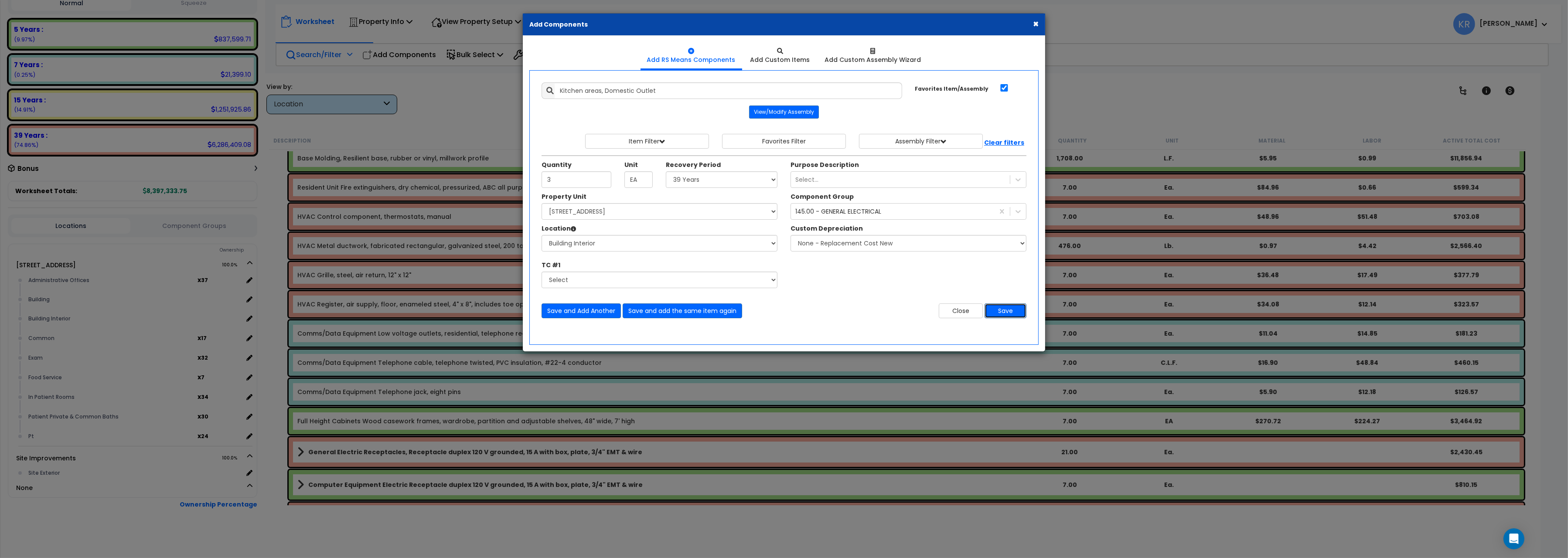
click at [1000, 313] on button "Save" at bounding box center [1006, 311] width 42 height 15
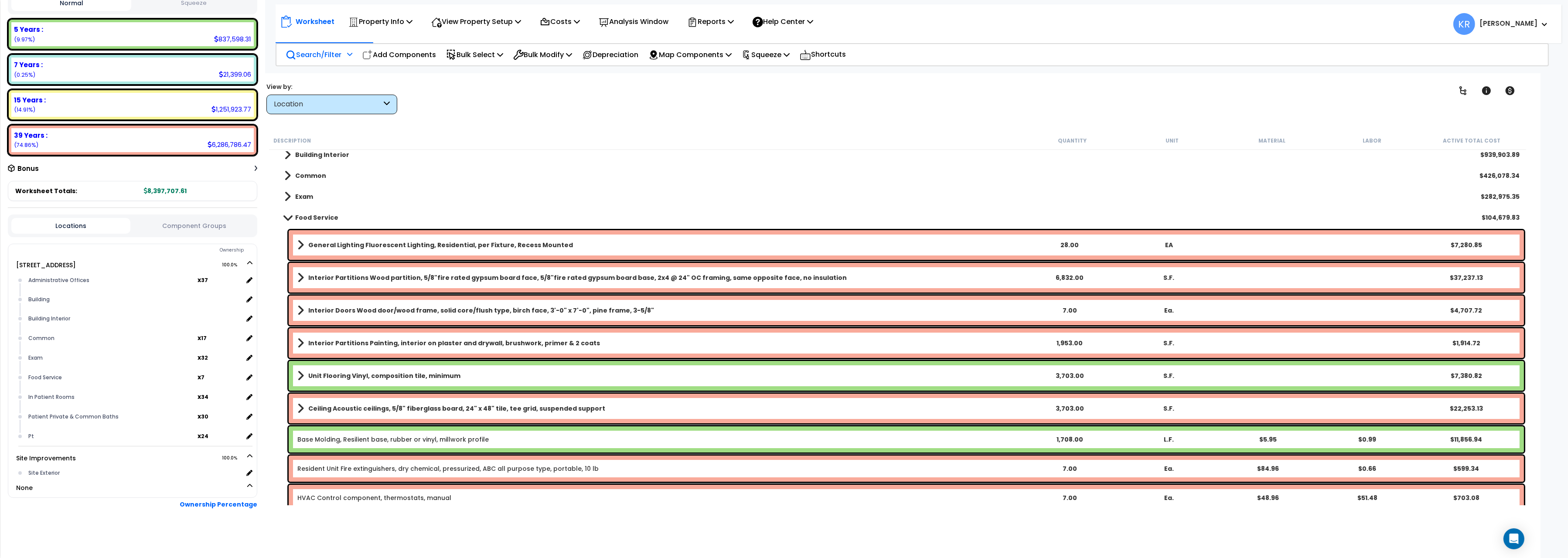
scroll to position [9, 0]
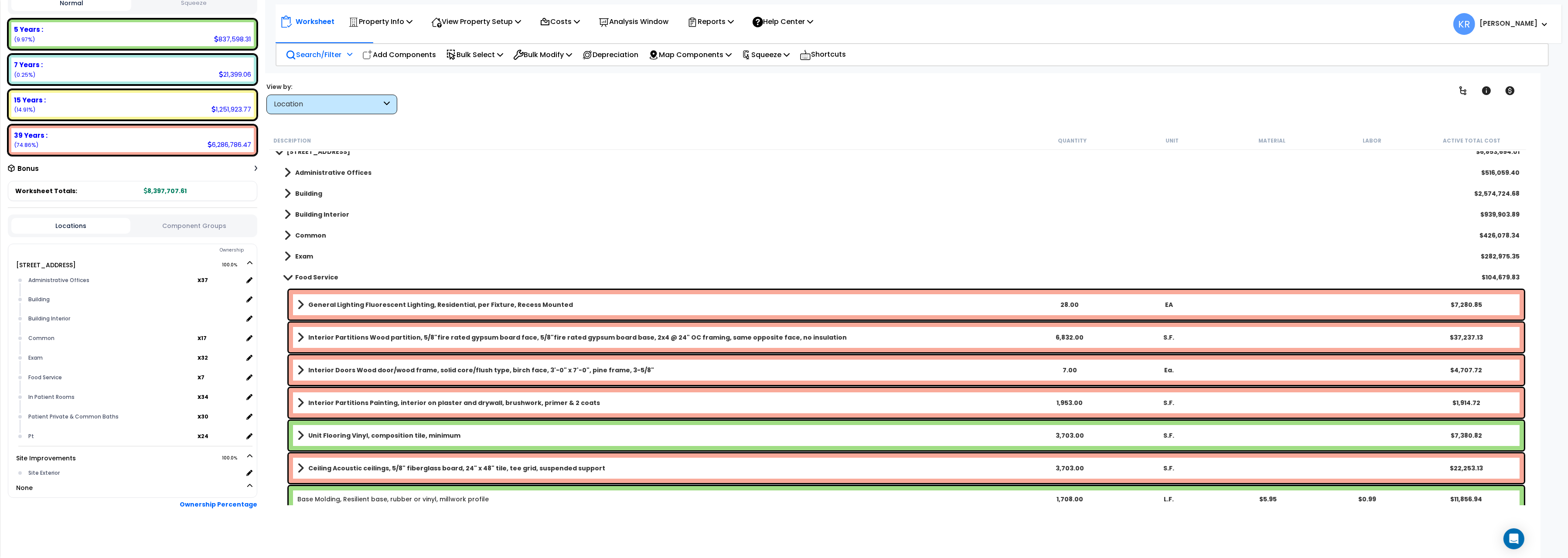
click at [296, 279] on b "Food Service" at bounding box center [317, 277] width 43 height 9
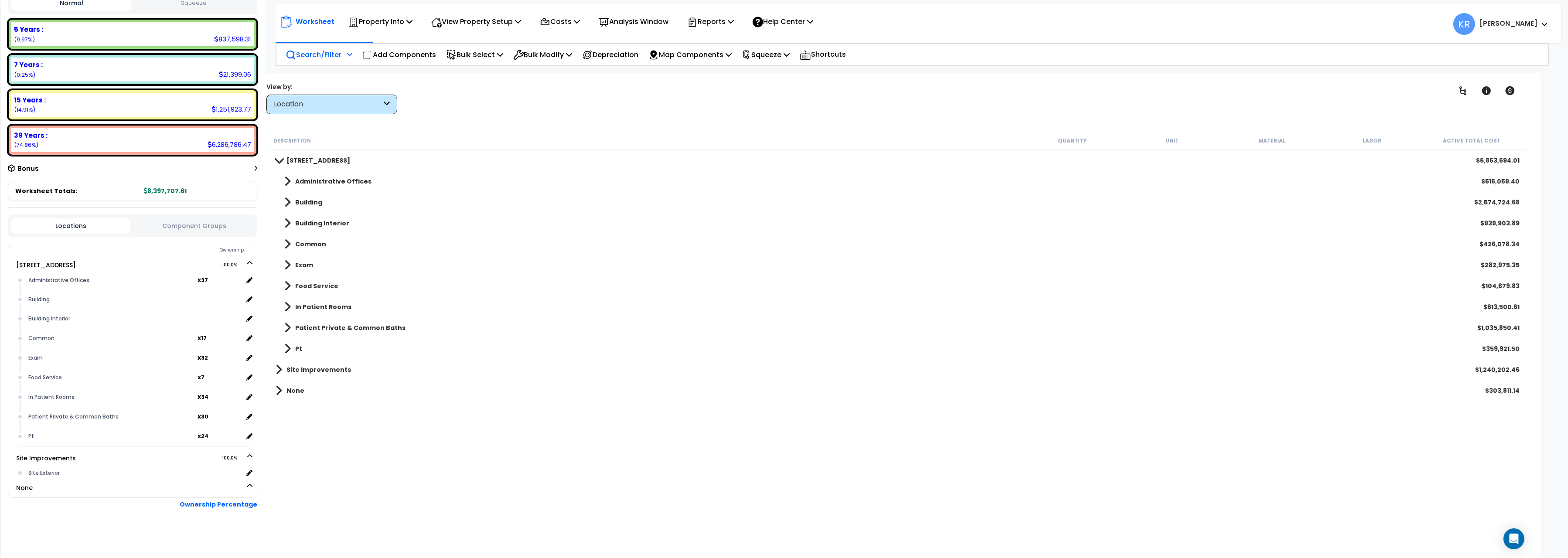
click at [307, 219] on link "Building Interior" at bounding box center [312, 223] width 74 height 12
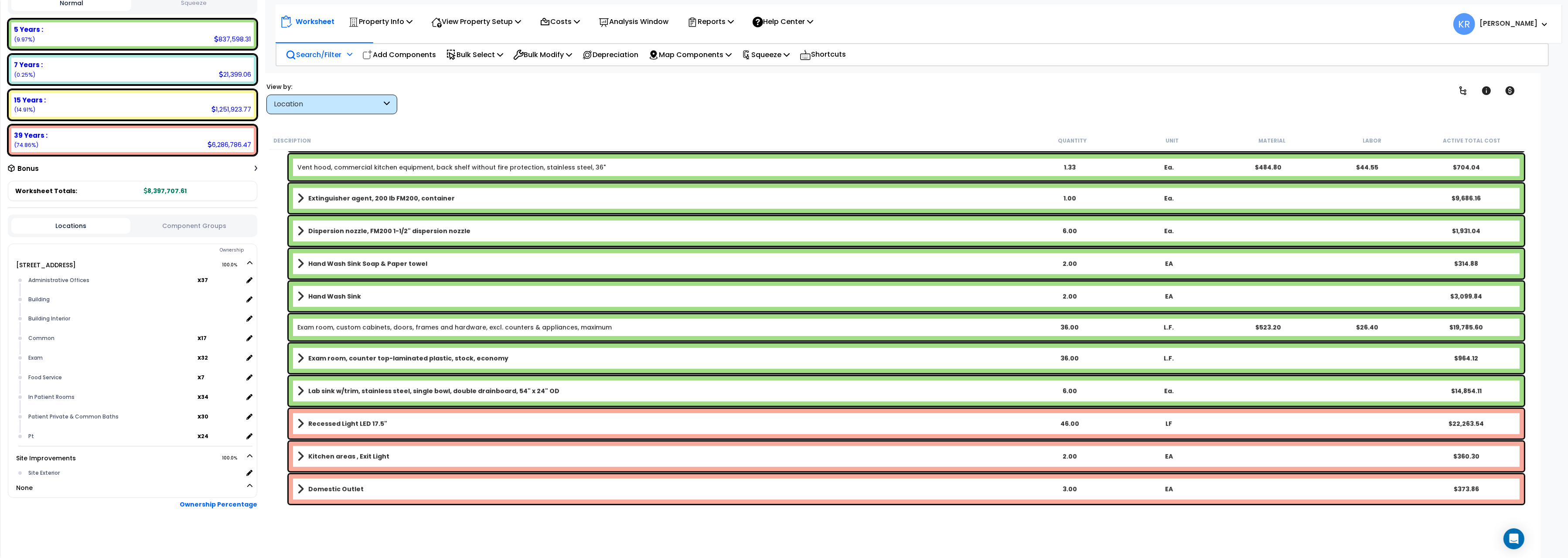
scroll to position [1413, 0]
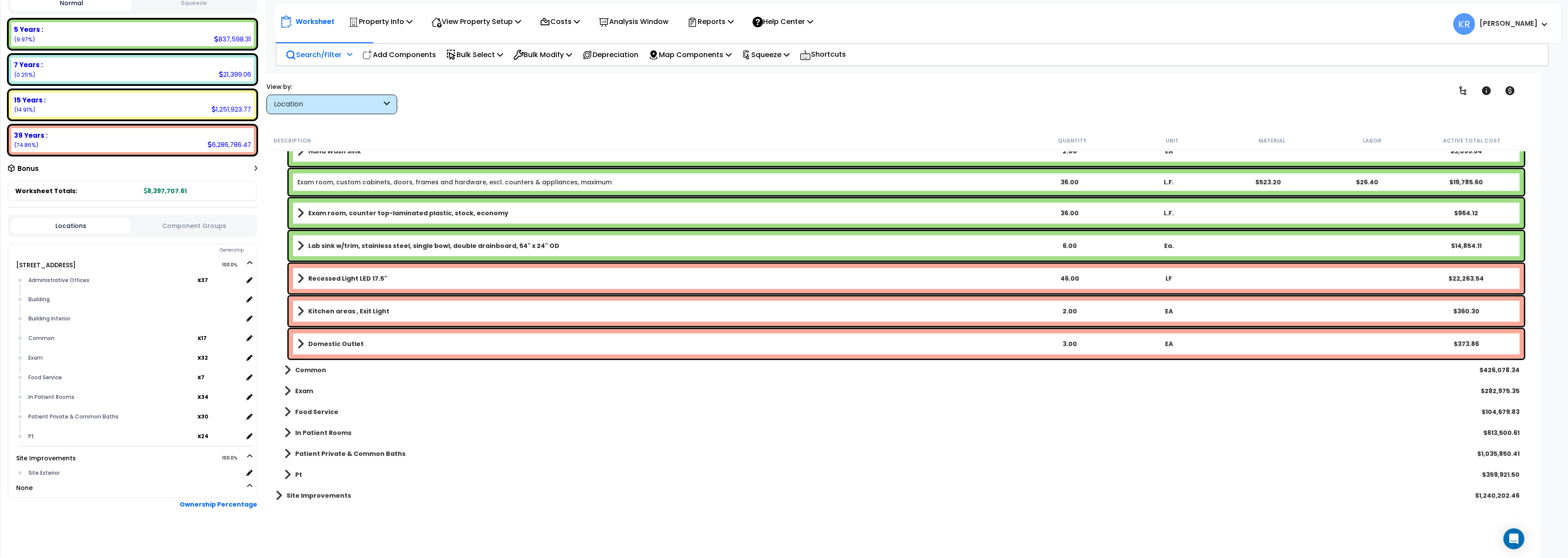
click at [335, 308] on b "Kitchen areas , Exit Light" at bounding box center [348, 311] width 81 height 9
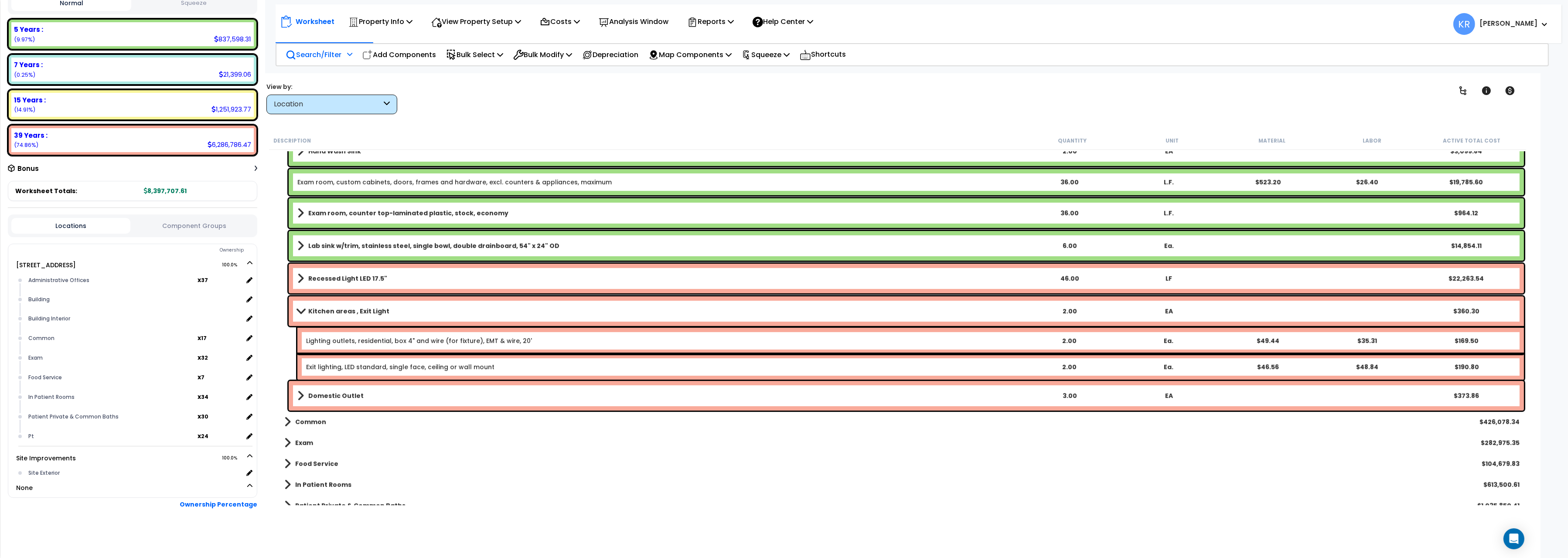
click at [335, 308] on b "Kitchen areas , Exit Light" at bounding box center [348, 311] width 81 height 9
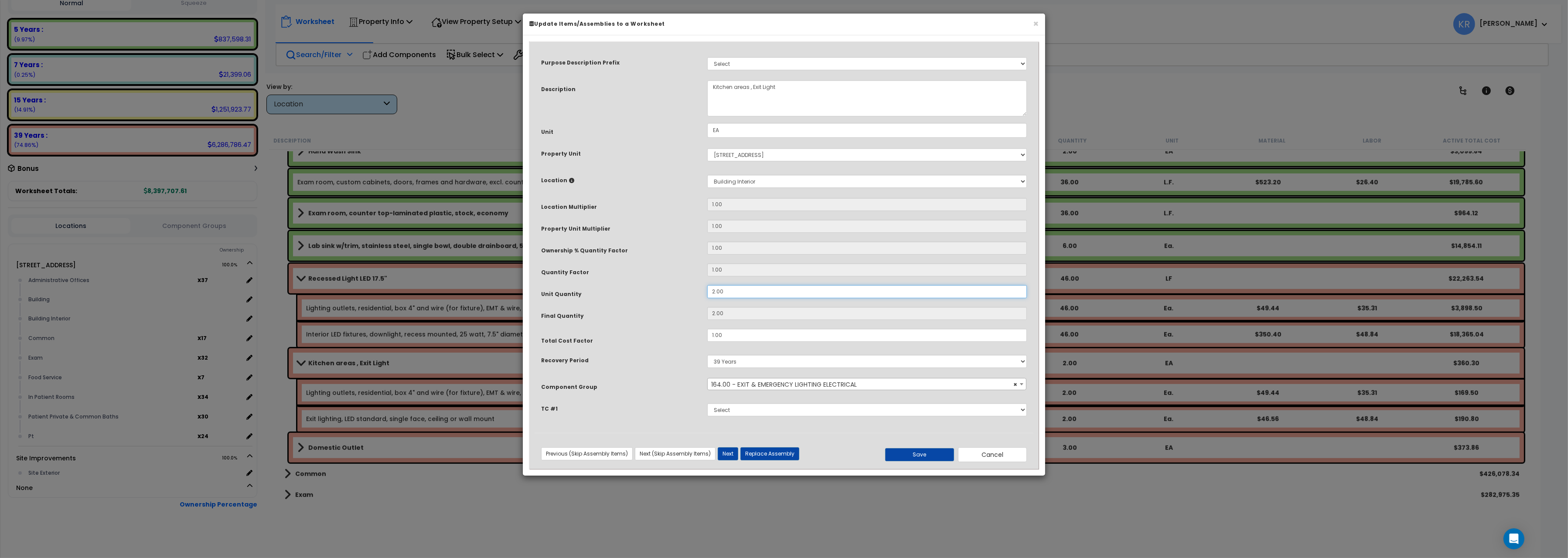
drag, startPoint x: 732, startPoint y: 291, endPoint x: 618, endPoint y: 286, distance: 114.1
click at [707, 286] on input "2.00" at bounding box center [867, 291] width 320 height 13
type input "4"
click at [903, 450] on button "Save" at bounding box center [919, 454] width 69 height 13
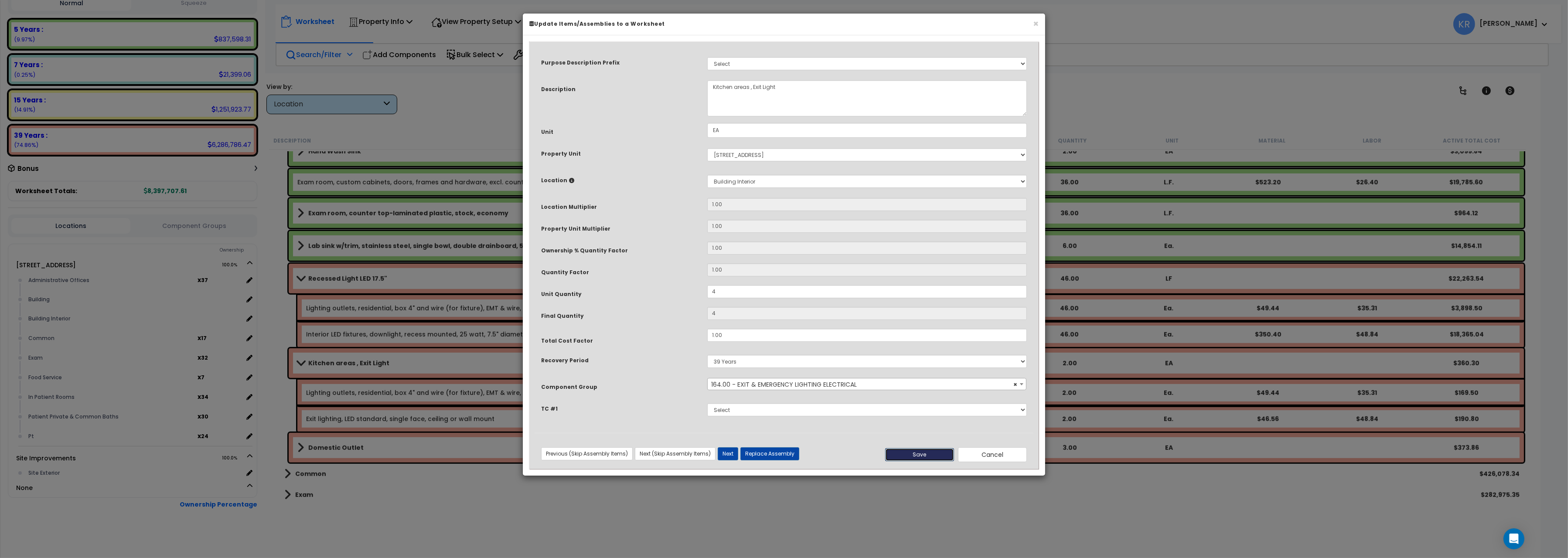
type input "4.00"
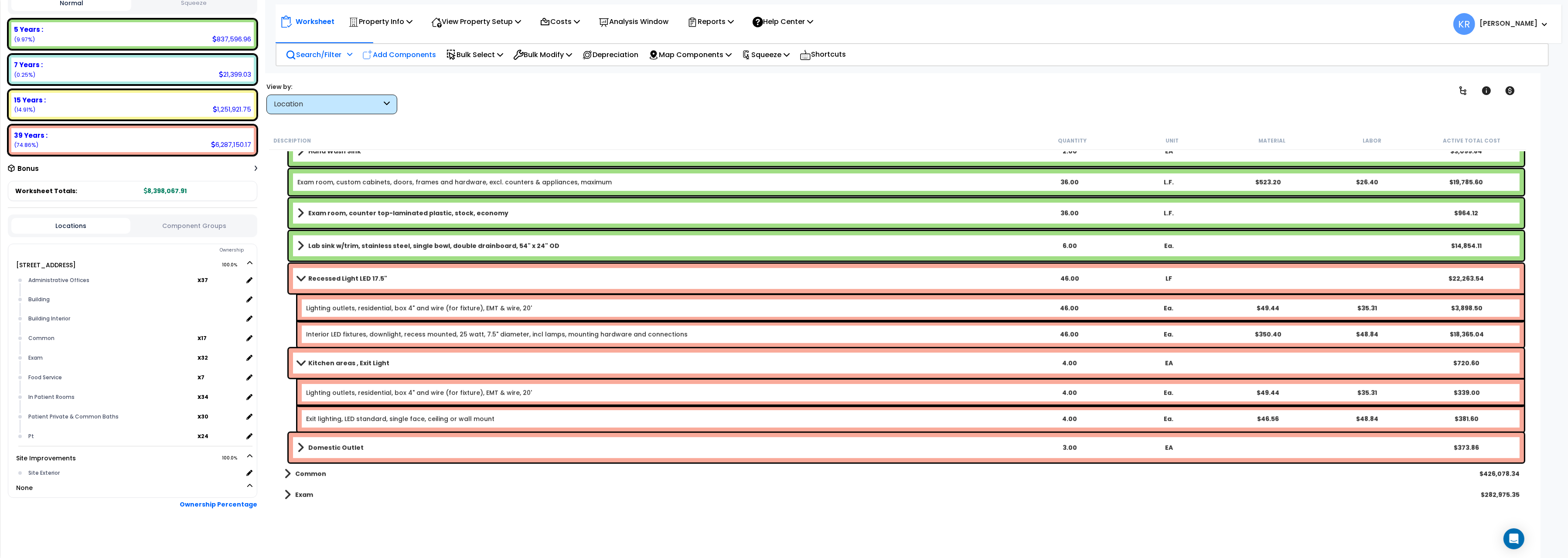
click at [396, 54] on p "Add Components" at bounding box center [399, 54] width 74 height 12
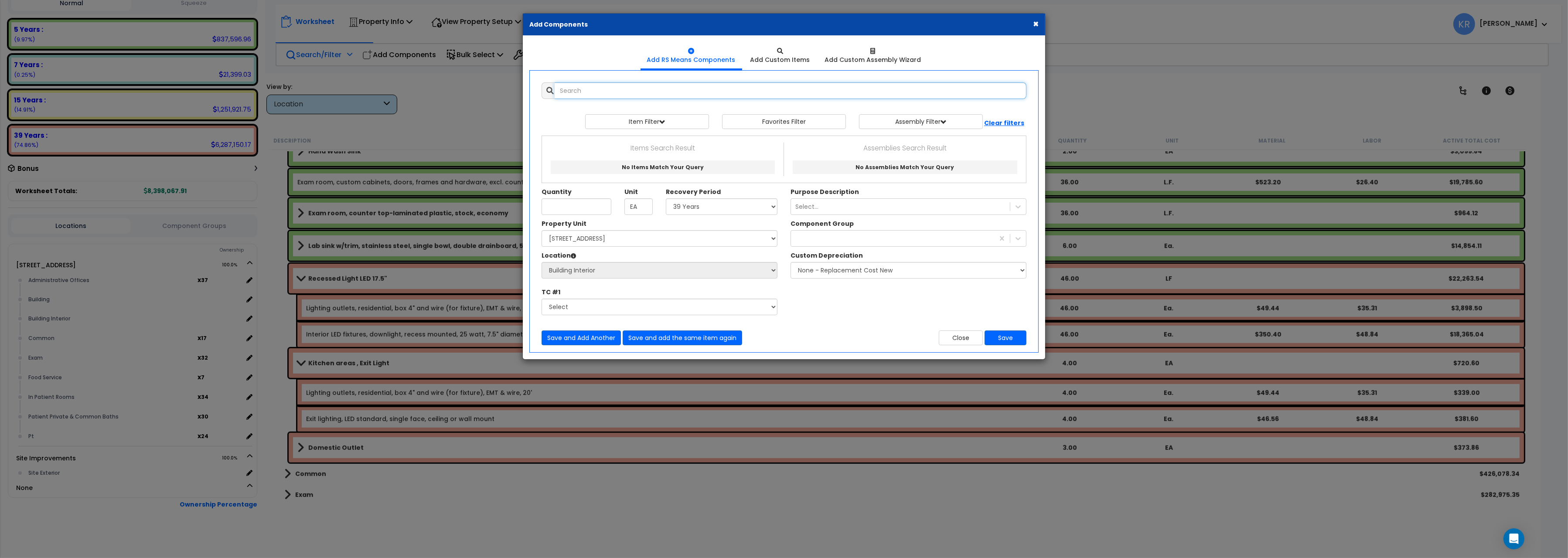
select select
click at [614, 94] on input "text" at bounding box center [790, 90] width 472 height 16
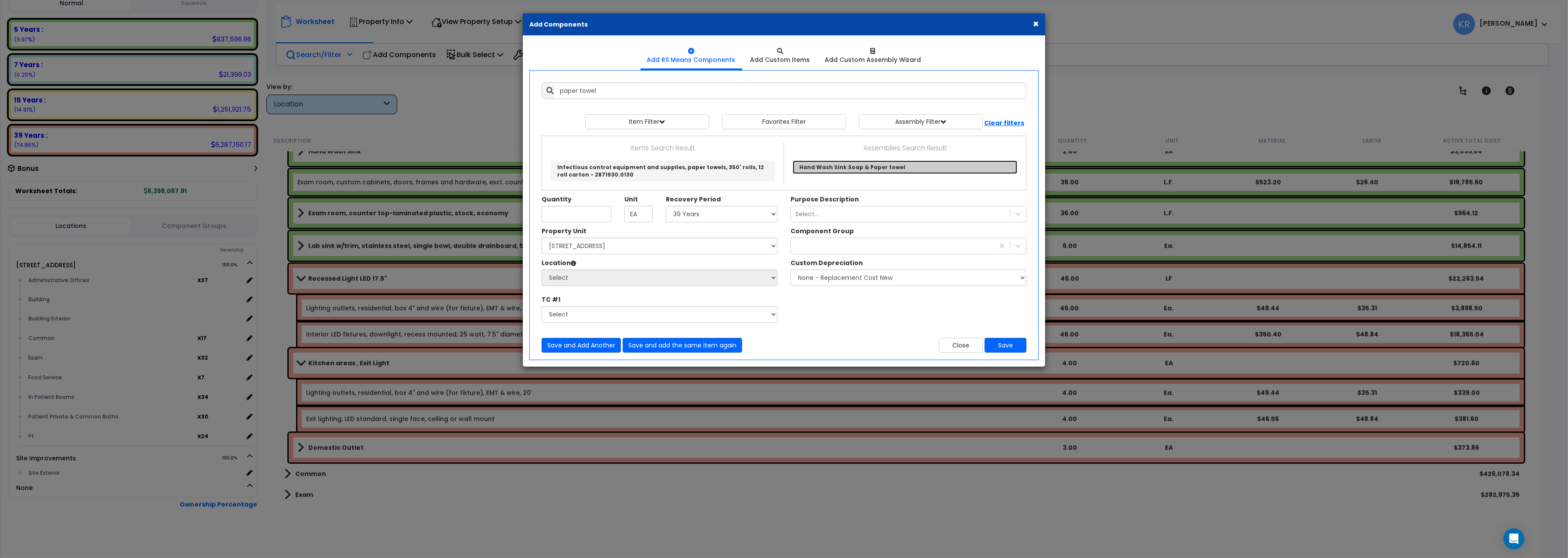
click at [854, 169] on link "Hand Wash Sink Soap & Paper towel" at bounding box center [905, 167] width 225 height 13
type input "Hand Wash Sink Soap & Paper towel"
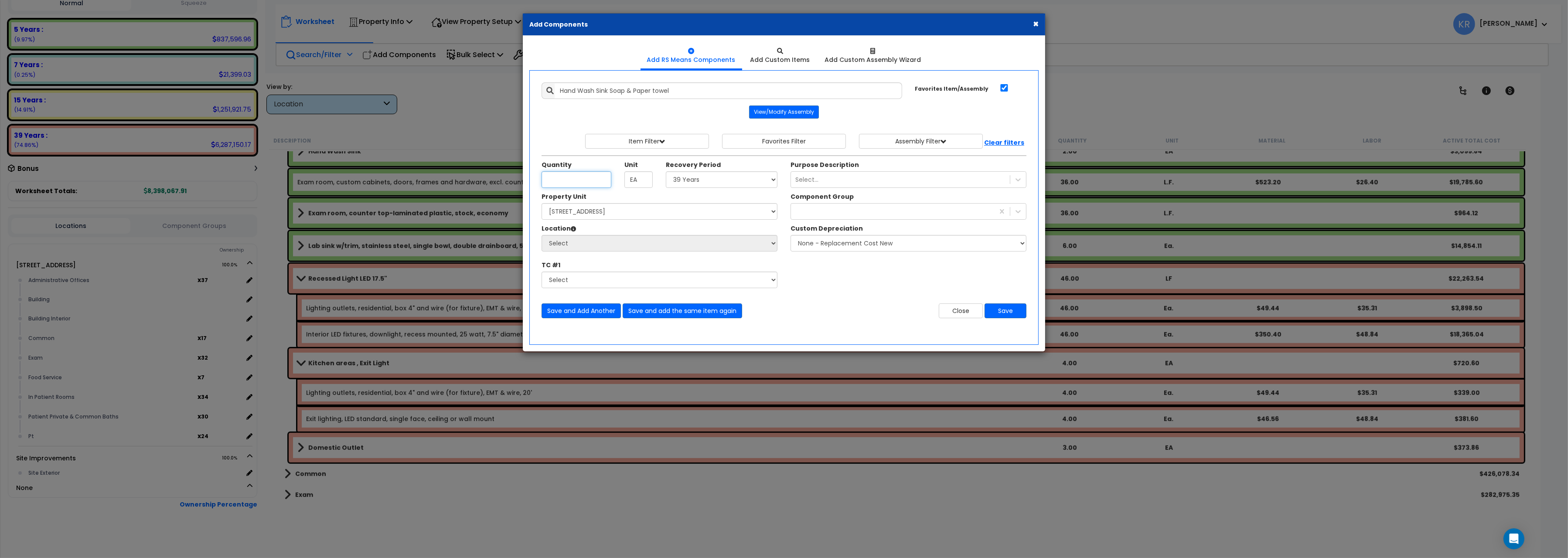
click at [562, 183] on input "Unit Quantity" at bounding box center [576, 180] width 70 height 16
type input "1"
click at [666, 172] on select "Select 5 Years 7 Years 15 Years 20 Years 39 Years 27.5 Year" at bounding box center [721, 180] width 111 height 16
select select "5Y"
click option "5 Years" at bounding box center [0, 0] width 0 height 0
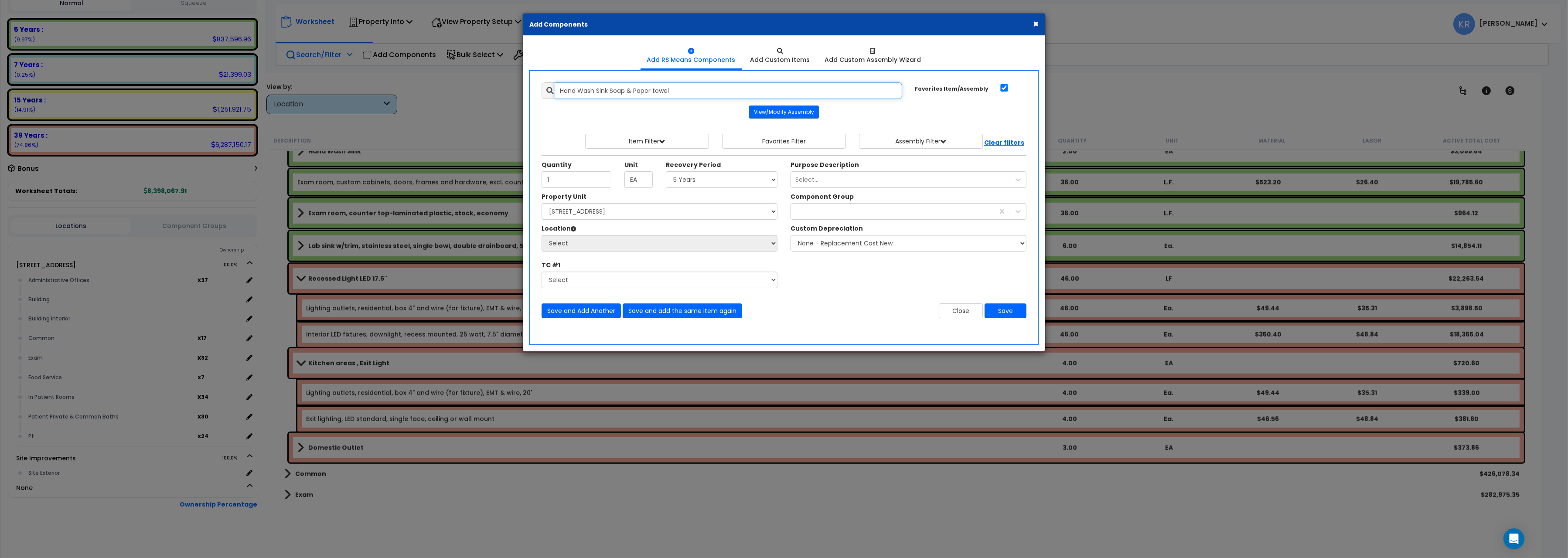
click at [561, 91] on input "Hand Wash Sink Soap & Paper towel" at bounding box center [728, 90] width 348 height 16
type input "Kitchen areas, Hand Wash Sink Soap & Paper towel"
click at [542, 203] on select "Select [STREET_ADDRESS] Site Improvements" at bounding box center [660, 211] width 236 height 16
select select "162439"
click option "[STREET_ADDRESS]" at bounding box center [0, 0] width 0 height 0
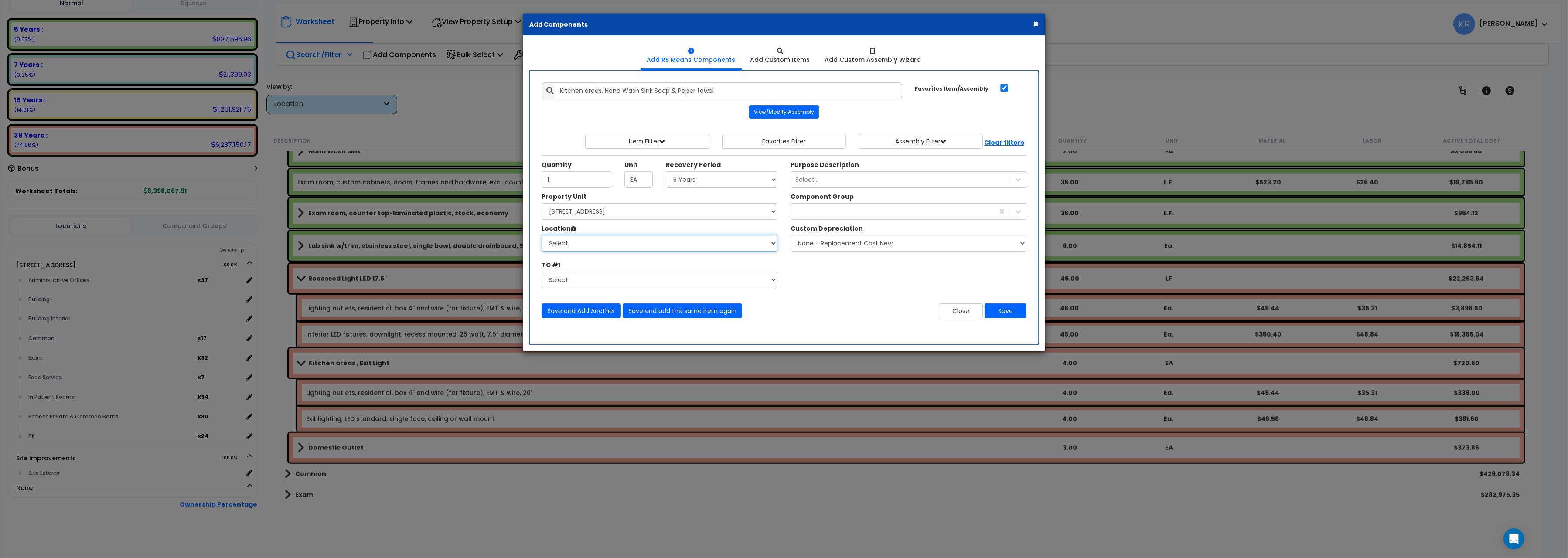
click at [542, 235] on select "Select Administrative Offices Building Building Interior Common Exam Food Servi…" at bounding box center [660, 243] width 236 height 16
select select "461"
click option "Building Interior" at bounding box center [0, 0] width 0 height 0
click at [847, 178] on div "Select..." at bounding box center [900, 180] width 219 height 14
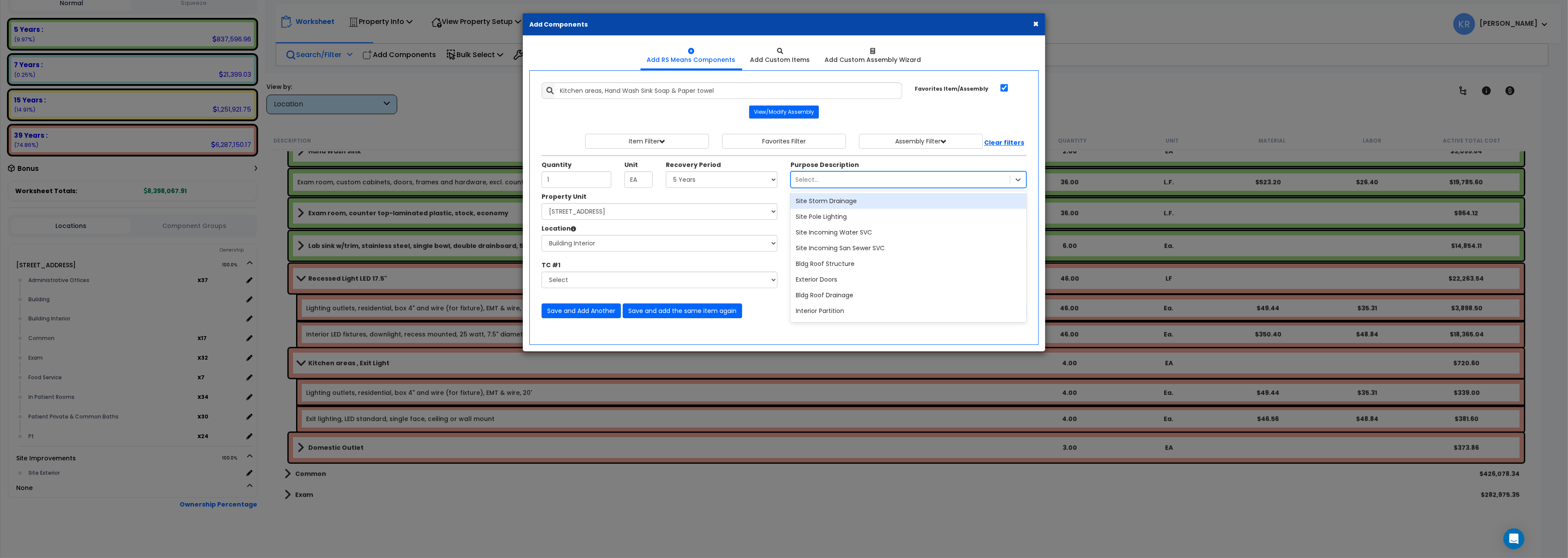
click at [858, 162] on div "Purpose Description option Site Storm Drainage focused, 1 of 1539. 1539 results…" at bounding box center [908, 174] width 249 height 27
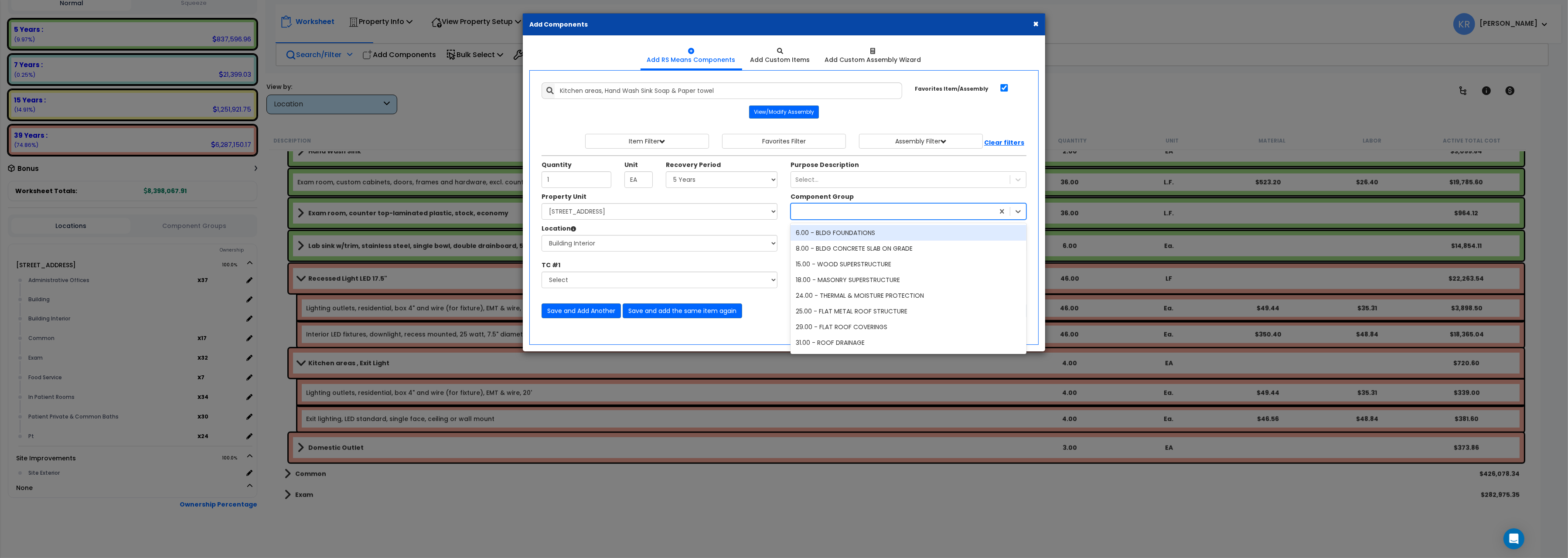
click at [829, 211] on div at bounding box center [892, 211] width 203 height 14
type input "238"
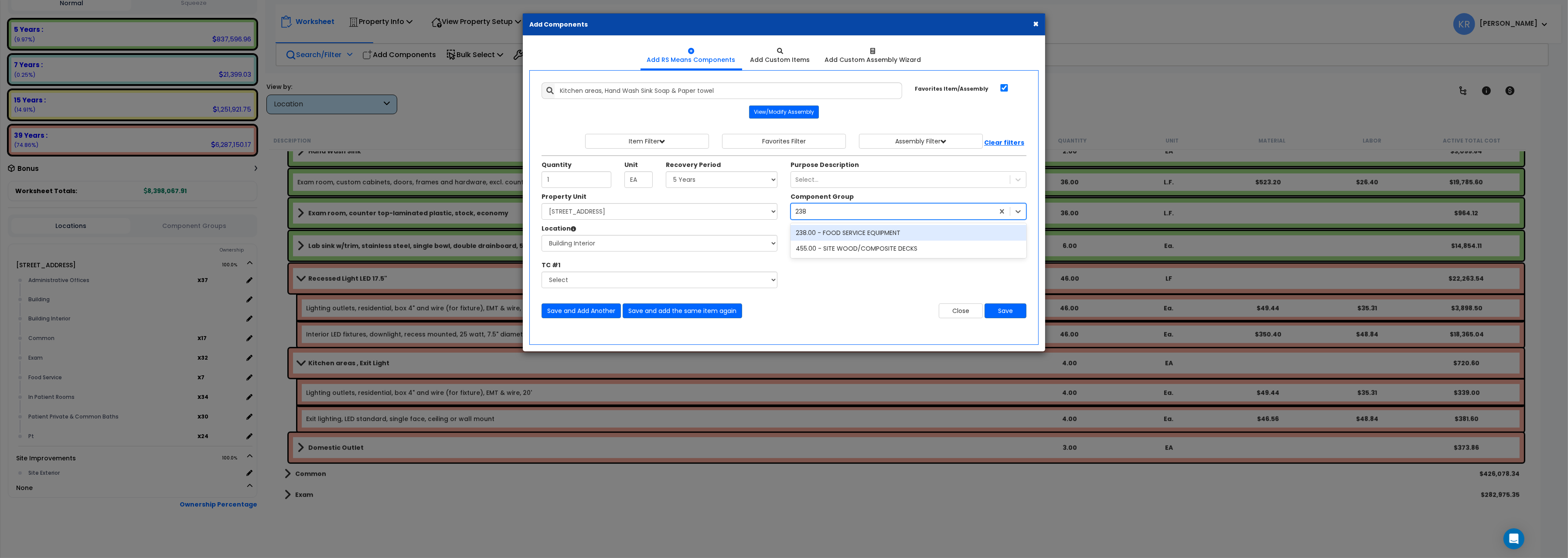
click at [821, 234] on div "238.00 - FOOD SERVICE EQUIPMENT" at bounding box center [909, 233] width 236 height 16
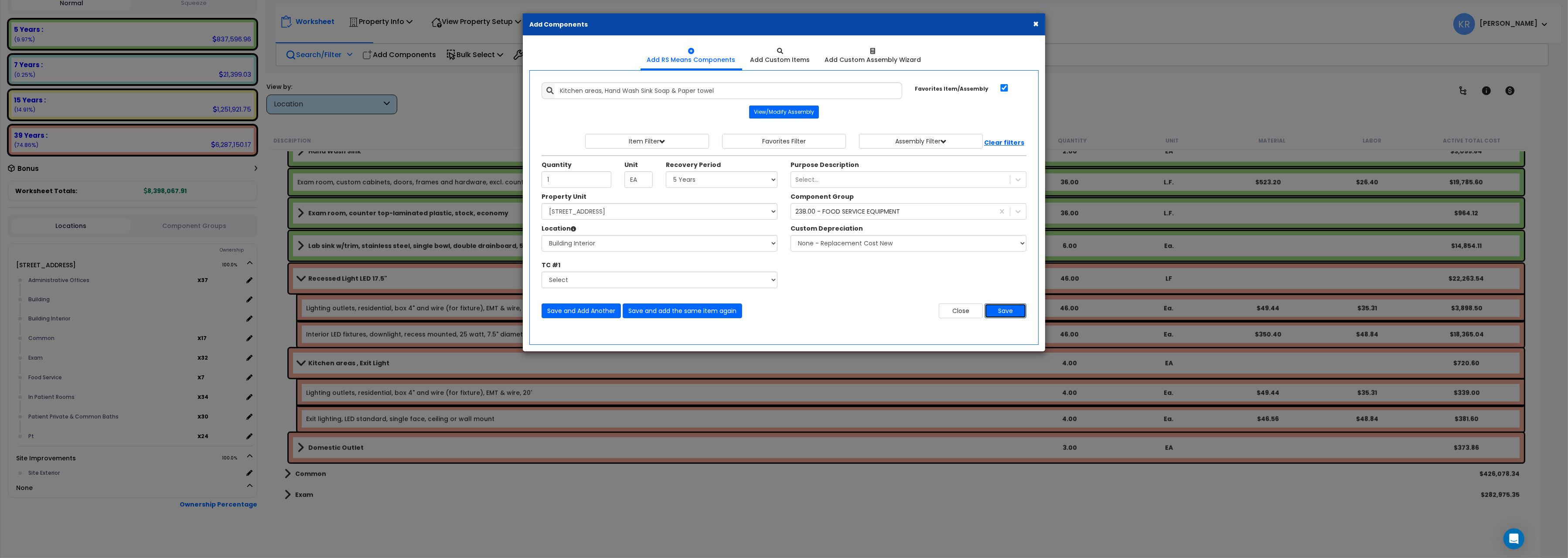
click at [1014, 314] on button "Save" at bounding box center [1006, 311] width 42 height 15
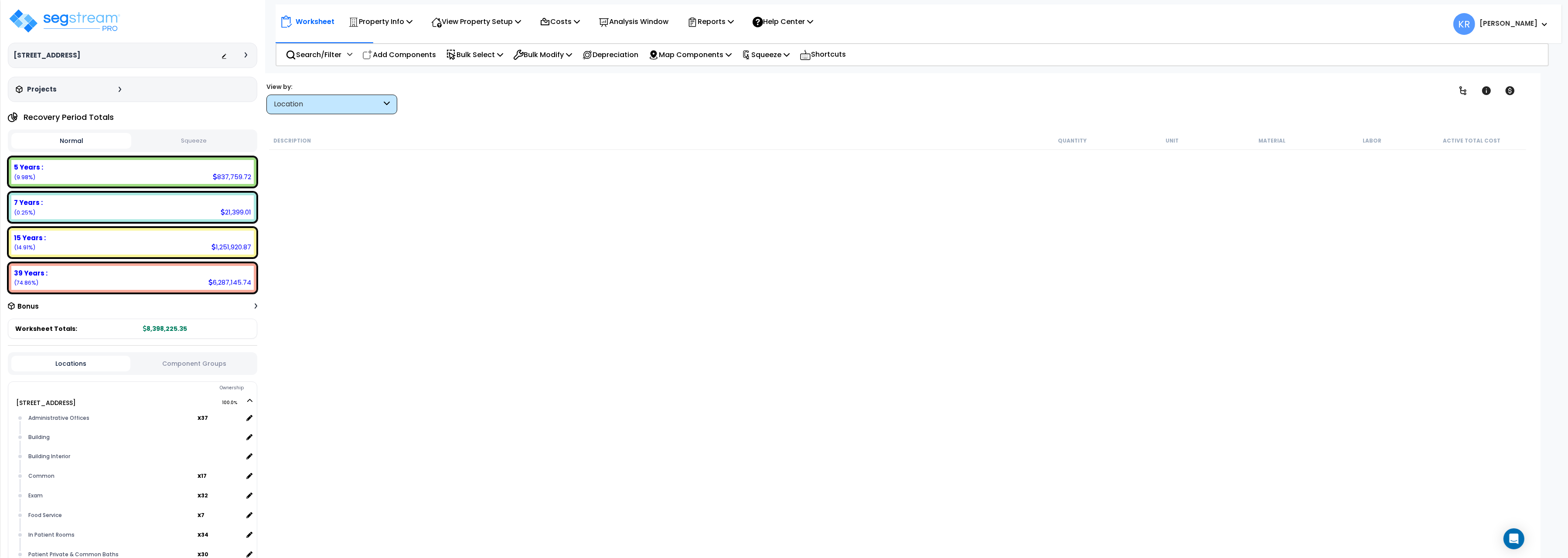
scroll to position [138, 0]
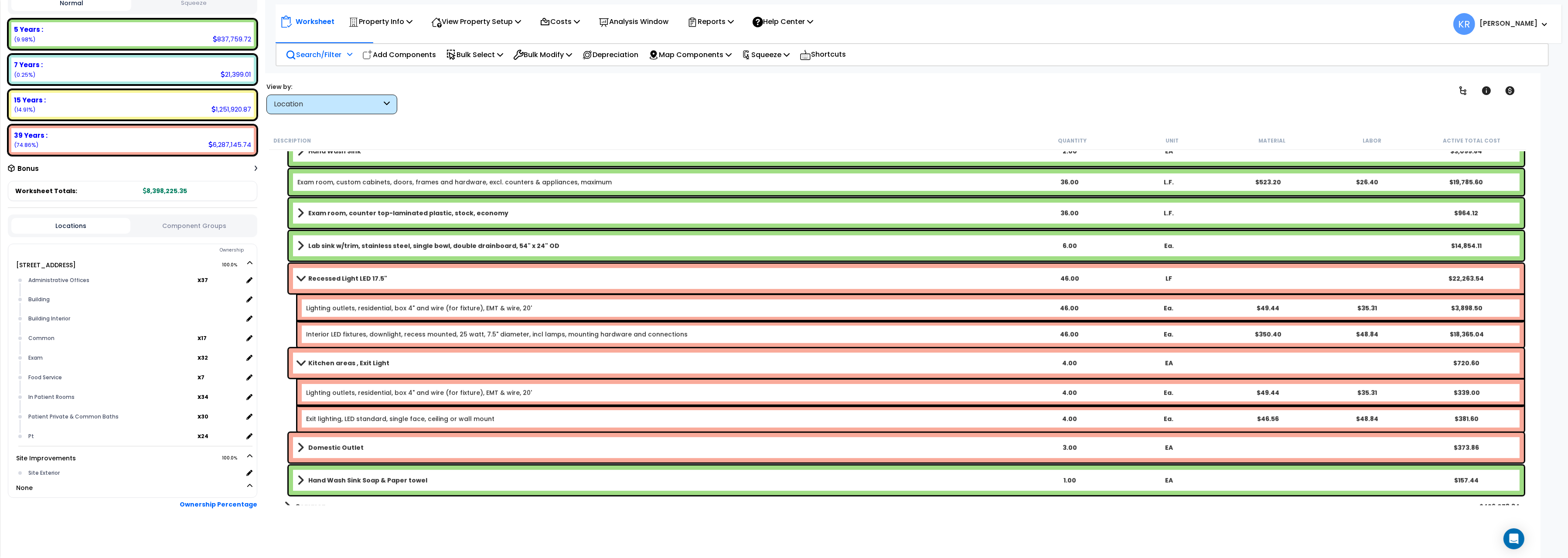
click at [325, 52] on p "Search/Filter" at bounding box center [313, 54] width 56 height 12
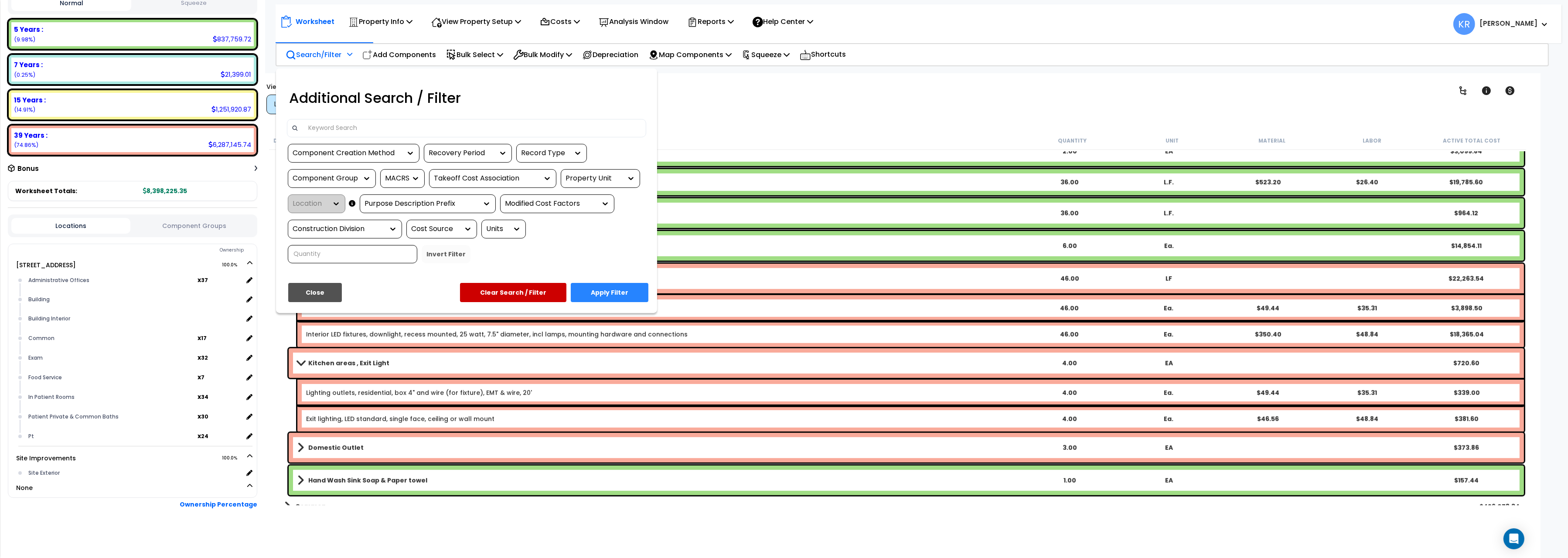
click at [316, 133] on input at bounding box center [472, 128] width 339 height 13
click at [395, 54] on div at bounding box center [784, 279] width 1568 height 558
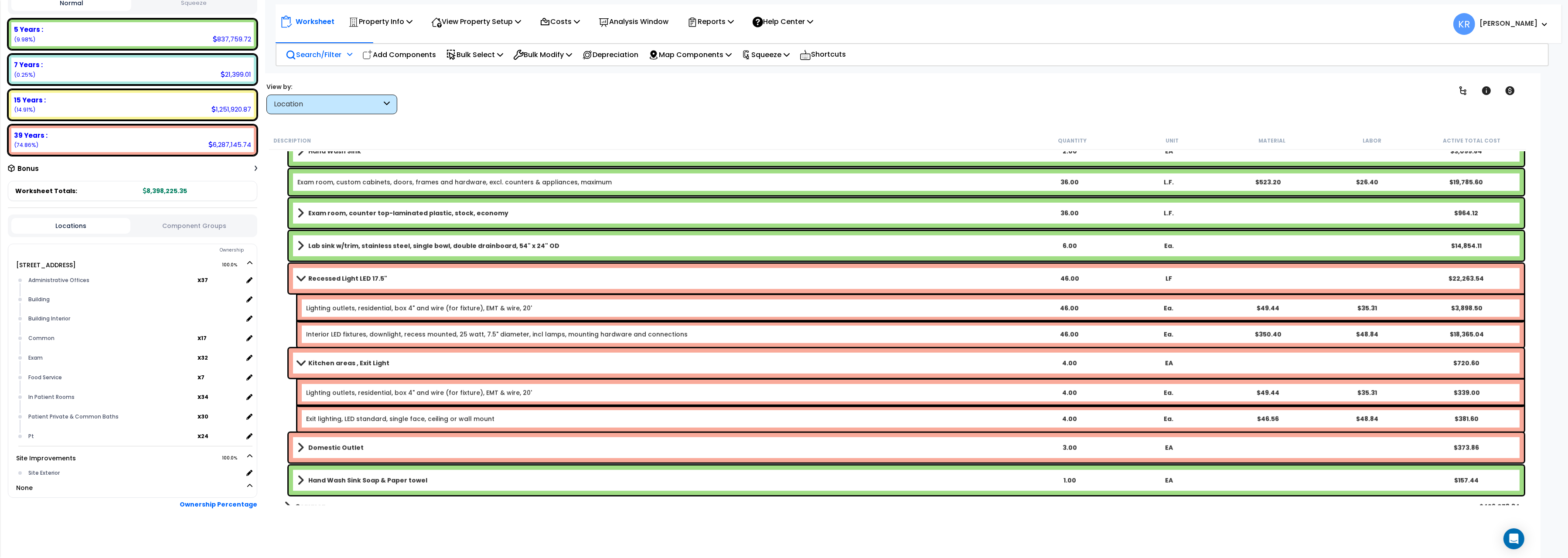
click at [395, 54] on p "Add Components" at bounding box center [399, 54] width 74 height 12
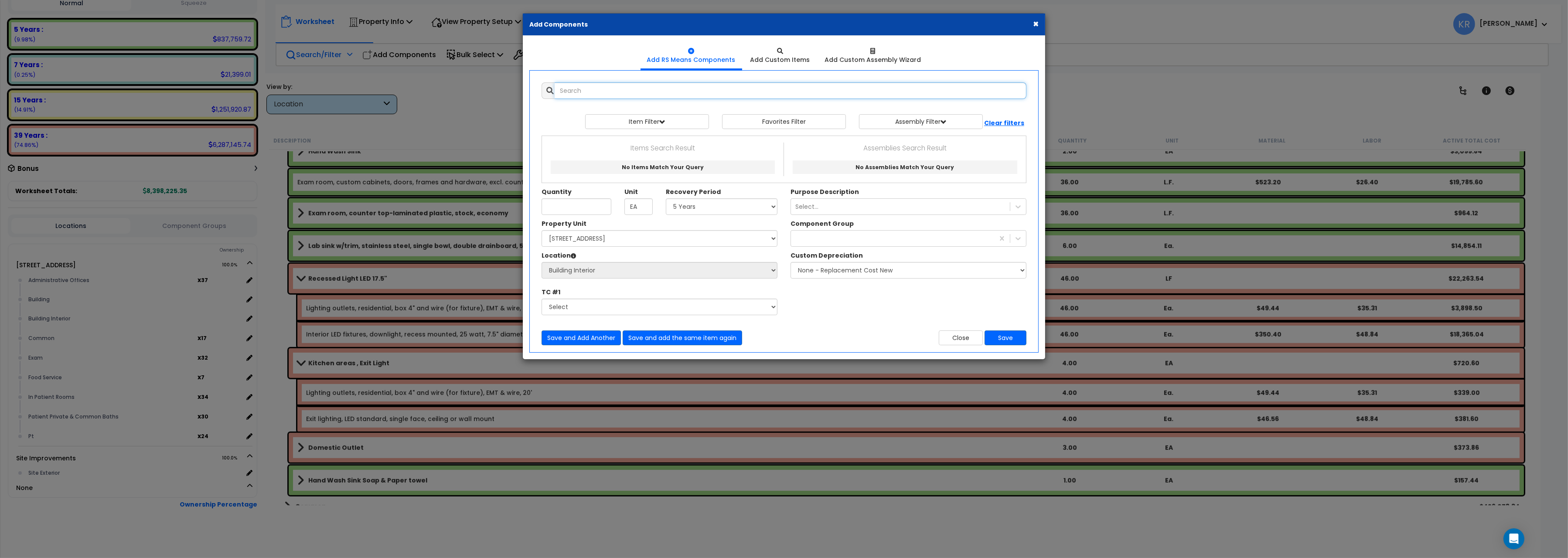
select select
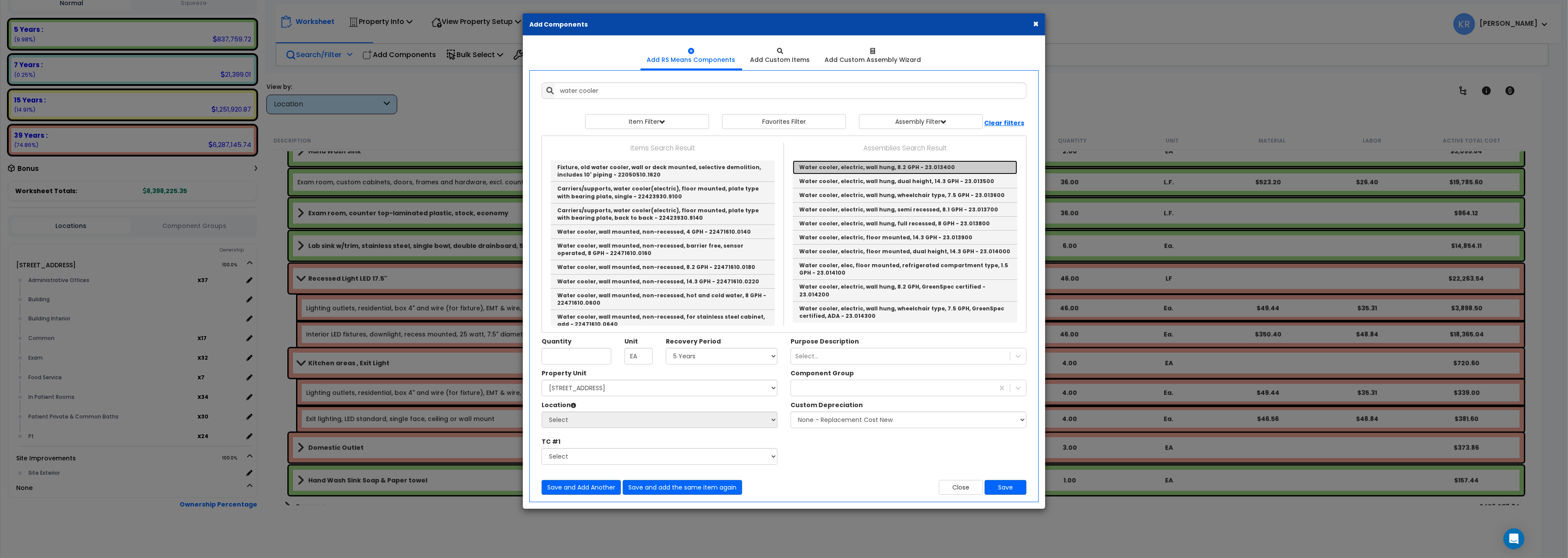
click at [895, 169] on link "Water cooler, electric, wall hung, 8.2 GPH - 23.013400" at bounding box center [905, 167] width 225 height 14
type input "Water cooler, electric, wall hung, 8.2 GPH - 23.013400"
checkbox input "false"
type input "Ea."
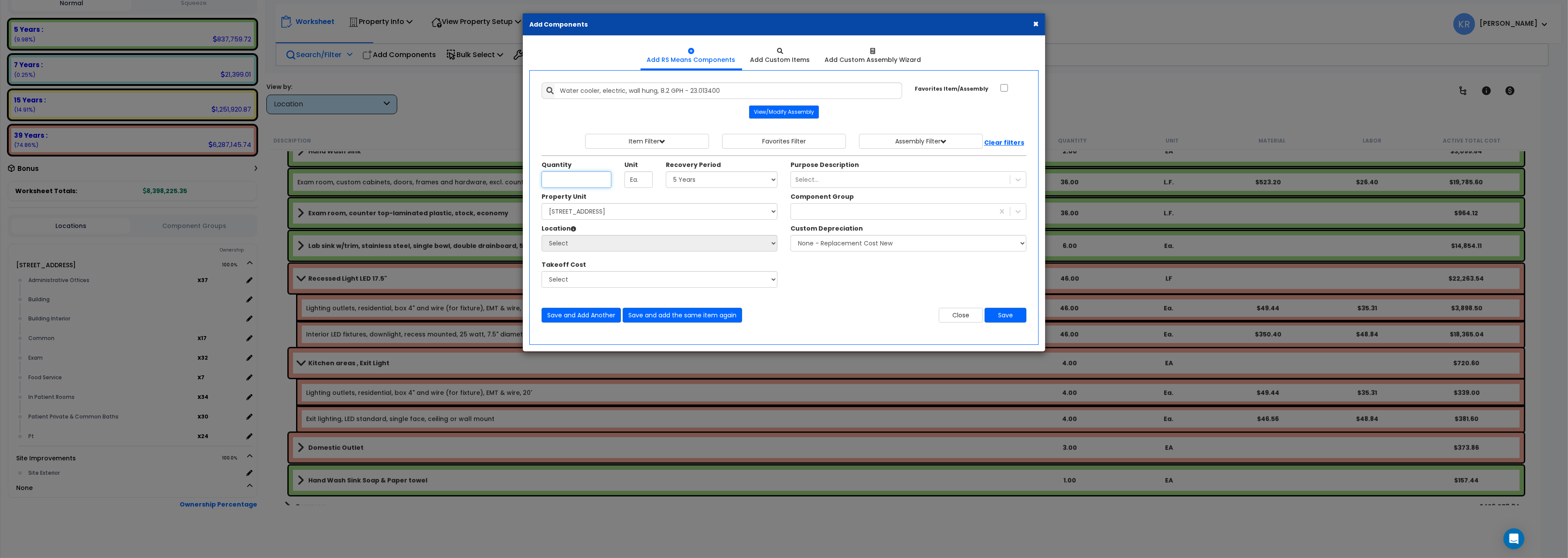
click at [586, 178] on input "Unit Quantity" at bounding box center [576, 180] width 70 height 16
type input "1"
click at [564, 92] on input "Water cooler, electric, wall hung, 8.2 GPH - 23.013400" at bounding box center [728, 90] width 348 height 16
click at [561, 91] on input "Water cooler, electric, wall hung, 8.2 GPH - 23.013400" at bounding box center [728, 90] width 348 height 16
type input "Dining area, Water cooler, electric, wall hung, 8.2 GPH - 23.013400"
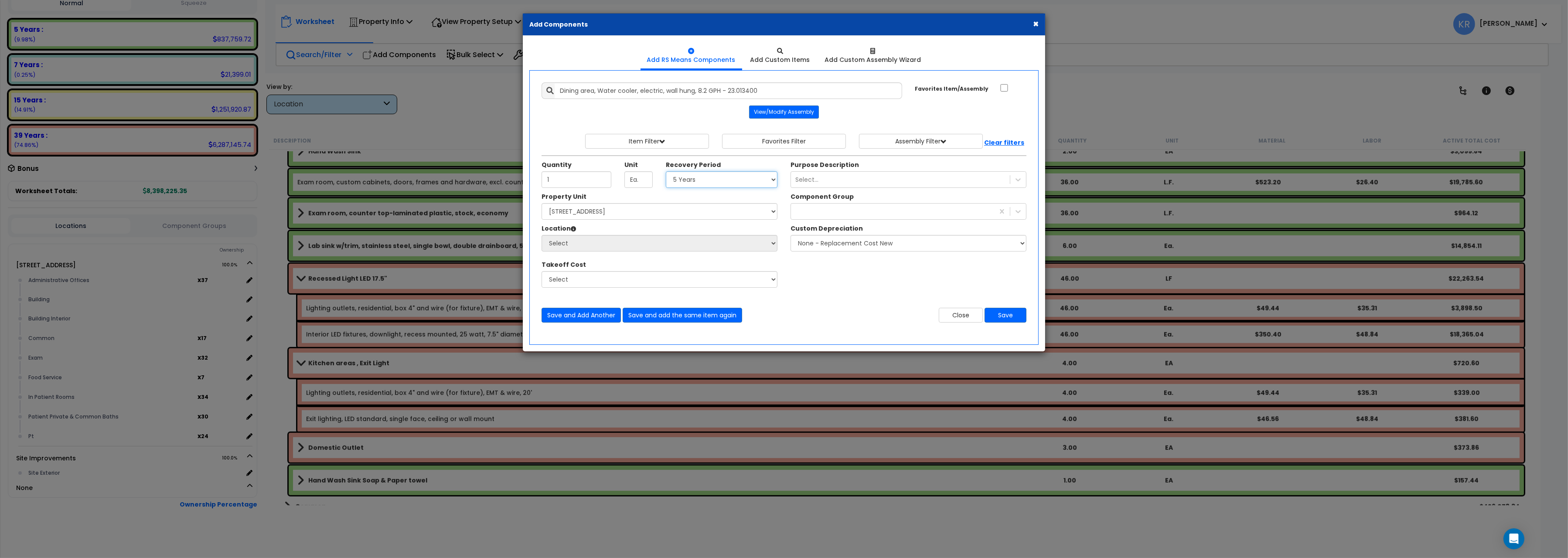
click at [666, 172] on select "Select 5 Years 7 Years 15 Years 20 Years 39 Years 27.5 Year" at bounding box center [721, 180] width 111 height 16
select select "39Y"
click option "39 Years" at bounding box center [0, 0] width 0 height 0
click at [542, 203] on select "Select [STREET_ADDRESS] Site Improvements" at bounding box center [660, 211] width 236 height 16
select select "162439"
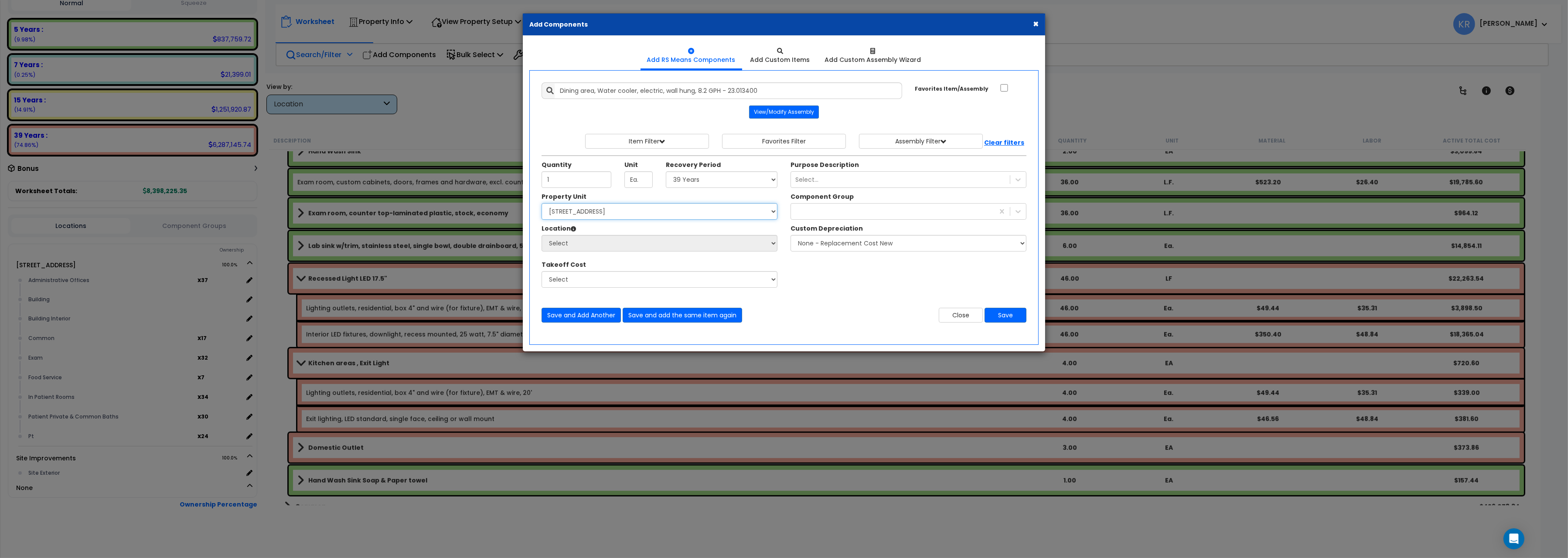
click option "[STREET_ADDRESS]" at bounding box center [0, 0] width 0 height 0
click at [799, 211] on div at bounding box center [892, 211] width 203 height 14
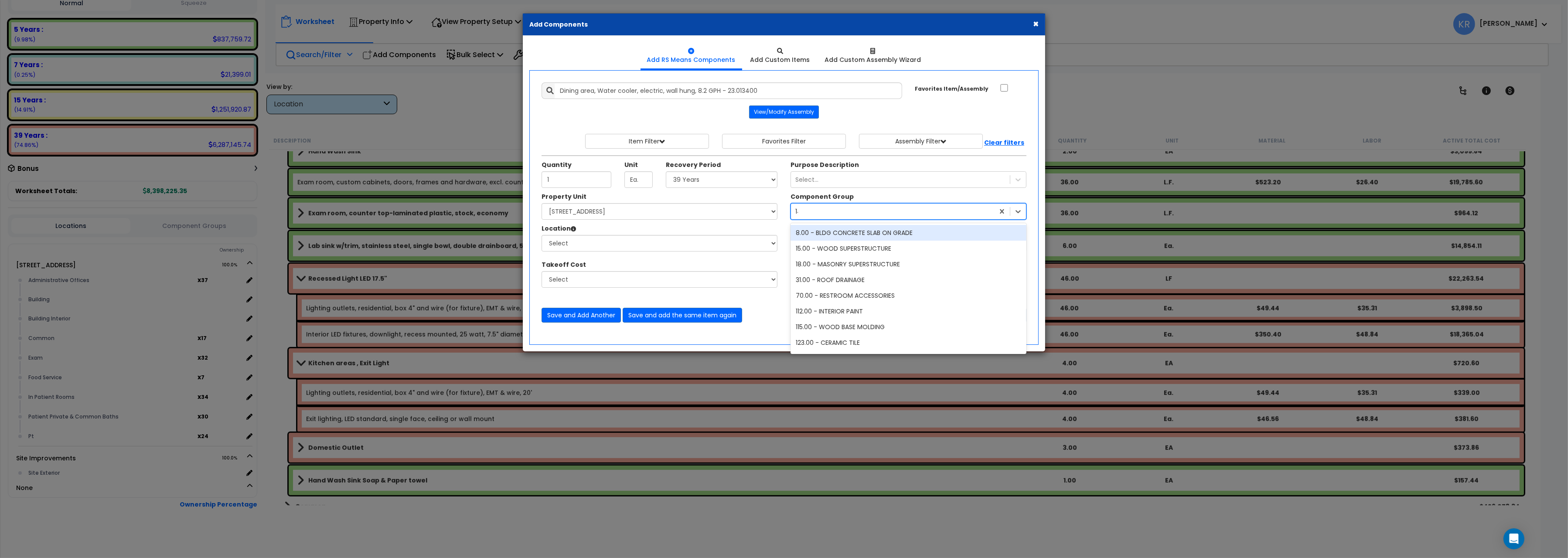
type input "144"
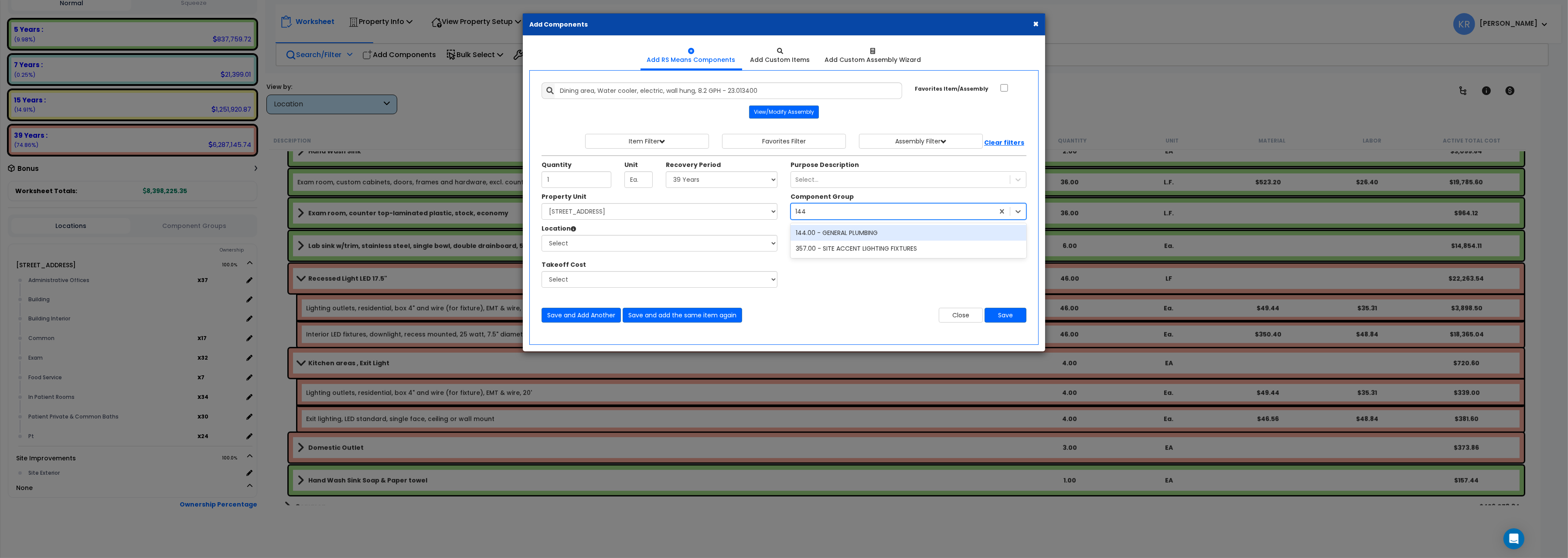
click at [847, 235] on div "144.00 - GENERAL PLUMBING" at bounding box center [909, 233] width 236 height 16
click at [542, 235] on select "Select Administrative Offices Building Building Interior Common Exam Food Servi…" at bounding box center [660, 243] width 236 height 16
select select "461"
click option "Building Interior" at bounding box center [0, 0] width 0 height 0
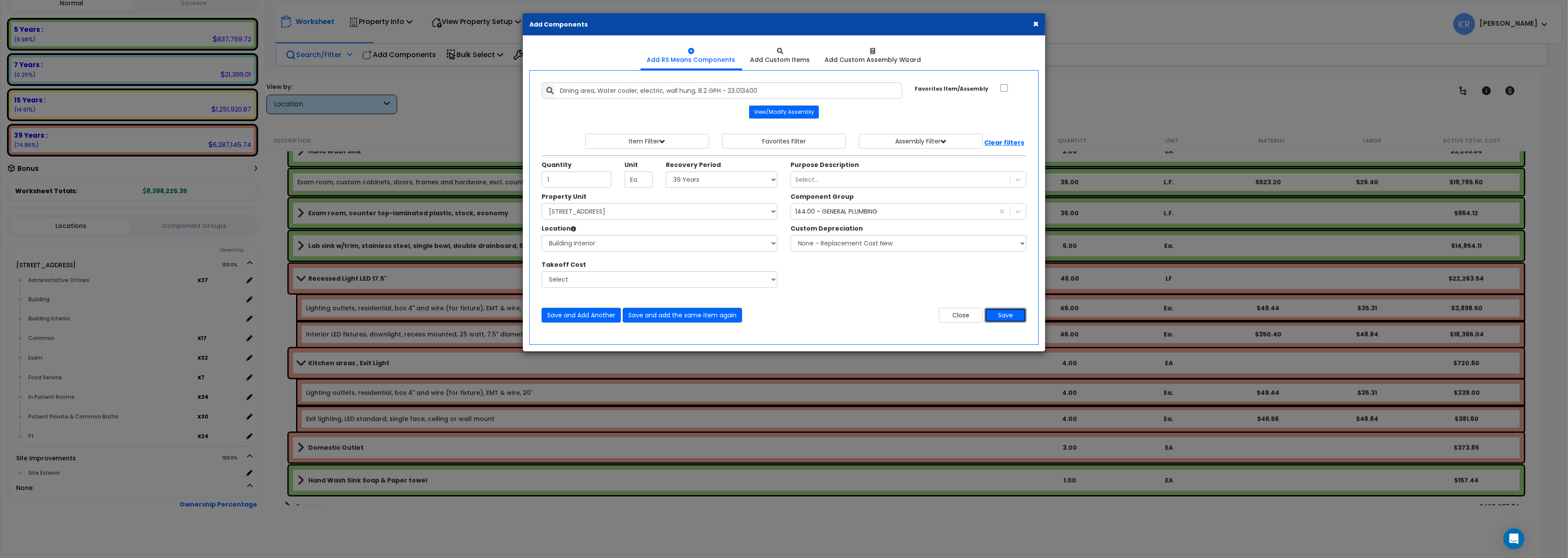
click at [1015, 316] on button "Save" at bounding box center [1006, 315] width 42 height 15
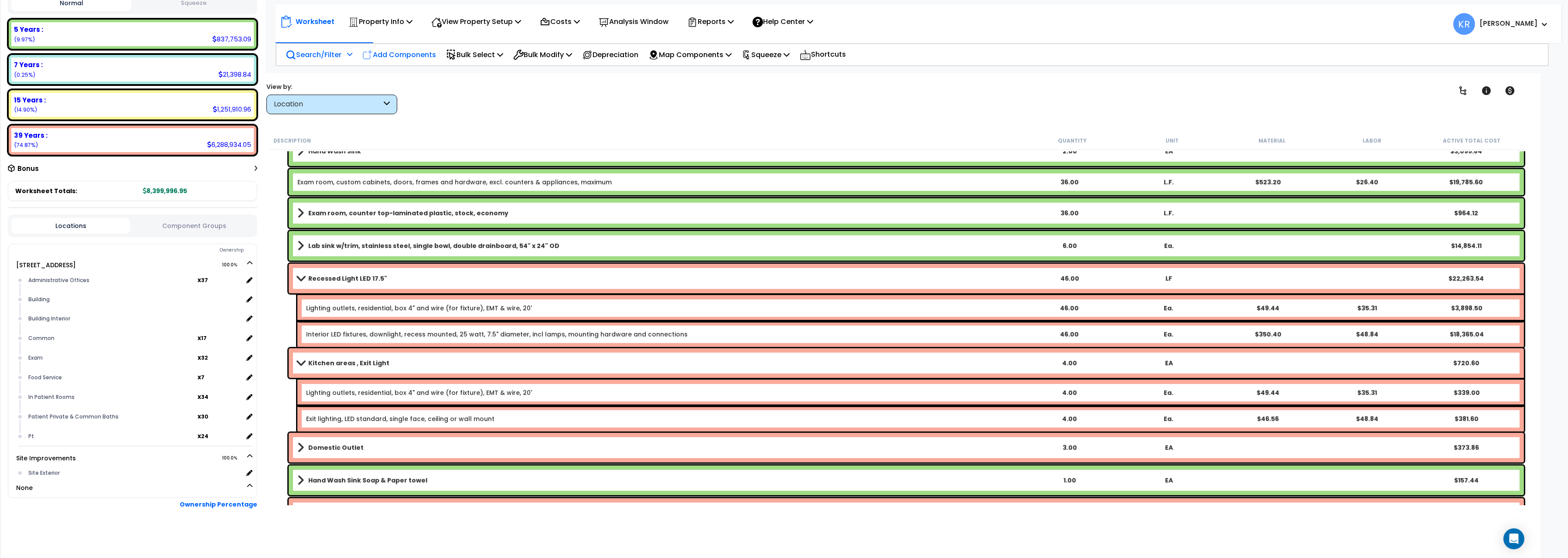
click at [408, 56] on p "Add Components" at bounding box center [399, 54] width 74 height 12
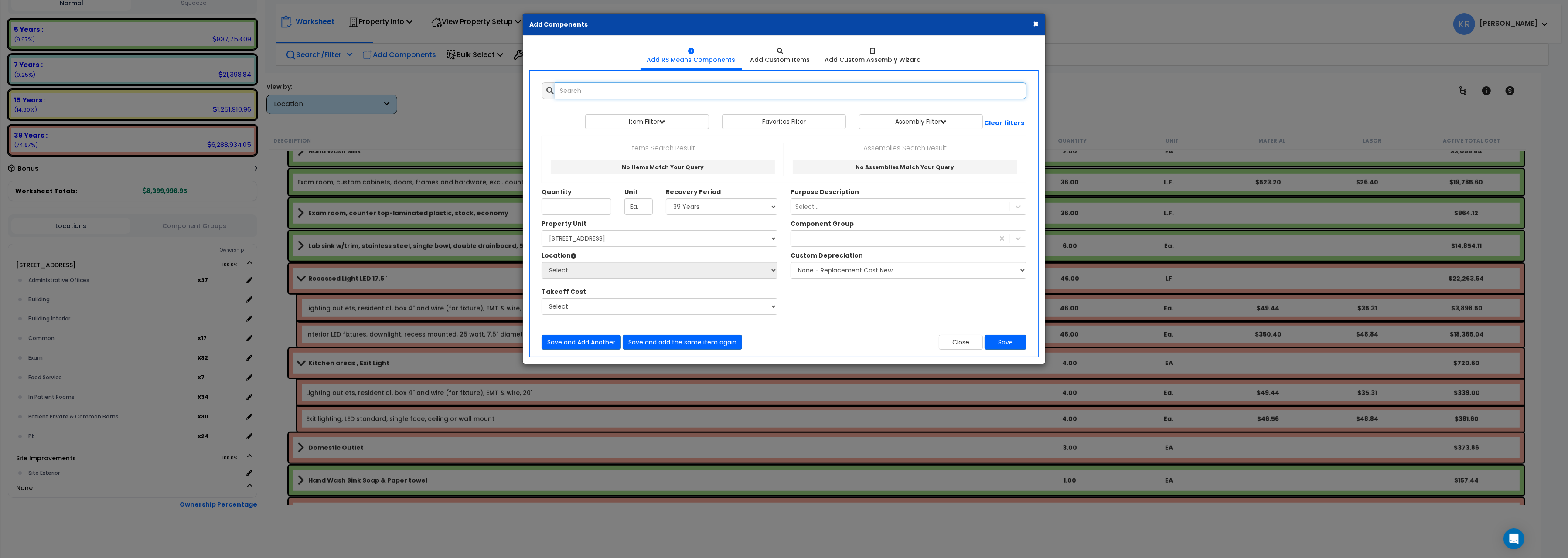
select select
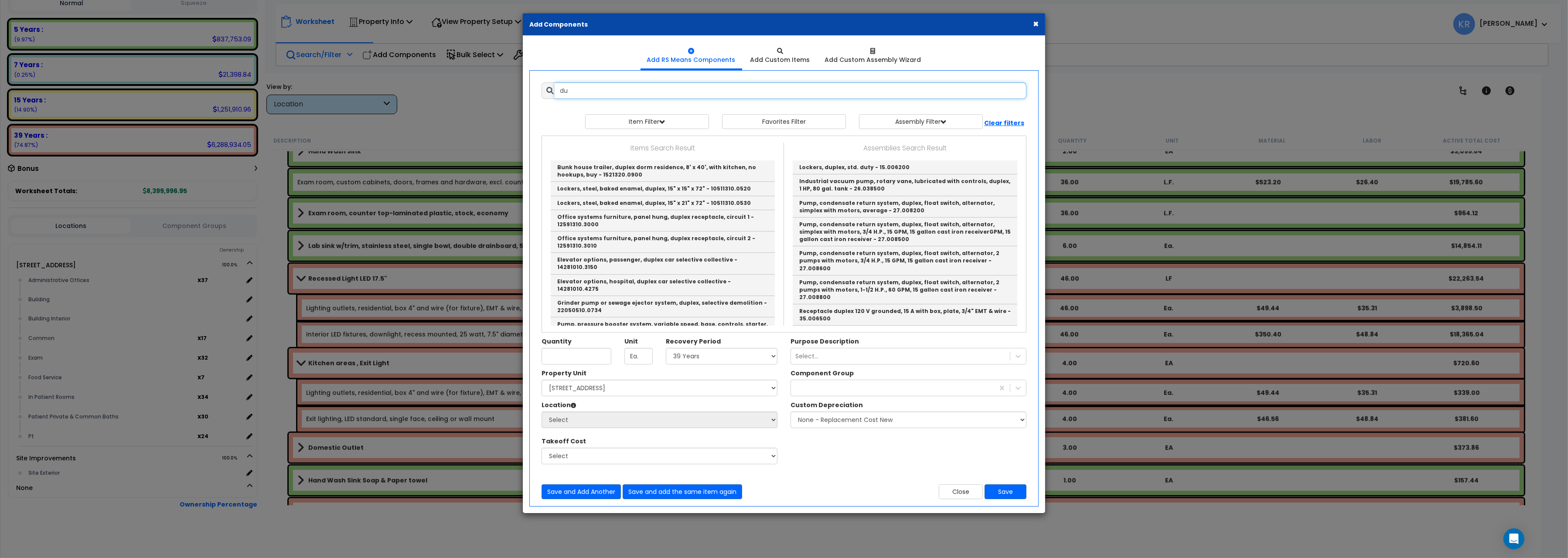
type input "d"
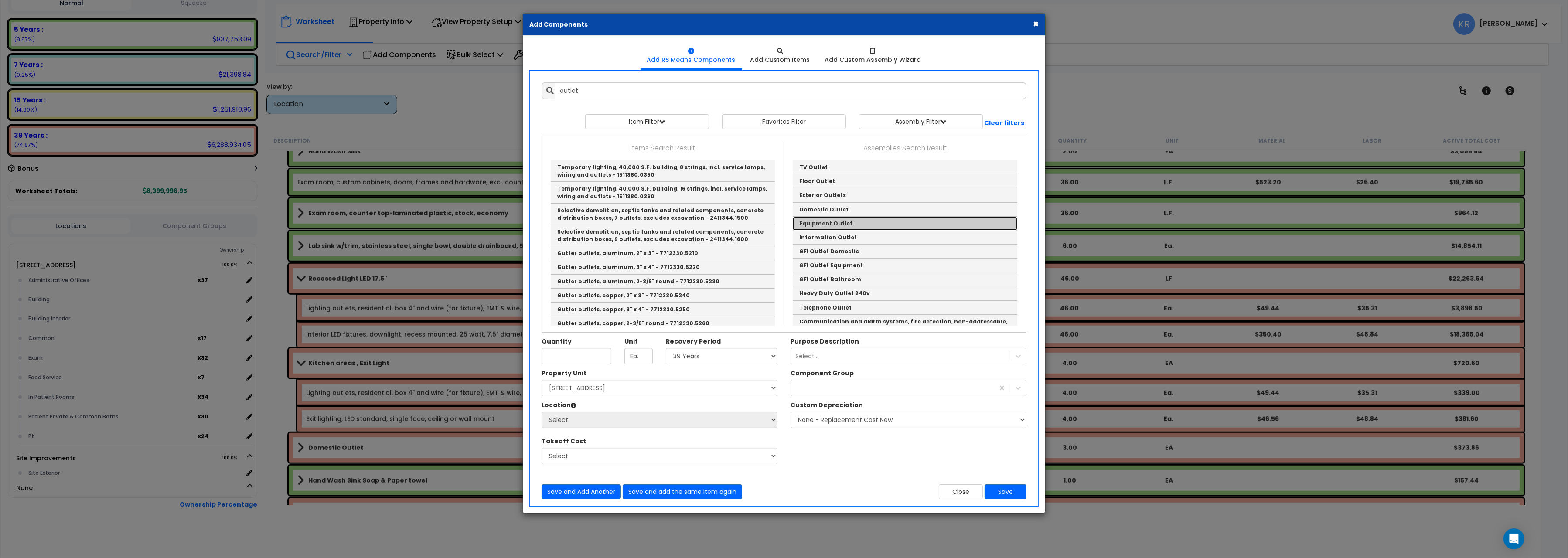
click at [849, 222] on link "Equipment Outlet" at bounding box center [905, 223] width 225 height 14
type input "Equipment Outlet"
checkbox input "true"
type input "EA"
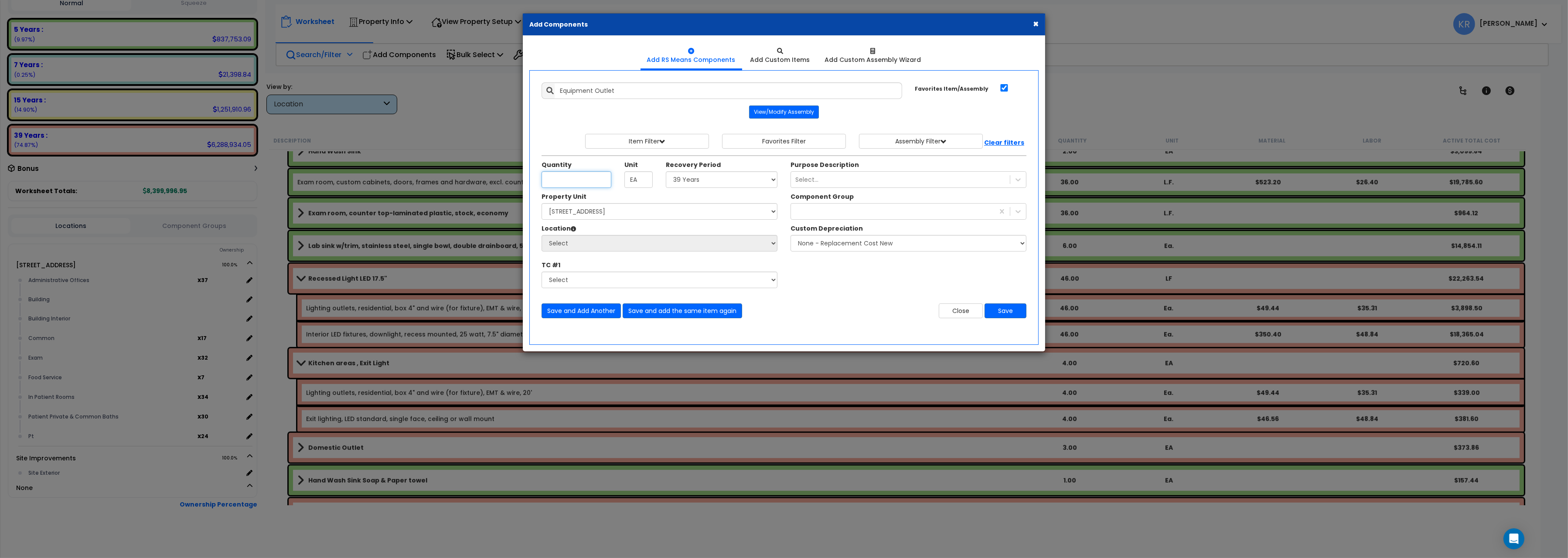
click at [590, 182] on input "Unit Quantity" at bounding box center [576, 180] width 70 height 16
type input "10"
click at [559, 93] on input "Equipment Outlet" at bounding box center [728, 90] width 348 height 16
type input "Kitchen areas, Equipment Outlet"
click at [666, 172] on select "Select 5 Years 7 Years 15 Years 20 Years 39 Years 27.5 Year" at bounding box center [721, 180] width 111 height 16
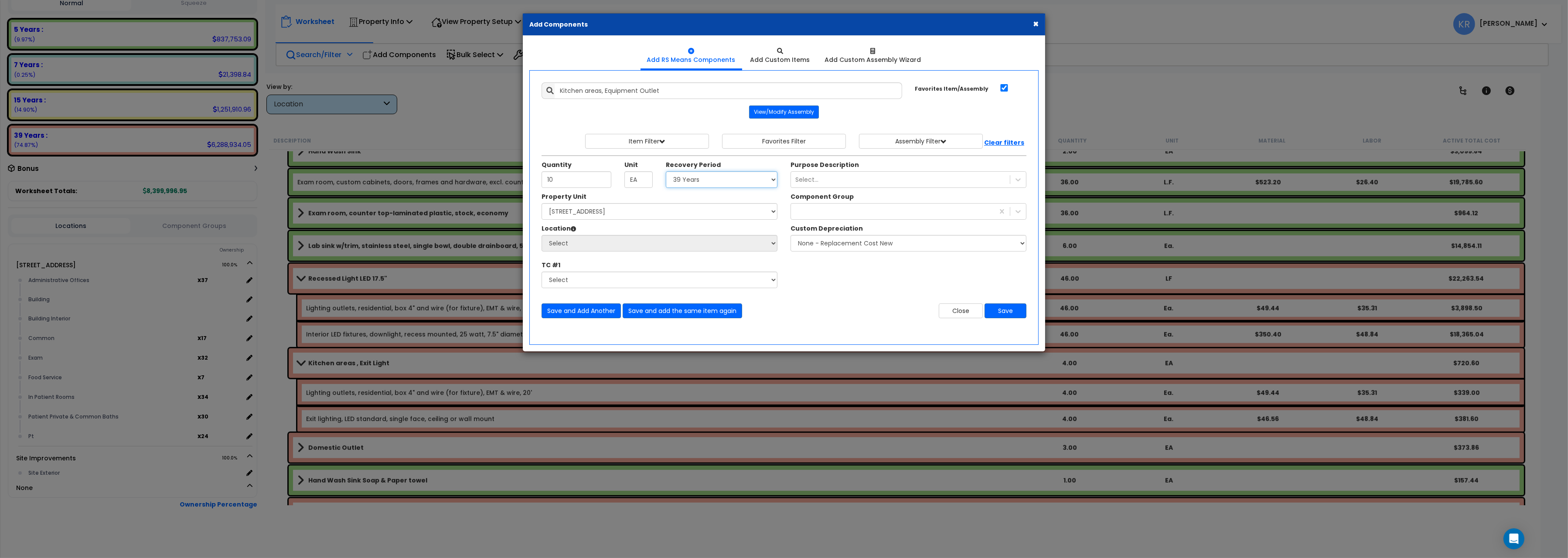
select select "5Y"
click option "5 Years" at bounding box center [0, 0] width 0 height 0
click at [542, 203] on select "Select [STREET_ADDRESS] Site Improvements" at bounding box center [660, 211] width 236 height 16
select select "162439"
click option "[STREET_ADDRESS]" at bounding box center [0, 0] width 0 height 0
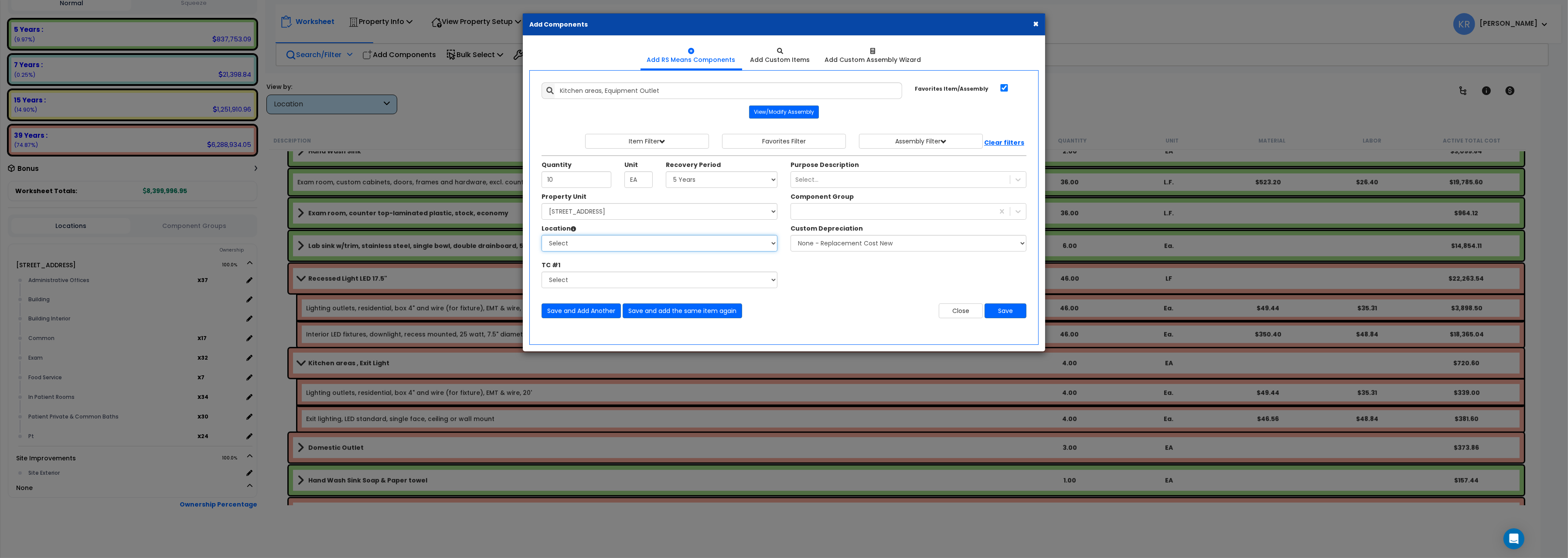
click at [542, 235] on select "Select Administrative Offices Building Building Interior Common Exam Food Servi…" at bounding box center [660, 243] width 236 height 16
select select "461"
click option "Building Interior" at bounding box center [0, 0] width 0 height 0
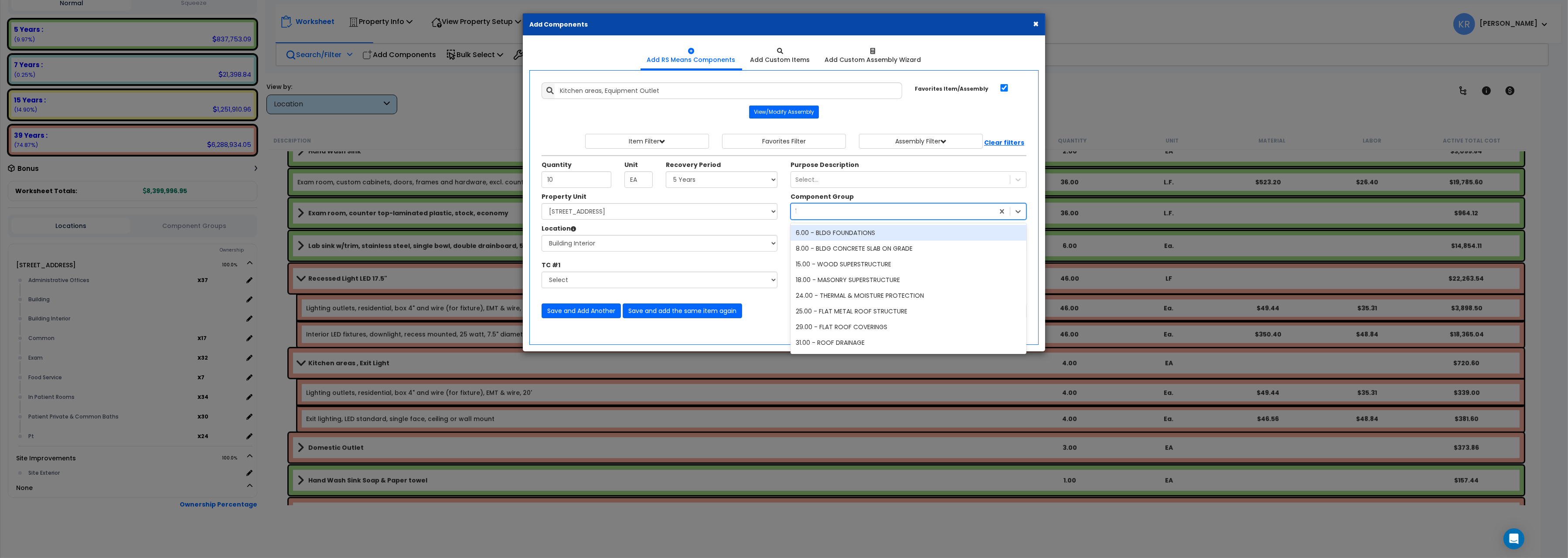
click at [805, 214] on div "144" at bounding box center [892, 211] width 203 height 14
type input "266"
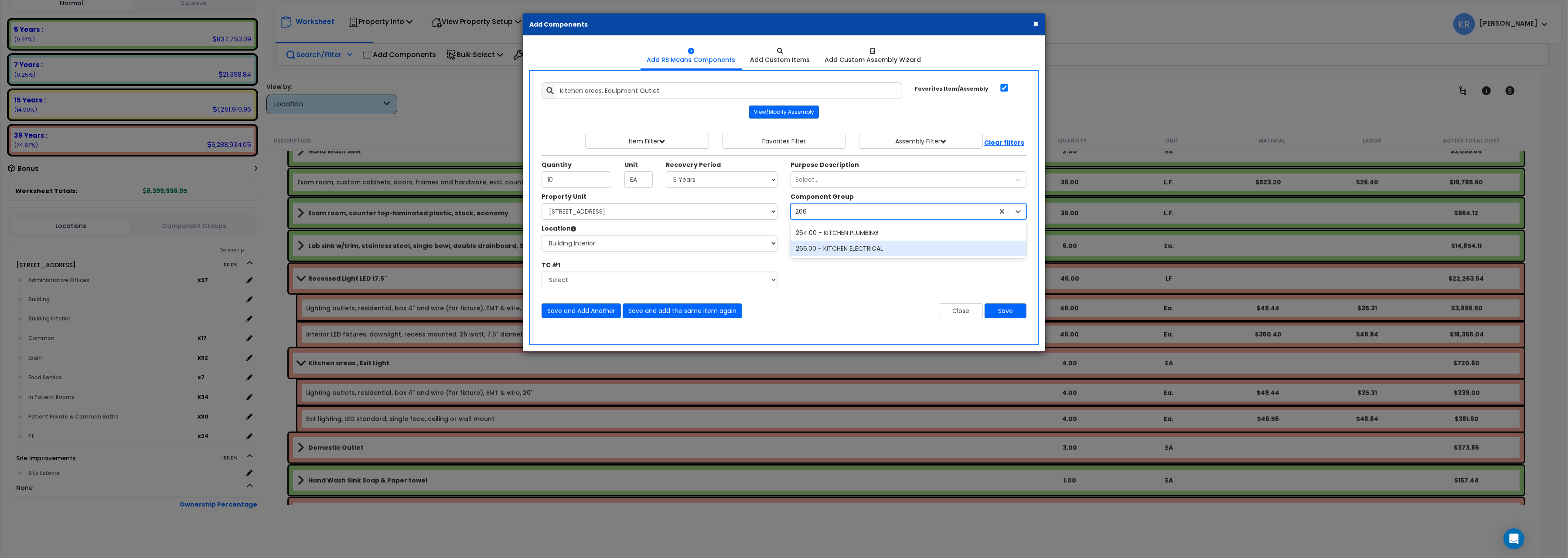
click at [833, 249] on div "266.00 - KITCHEN ELECTRICAL" at bounding box center [909, 248] width 236 height 16
click at [998, 309] on button "Save" at bounding box center [1006, 311] width 42 height 15
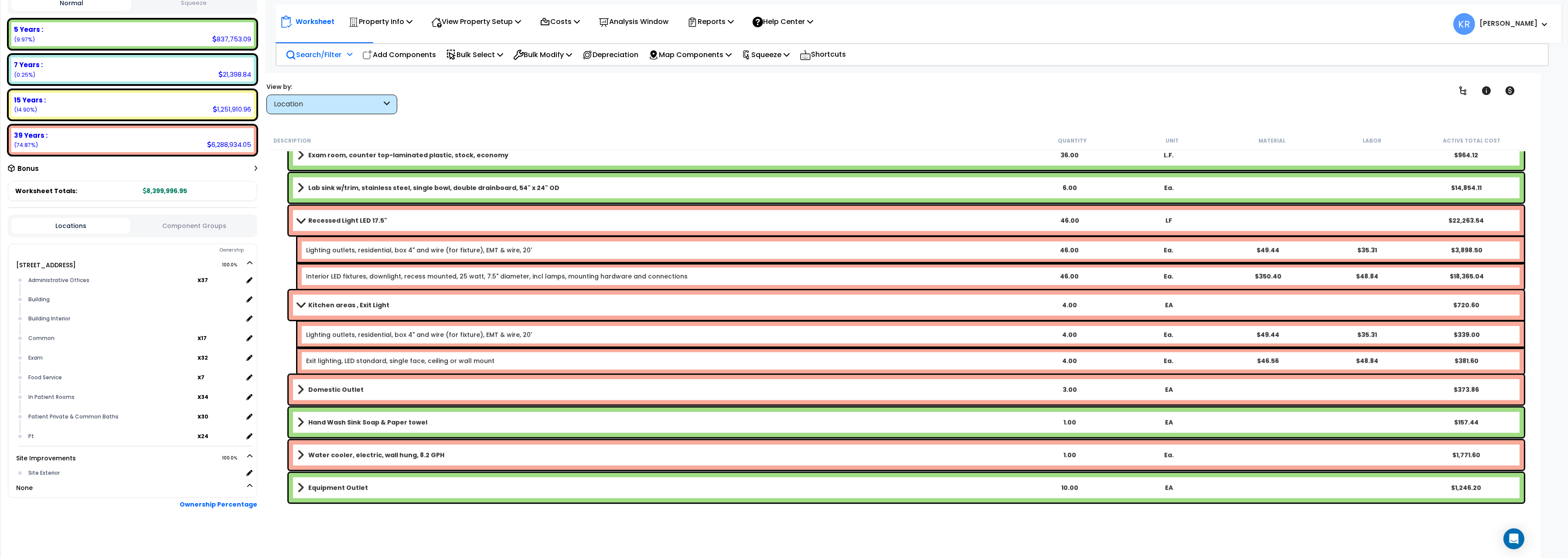
scroll to position [1559, 0]
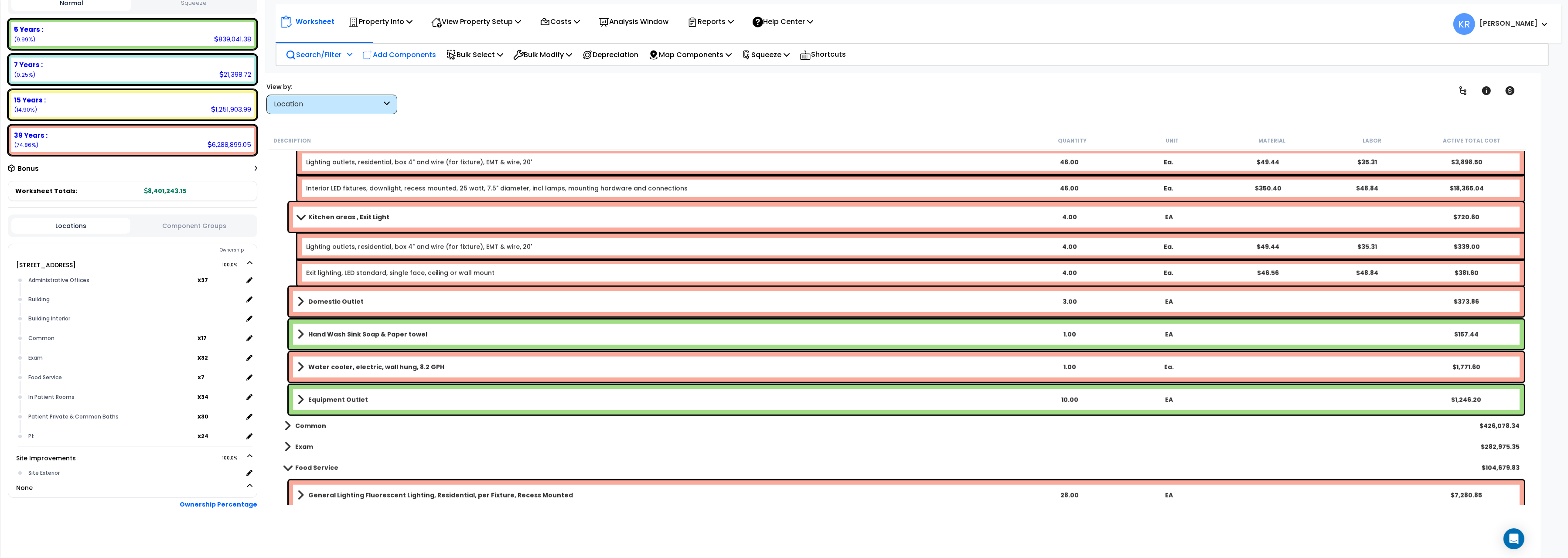
click at [419, 56] on p "Add Components" at bounding box center [399, 54] width 74 height 12
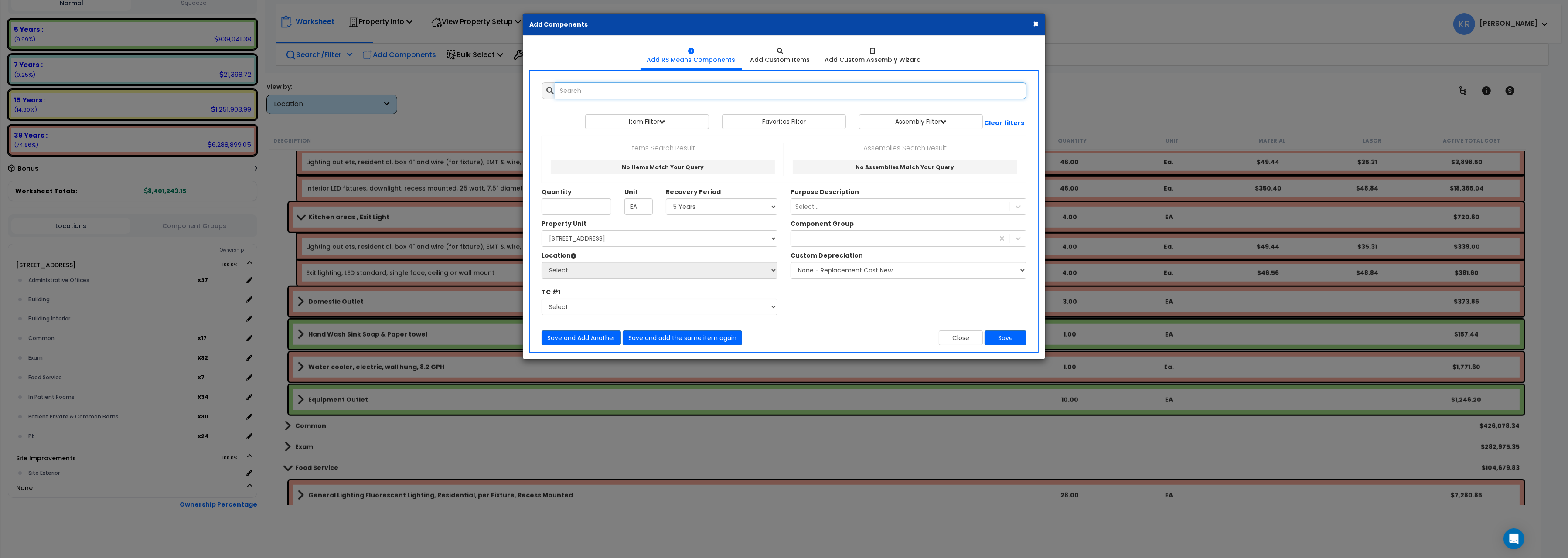
select select
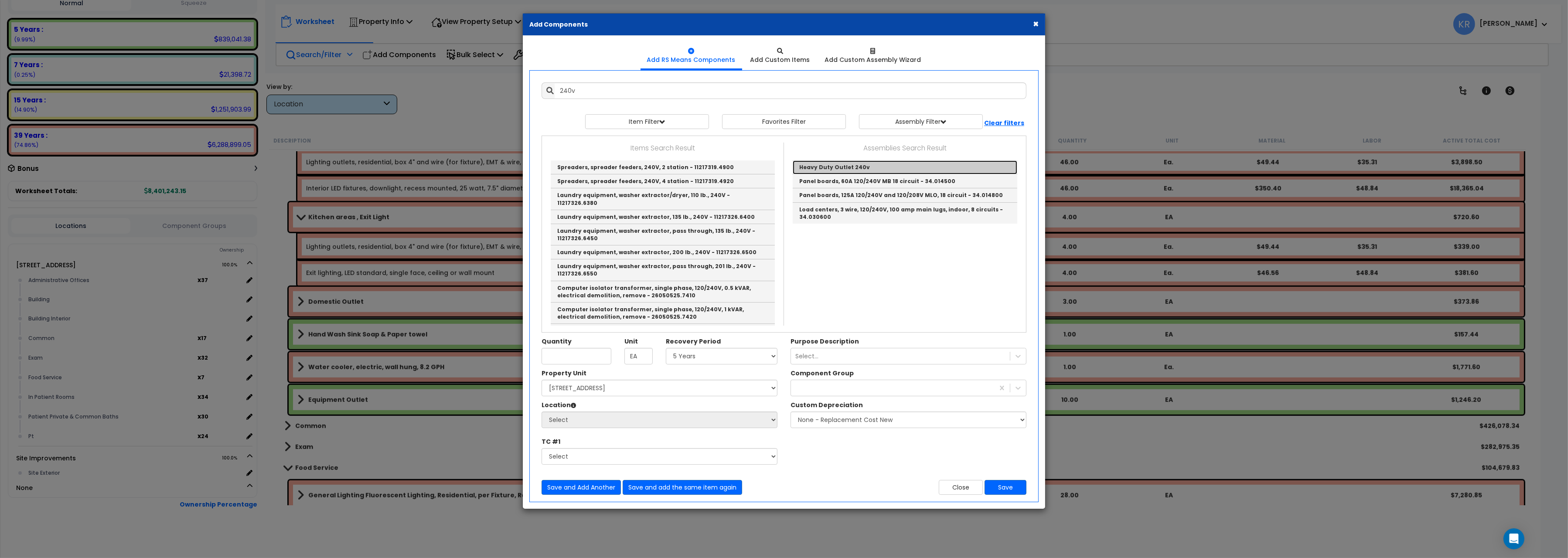
click at [872, 169] on link "Heavy Duty Outlet 240v" at bounding box center [905, 167] width 225 height 14
type input "Heavy Duty Outlet 240v"
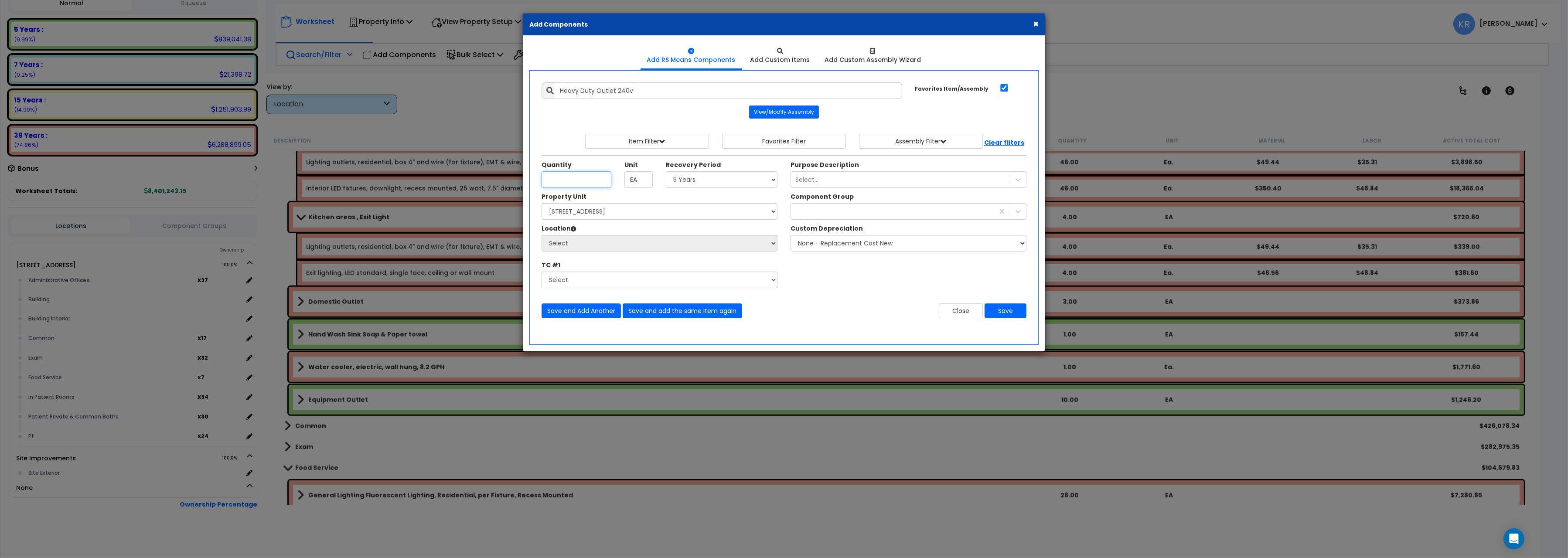
click at [576, 180] on input "Unit Quantity" at bounding box center [576, 180] width 70 height 16
type input "2"
click at [666, 172] on select "Select 5 Years 7 Years 15 Years 20 Years 39 Years 27.5 Year" at bounding box center [721, 180] width 111 height 16
select select "5Y"
click option "5 Years" at bounding box center [0, 0] width 0 height 0
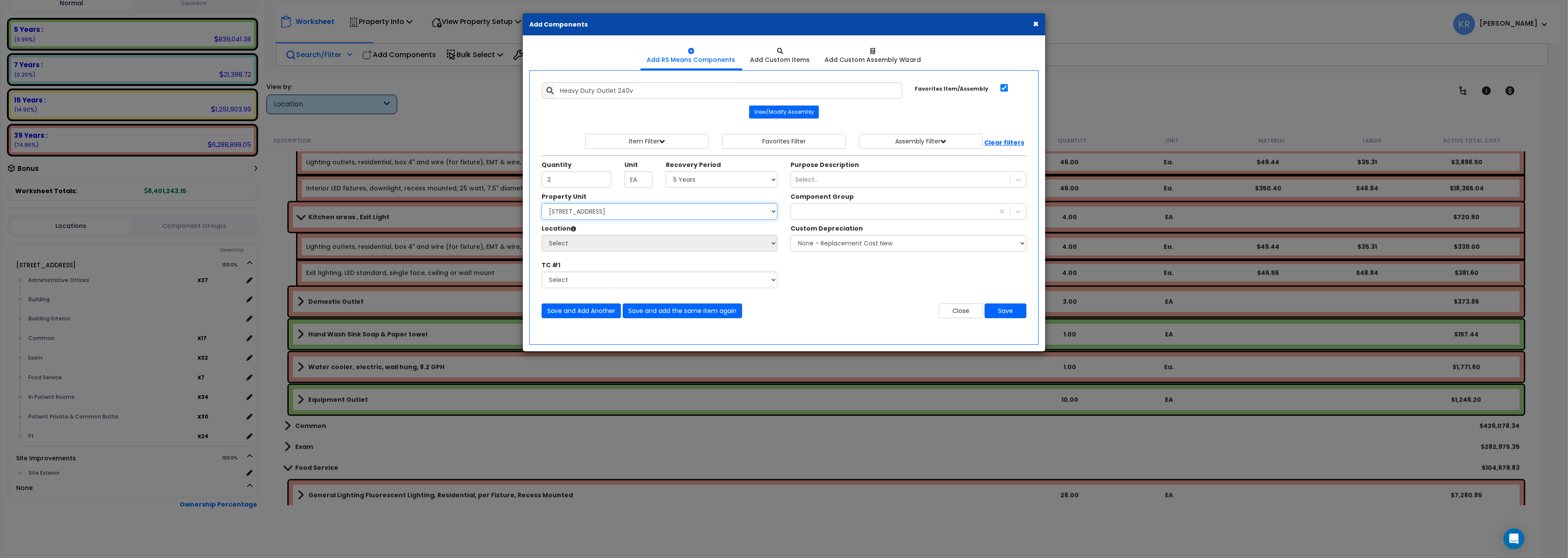
click at [542, 203] on select "Select [STREET_ADDRESS] Site Improvements" at bounding box center [660, 211] width 236 height 16
select select "162439"
click option "[STREET_ADDRESS]" at bounding box center [0, 0] width 0 height 0
click at [542, 235] on select "Select Administrative Offices Building Building Interior Common Exam Food Servi…" at bounding box center [660, 243] width 236 height 16
select select "461"
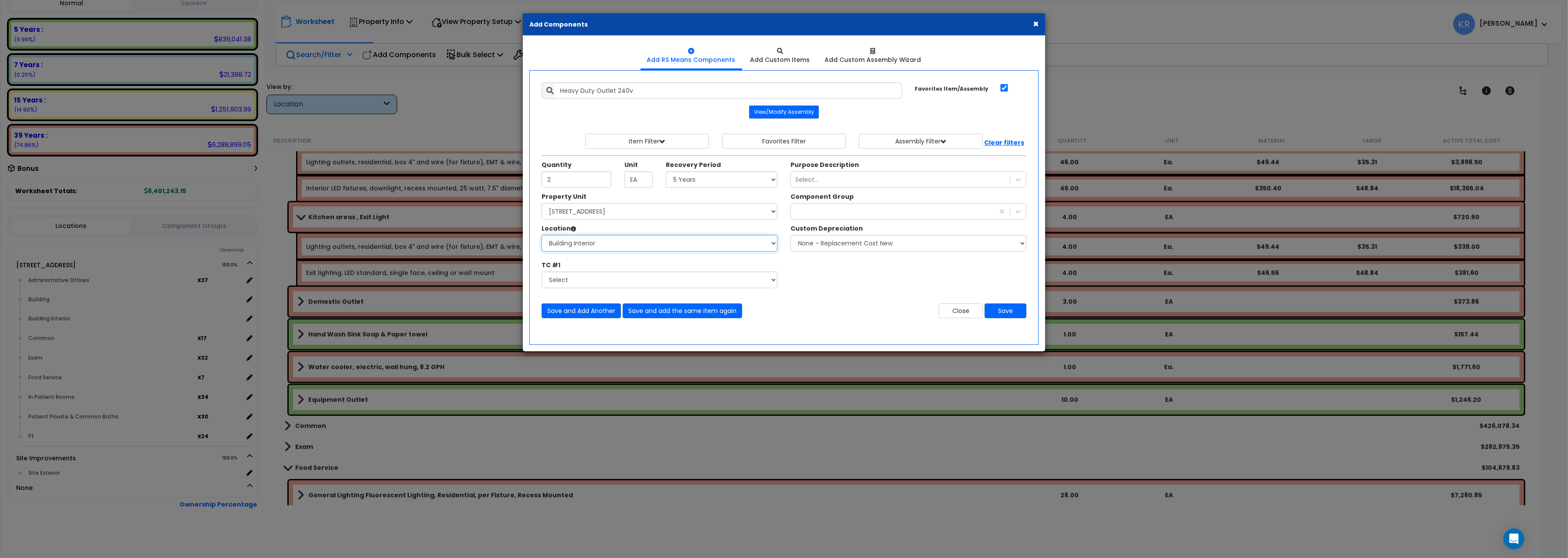
click option "Building Interior" at bounding box center [0, 0] width 0 height 0
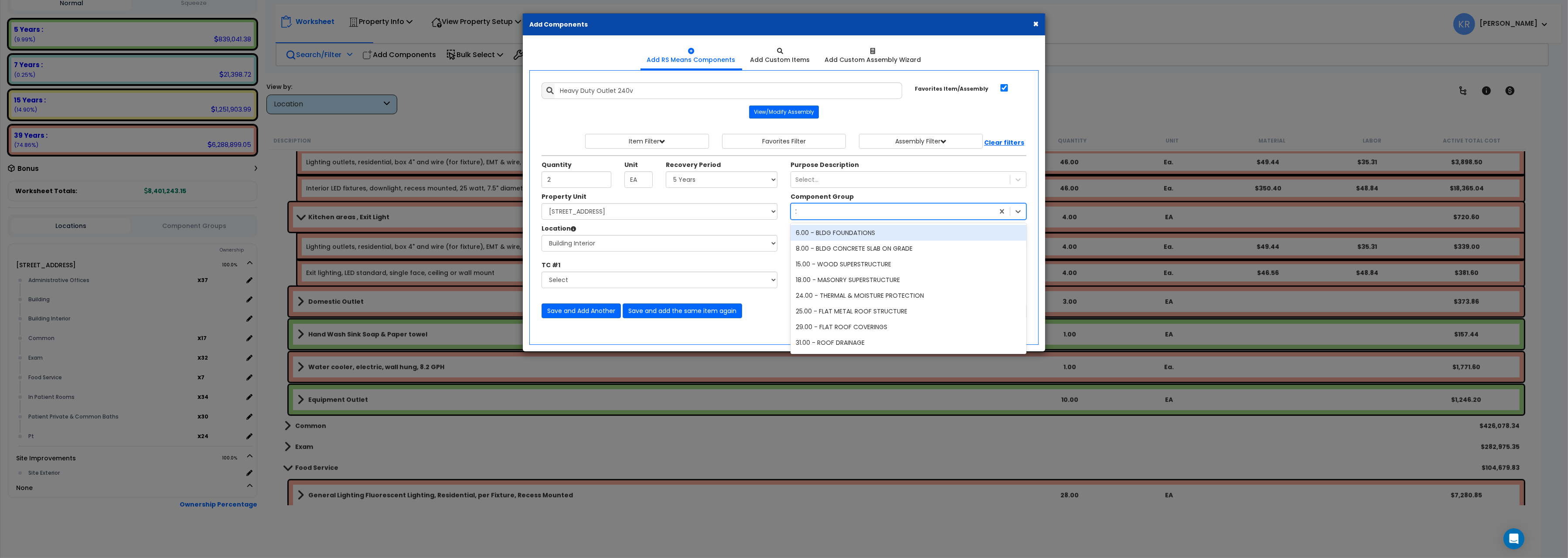
click at [833, 208] on div "266" at bounding box center [892, 211] width 203 height 14
type input "266"
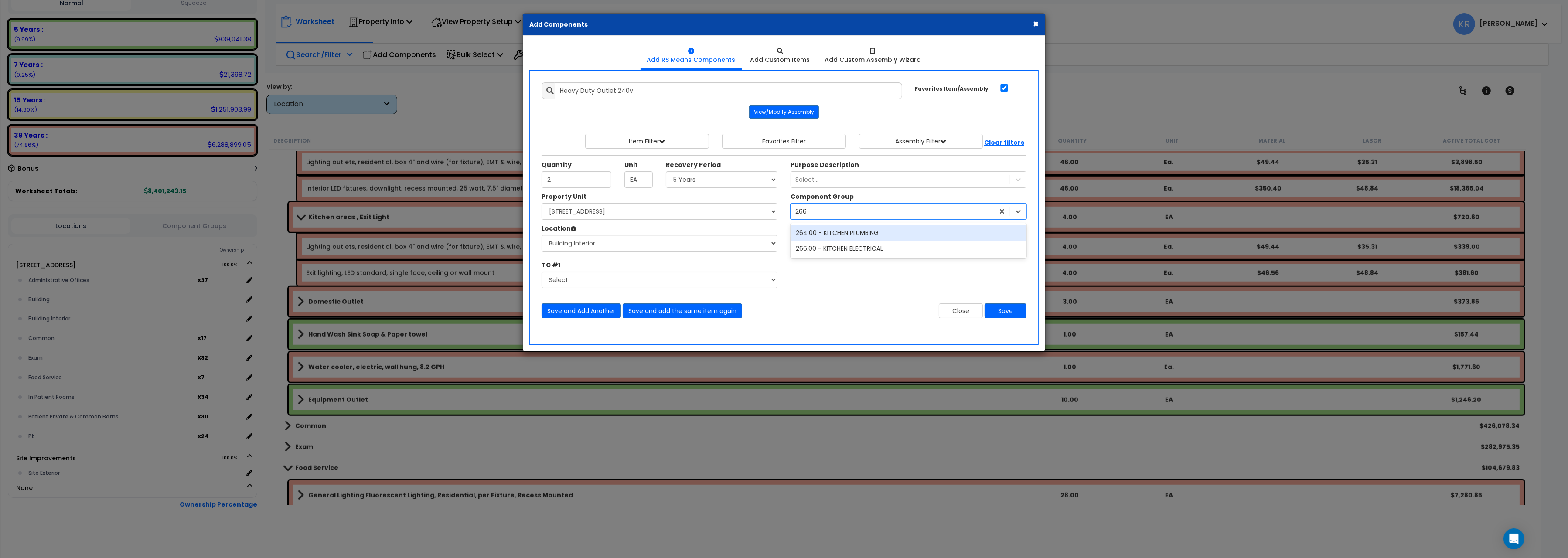
click at [841, 228] on div "264.00 - KITCHEN PLUMBING" at bounding box center [909, 233] width 236 height 16
click at [1003, 307] on button "Save" at bounding box center [1006, 311] width 42 height 15
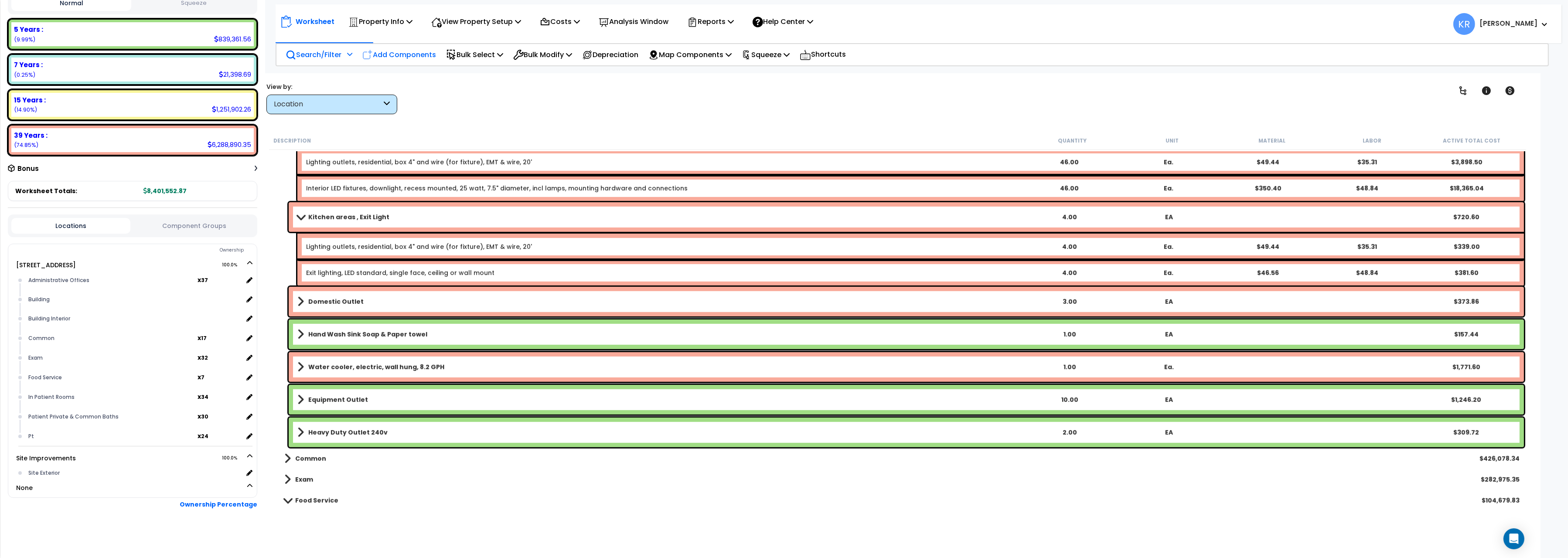
click at [388, 52] on p "Add Components" at bounding box center [399, 54] width 74 height 12
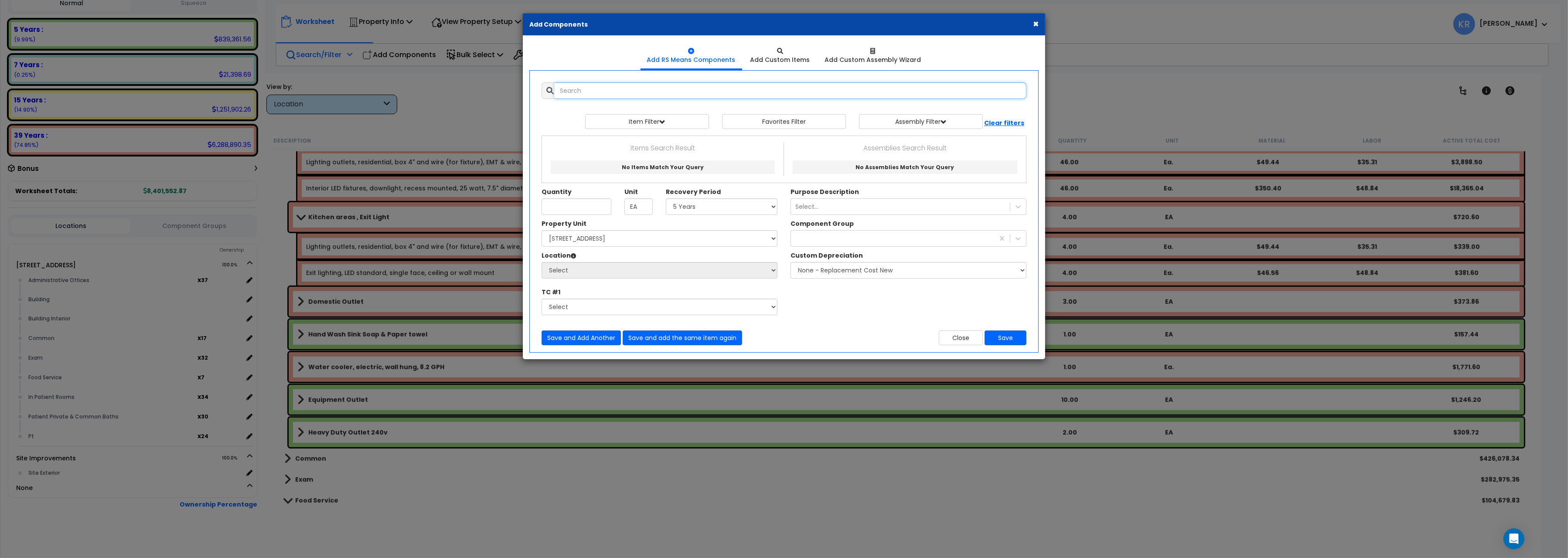
select select
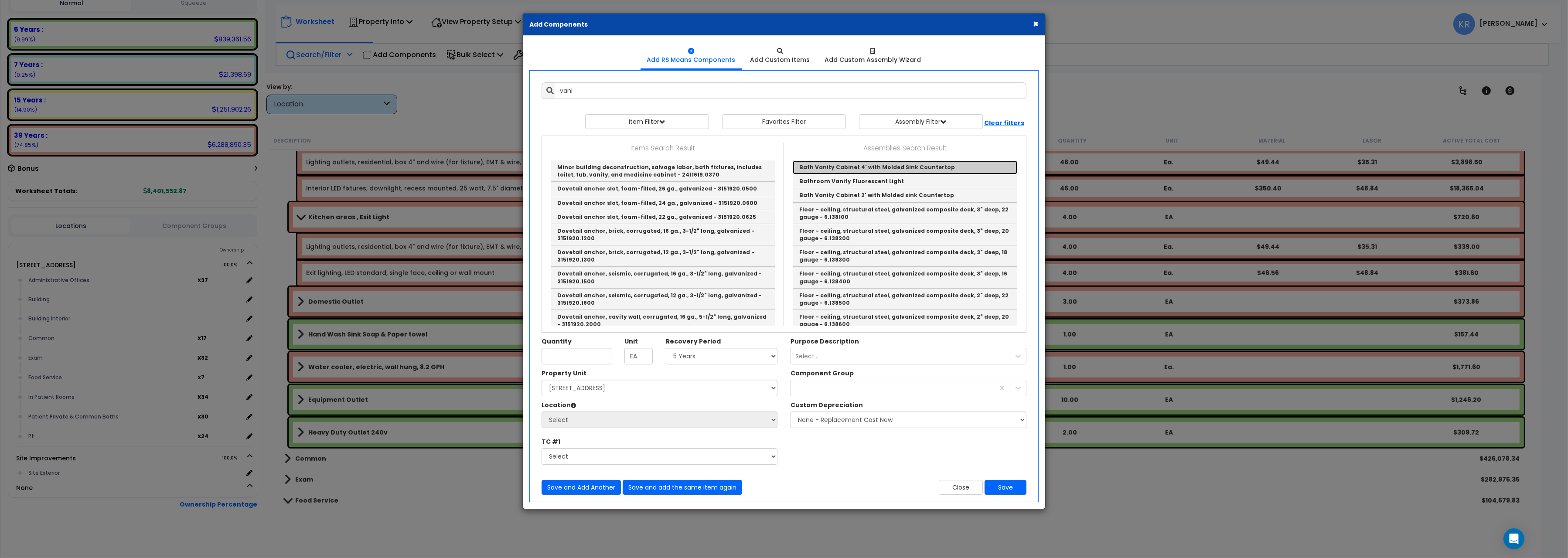
click at [900, 169] on link "Bath Vanity Cabinet 4' with Molded Sink Countertop" at bounding box center [905, 167] width 225 height 14
type input "Bath Vanity Cabinet 4' with Molded Sink Countertop"
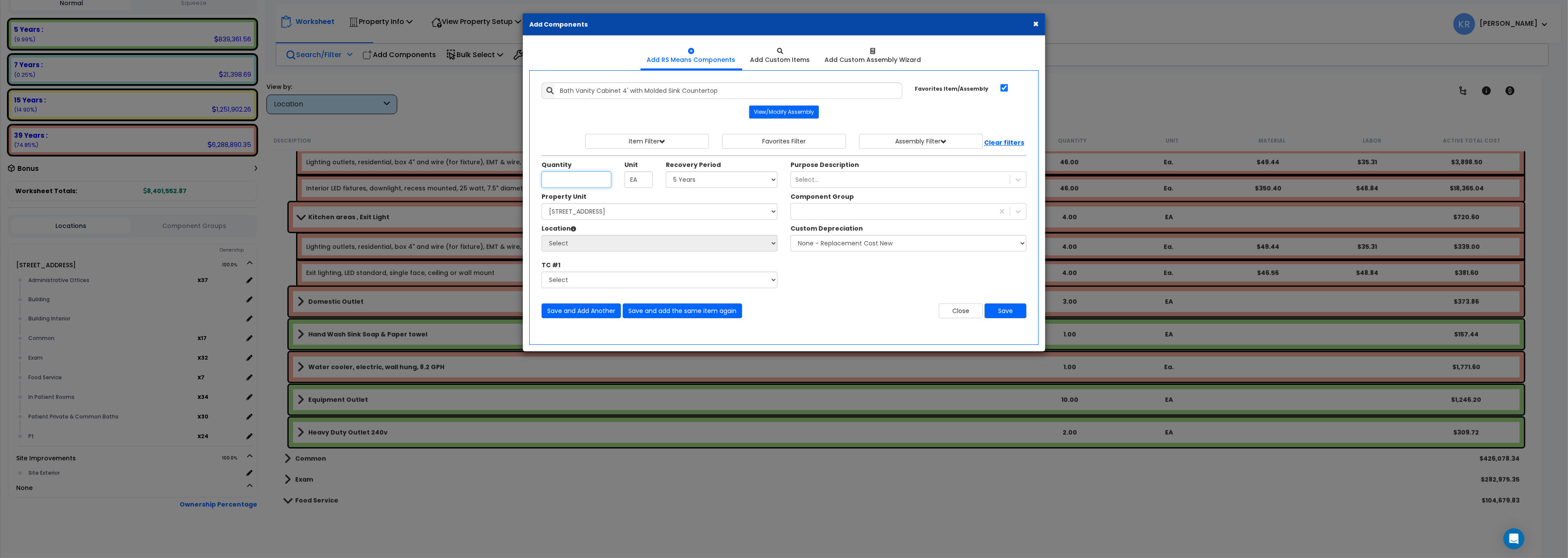
click at [587, 177] on input "Unit Quantity" at bounding box center [576, 180] width 70 height 16
type input "1"
click at [666, 172] on select "Select 5 Years 7 Years 15 Years 20 Years 39 Years 27.5 Year" at bounding box center [721, 180] width 111 height 16
select select "39Y"
click option "39 Years" at bounding box center [0, 0] width 0 height 0
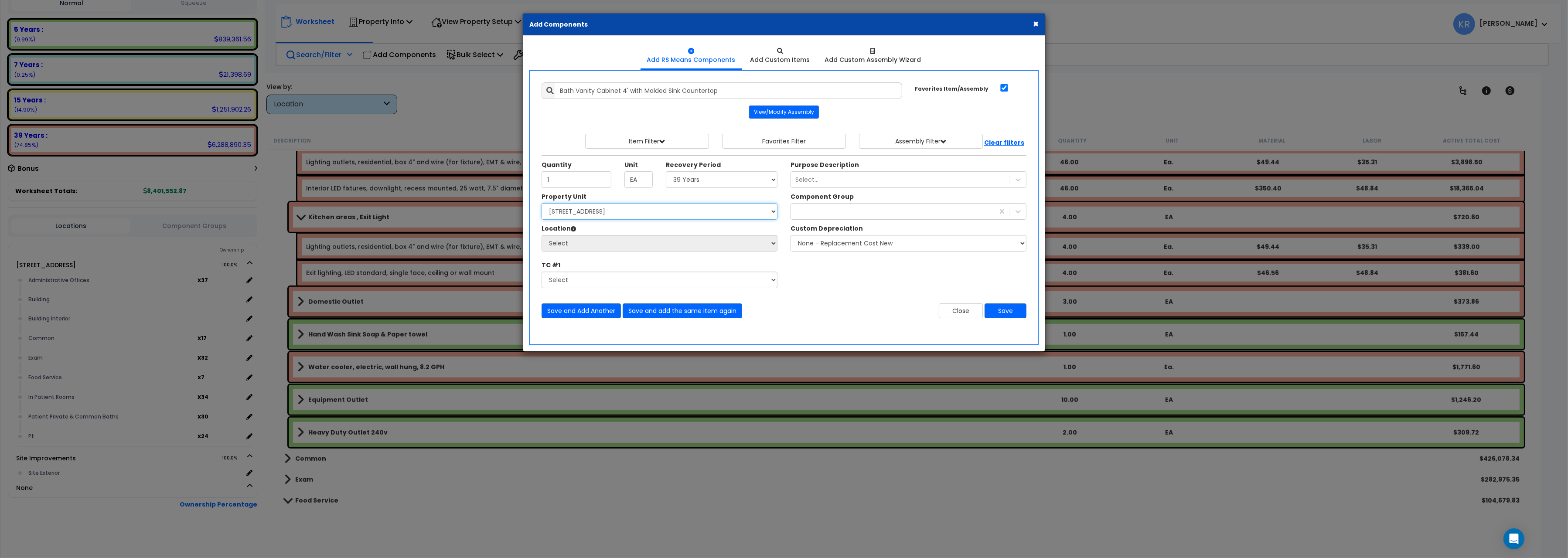
click at [542, 203] on select "Select [STREET_ADDRESS] Site Improvements" at bounding box center [660, 211] width 236 height 16
select select "162439"
click option "[STREET_ADDRESS]" at bounding box center [0, 0] width 0 height 0
click at [542, 235] on select "Select Administrative Offices Building Building Interior Common Exam Food Servi…" at bounding box center [660, 243] width 236 height 16
select select "461"
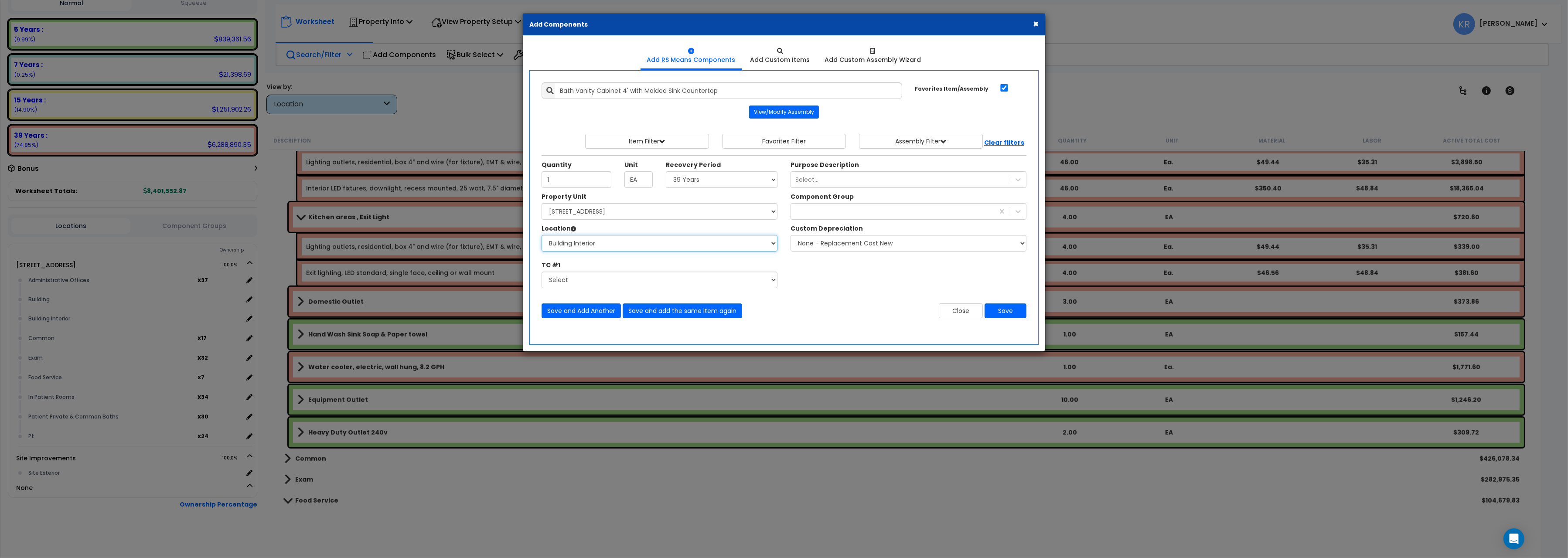
click option "Building Interior" at bounding box center [0, 0] width 0 height 0
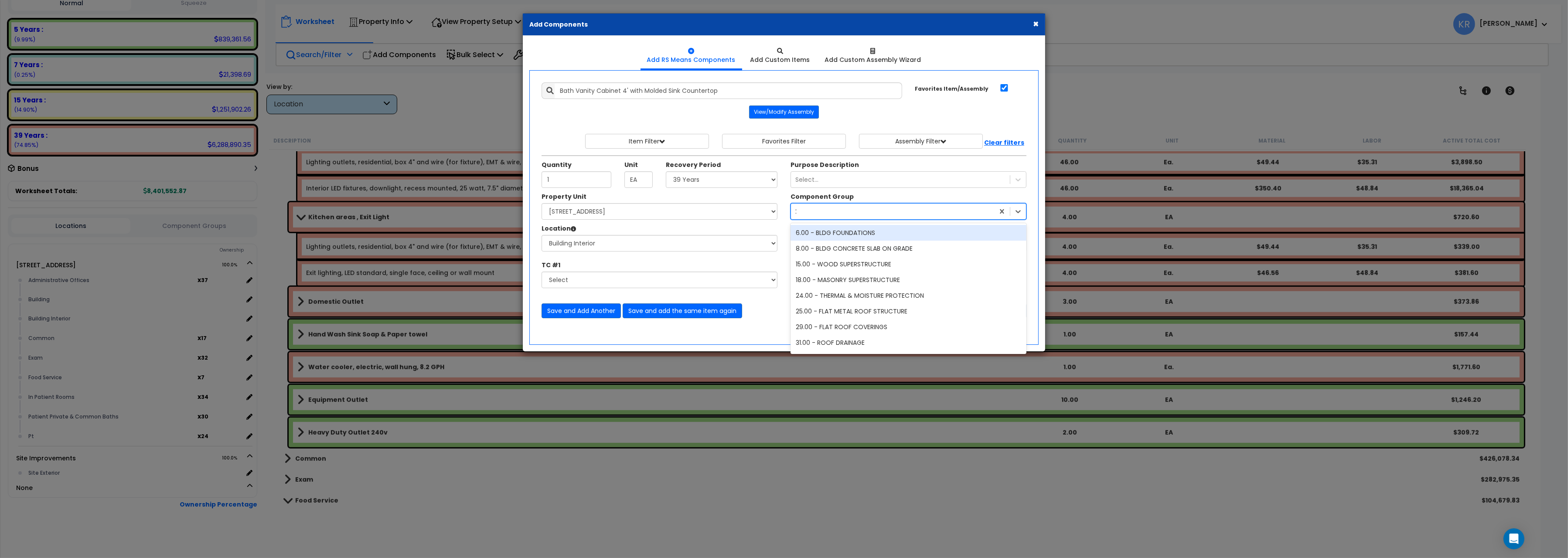
click at [821, 209] on div "266" at bounding box center [892, 211] width 203 height 14
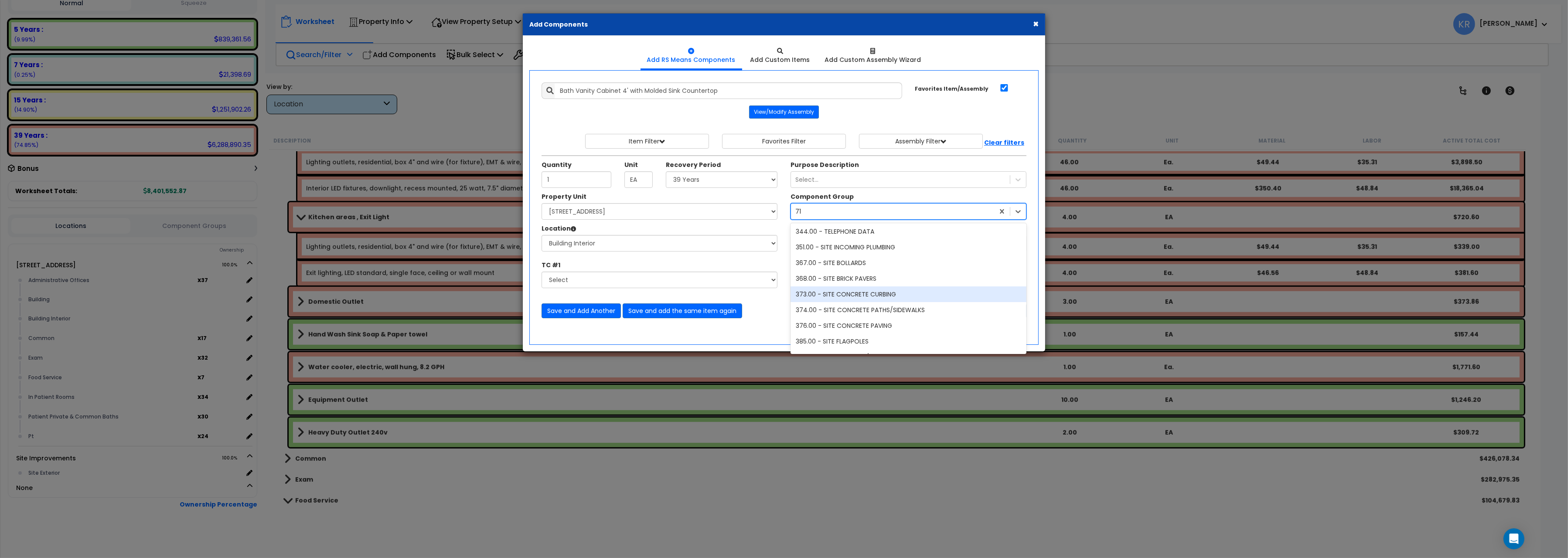
scroll to position [0, 0]
type input "7"
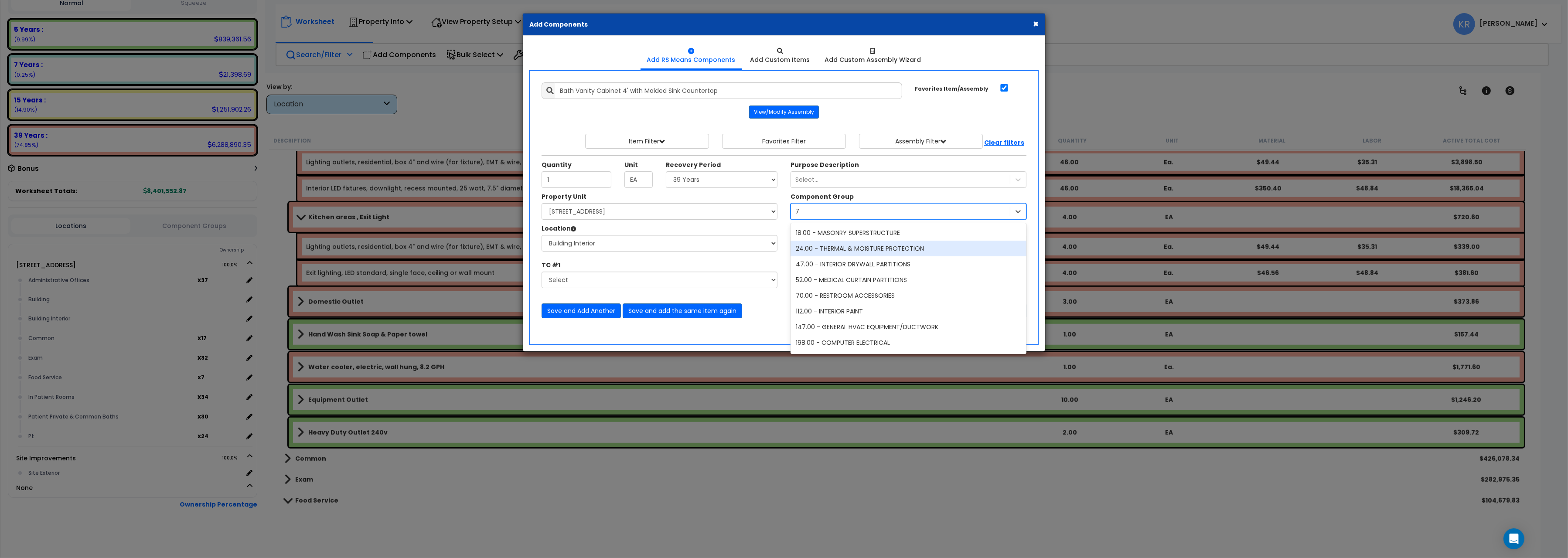
type input "70"
click at [1018, 215] on icon at bounding box center [1018, 211] width 9 height 9
click at [841, 211] on div "Select... 70" at bounding box center [900, 211] width 219 height 14
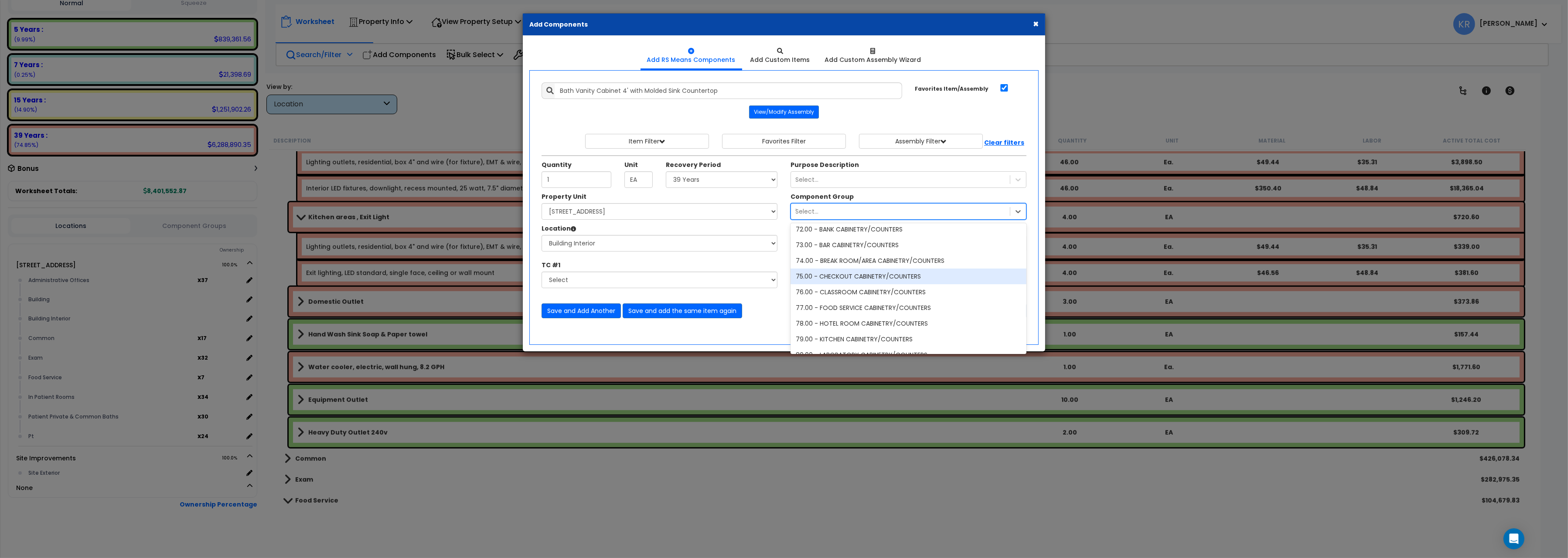
scroll to position [1900, 0]
click at [833, 270] on div "71.00 - RESTROOM CABINETRY/COUNTERS" at bounding box center [909, 262] width 236 height 16
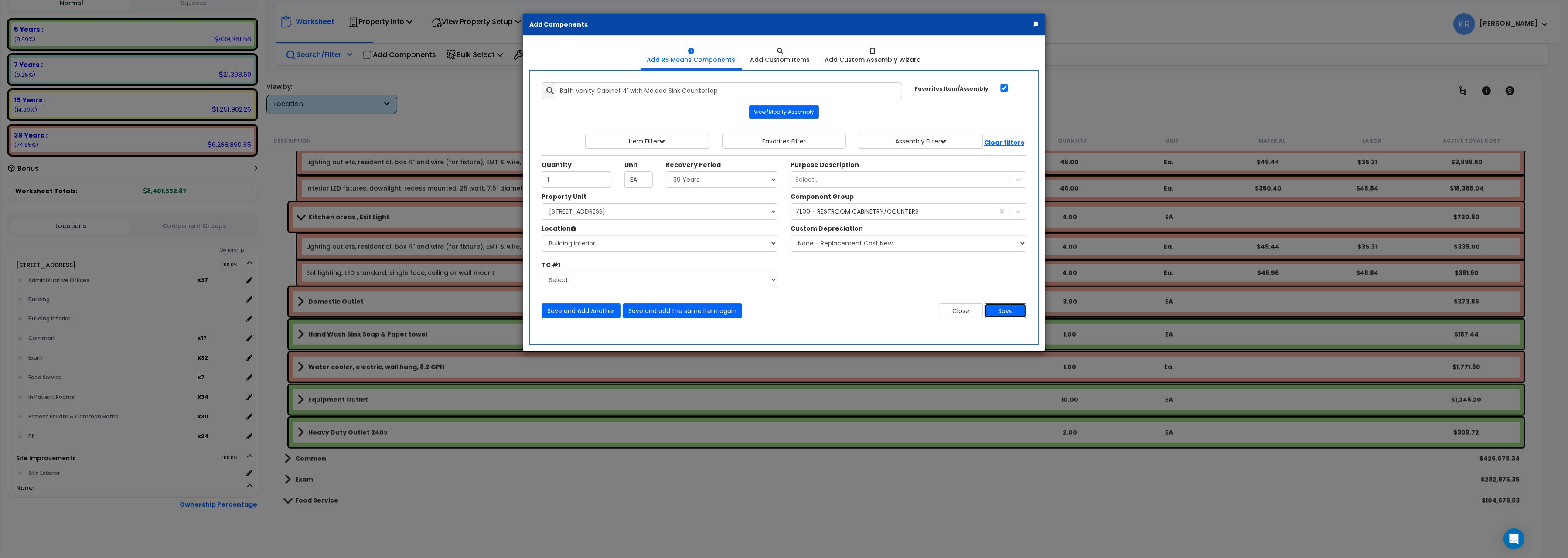
click at [1006, 312] on button "Save" at bounding box center [1006, 311] width 42 height 15
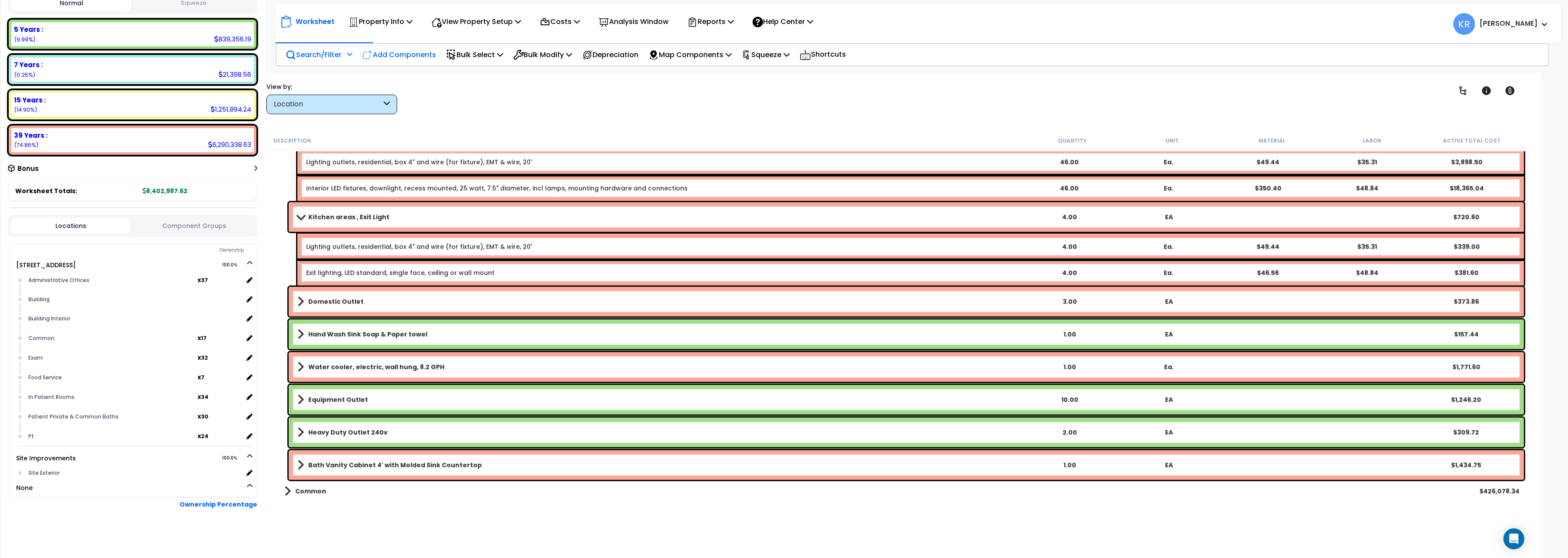
click at [410, 53] on p "Add Components" at bounding box center [399, 54] width 74 height 12
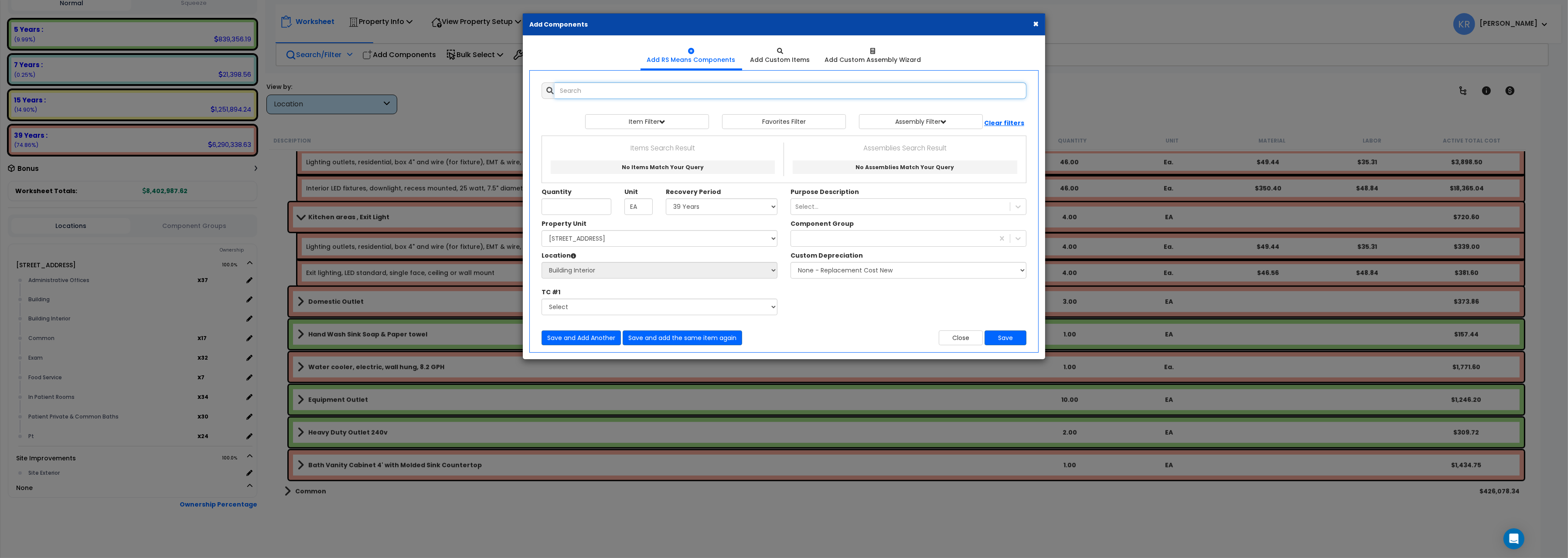
select select
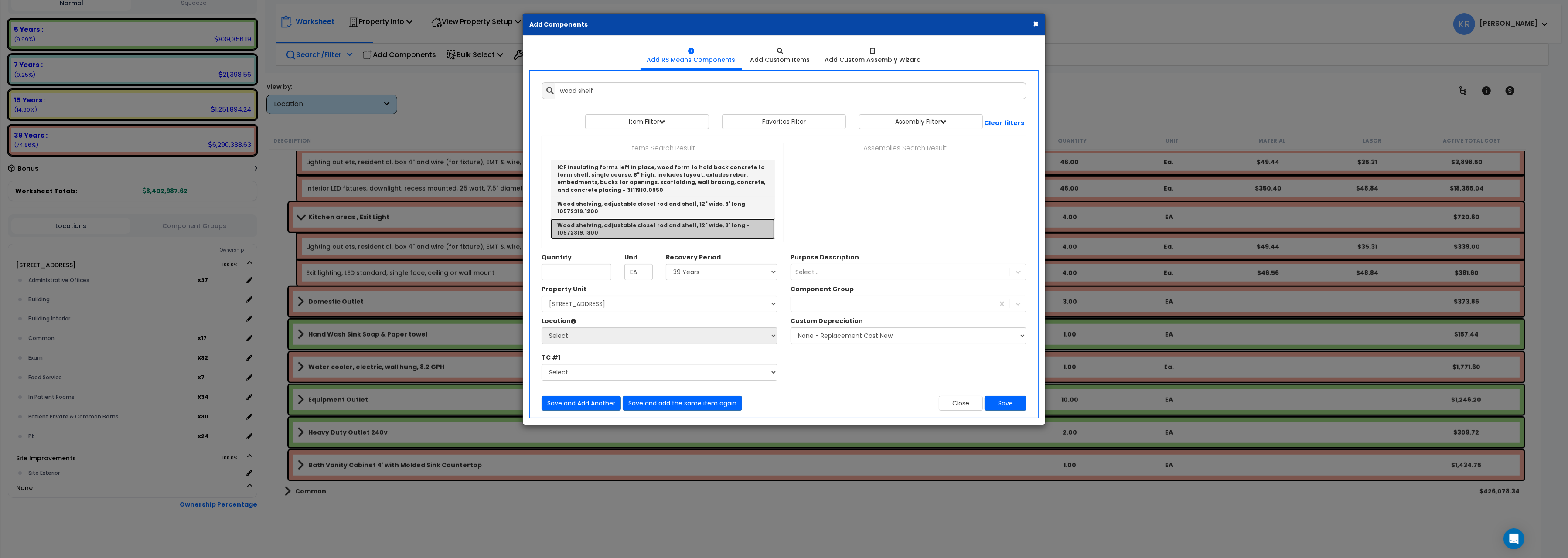
click at [695, 231] on link "Wood shelving, adjustable closet rod and shelf, 12" wide, 8' long - 10572319.13…" at bounding box center [663, 229] width 224 height 21
type input "Wood shelving, adjustable closet rod and shelf, 12" wide, 8' long - 10572319.13…"
checkbox input "false"
type input "Ea."
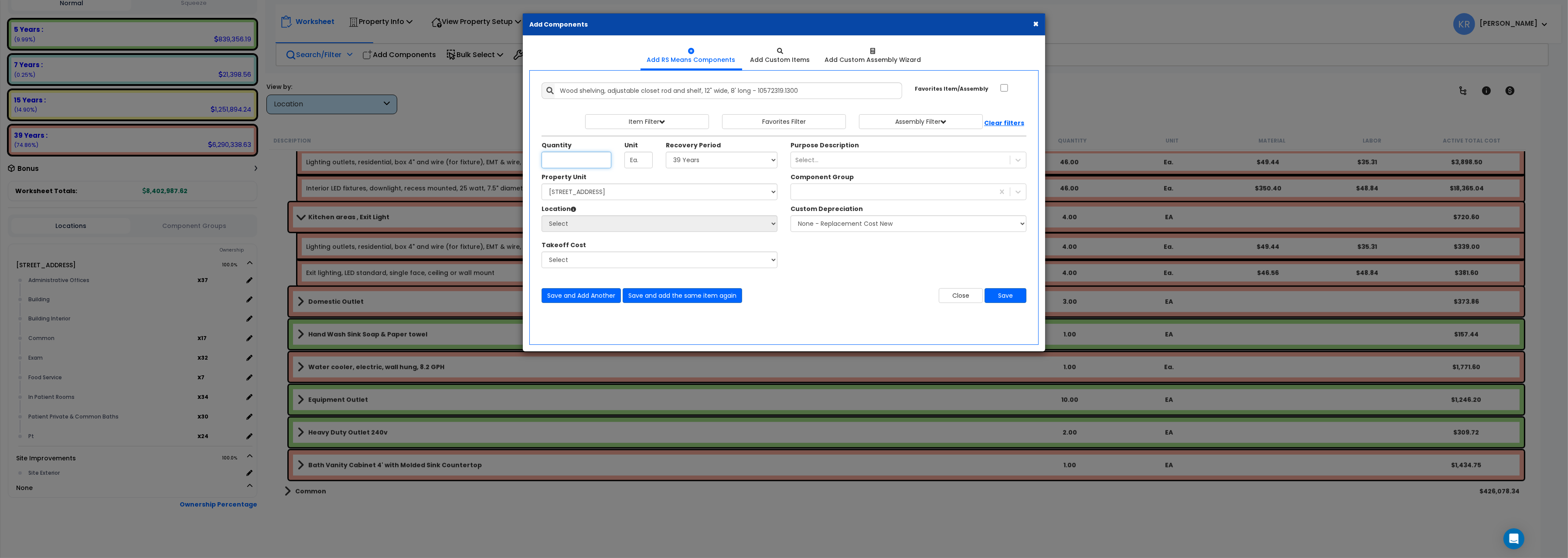
click at [565, 162] on input "Unit Quantity" at bounding box center [576, 159] width 70 height 16
type input "1"
click at [666, 152] on select "Select 5 Years 7 Years 15 Years 20 Years 39 Years 27.5 Year" at bounding box center [721, 159] width 111 height 16
select select "5Y"
click option "5 Years" at bounding box center [0, 0] width 0 height 0
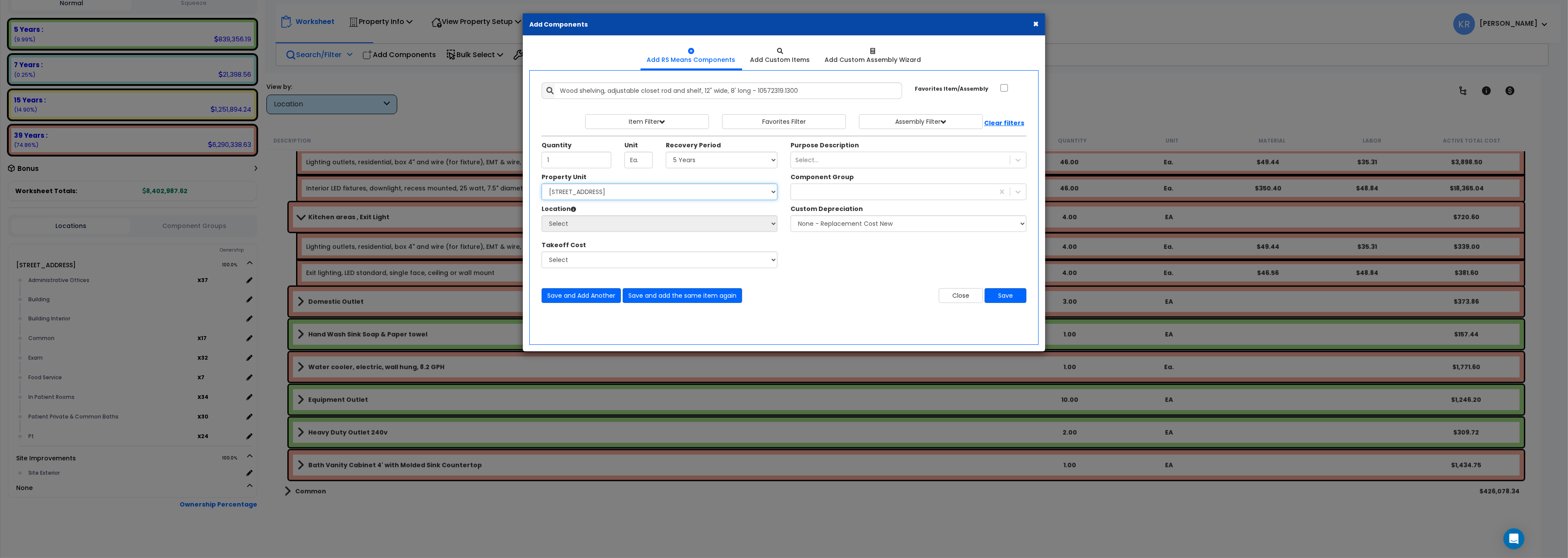
click at [542, 184] on select "Select [STREET_ADDRESS] Site Improvements" at bounding box center [660, 192] width 236 height 16
select select "162439"
click option "[STREET_ADDRESS]" at bounding box center [0, 0] width 0 height 0
click at [542, 215] on select "Select Administrative Offices Building Building Interior Common Exam Food Servi…" at bounding box center [660, 223] width 236 height 16
select select "461"
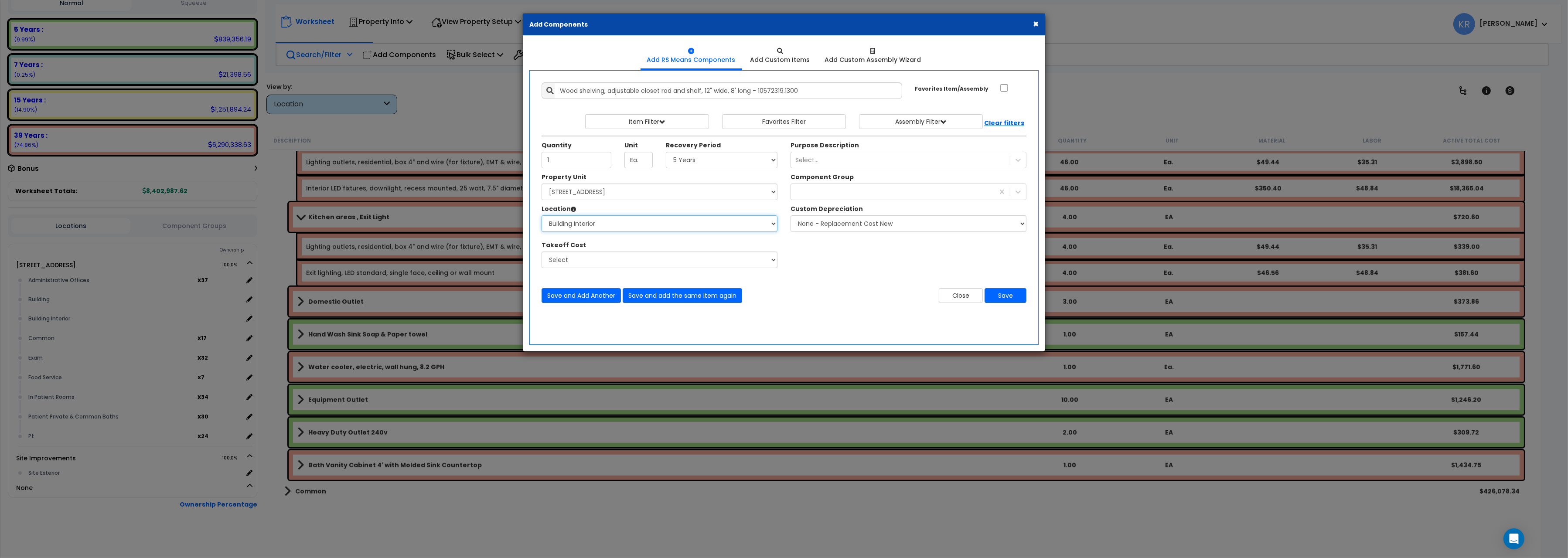
click option "Building Interior" at bounding box center [0, 0] width 0 height 0
click at [828, 194] on div "70" at bounding box center [892, 192] width 203 height 14
click at [854, 192] on div "70" at bounding box center [892, 192] width 203 height 14
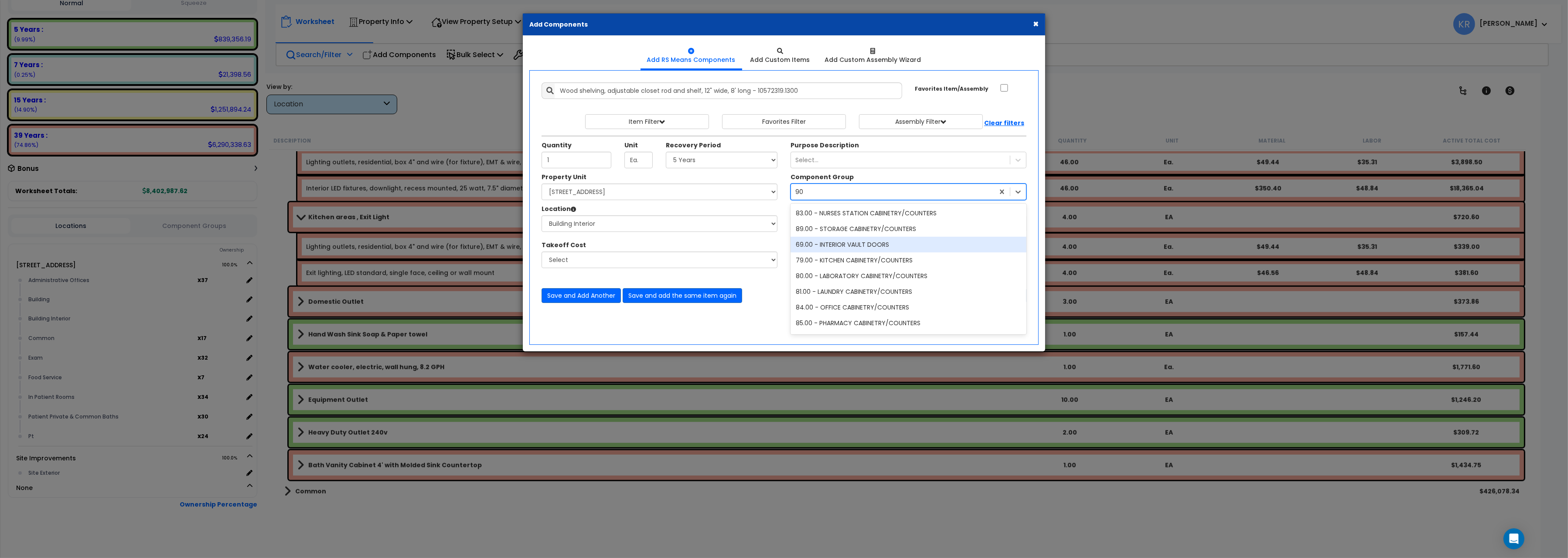
type input "9"
click at [896, 272] on div "90.00 - BUILT-IN SHELVES" at bounding box center [909, 266] width 236 height 16
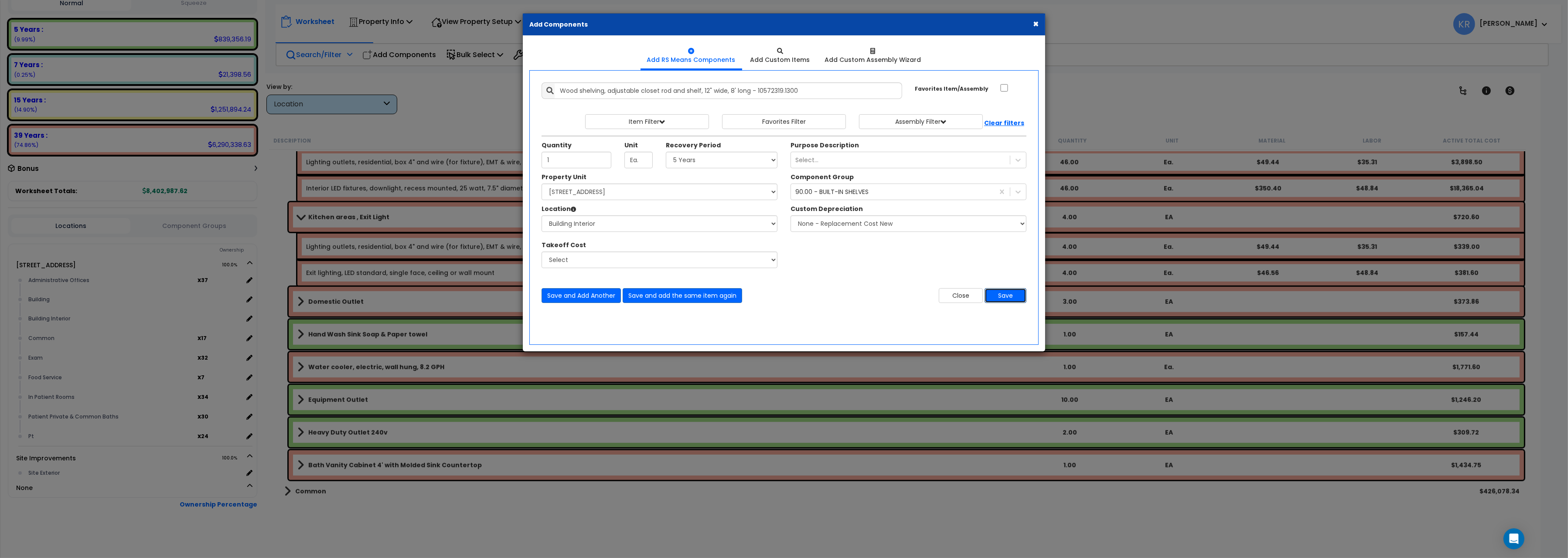
click at [999, 296] on button "Save" at bounding box center [1006, 296] width 42 height 15
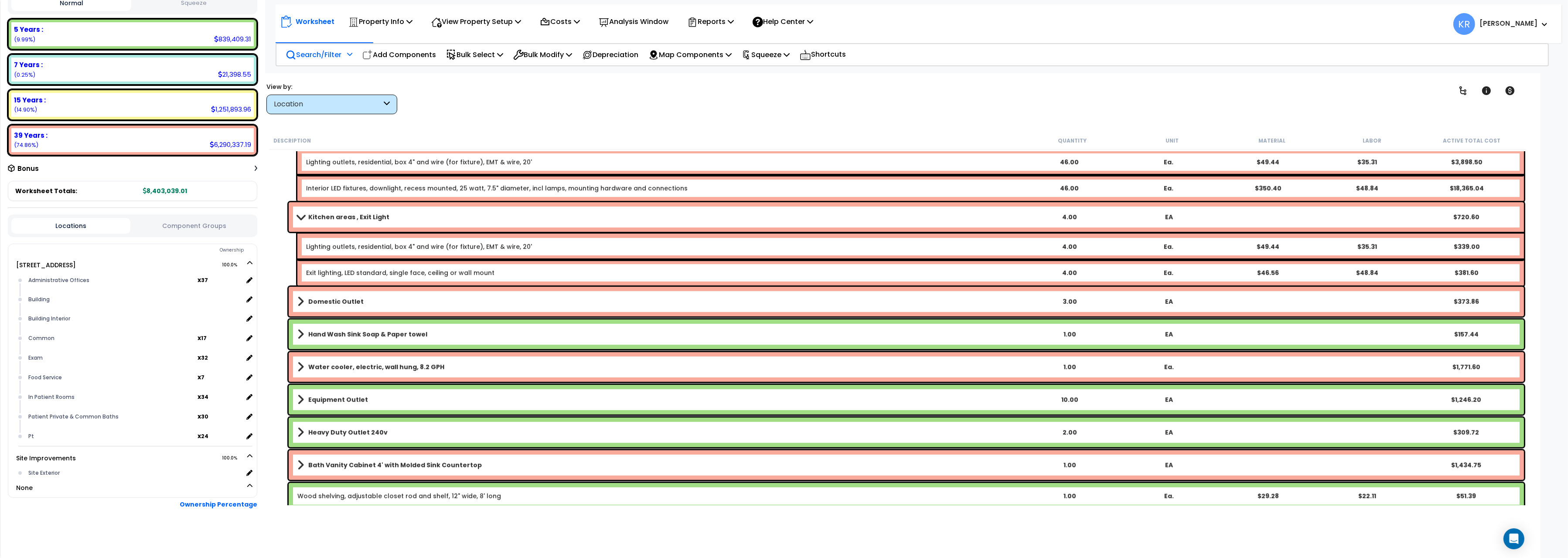
click at [332, 103] on div "Location" at bounding box center [327, 104] width 108 height 10
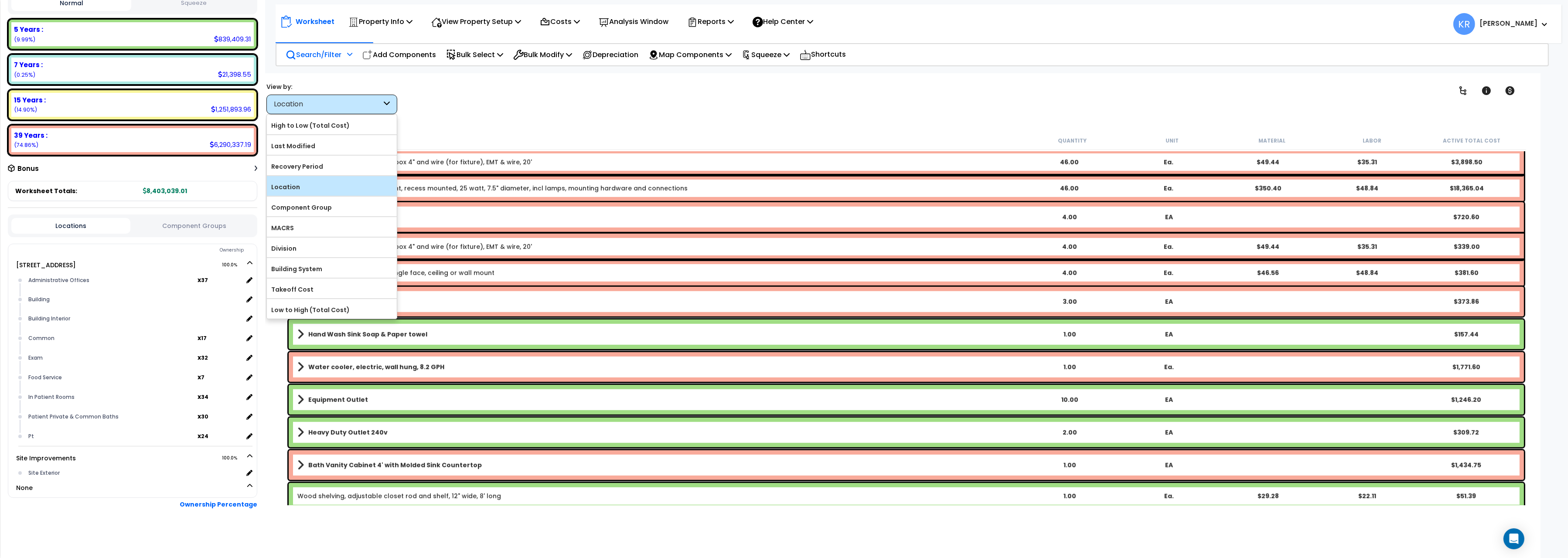
click at [296, 190] on label "Location" at bounding box center [331, 187] width 130 height 13
click at [0, 0] on input "Location" at bounding box center [0, 0] width 0 height 0
click at [296, 190] on label "Location" at bounding box center [331, 187] width 130 height 13
click at [0, 0] on input "Location" at bounding box center [0, 0] width 0 height 0
click at [561, 75] on div "Worksheet Property Info Property Setup Add Property Unit Template property Clon…" at bounding box center [897, 352] width 1286 height 558
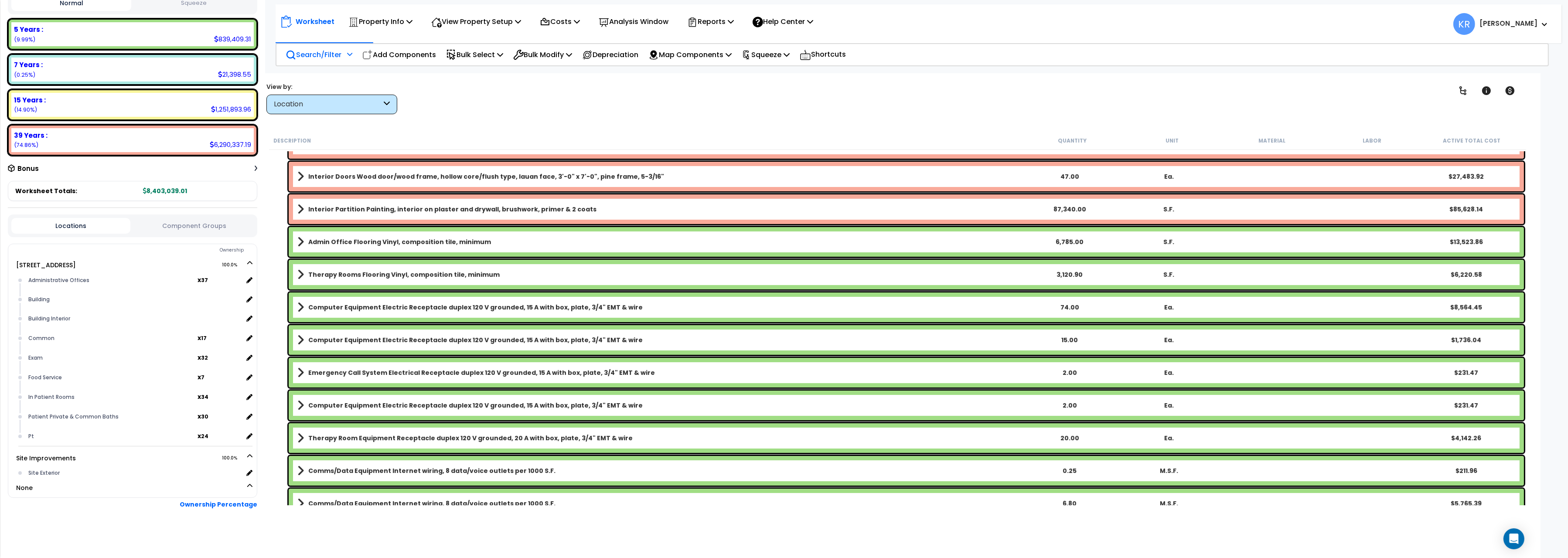
scroll to position [731, 0]
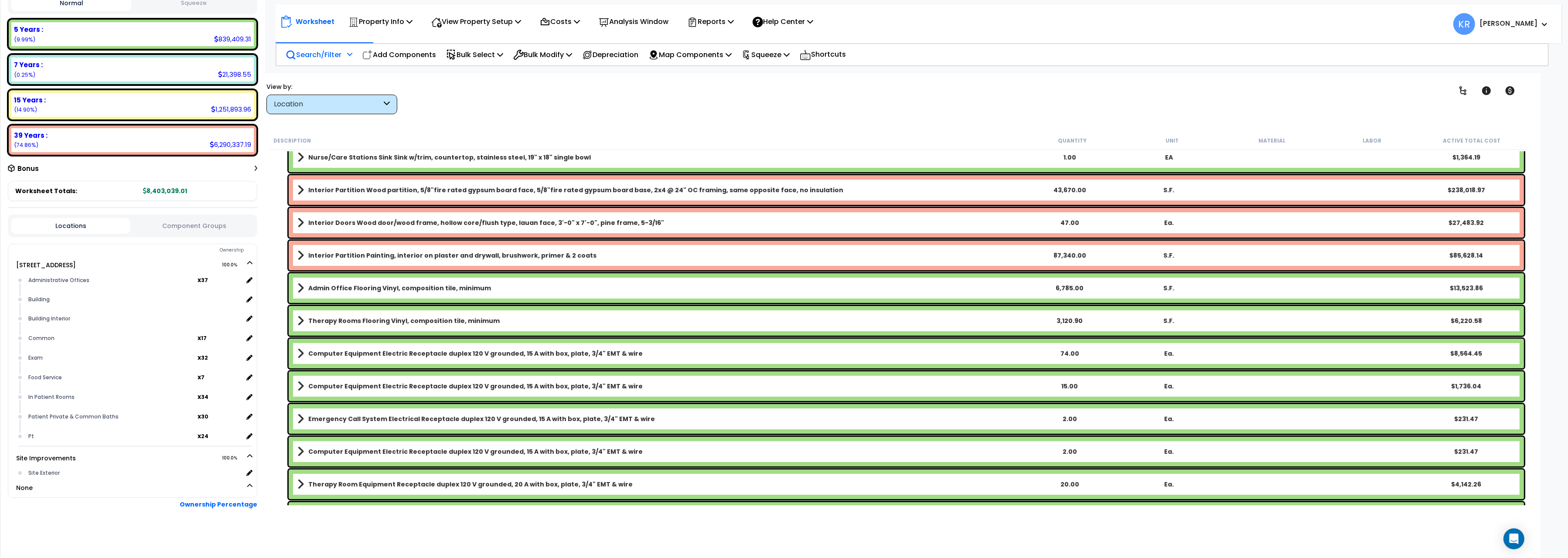
click at [326, 53] on p "Search/Filter" at bounding box center [313, 54] width 56 height 12
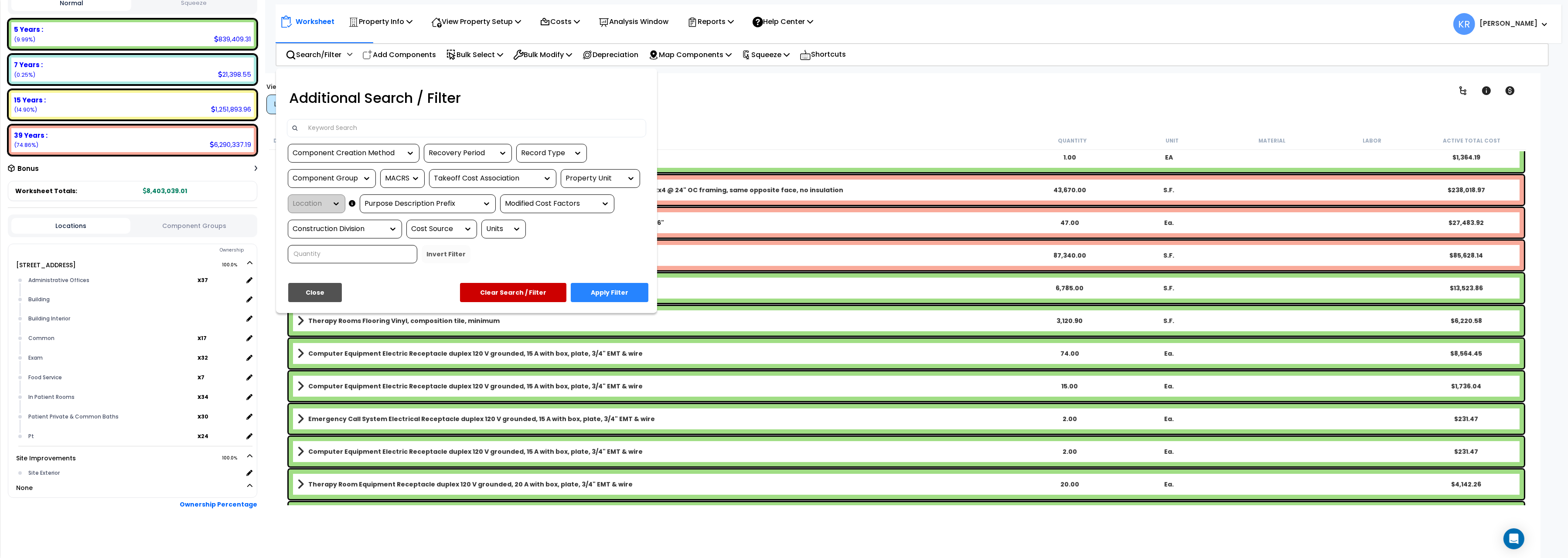
click at [331, 127] on input at bounding box center [472, 128] width 339 height 13
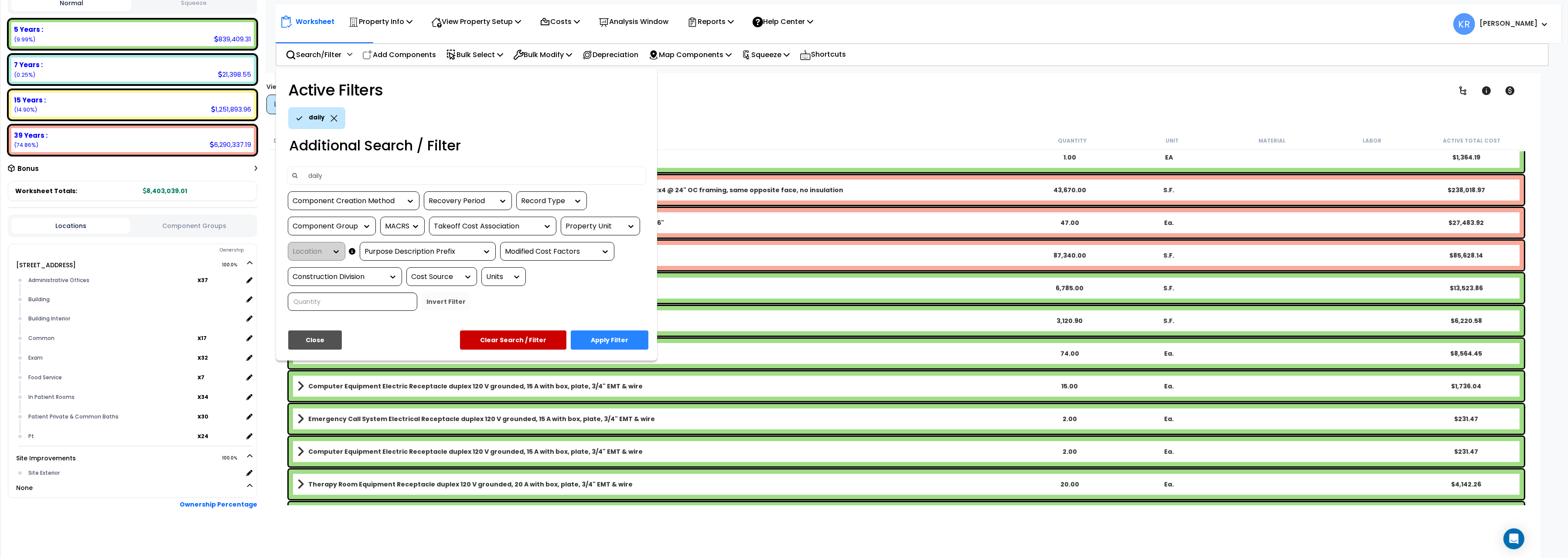
type input "daily"
click at [593, 337] on button "Apply Filter" at bounding box center [610, 340] width 78 height 19
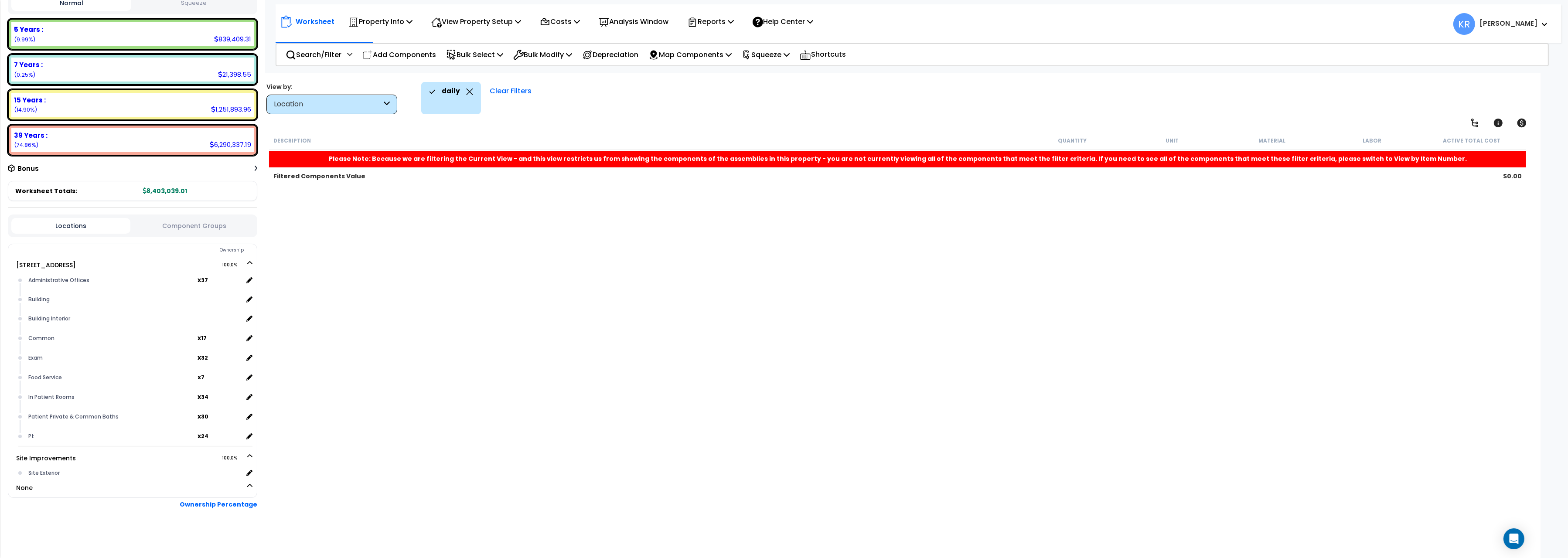
scroll to position [0, 0]
click at [493, 89] on div "Clear Filters" at bounding box center [510, 98] width 51 height 32
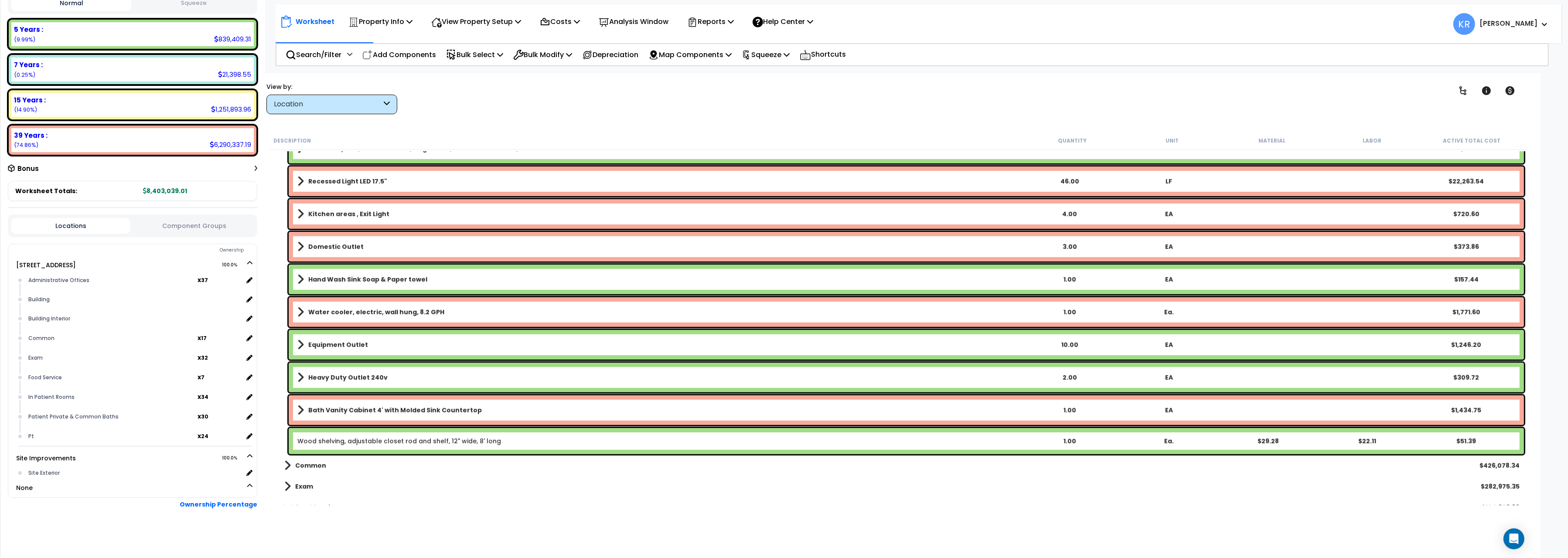
scroll to position [1559, 0]
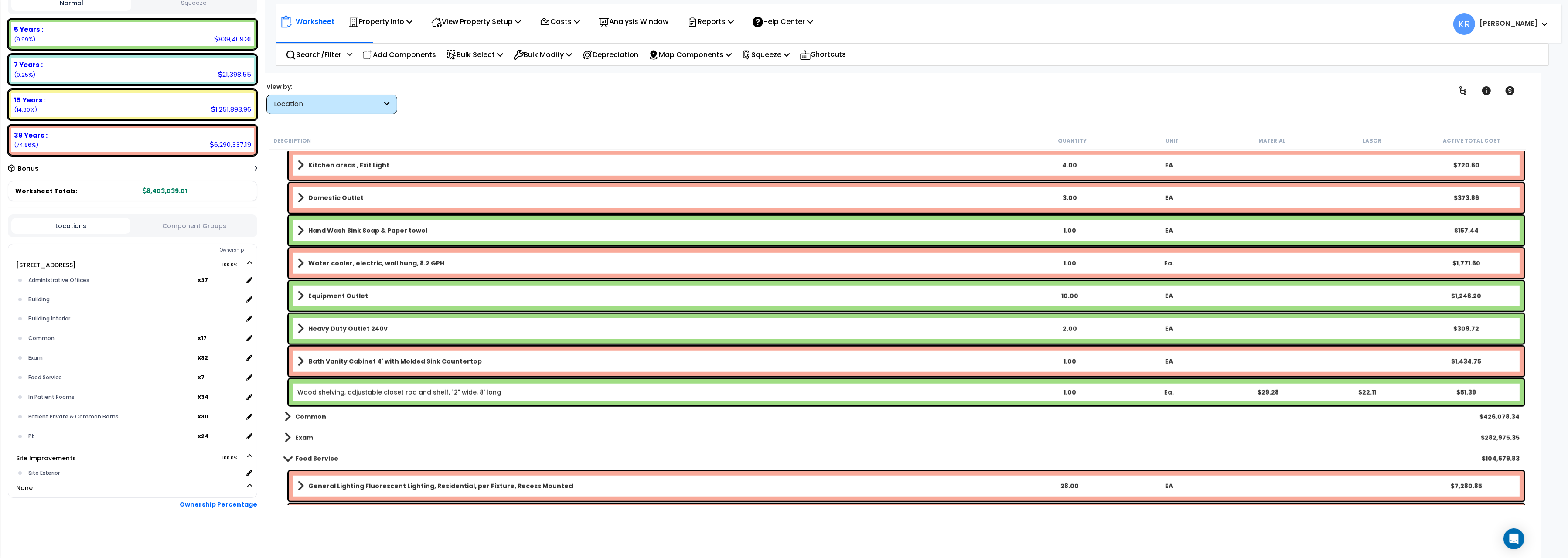
click at [316, 417] on b "Common" at bounding box center [310, 417] width 31 height 9
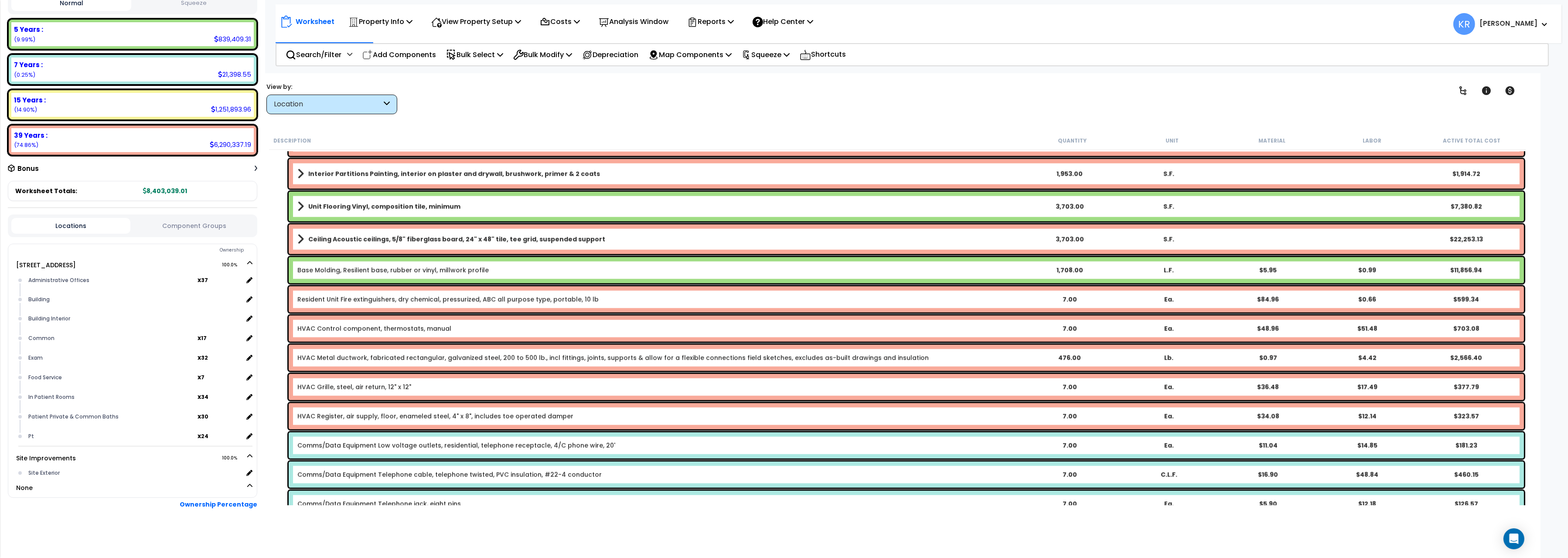
scroll to position [2632, 0]
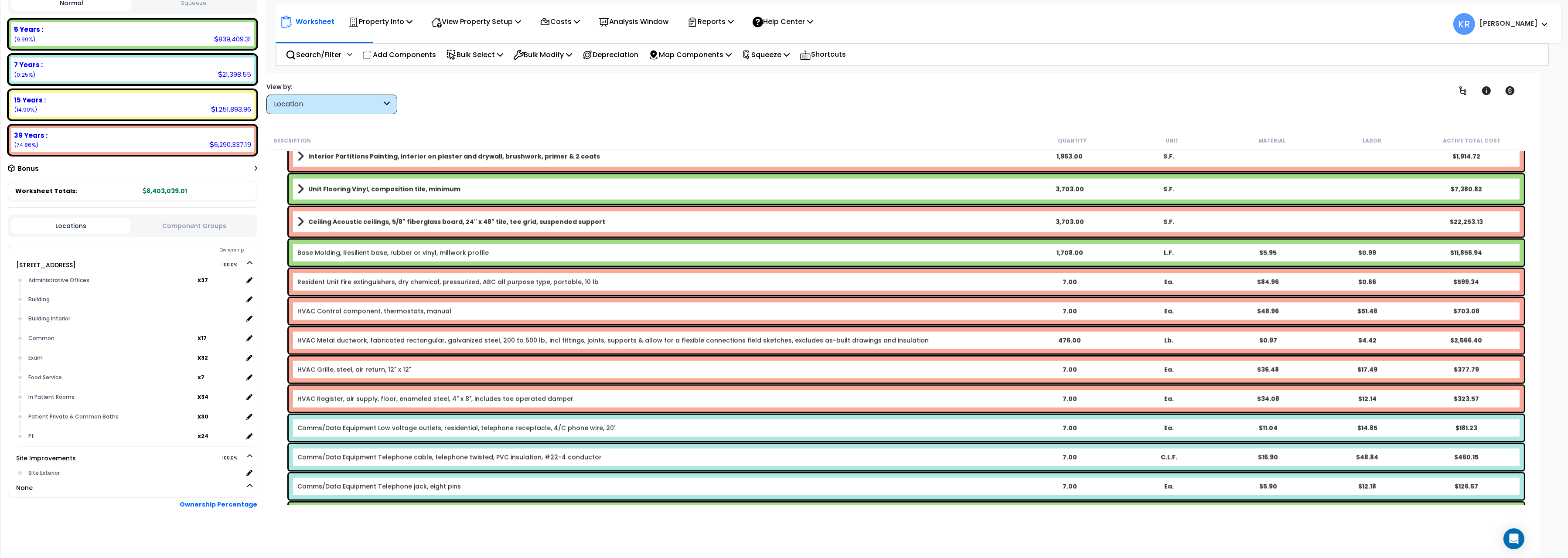
click at [393, 279] on link "Resident Unit Fire extinguishers, dry chemical, pressurized, ABC all purpose ty…" at bounding box center [448, 282] width 301 height 9
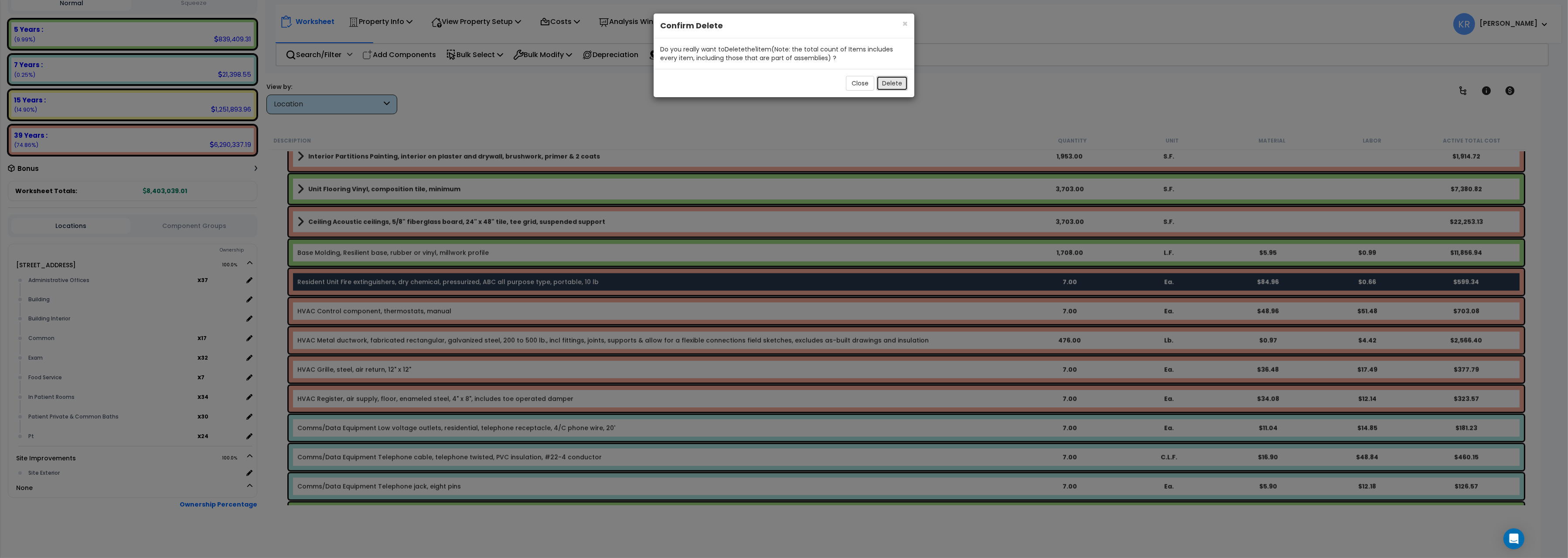
click at [897, 85] on button "Delete" at bounding box center [892, 83] width 32 height 15
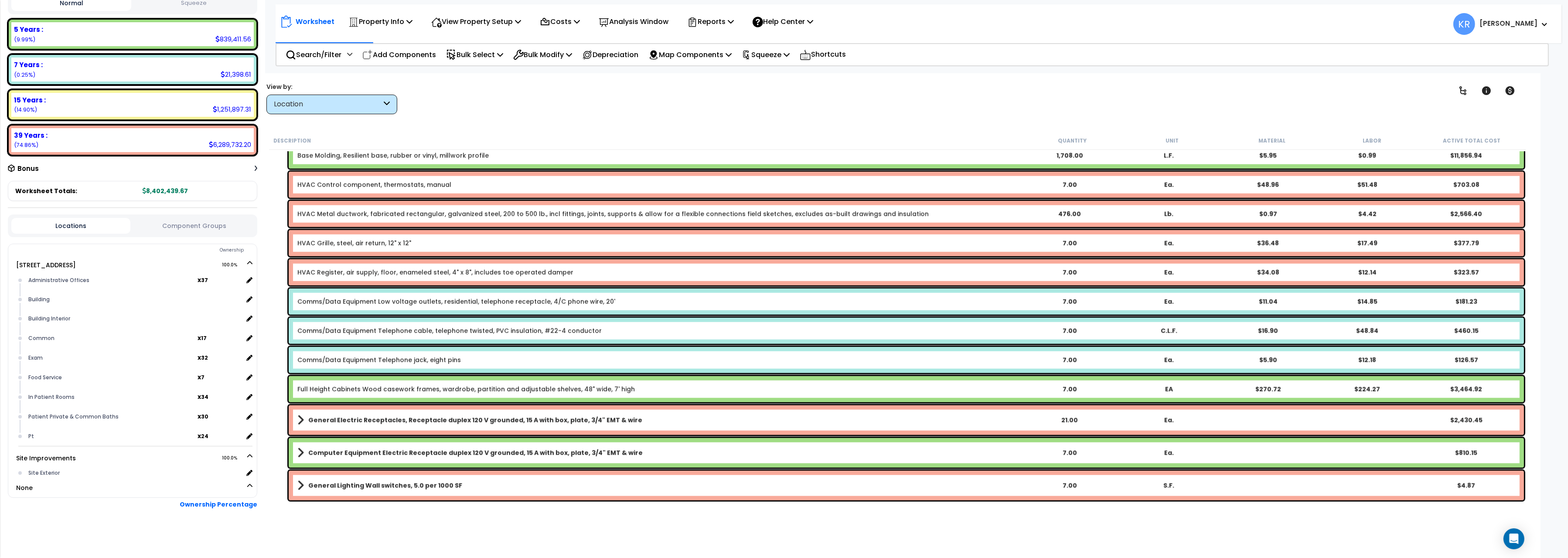
scroll to position [2778, 0]
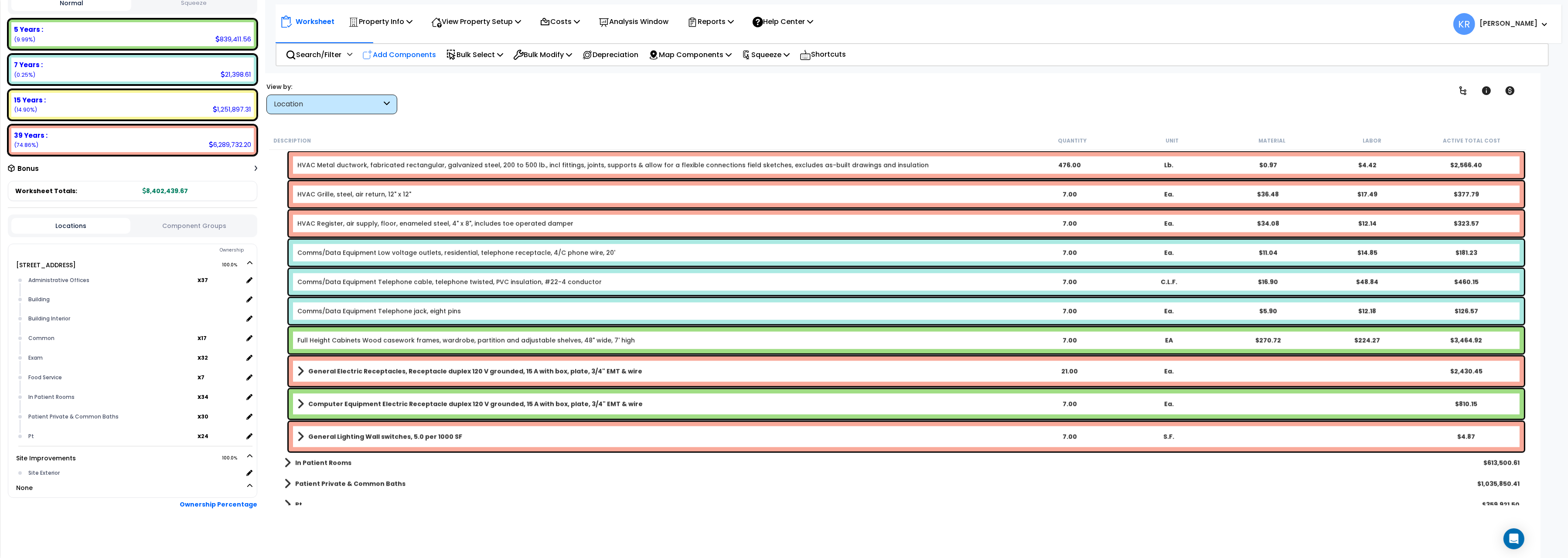
click at [396, 50] on p "Add Components" at bounding box center [399, 54] width 74 height 12
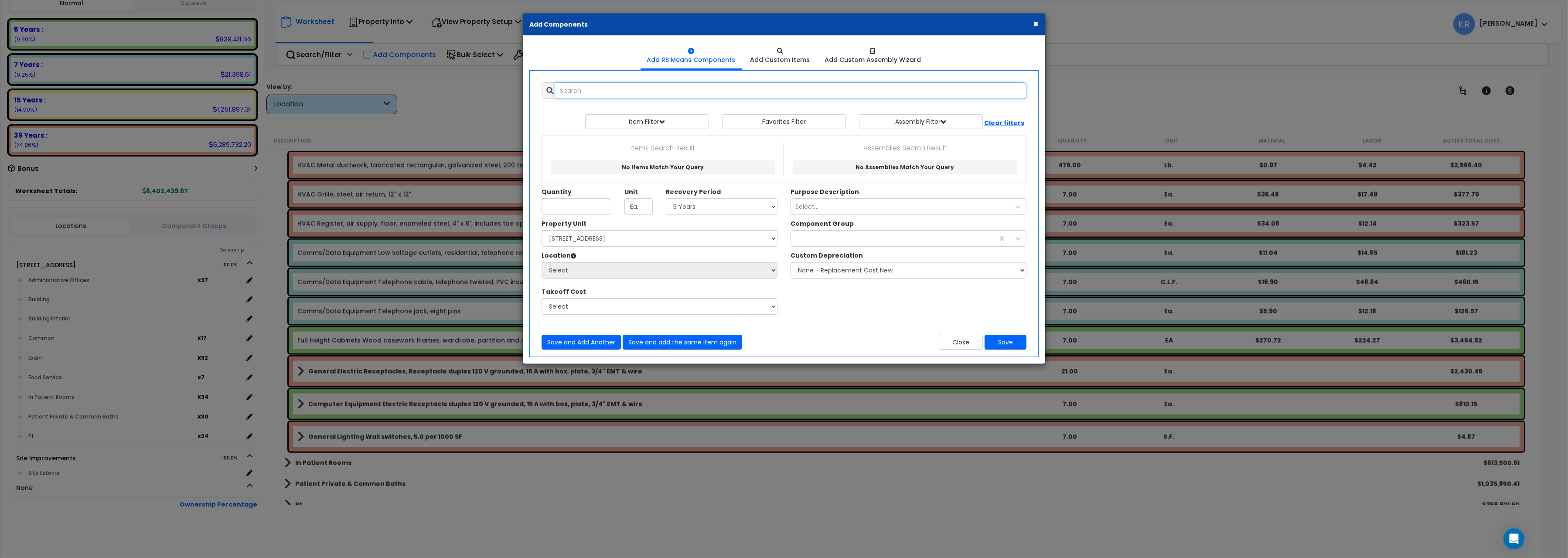
select select
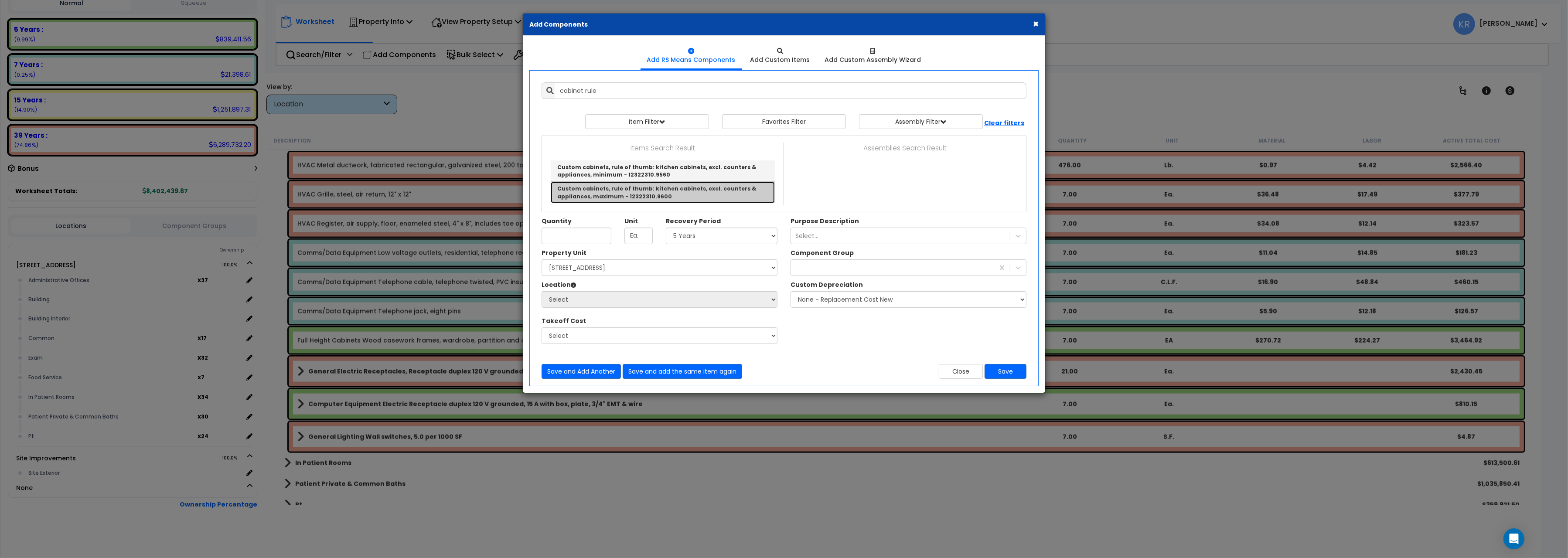
click at [598, 190] on link "Custom cabinets, rule of thumb: kitchen cabinets, excl. counters & appliances, …" at bounding box center [663, 192] width 224 height 21
type input "Custom cabinets, rule of thumb: kitchen cabinets, excl. counters & appliances, …"
checkbox input "true"
type input "L.F."
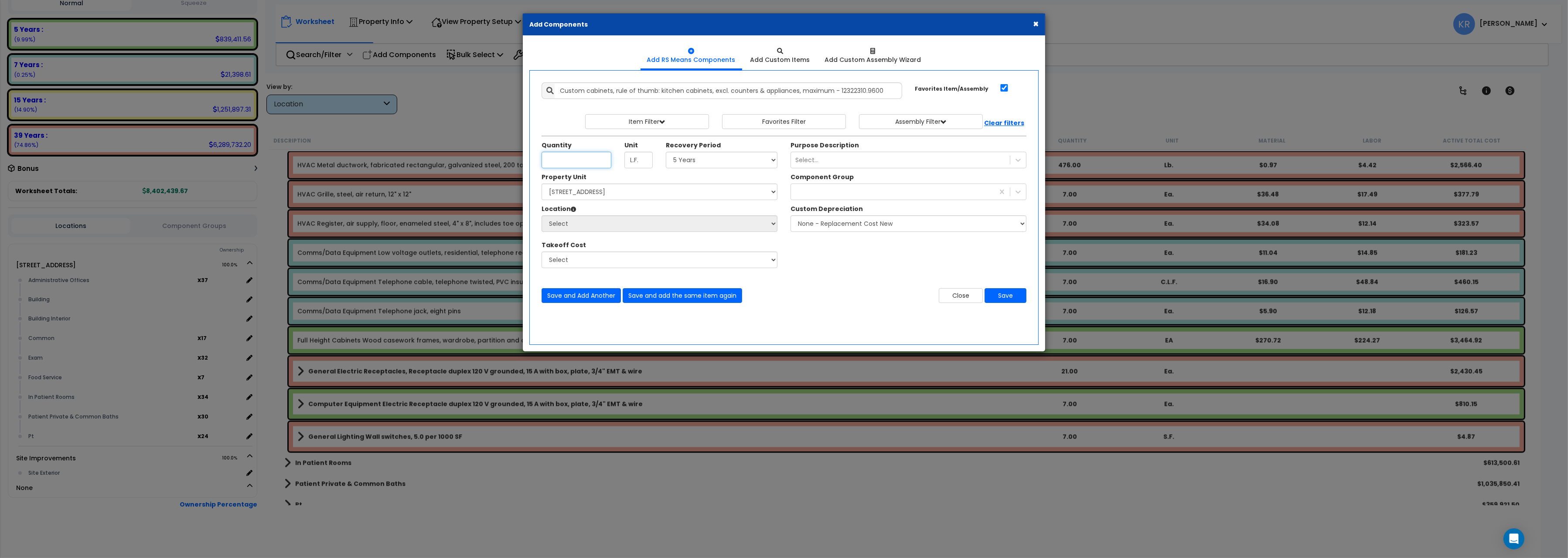
click at [556, 162] on input "Unit Quantity" at bounding box center [576, 159] width 70 height 16
type input "26"
click at [666, 152] on select "Select 5 Years 7 Years 15 Years 20 Years 39 Years 27.5 Year" at bounding box center [721, 159] width 111 height 16
select select "5Y"
click option "5 Years" at bounding box center [0, 0] width 0 height 0
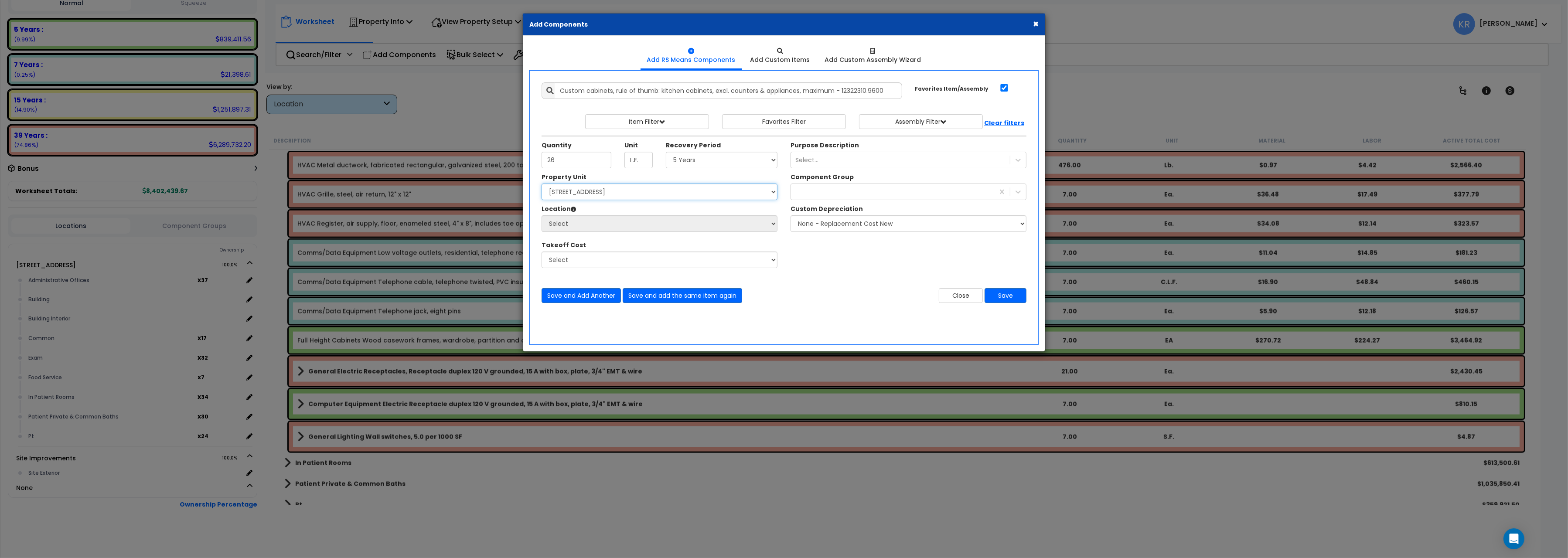
click at [542, 184] on select "Select [STREET_ADDRESS] Site Improvements" at bounding box center [660, 192] width 236 height 16
select select "162439"
click option "[STREET_ADDRESS]" at bounding box center [0, 0] width 0 height 0
click at [542, 215] on select "Select Administrative Offices Building Building Interior Common Exam Food Servi…" at bounding box center [660, 223] width 236 height 16
select select "31346"
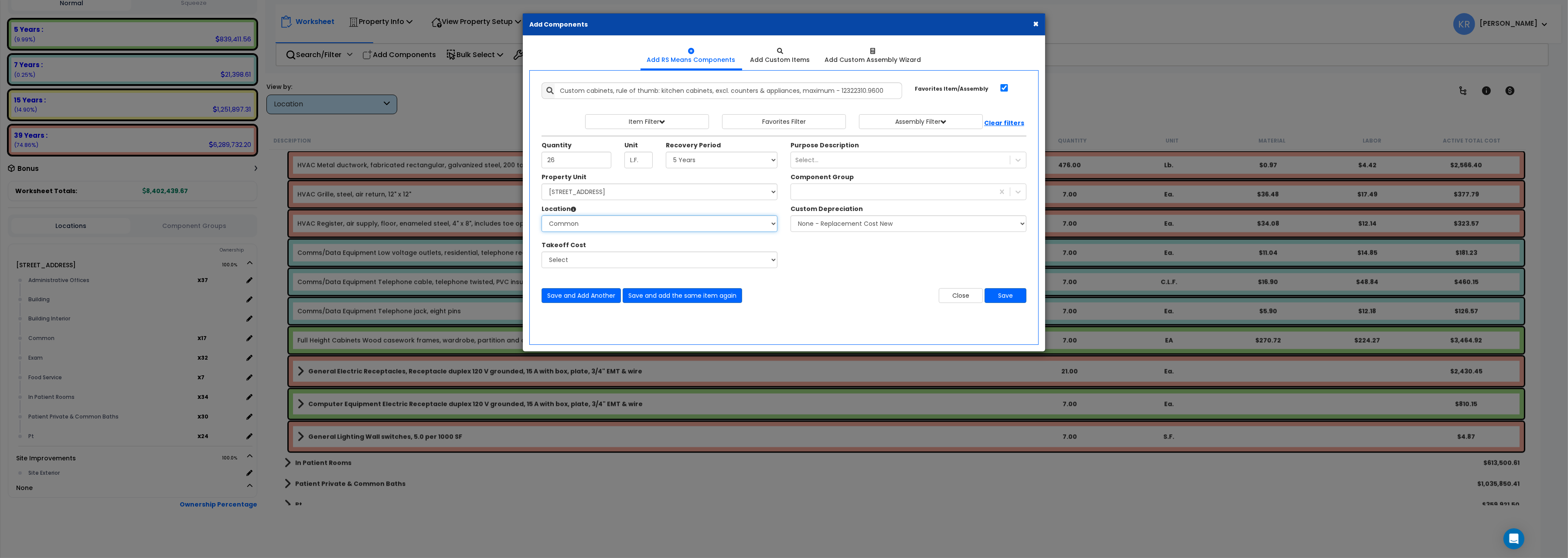
click option "Common" at bounding box center [0, 0] width 0 height 0
type input "17"
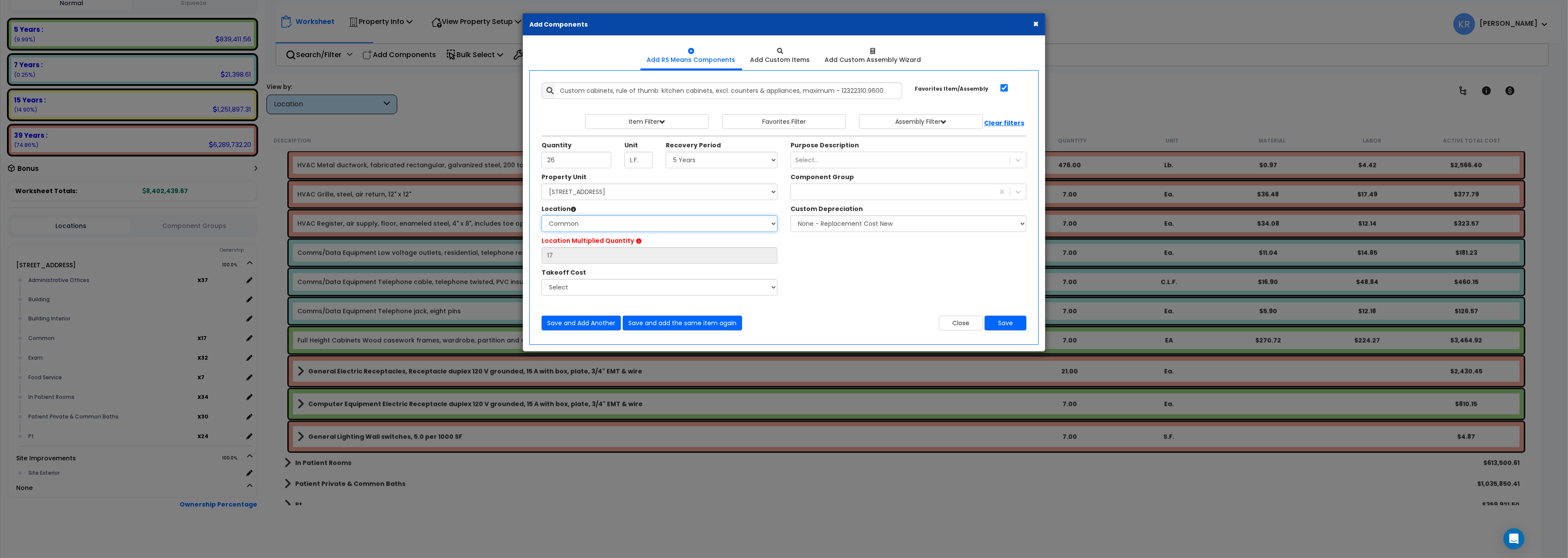
click at [542, 215] on select "Select Administrative Offices Building Building Interior Common Exam Food Servi…" at bounding box center [660, 223] width 236 height 16
select select "461"
click option "Building Interior" at bounding box center [0, 0] width 0 height 0
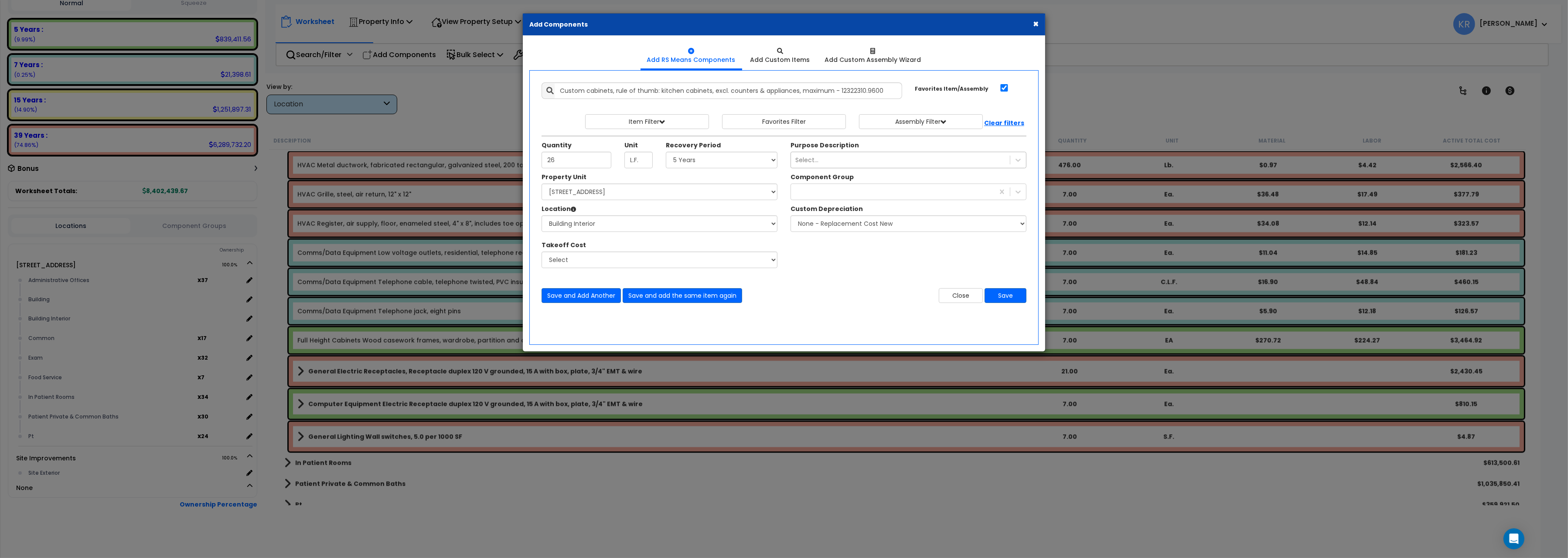
click at [817, 162] on div "Select..." at bounding box center [807, 160] width 23 height 9
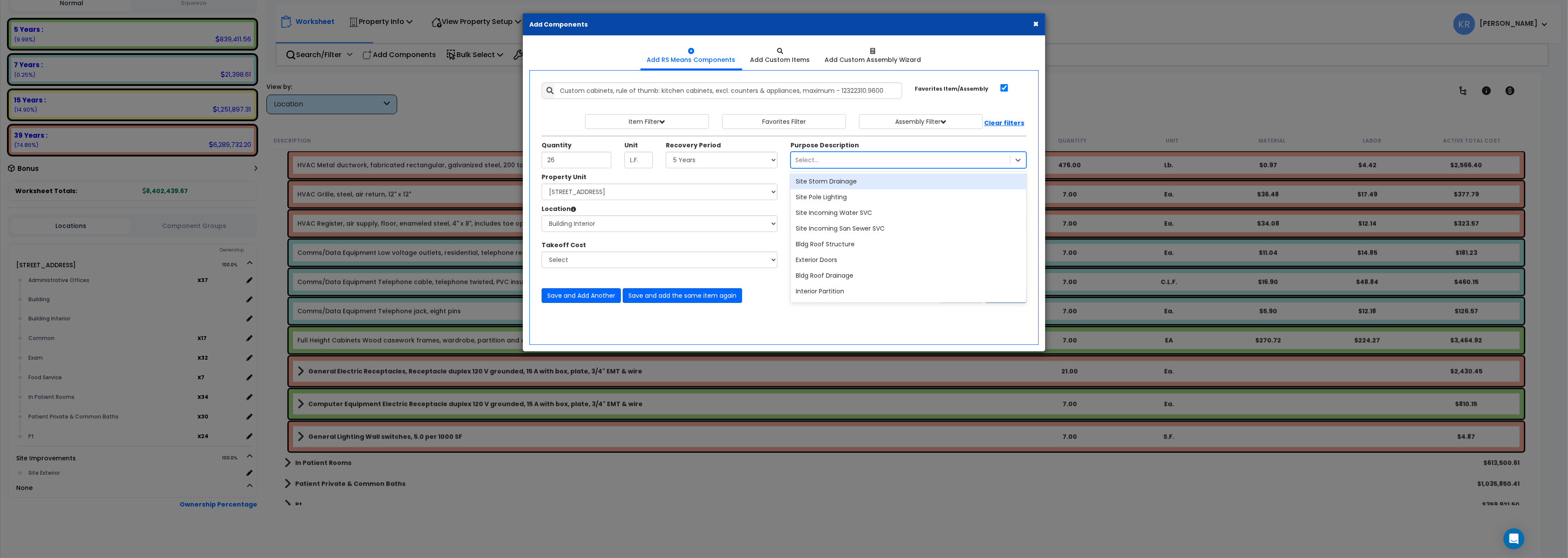
click at [817, 162] on div "Select..." at bounding box center [807, 160] width 23 height 9
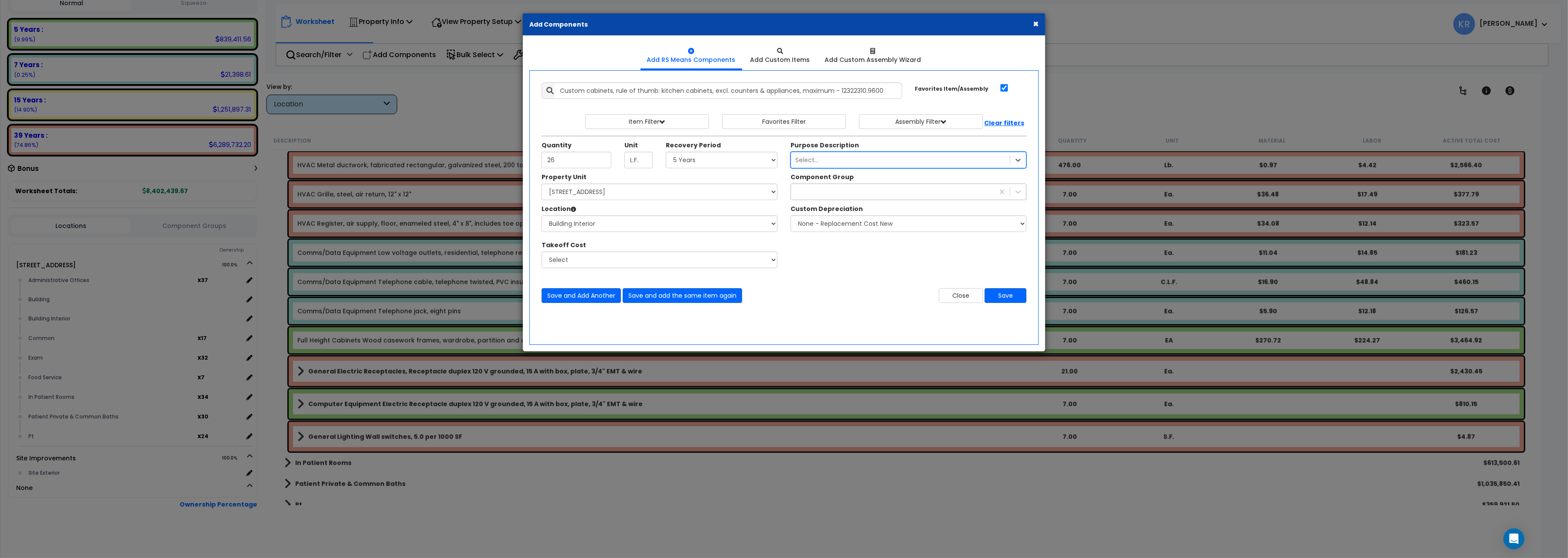
click at [819, 191] on div at bounding box center [892, 192] width 203 height 14
click at [791, 215] on select "None - Replacement Cost New Excellent - 90% Good - 75% Fair - 50% Bad - 25% Rep…" at bounding box center [909, 223] width 236 height 16
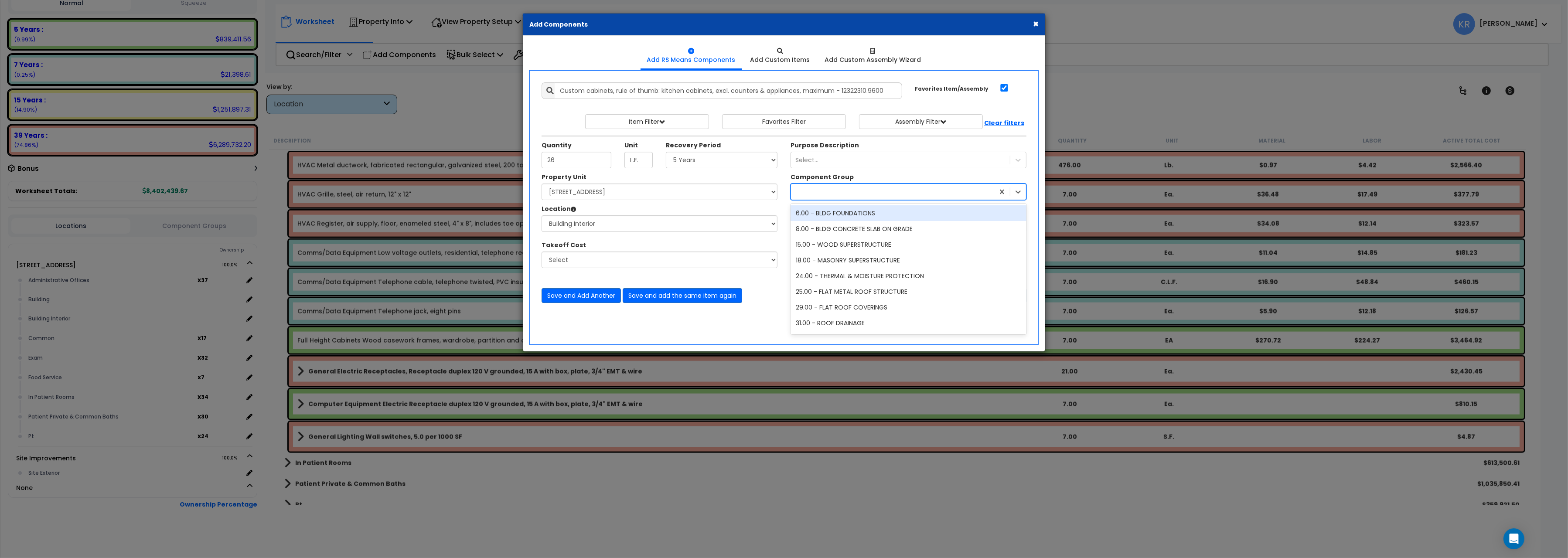
click at [852, 192] on div at bounding box center [892, 192] width 203 height 14
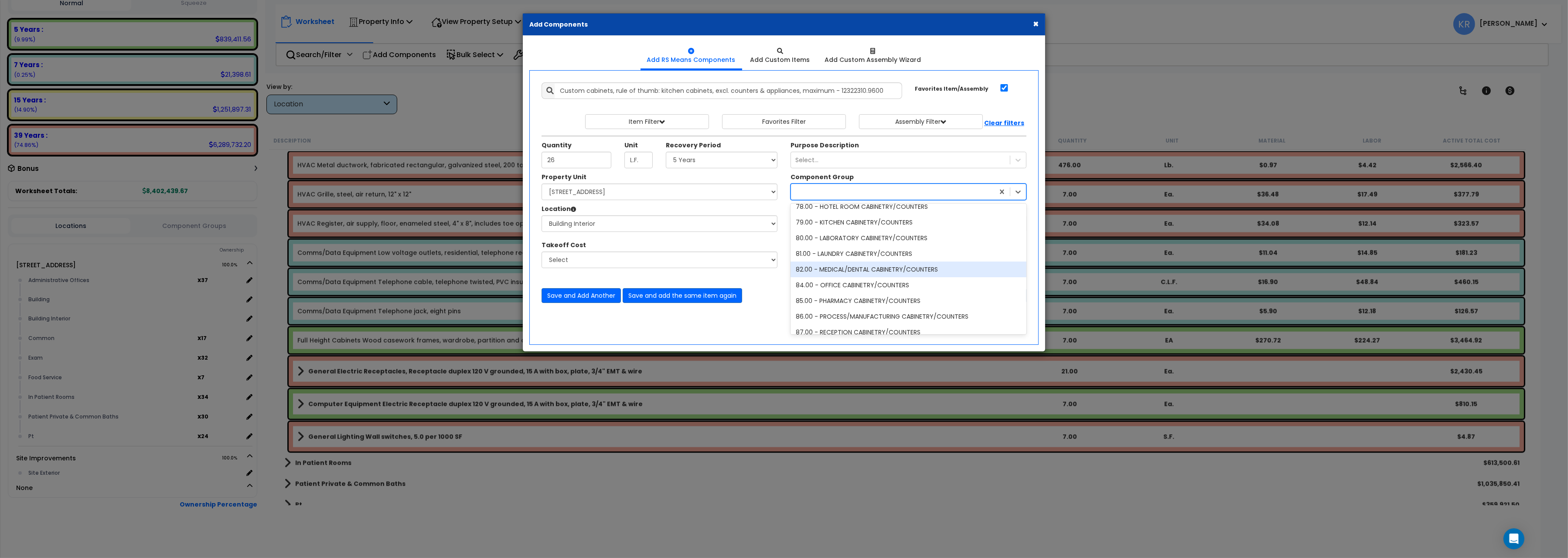
click at [843, 272] on div "82.00 - MEDICAL/DENTAL CABINETRY/COUNTERS" at bounding box center [909, 270] width 236 height 16
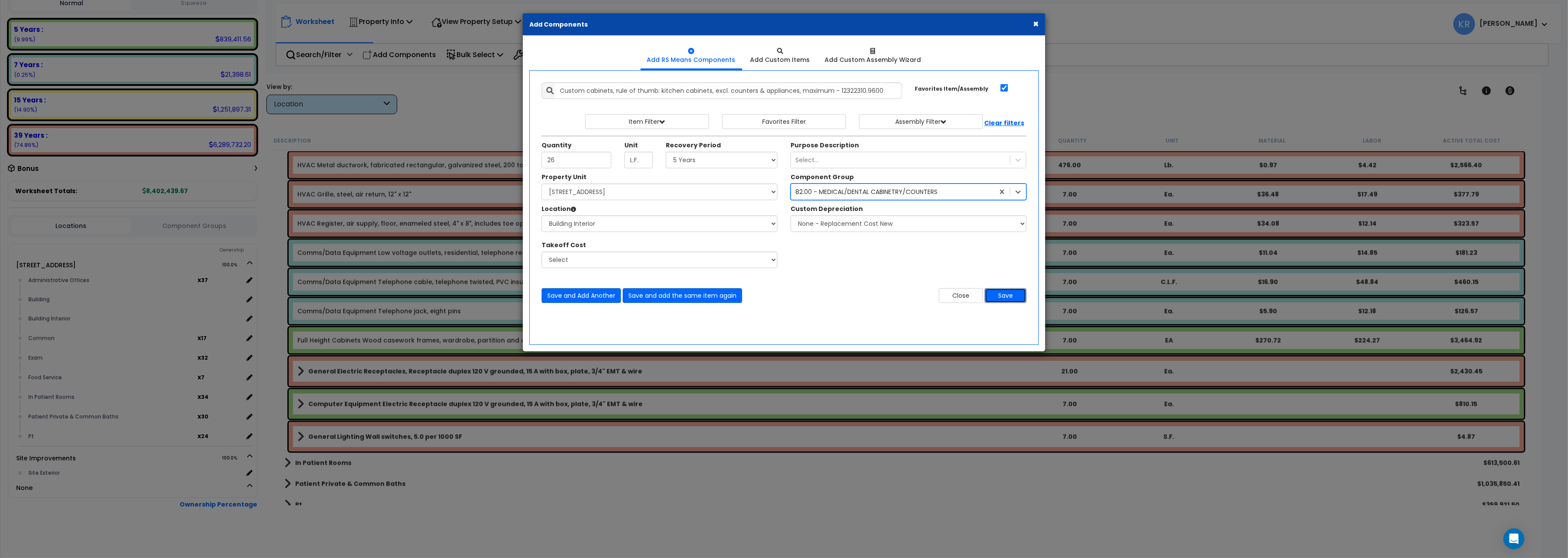
click at [1009, 298] on button "Save" at bounding box center [1006, 296] width 42 height 15
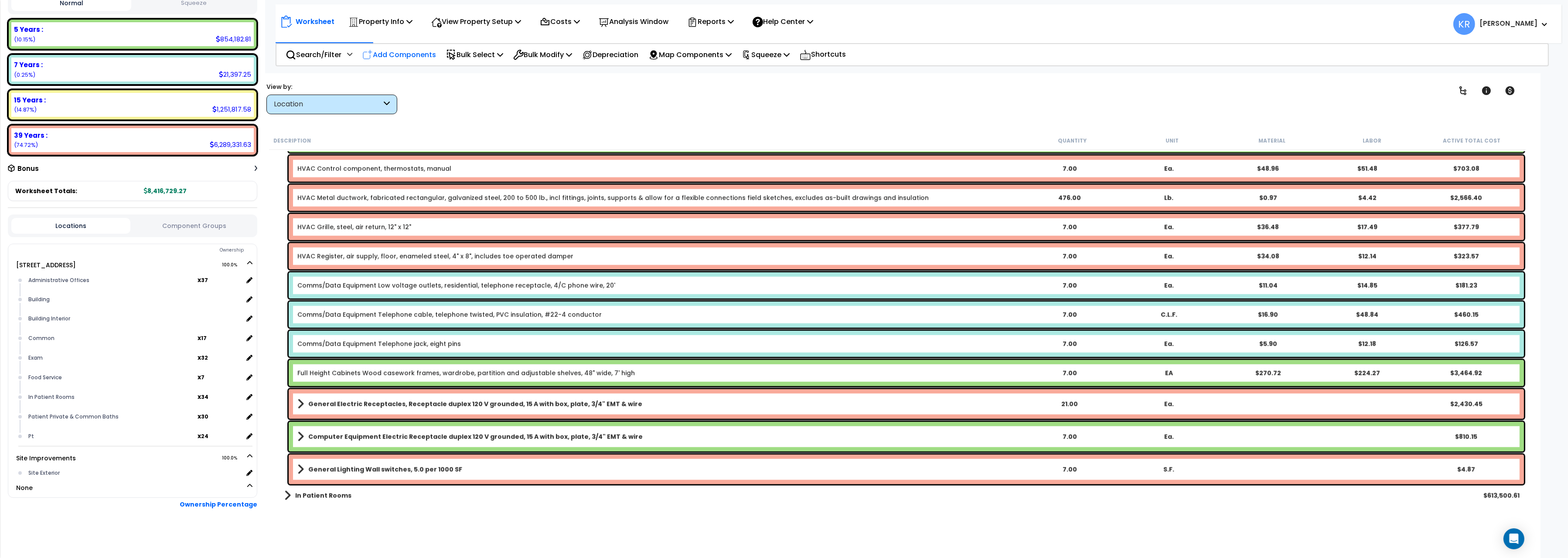
click at [387, 52] on p "Add Components" at bounding box center [399, 54] width 74 height 12
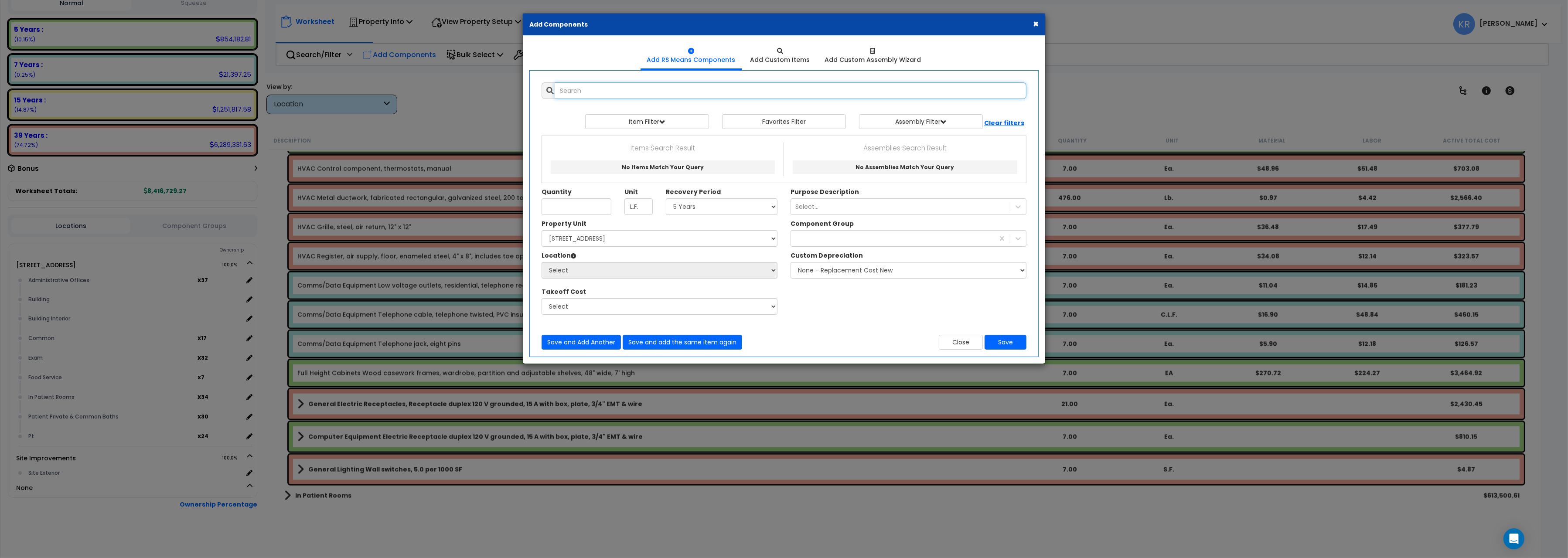
select select
click at [610, 93] on input "text" at bounding box center [790, 90] width 472 height 16
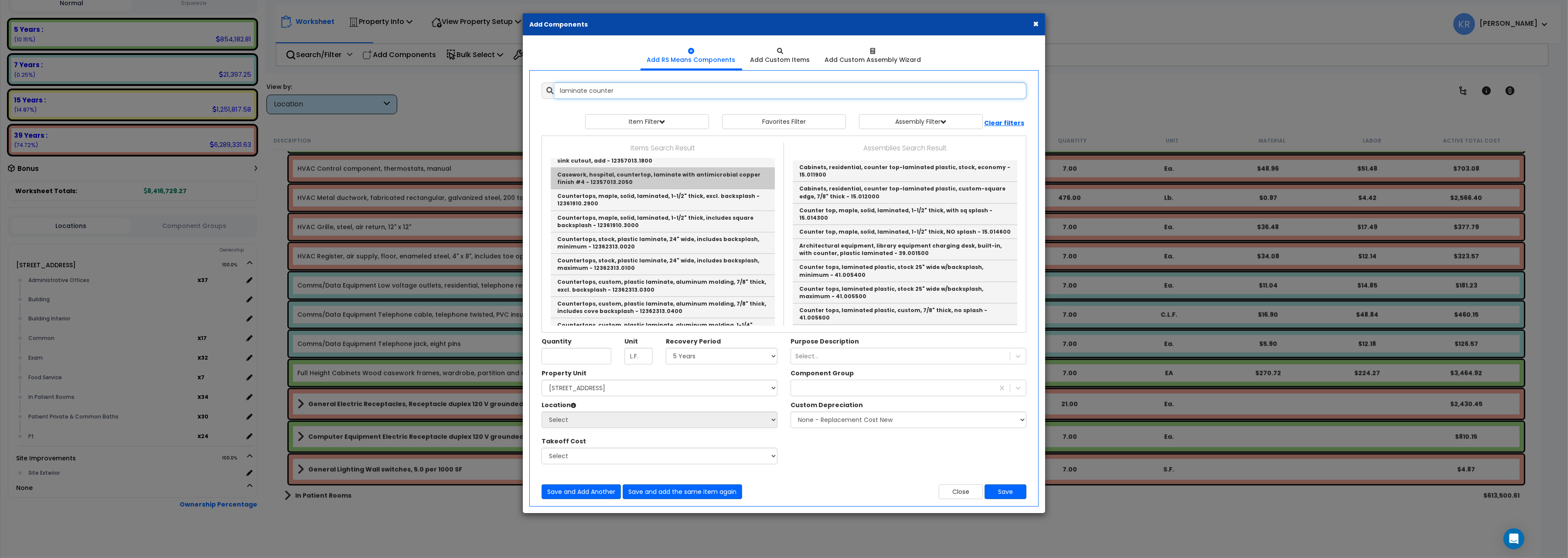
scroll to position [97, 0]
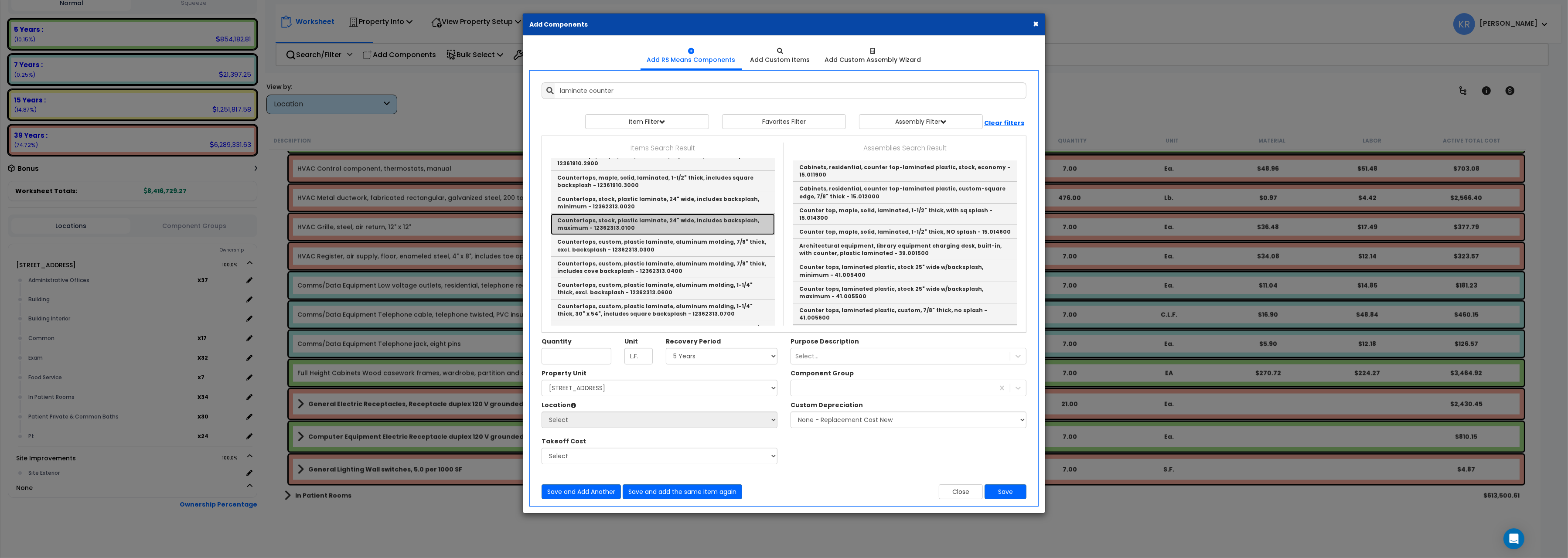
click at [677, 231] on link "Countertops, stock, plastic laminate, 24" wide, includes backsplash, maximum - …" at bounding box center [663, 224] width 224 height 21
type input "Countertops, stock, plastic laminate, 24" wide, includes backsplash, maximum - …"
checkbox input "false"
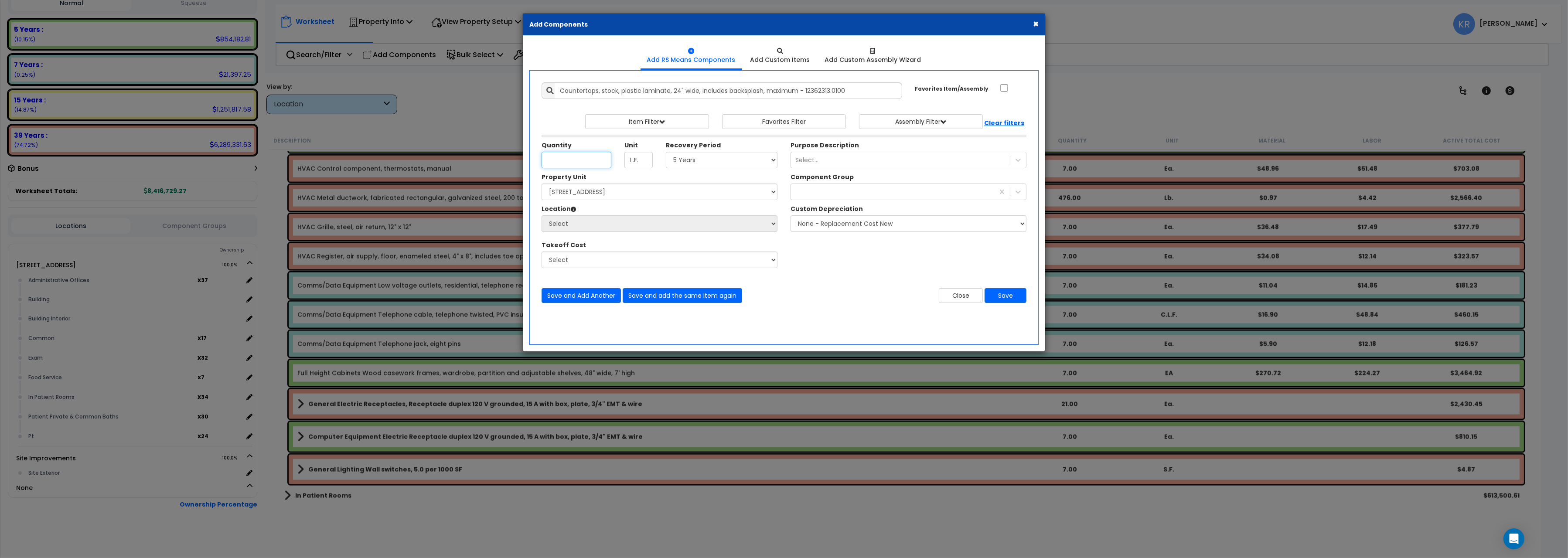
click at [574, 162] on input "Unit Quantity" at bounding box center [576, 159] width 70 height 16
type input "12"
click at [666, 152] on select "Select 5 Years 7 Years 15 Years 20 Years 39 Years 27.5 Year" at bounding box center [721, 159] width 111 height 16
select select "5Y"
click option "5 Years" at bounding box center [0, 0] width 0 height 0
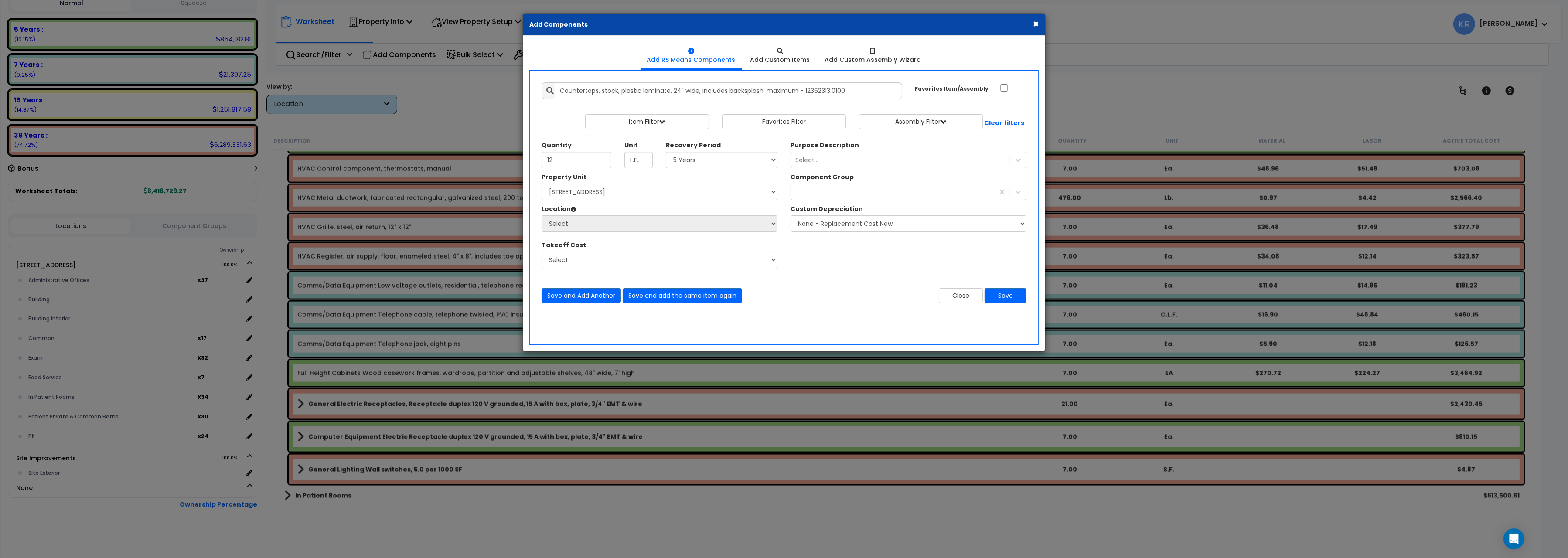
click at [815, 192] on div at bounding box center [892, 192] width 203 height 14
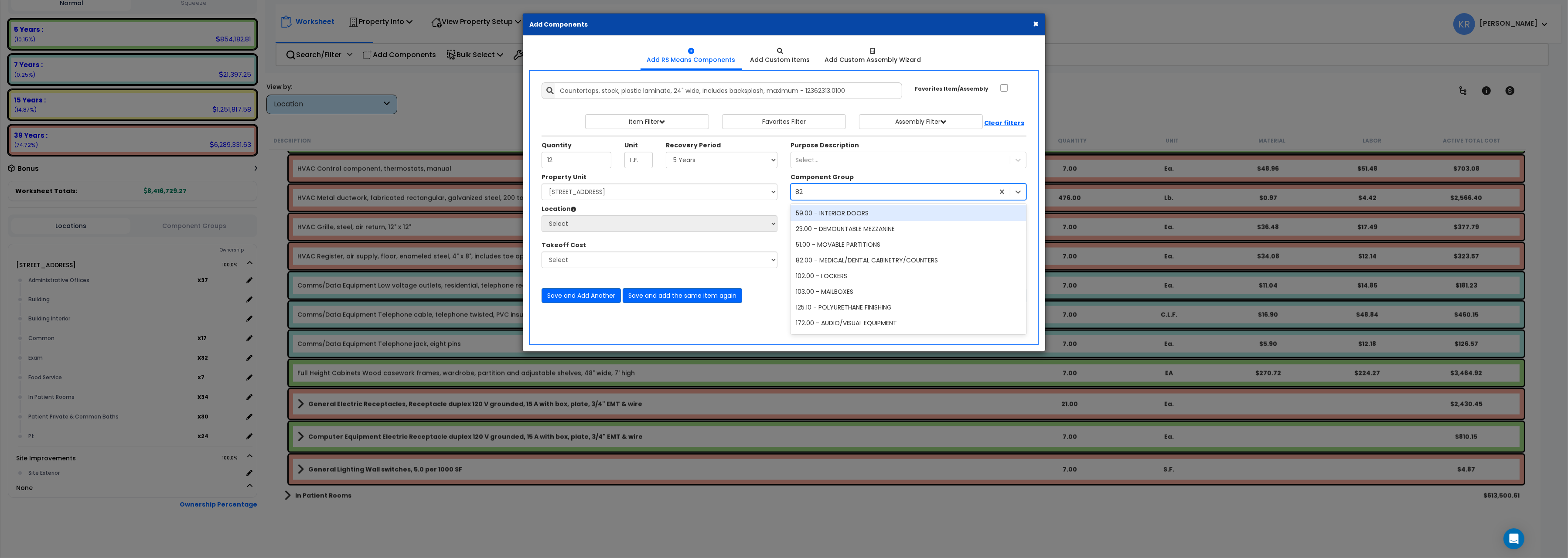
type input "8"
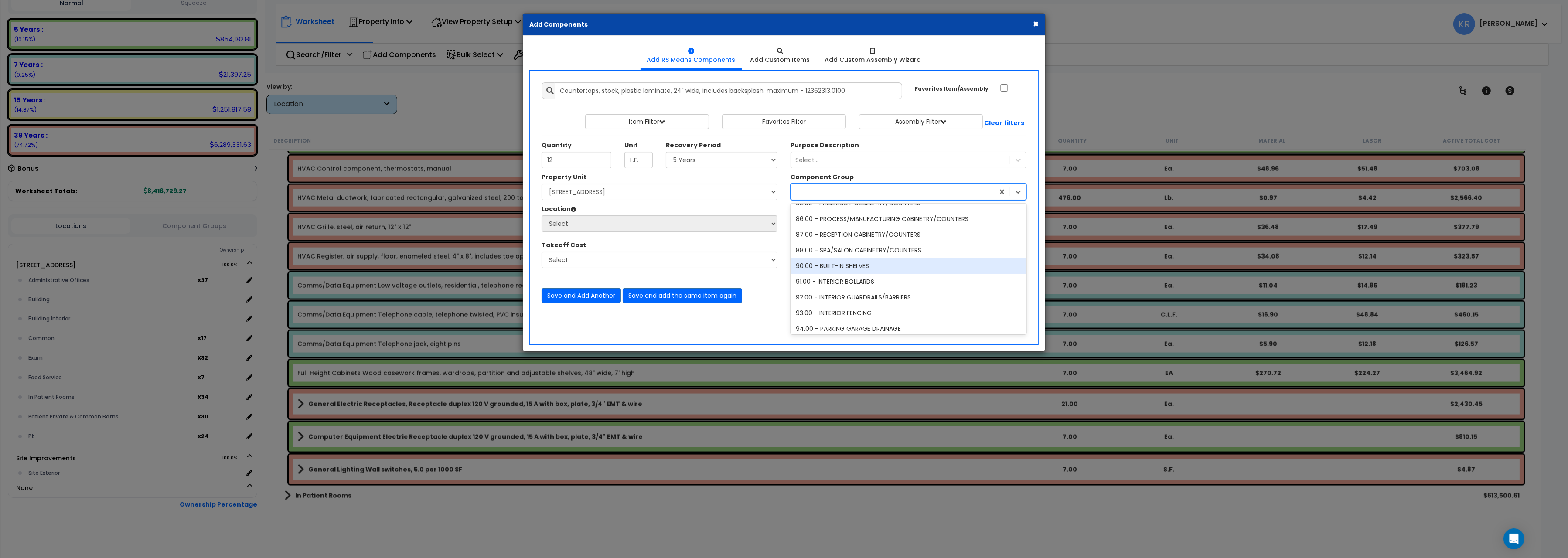
scroll to position [2046, 0]
click at [893, 270] on div "82.00 - MEDICAL/DENTAL CABINETRY/COUNTERS" at bounding box center [909, 270] width 236 height 16
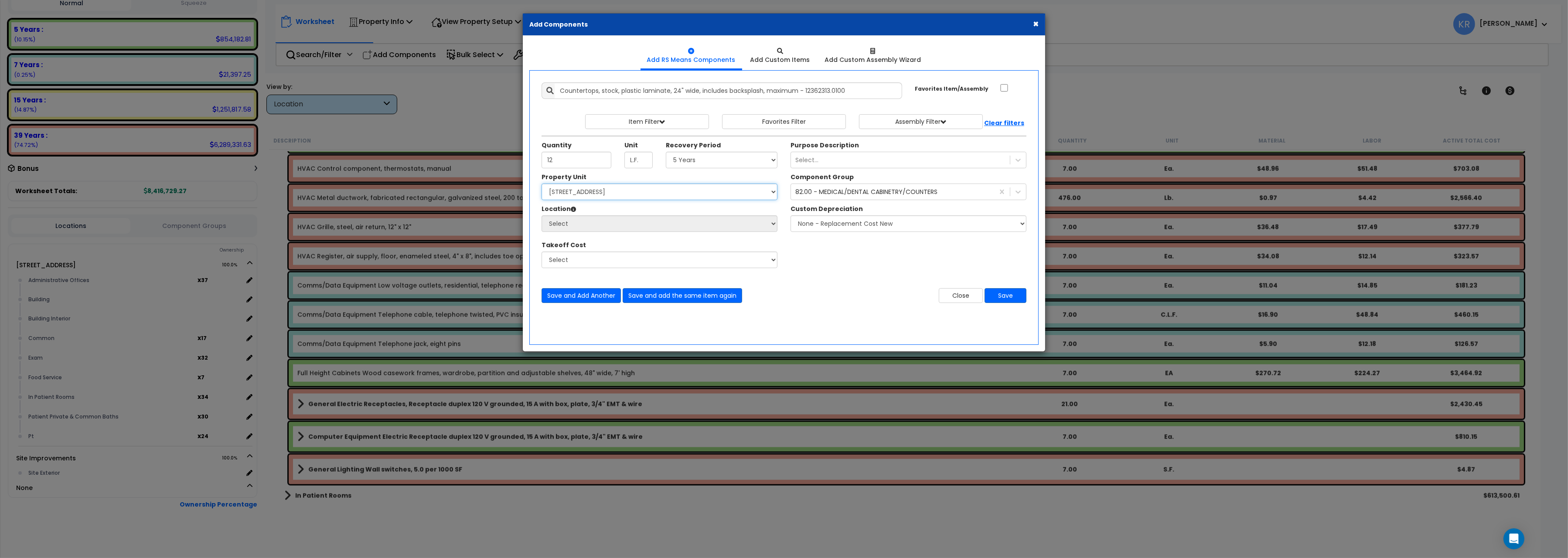
click at [542, 184] on select "Select [STREET_ADDRESS] Site Improvements" at bounding box center [660, 192] width 236 height 16
select select "162439"
click option "[STREET_ADDRESS]" at bounding box center [0, 0] width 0 height 0
click at [542, 215] on select "Select Administrative Offices Building Building Interior Common Exam Food Servi…" at bounding box center [660, 223] width 236 height 16
select select "461"
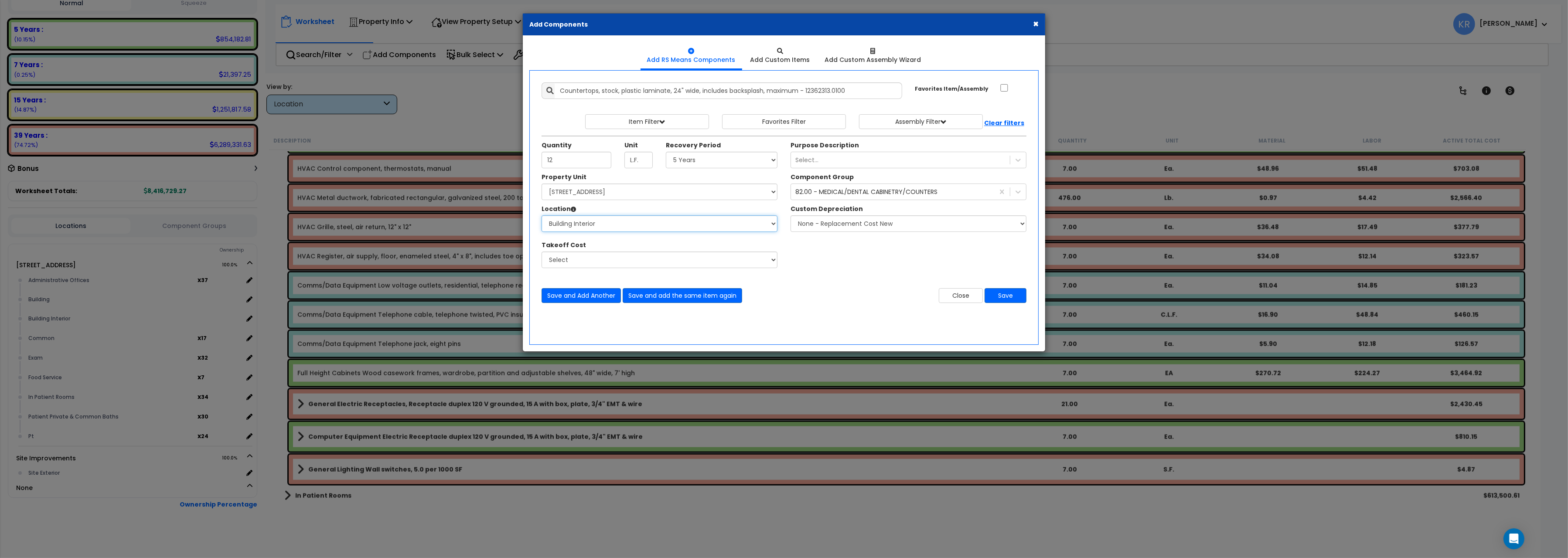
click option "Building Interior" at bounding box center [0, 0] width 0 height 0
click at [1005, 297] on button "Save" at bounding box center [1006, 296] width 42 height 15
